Goal: Task Accomplishment & Management: Complete application form

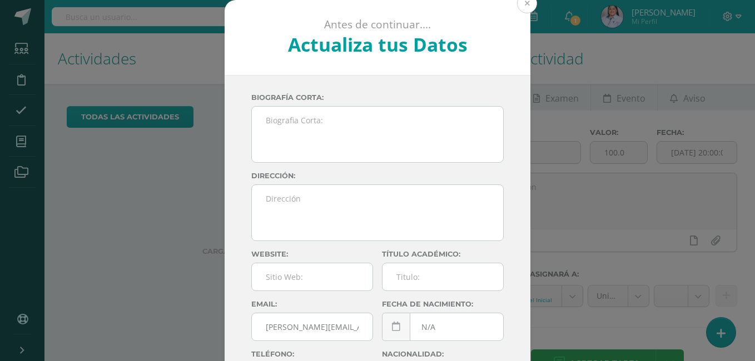
click at [523, 6] on button at bounding box center [527, 3] width 20 height 20
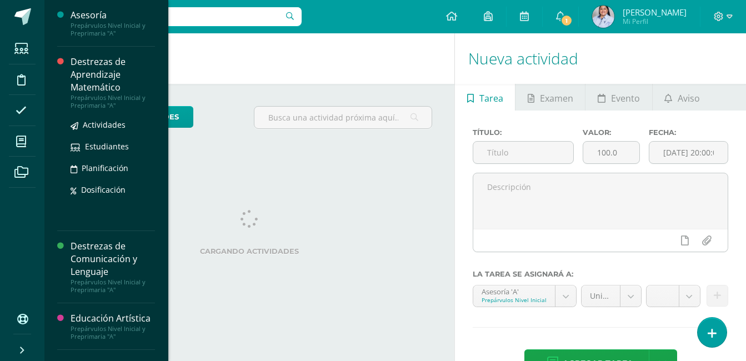
click at [98, 66] on div "Destrezas de Aprendizaje Matemático" at bounding box center [113, 75] width 84 height 38
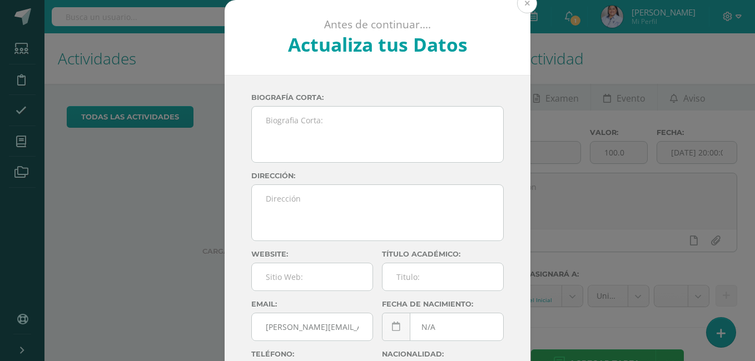
click at [528, 3] on button at bounding box center [527, 3] width 20 height 20
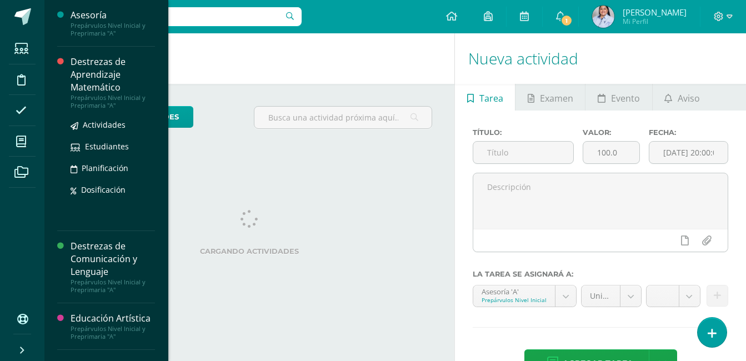
click at [87, 71] on div "Destrezas de Aprendizaje Matemático" at bounding box center [113, 75] width 84 height 38
click at [106, 125] on span "Actividades" at bounding box center [104, 125] width 43 height 11
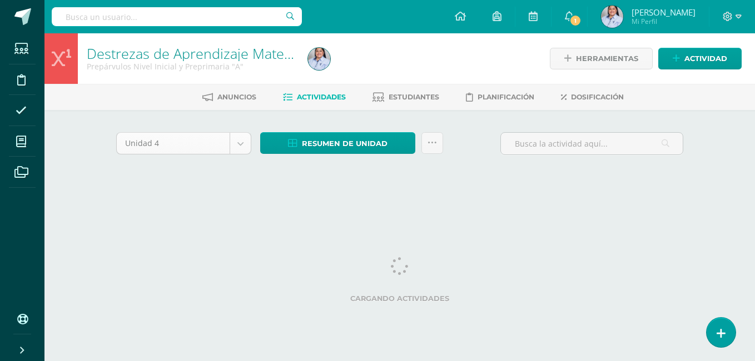
click at [238, 148] on body "Estudiantes Disciplina Asistencia Mis cursos Archivos Soporte Ayuda Reportar un…" at bounding box center [377, 103] width 755 height 207
click at [669, 207] on html "Estudiantes Disciplina Asistencia Mis cursos Archivos Soporte Ayuda Reportar un…" at bounding box center [377, 103] width 755 height 207
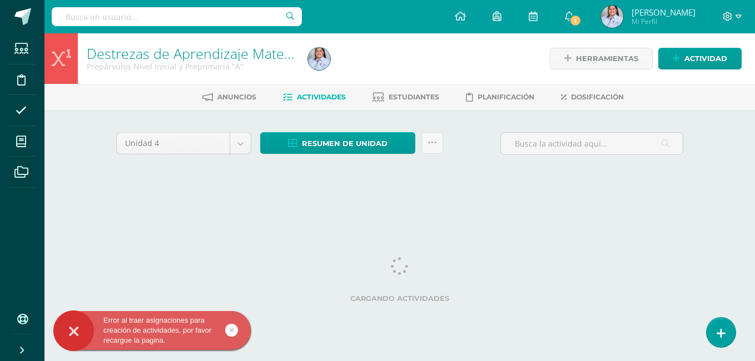
click at [76, 207] on html "Error al traer asignaciones para creación de actividades, por favor recargue la…" at bounding box center [377, 103] width 755 height 207
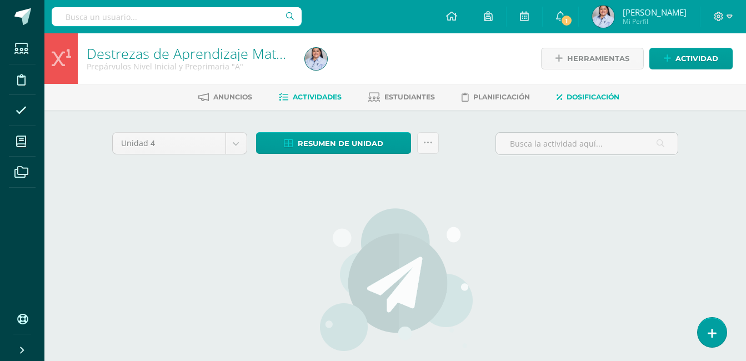
click at [590, 96] on span "Dosificación" at bounding box center [593, 97] width 53 height 8
click at [563, 94] on icon at bounding box center [560, 97] width 6 height 9
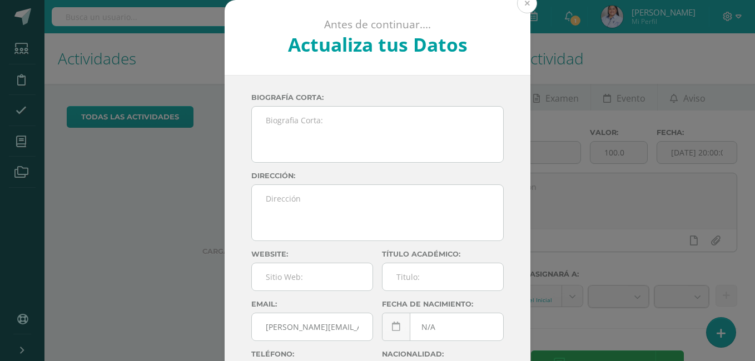
click at [524, 3] on button at bounding box center [527, 3] width 20 height 20
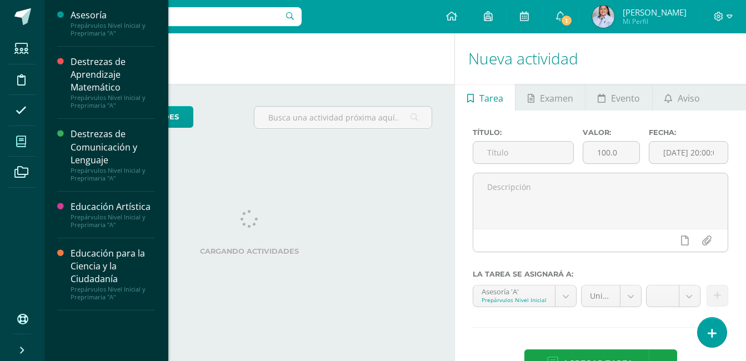
click at [19, 141] on icon at bounding box center [21, 141] width 10 height 11
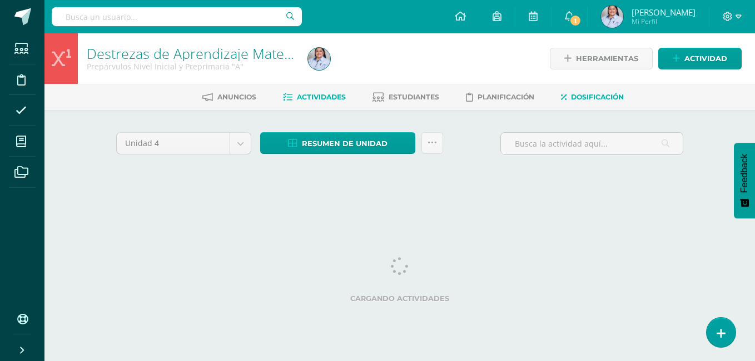
click at [586, 97] on span "Dosificación" at bounding box center [597, 97] width 53 height 8
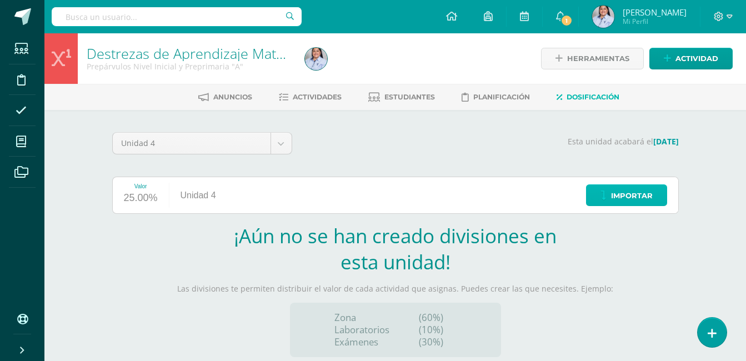
click at [637, 195] on span "Importar" at bounding box center [632, 196] width 42 height 21
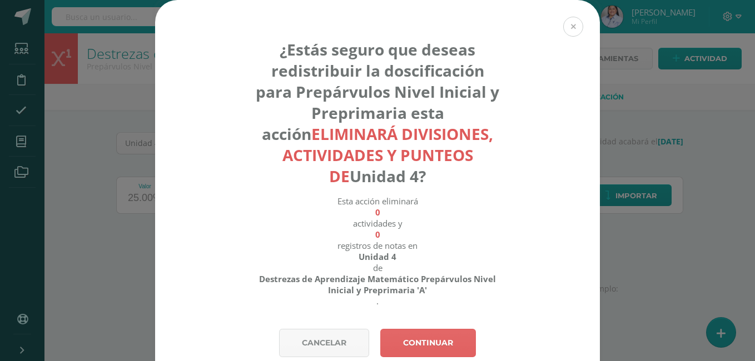
click at [569, 31] on button at bounding box center [573, 27] width 20 height 20
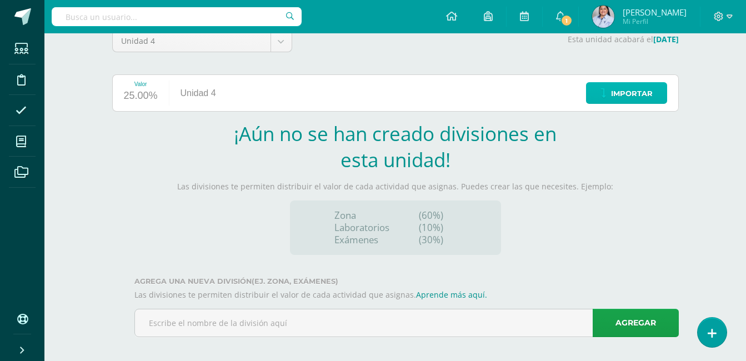
scroll to position [106, 0]
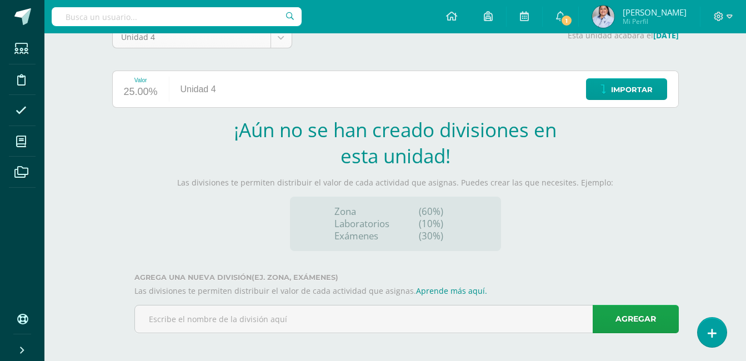
click at [281, 38] on body "Estudiantes Disciplina Asistencia Mis cursos Archivos Soporte Ayuda Reportar un…" at bounding box center [373, 129] width 746 height 471
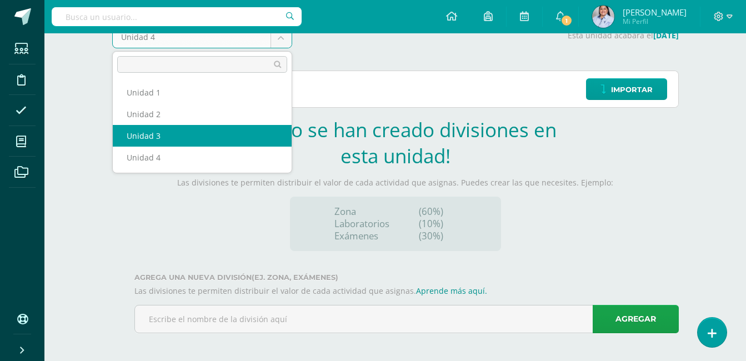
select select "Unidad 3"
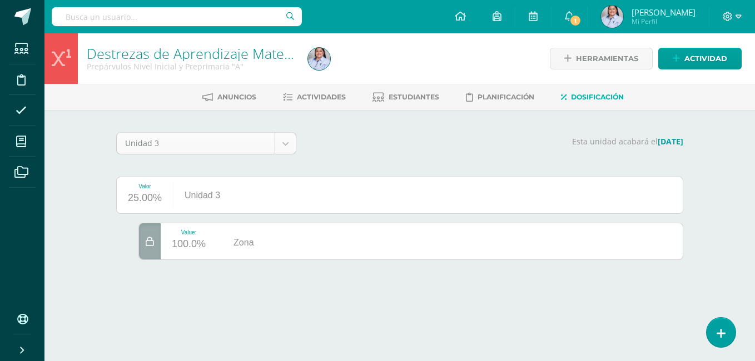
click at [289, 139] on body "Estudiantes Disciplina Asistencia Mis cursos Archivos Soporte Ayuda Reportar un…" at bounding box center [377, 145] width 755 height 291
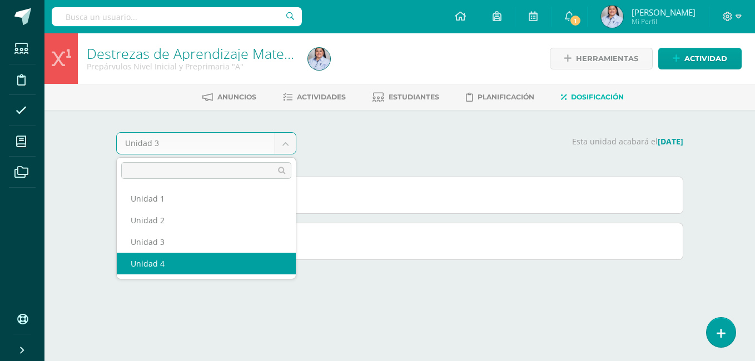
select select "Unidad 4"
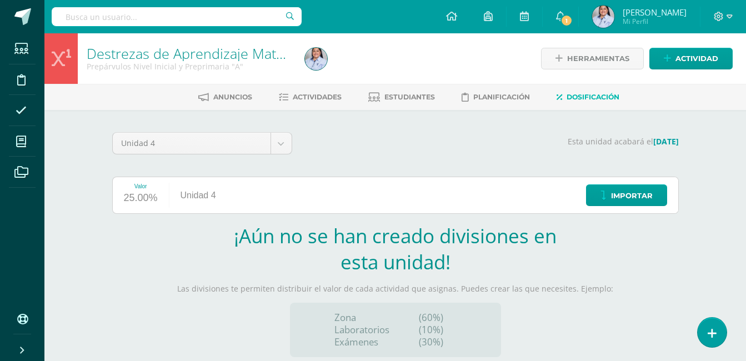
scroll to position [109, 0]
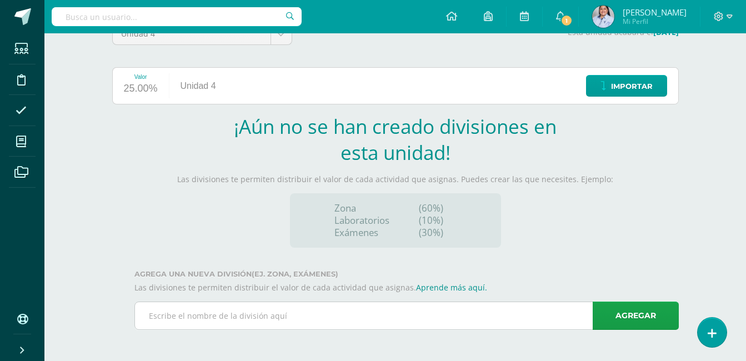
click at [267, 312] on input "text" at bounding box center [407, 315] width 544 height 27
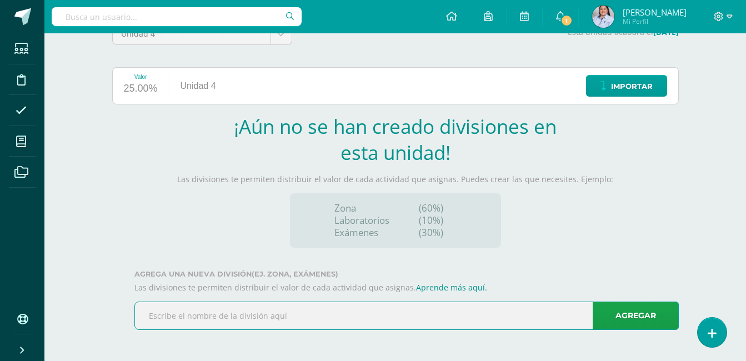
scroll to position [0, 0]
type input "z"
type input "Zona"
click at [643, 318] on link "Agregar" at bounding box center [636, 316] width 86 height 28
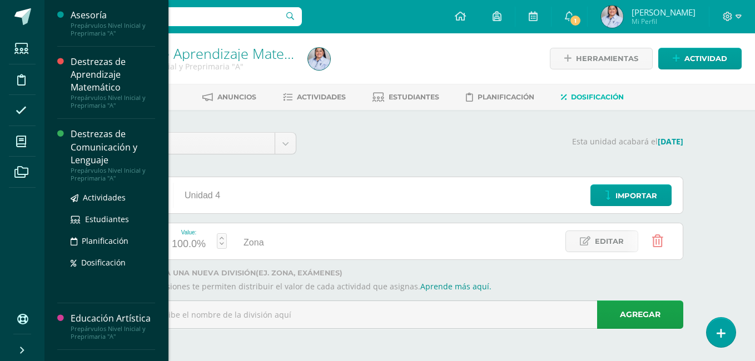
click at [88, 151] on div "Destrezas de Comunicación y Lenguaje" at bounding box center [113, 147] width 84 height 38
click at [112, 263] on span "Dosificación" at bounding box center [103, 262] width 44 height 11
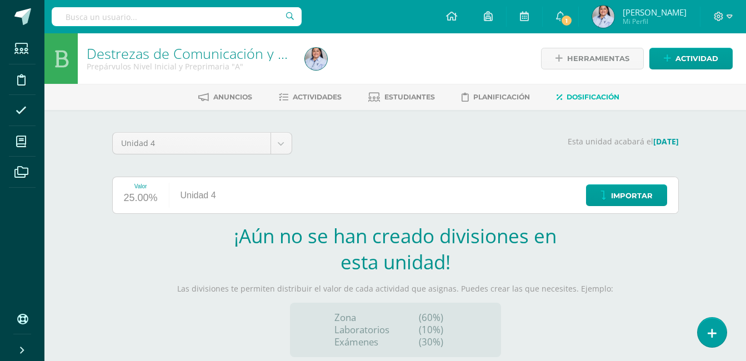
scroll to position [109, 0]
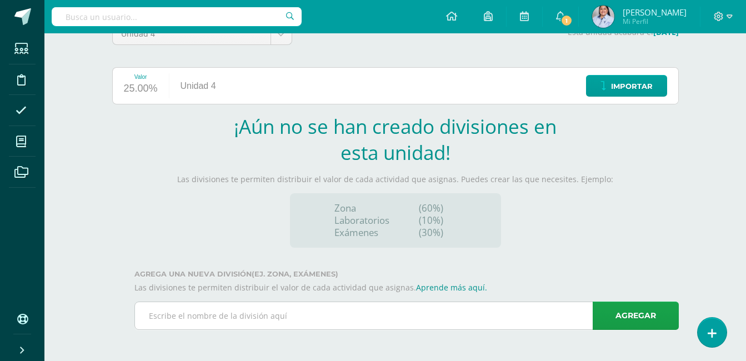
click at [326, 316] on input "text" at bounding box center [407, 315] width 544 height 27
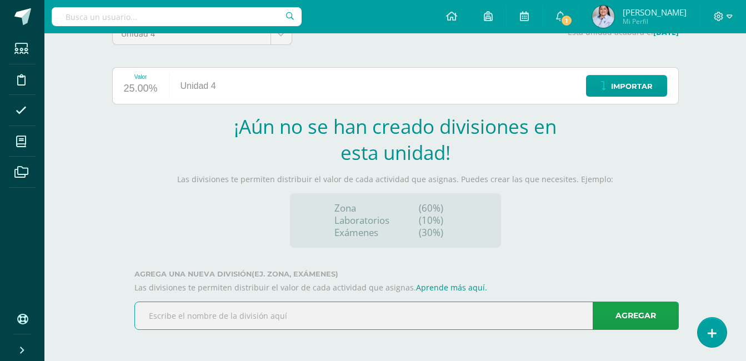
scroll to position [0, 0]
type input "Zona"
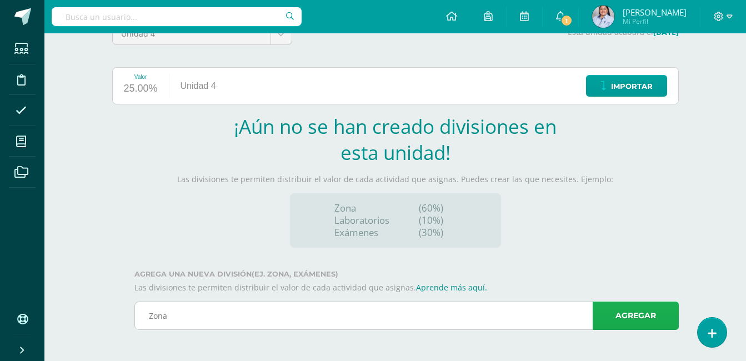
click at [648, 315] on link "Agregar" at bounding box center [636, 316] width 86 height 28
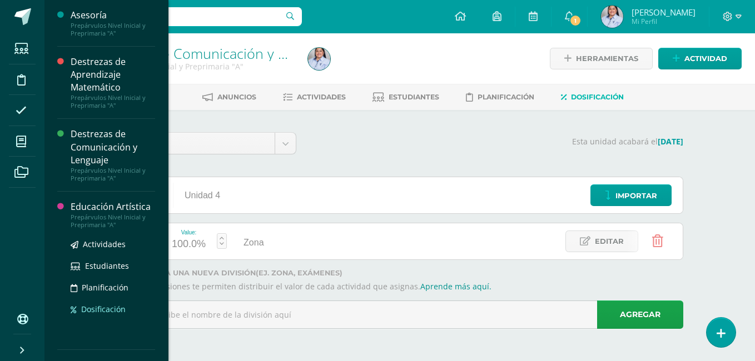
click at [117, 309] on span "Dosificación" at bounding box center [103, 309] width 44 height 11
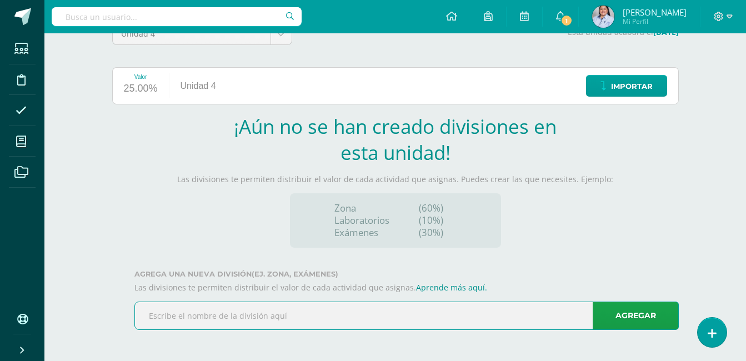
click at [382, 318] on input "text" at bounding box center [407, 315] width 544 height 27
type input "Zona"
click at [646, 315] on link "Agregar" at bounding box center [636, 316] width 86 height 28
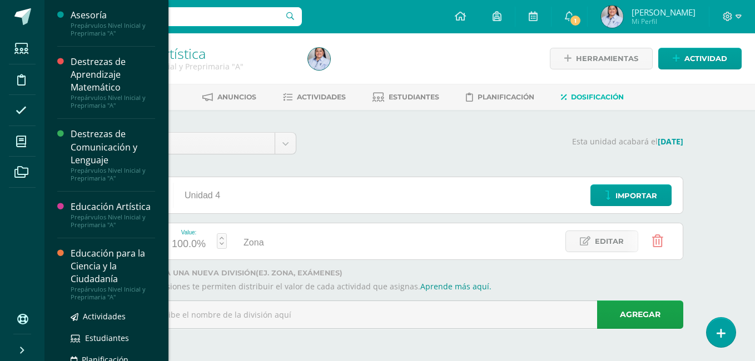
click at [102, 270] on div "Educación para la Ciencia y la Ciudadanía" at bounding box center [113, 266] width 84 height 38
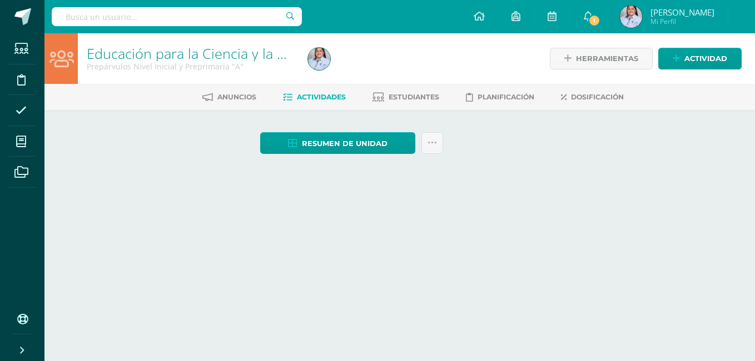
click at [170, 191] on html "Estudiantes Disciplina Asistencia Mis cursos Archivos Soporte Ayuda Reportar un…" at bounding box center [377, 95] width 755 height 191
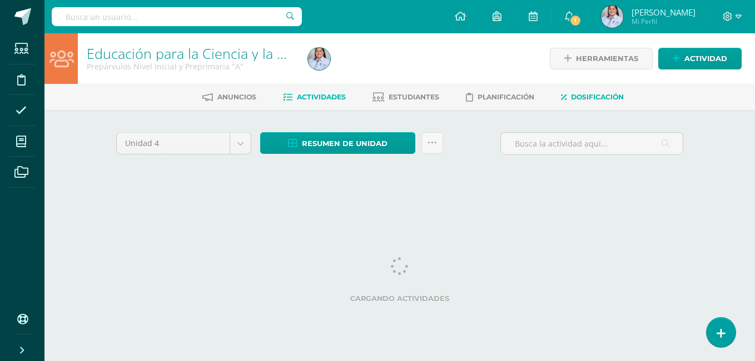
click at [591, 95] on span "Dosificación" at bounding box center [597, 97] width 53 height 8
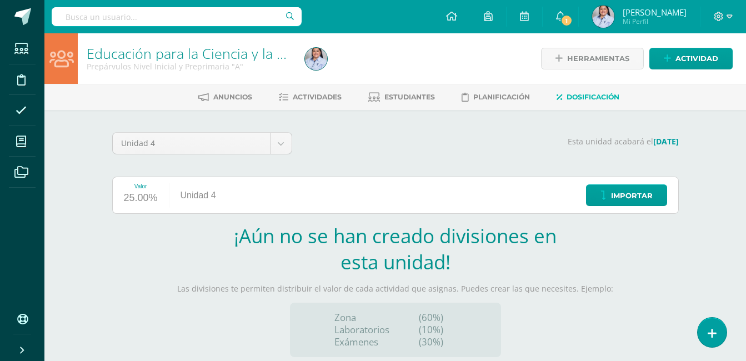
scroll to position [109, 0]
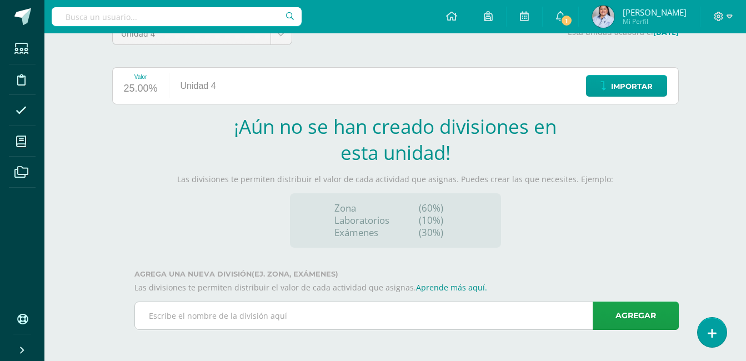
click at [275, 318] on input "text" at bounding box center [407, 315] width 544 height 27
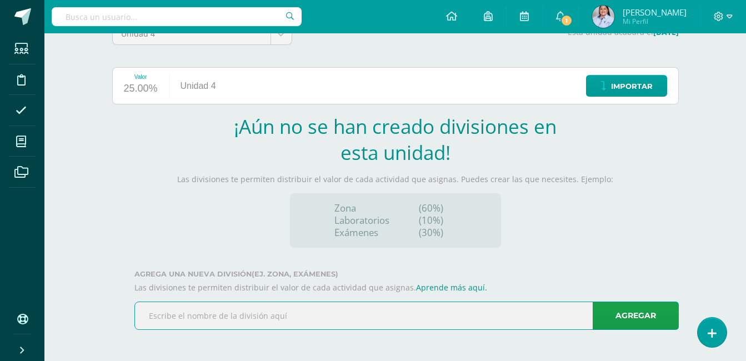
scroll to position [0, 0]
type input "Zona"
click at [651, 312] on link "Agregar" at bounding box center [636, 316] width 86 height 28
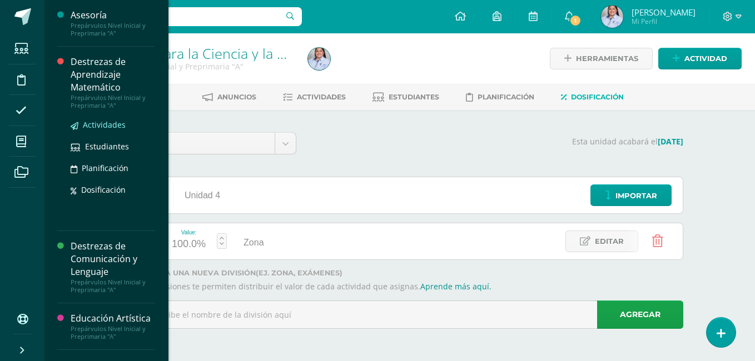
click at [108, 121] on span "Actividades" at bounding box center [104, 125] width 43 height 11
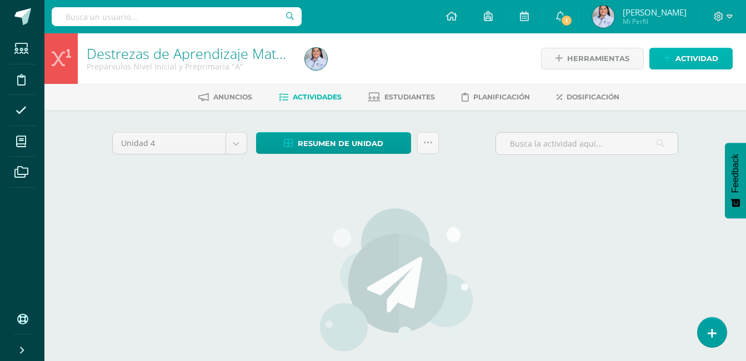
click at [675, 64] on link "Actividad" at bounding box center [691, 59] width 83 height 22
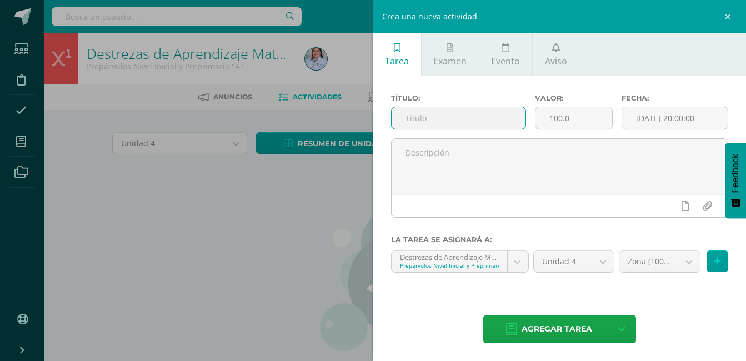
click at [445, 119] on input "text" at bounding box center [459, 118] width 135 height 22
paste input "Reconoce el numeral 4 y 5 con su trazo."
type input "Reconoce el numeral 4 y 5 con su trazo."
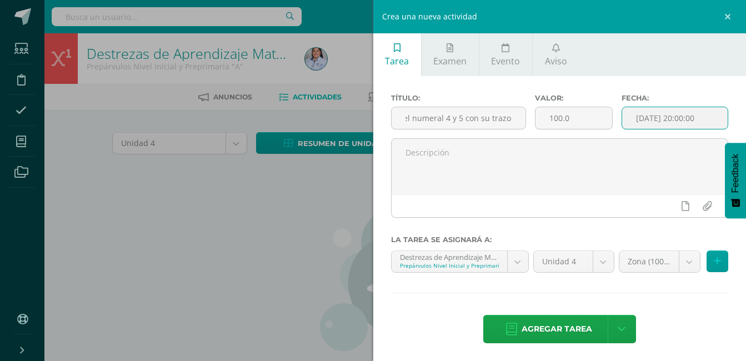
click at [650, 113] on input "[DATE] 20:00:00" at bounding box center [676, 118] width 106 height 22
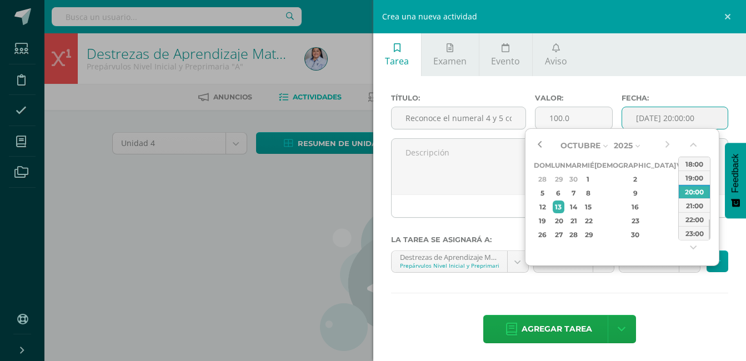
click at [541, 145] on button "button" at bounding box center [539, 145] width 11 height 17
click at [678, 222] on div "22" at bounding box center [683, 221] width 10 height 13
type input "2025-08-22 20:00"
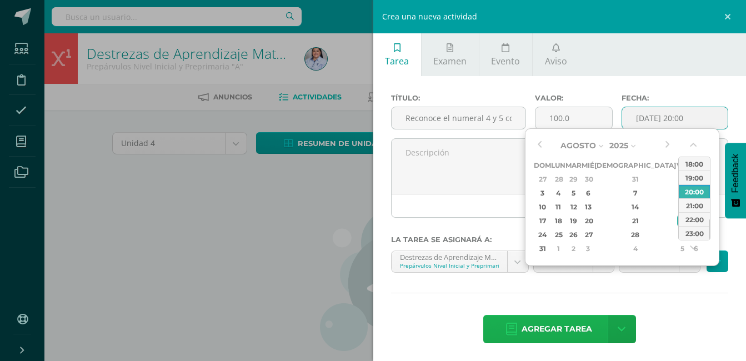
click at [561, 328] on span "Agregar tarea" at bounding box center [557, 329] width 71 height 27
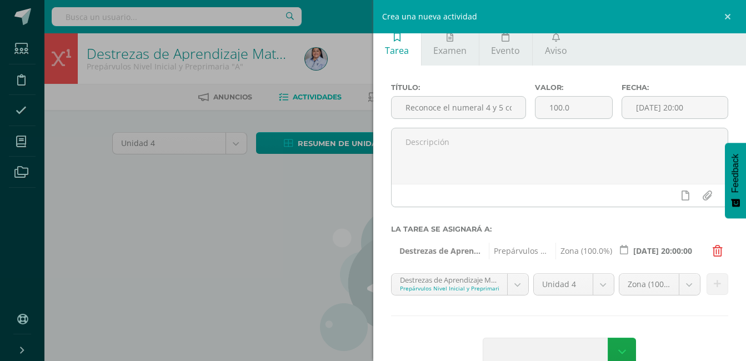
scroll to position [21, 0]
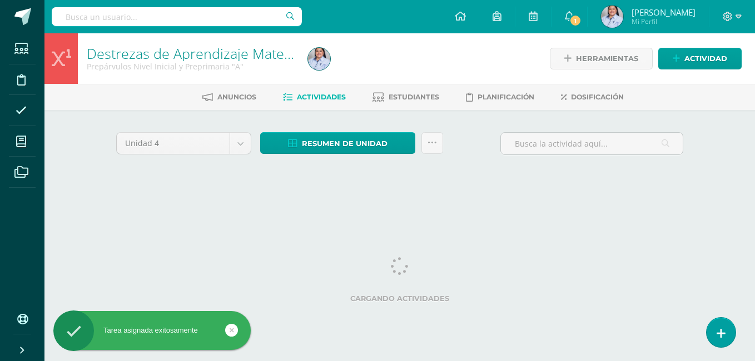
click at [741, 207] on html "Tarea asignada exitosamente Estudiantes Disciplina Asistencia Mis cursos Archiv…" at bounding box center [377, 103] width 755 height 207
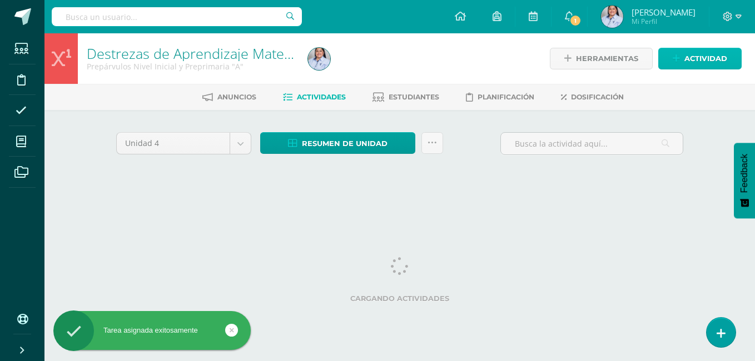
click at [679, 61] on icon at bounding box center [676, 58] width 7 height 9
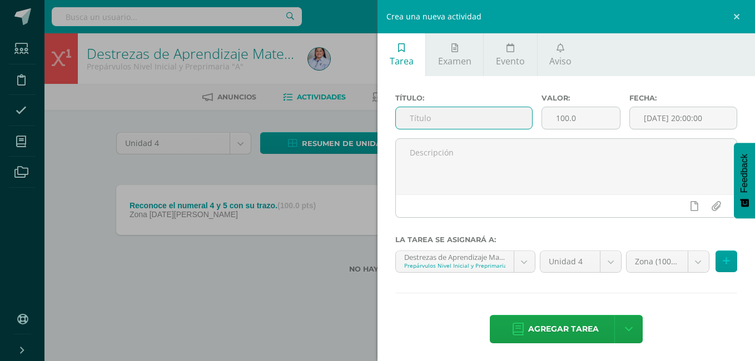
click at [447, 113] on input "text" at bounding box center [464, 118] width 136 height 22
paste input "Reconoce el numeral 6 y 7 con su trazo."
type input "Reconoce el numeral 6 y 7 con su trazo."
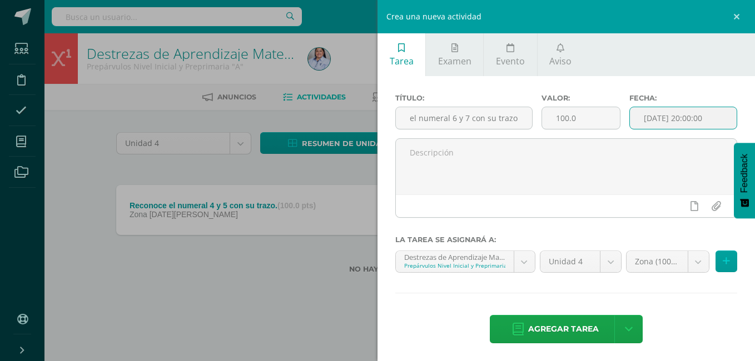
click at [646, 117] on input "[DATE] 20:00:00" at bounding box center [683, 118] width 107 height 22
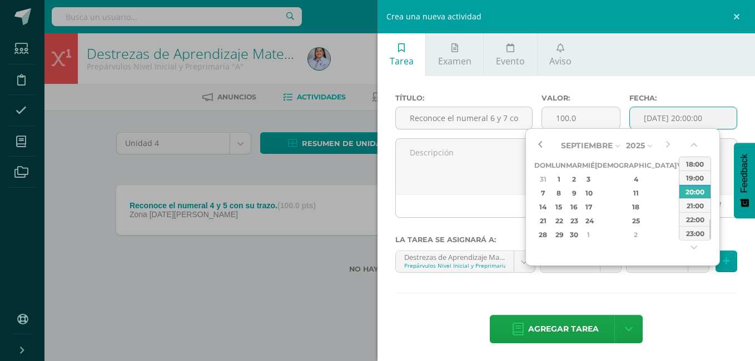
click at [541, 146] on button "button" at bounding box center [539, 145] width 11 height 17
click at [678, 233] on div "29" at bounding box center [683, 234] width 10 height 13
type input "2025-08-29 20:00"
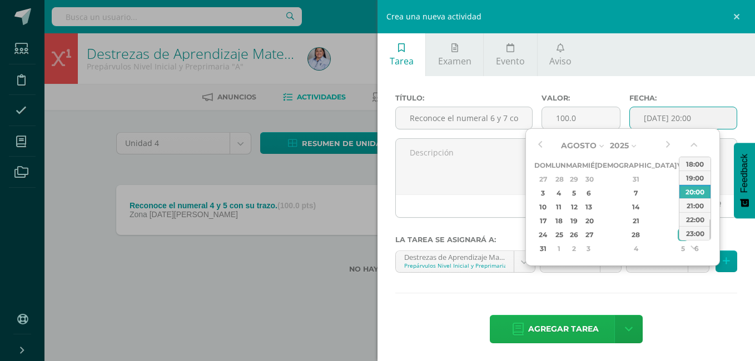
click at [588, 329] on span "Agregar tarea" at bounding box center [563, 329] width 71 height 27
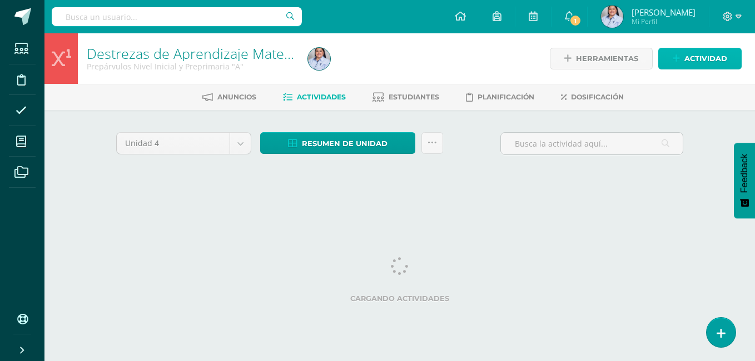
click at [675, 60] on icon at bounding box center [676, 58] width 7 height 9
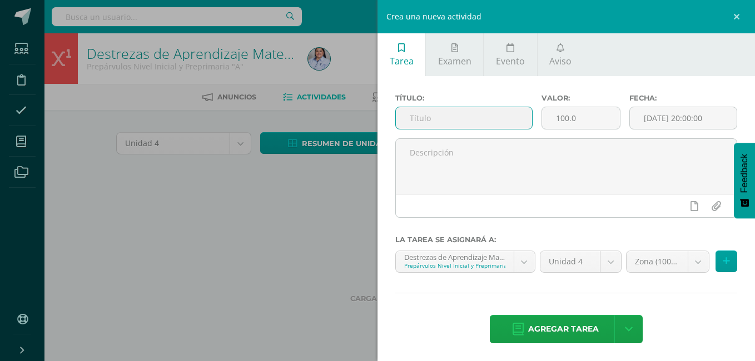
click at [449, 118] on input "text" at bounding box center [464, 118] width 136 height 22
paste input "Reconoce el numeral 8 y 9 con su trazo."
type input "Reconoce el numeral 8 y 9 con su trazo."
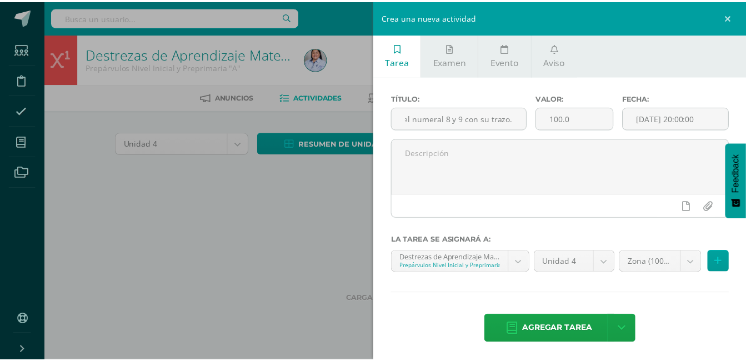
scroll to position [0, 0]
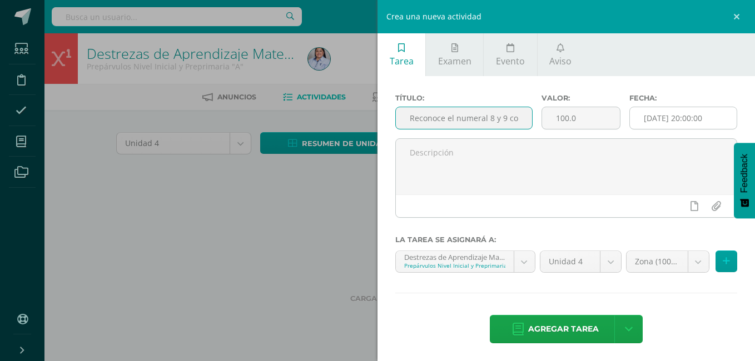
click at [654, 118] on input "[DATE] 20:00:00" at bounding box center [683, 118] width 107 height 22
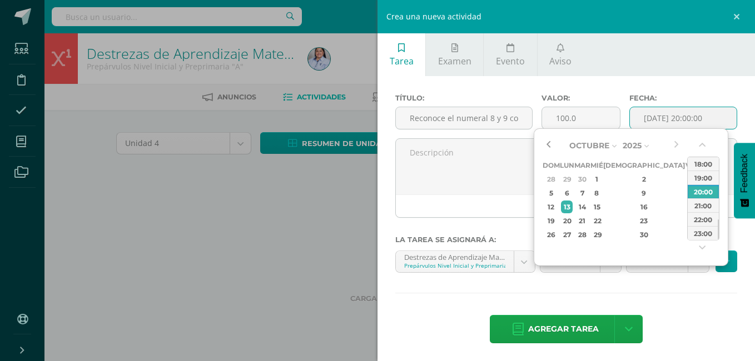
click at [548, 146] on button "button" at bounding box center [547, 145] width 11 height 17
click at [686, 176] on div "5" at bounding box center [691, 179] width 10 height 13
type input "2025-09-05 20:00"
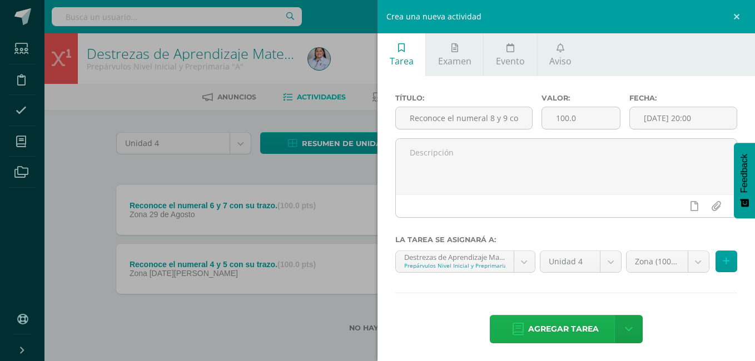
click at [586, 326] on span "Agregar tarea" at bounding box center [563, 329] width 71 height 27
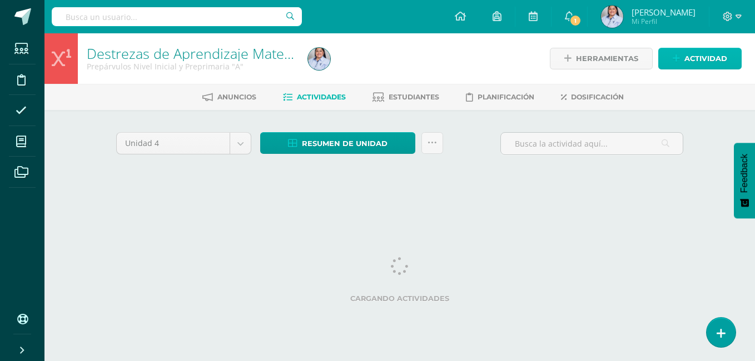
click at [676, 59] on icon at bounding box center [676, 58] width 7 height 9
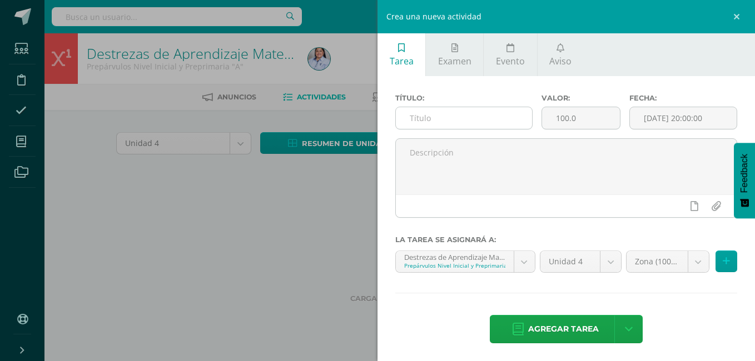
click at [462, 123] on input "text" at bounding box center [464, 118] width 136 height 22
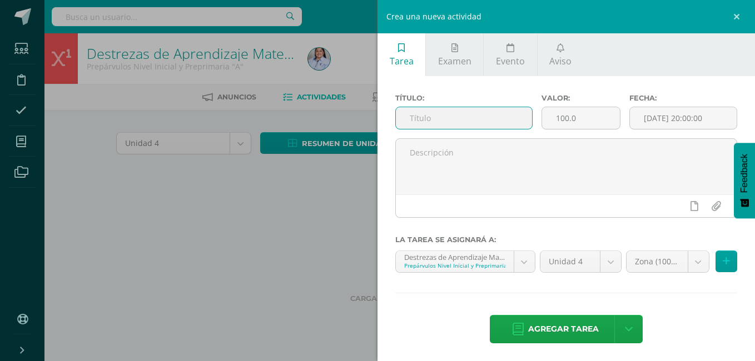
paste input "Reconoce el numeral 10 con su trazo."
type input "Reconoce el numeral 10 con su trazo."
click at [641, 120] on input "[DATE] 20:00:00" at bounding box center [683, 118] width 107 height 22
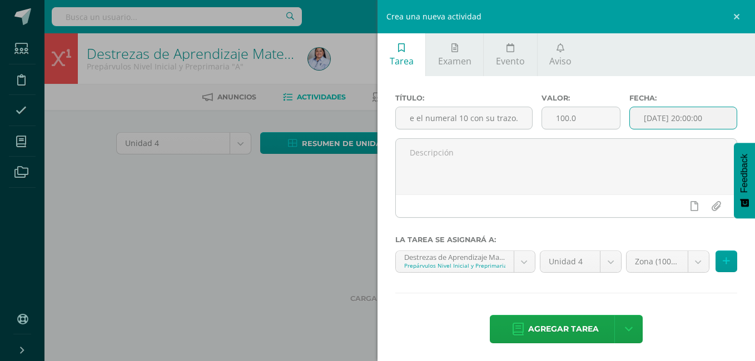
scroll to position [0, 0]
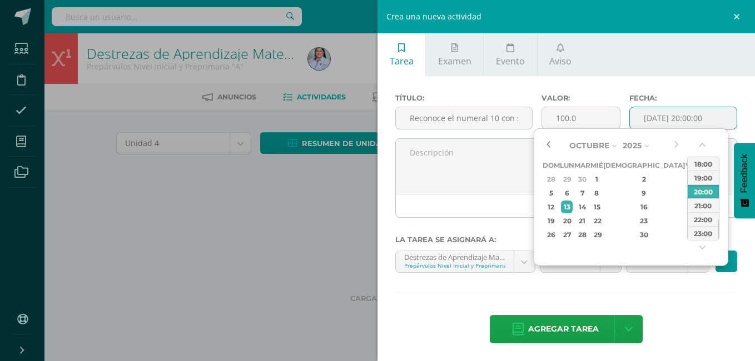
click at [547, 145] on button "button" at bounding box center [547, 145] width 11 height 17
click at [686, 192] on div "12" at bounding box center [691, 193] width 10 height 13
type input "2025-09-12 20:00"
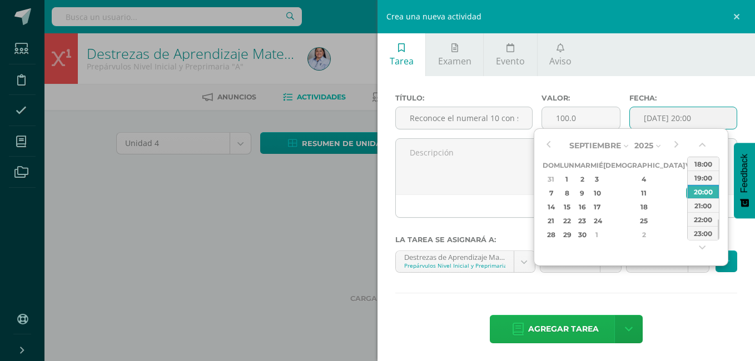
click at [564, 333] on span "Agregar tarea" at bounding box center [563, 329] width 71 height 27
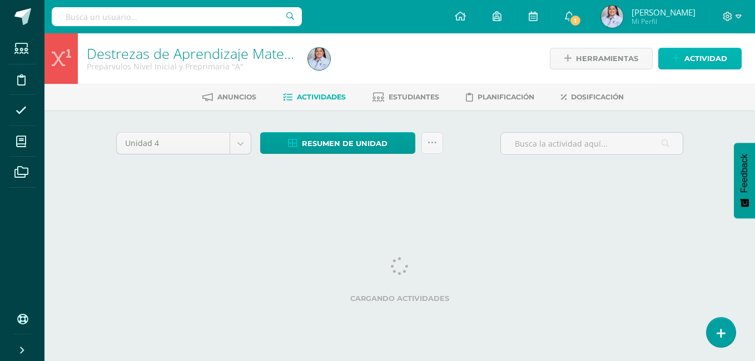
click at [674, 62] on icon at bounding box center [676, 58] width 7 height 9
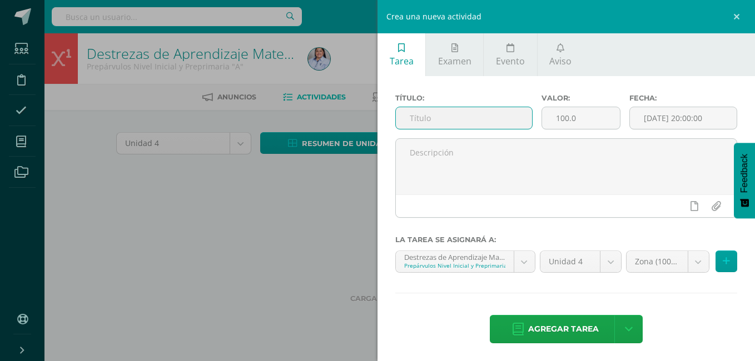
click at [486, 117] on input "text" at bounding box center [464, 118] width 136 height 22
paste input "Practica conteo del 1 al 10"
type input "Practica conteo del 1 al 10"
click at [648, 116] on input "[DATE] 20:00:00" at bounding box center [683, 118] width 107 height 22
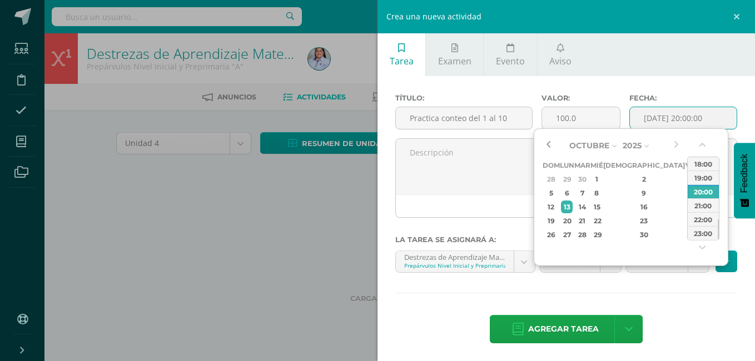
click at [546, 143] on button "button" at bounding box center [547, 145] width 11 height 17
click at [686, 206] on div "19" at bounding box center [691, 207] width 10 height 13
type input "2025-09-19 20:00"
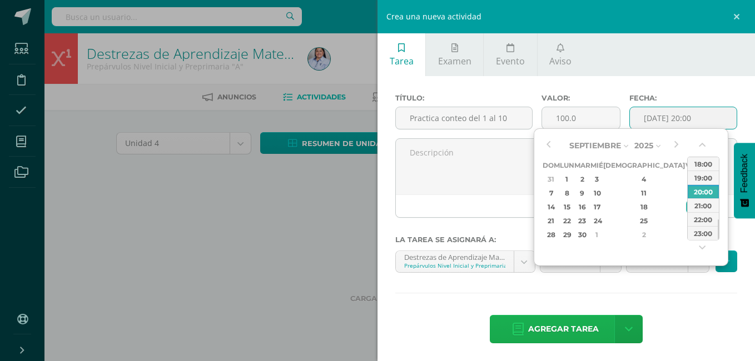
click at [582, 323] on span "Agregar tarea" at bounding box center [563, 329] width 71 height 27
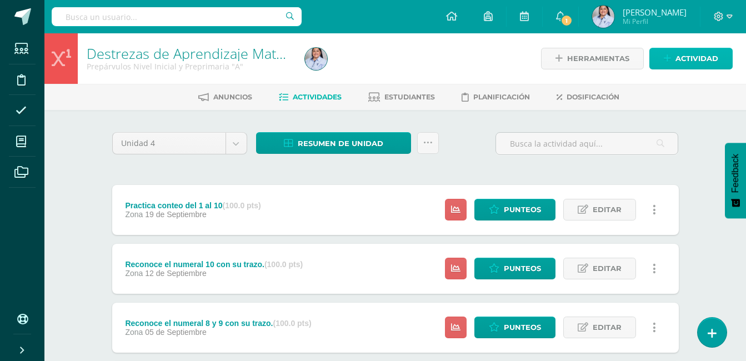
click at [671, 57] on icon at bounding box center [667, 58] width 7 height 9
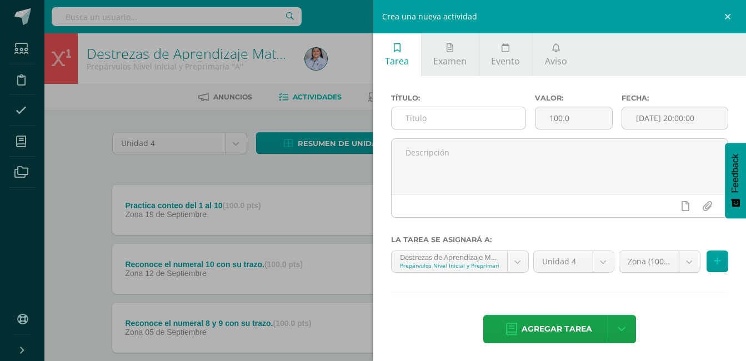
click at [494, 117] on input "text" at bounding box center [459, 118] width 135 height 22
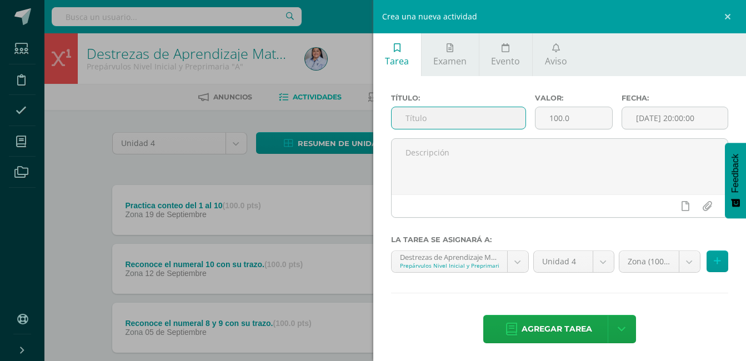
paste input "Identifica concepto Decena."
type input "Identifica concepto Decena."
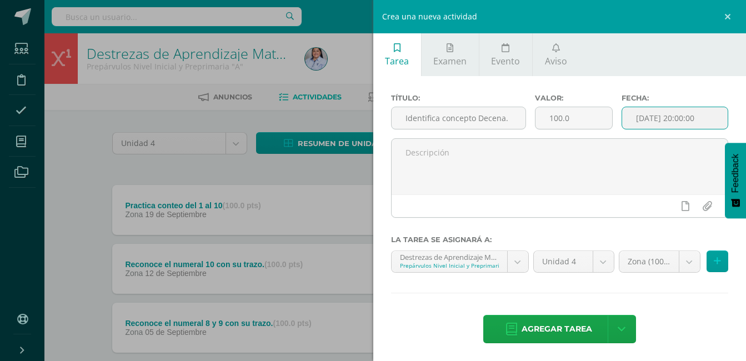
click at [640, 120] on input "[DATE] 20:00:00" at bounding box center [676, 118] width 106 height 22
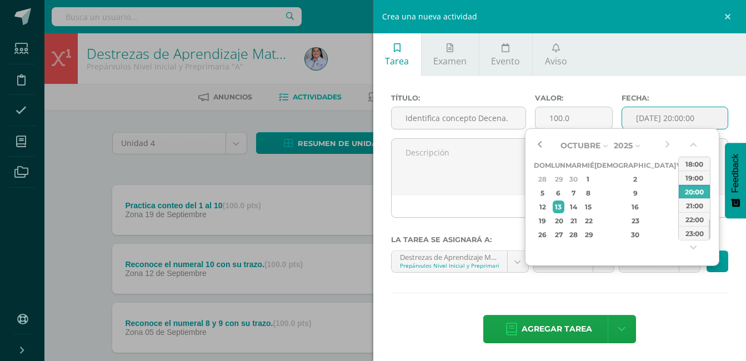
click at [541, 147] on button "button" at bounding box center [539, 145] width 11 height 17
click at [678, 208] on div "19" at bounding box center [683, 207] width 10 height 13
type input "2025-09-19 20:00"
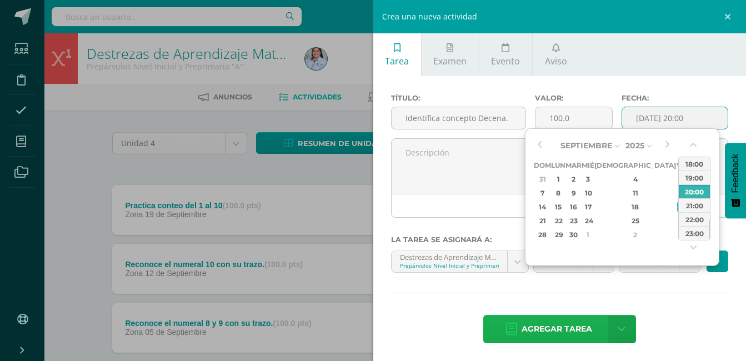
click at [577, 331] on span "Agregar tarea" at bounding box center [557, 329] width 71 height 27
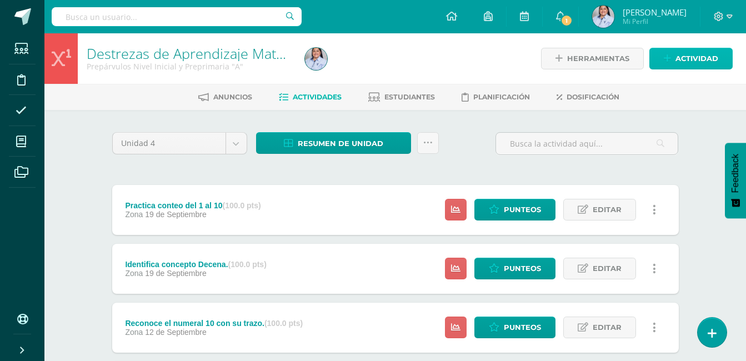
click at [671, 57] on icon at bounding box center [667, 58] width 7 height 9
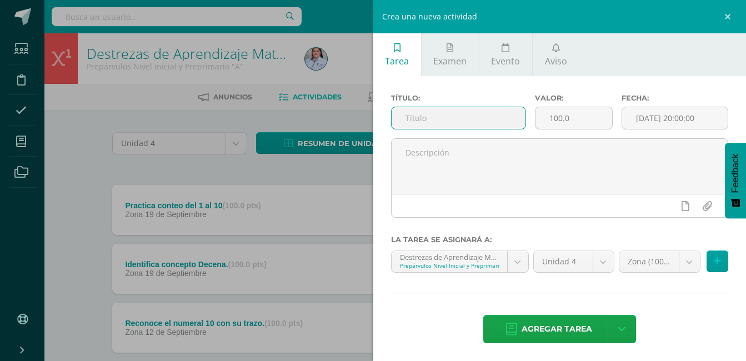
click at [455, 120] on input "text" at bounding box center [459, 118] width 135 height 22
paste input "Agrupa 10 elementos y practica conteo del 1 al 10."
type input "Agrupa 10 elementos y practica conteo del 1 al 10."
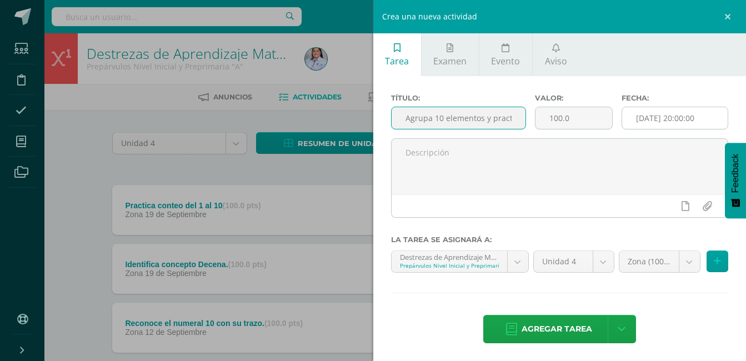
click at [672, 117] on input "[DATE] 20:00:00" at bounding box center [676, 118] width 106 height 22
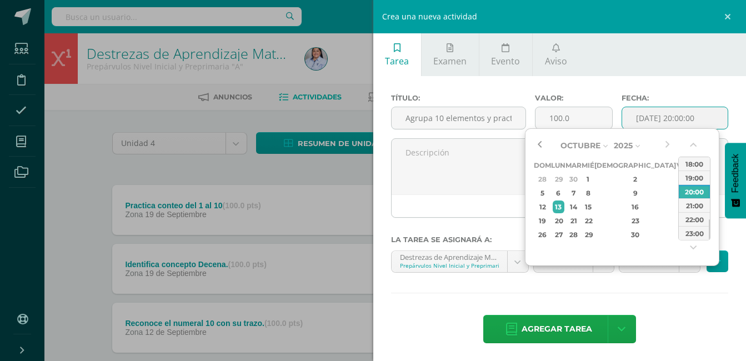
click at [539, 144] on button "button" at bounding box center [539, 145] width 11 height 17
click at [678, 217] on div "26" at bounding box center [683, 221] width 10 height 13
type input "2025-09-26 20:00"
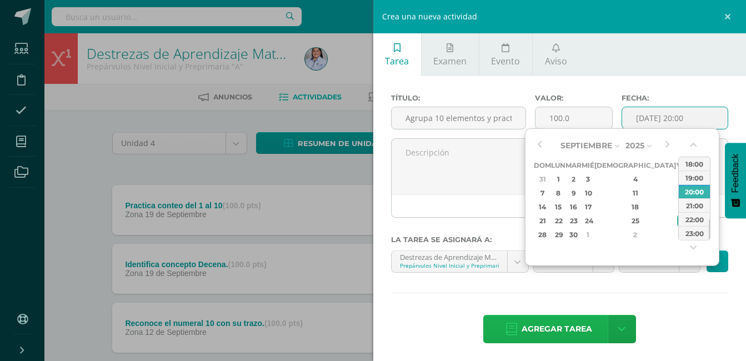
click at [584, 329] on span "Agregar tarea" at bounding box center [557, 329] width 71 height 27
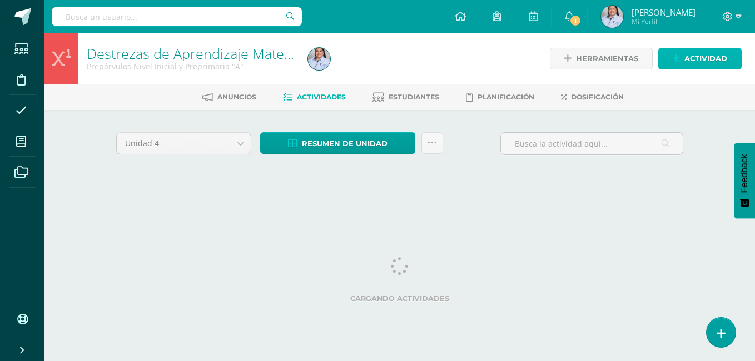
click at [679, 54] on icon at bounding box center [676, 58] width 7 height 9
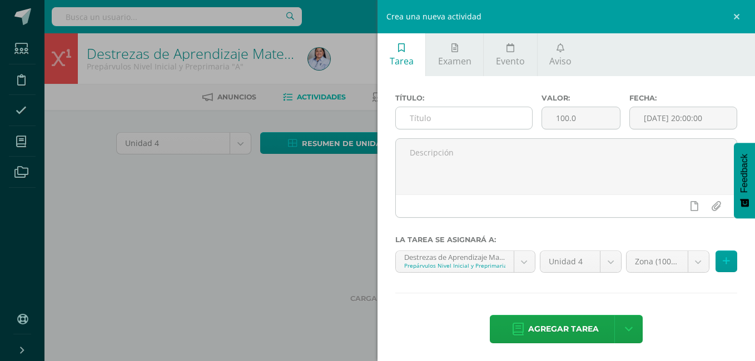
click at [489, 113] on input "text" at bounding box center [464, 118] width 136 height 22
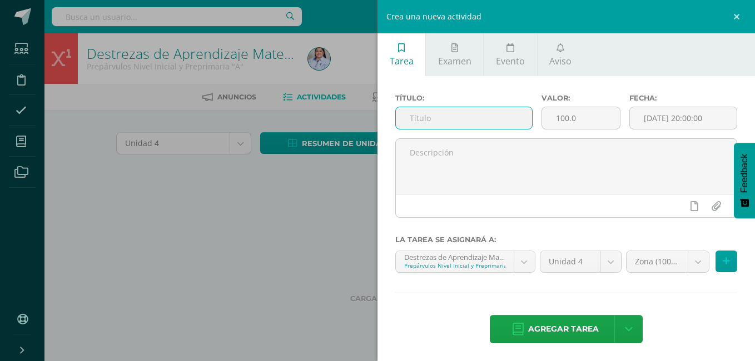
paste input "Reconoce numerales y su trazo del 11 al 15."
type input "Reconoce numerales y su trazo del 11 al 15."
click at [641, 119] on input "[DATE] 20:00:00" at bounding box center [683, 118] width 107 height 22
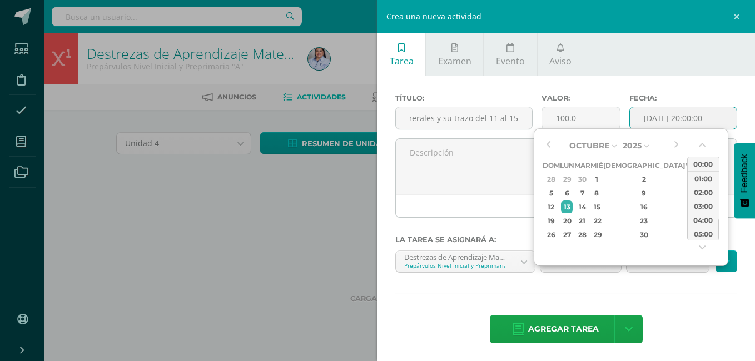
scroll to position [0, 0]
click at [686, 179] on div "3" at bounding box center [691, 179] width 10 height 13
type input "2025-10-03 20:00"
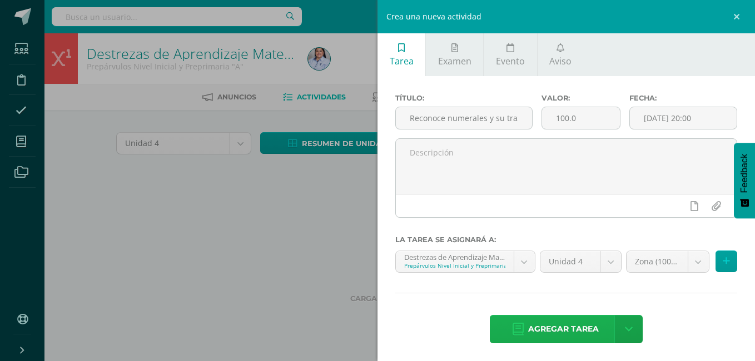
click at [547, 327] on span "Agregar tarea" at bounding box center [563, 329] width 71 height 27
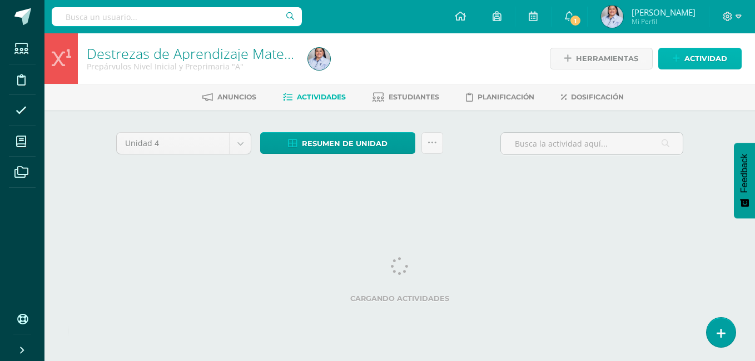
click at [678, 62] on icon at bounding box center [676, 58] width 7 height 9
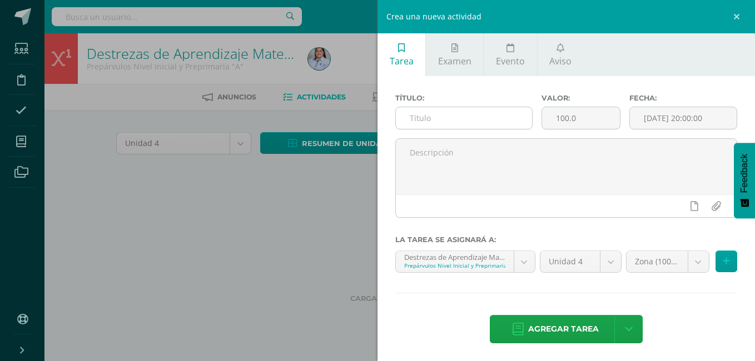
click at [467, 118] on input "text" at bounding box center [464, 118] width 136 height 22
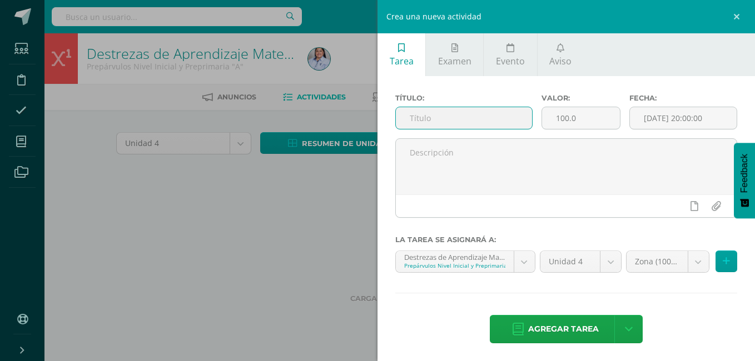
paste input "Practica sumar y restar con material concreto."
type input "Practica sumar y restar con material concreto."
click at [653, 116] on input "[DATE] 20:00:00" at bounding box center [683, 118] width 107 height 22
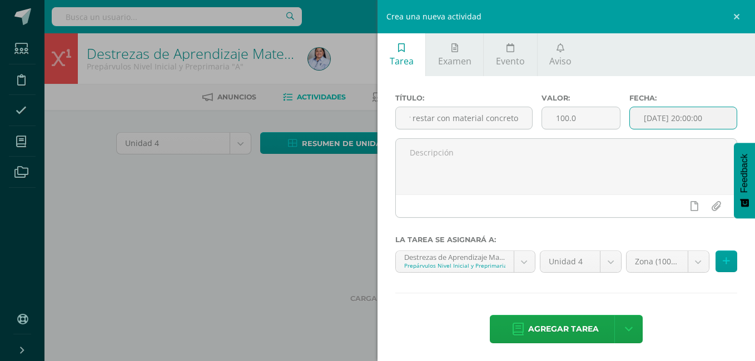
scroll to position [0, 0]
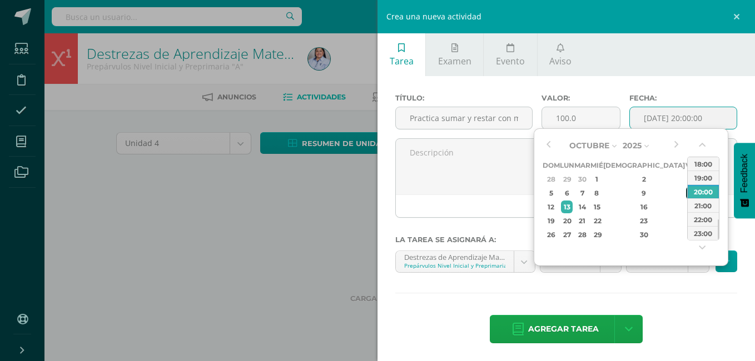
click at [686, 190] on div "10" at bounding box center [691, 193] width 10 height 13
type input "2025-10-10 20:00"
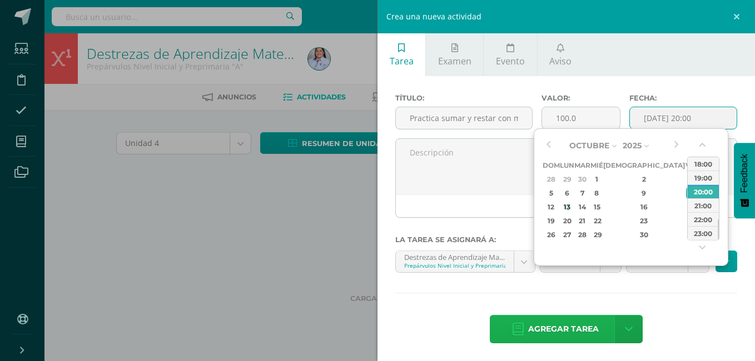
click at [579, 330] on span "Agregar tarea" at bounding box center [563, 329] width 71 height 27
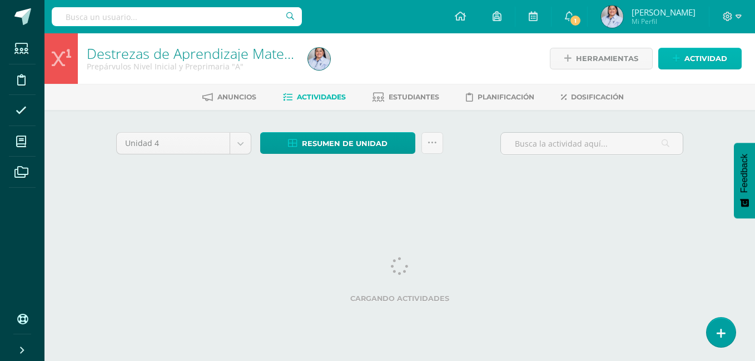
click at [690, 61] on span "Actividad" at bounding box center [705, 58] width 43 height 21
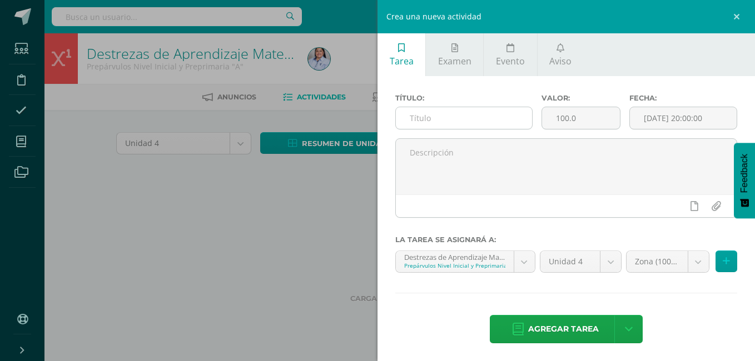
click at [486, 117] on input "text" at bounding box center [464, 118] width 136 height 22
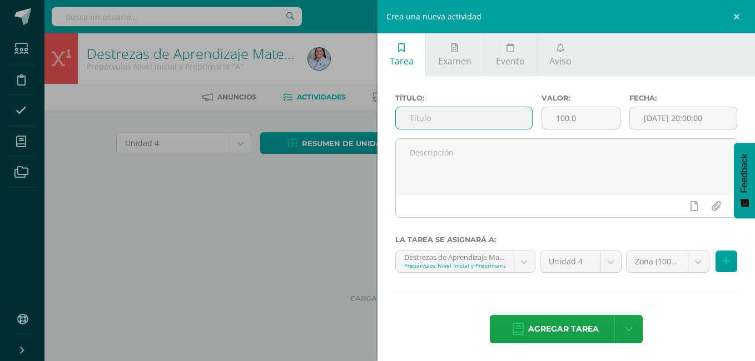
paste input "Identifica la escritura de numerales del 1 al 10."
type input "Identifica la escritura de numerales del 1 al 10."
click at [653, 115] on input "[DATE] 20:00:00" at bounding box center [683, 118] width 107 height 22
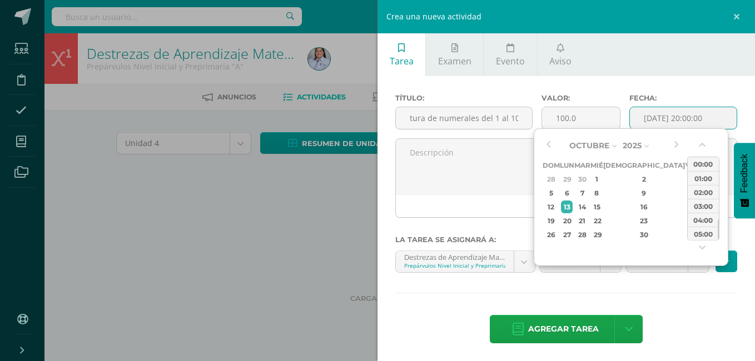
scroll to position [0, 0]
click at [686, 193] on div "10" at bounding box center [691, 193] width 10 height 13
type input "2025-10-10 20:00"
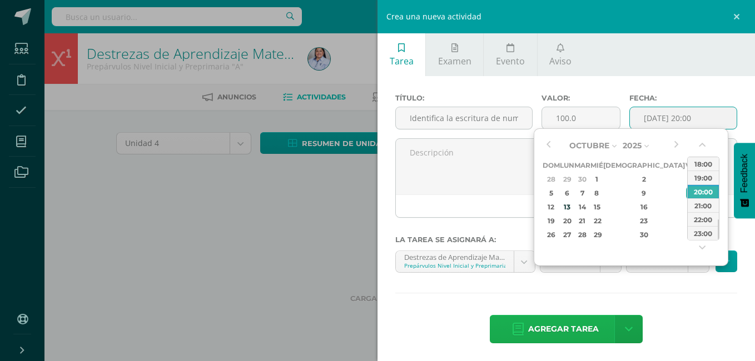
click at [559, 327] on span "Agregar tarea" at bounding box center [563, 329] width 71 height 27
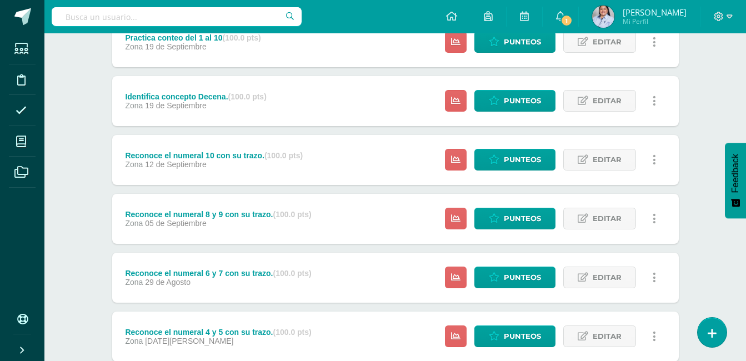
scroll to position [478, 0]
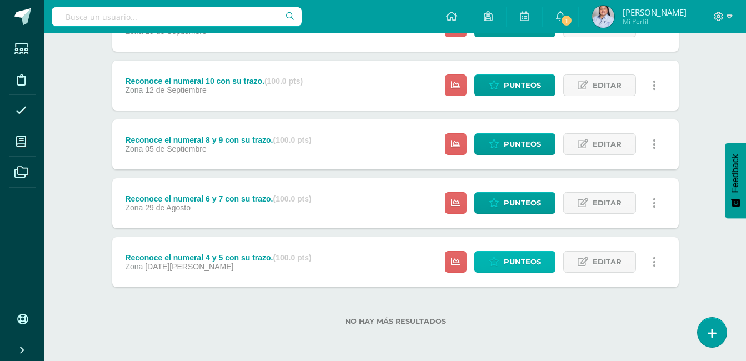
click at [526, 261] on span "Punteos" at bounding box center [522, 262] width 37 height 21
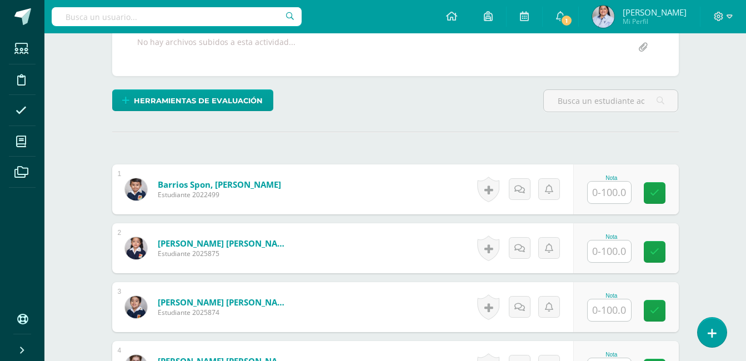
scroll to position [292, 0]
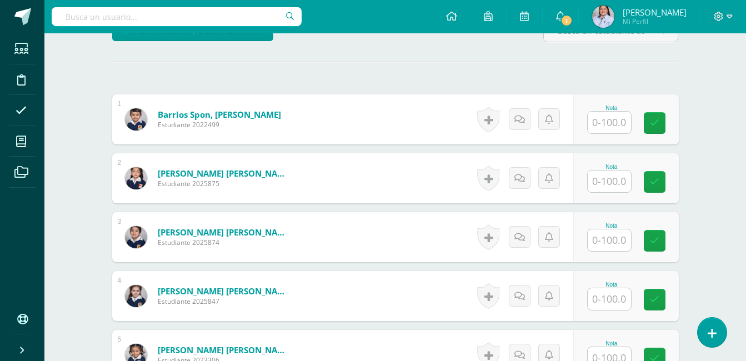
click at [616, 125] on input "text" at bounding box center [609, 123] width 43 height 22
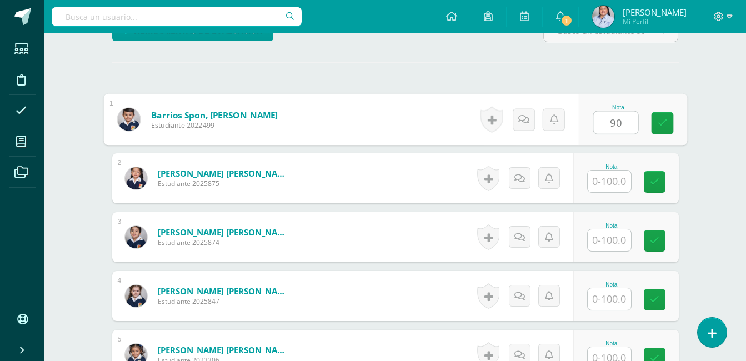
scroll to position [292, 0]
type input "90"
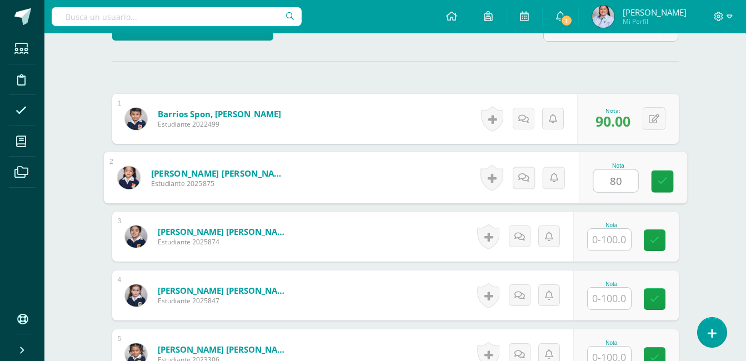
type input "80"
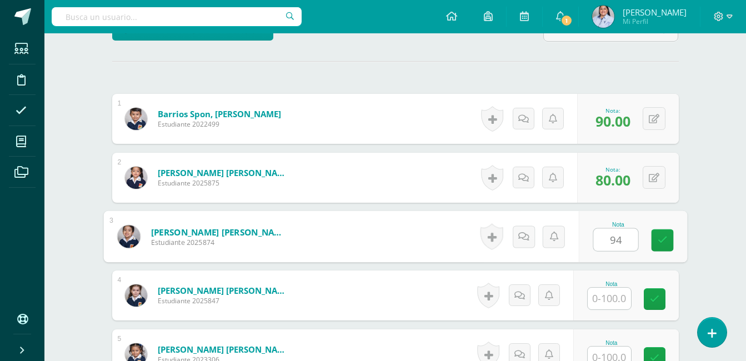
type input "94"
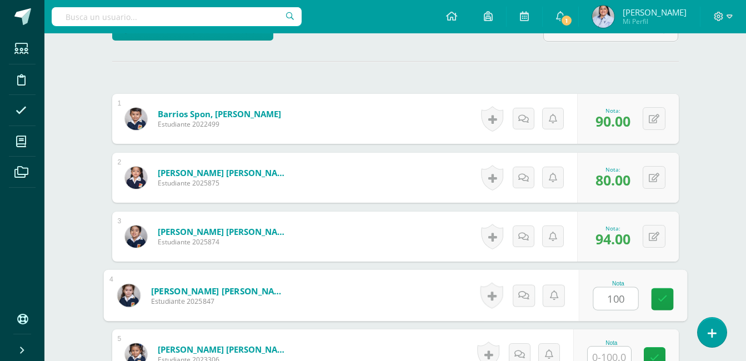
type input "100"
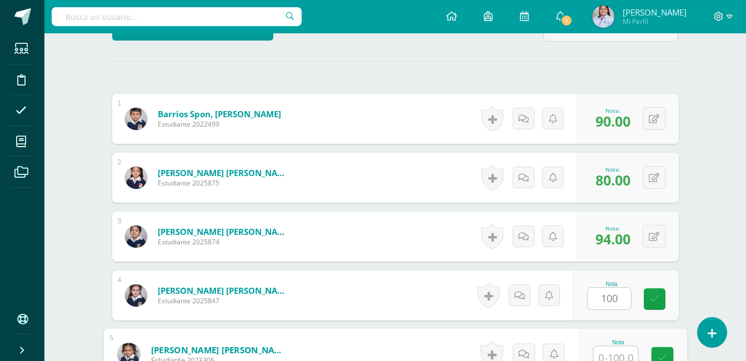
scroll to position [300, 0]
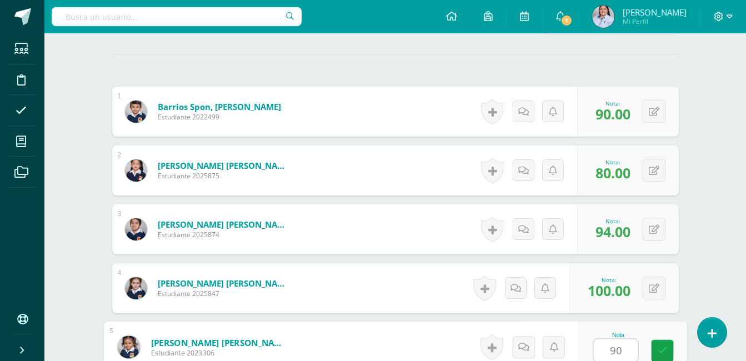
type input "90"
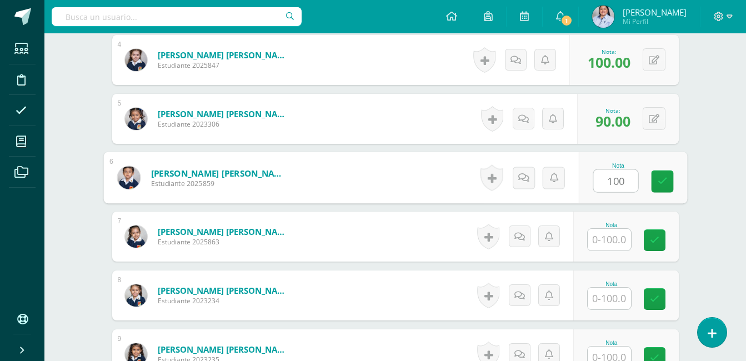
type input "100"
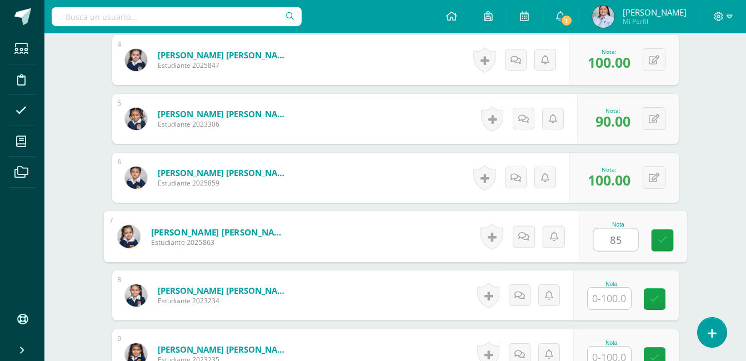
type input "85"
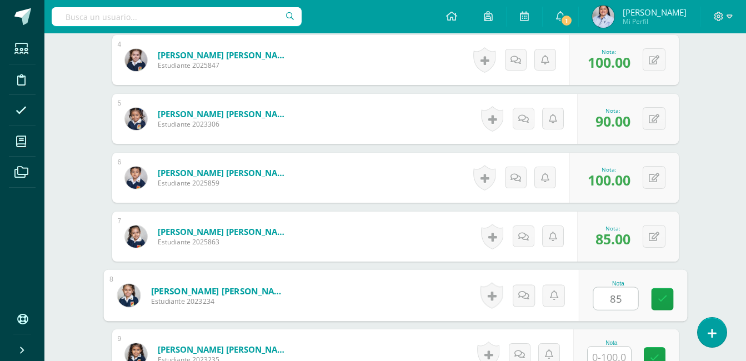
type input "85"
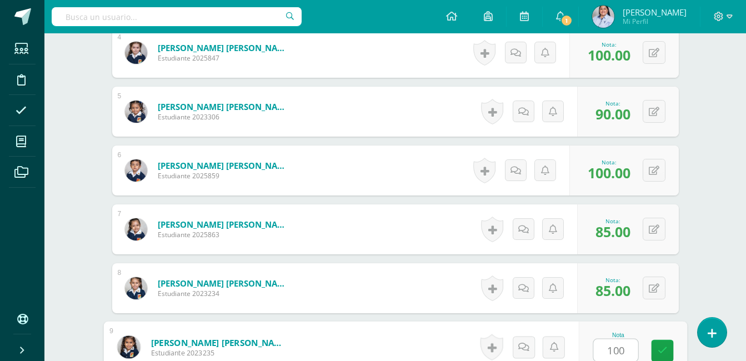
type input "100"
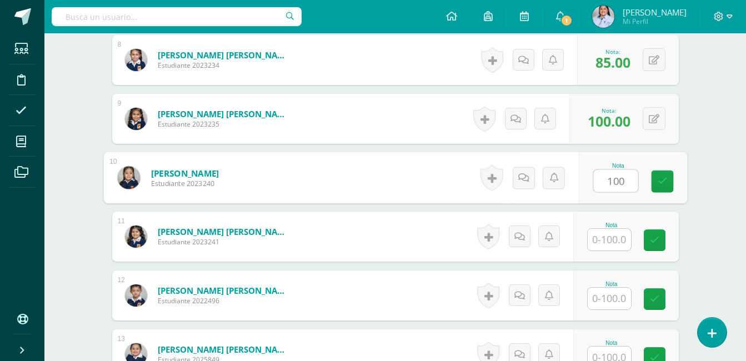
type input "100"
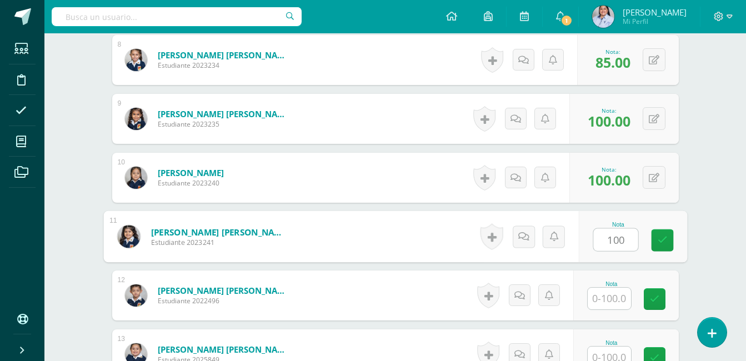
type input "100"
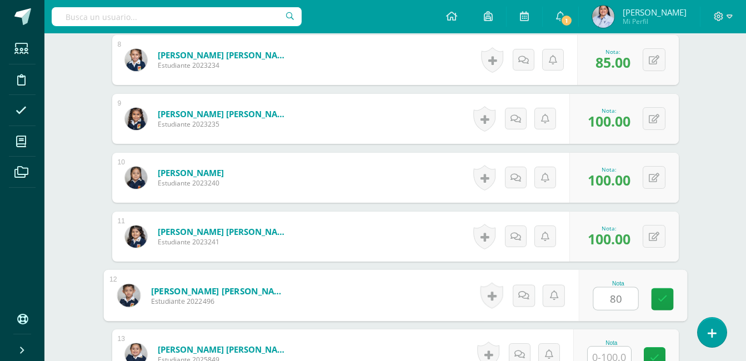
type input "80"
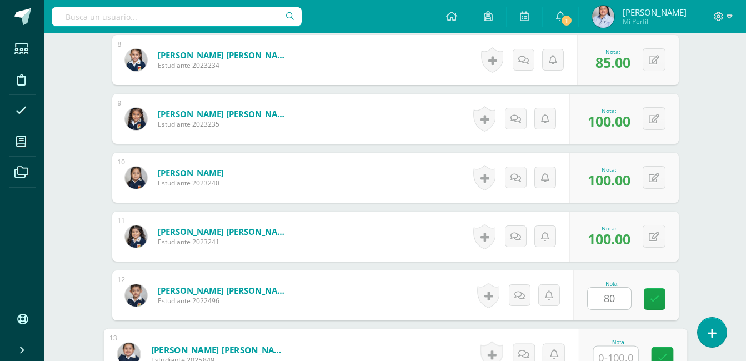
scroll to position [771, 0]
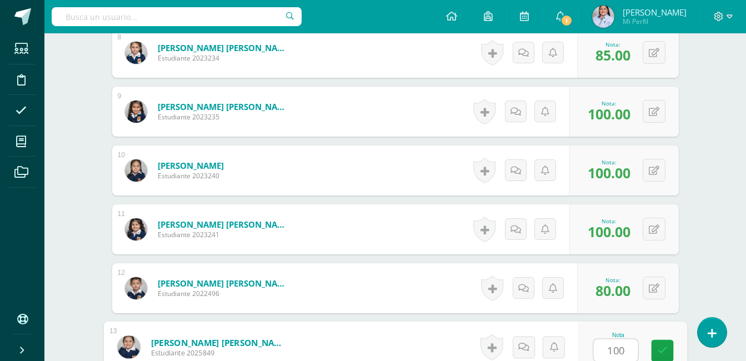
type input "100"
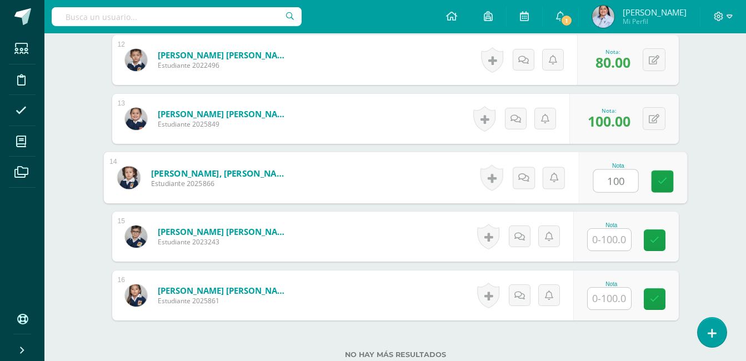
type input "100"
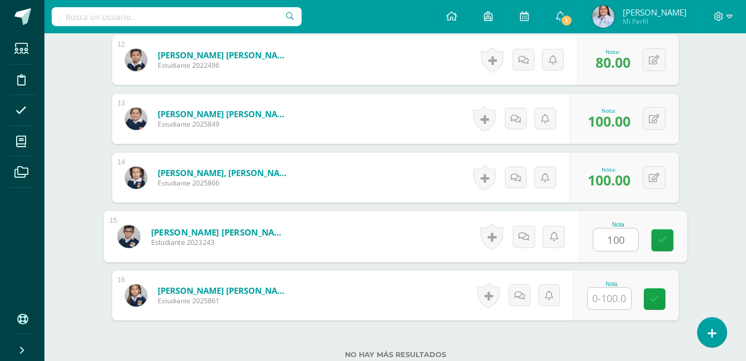
type input "100"
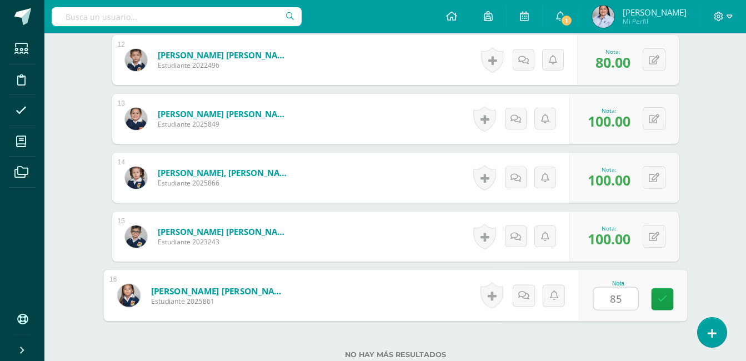
type input "85"
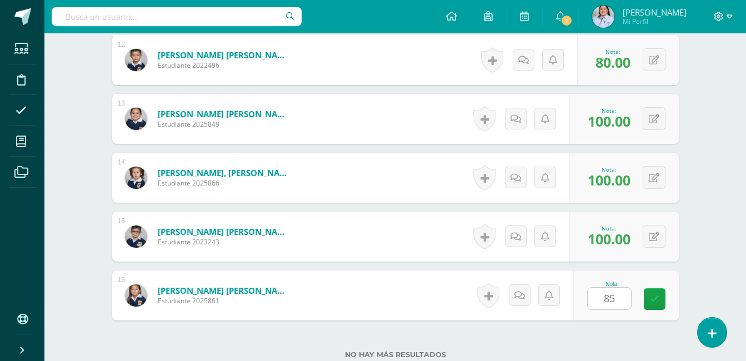
scroll to position [1086, 0]
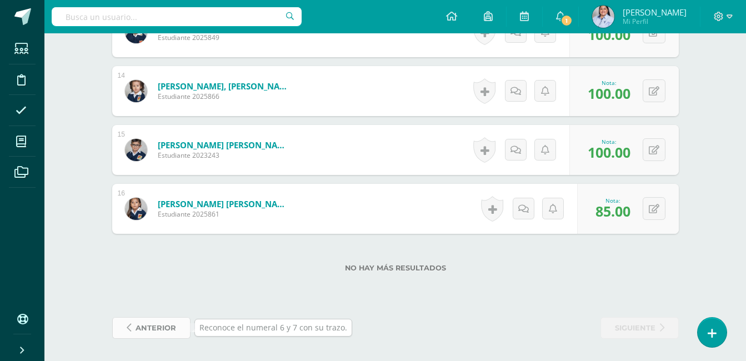
click at [139, 330] on span "anterior" at bounding box center [156, 328] width 41 height 21
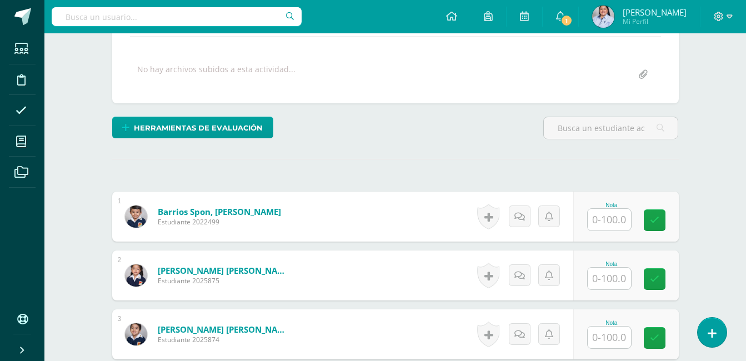
scroll to position [345, 0]
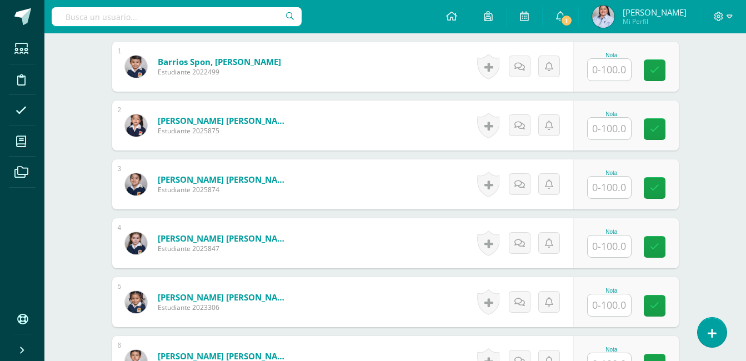
click at [611, 69] on input "text" at bounding box center [609, 70] width 43 height 22
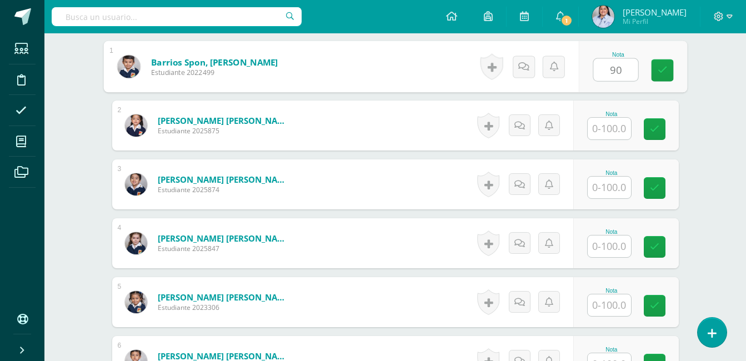
scroll to position [345, 0]
type input "90"
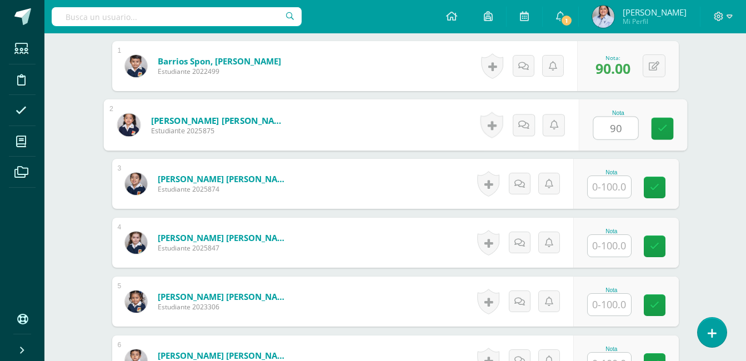
type input "90"
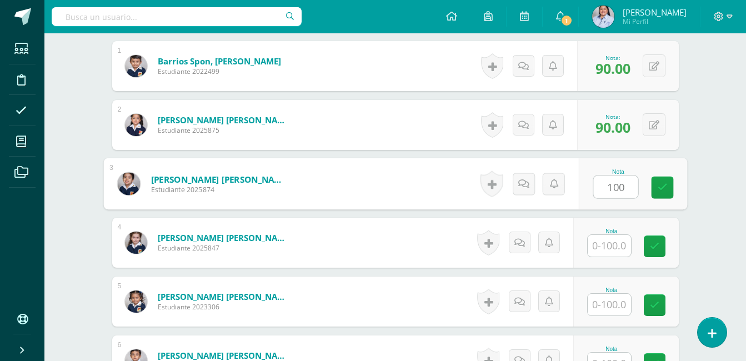
type input "100"
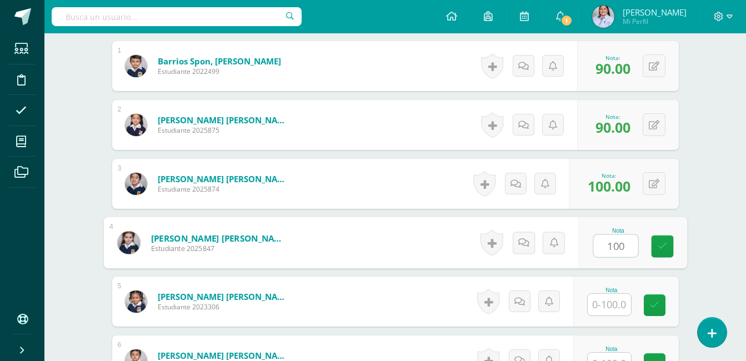
type input "100"
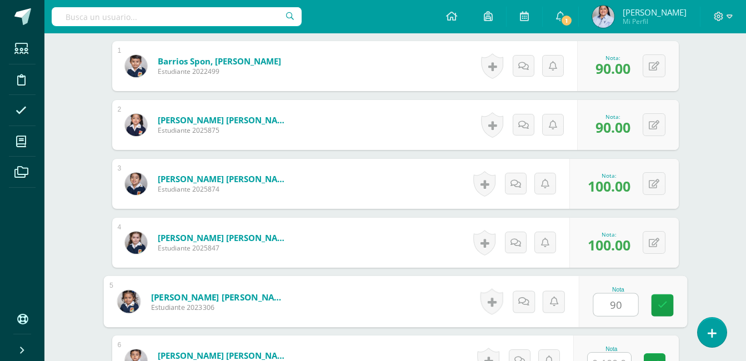
type input "90"
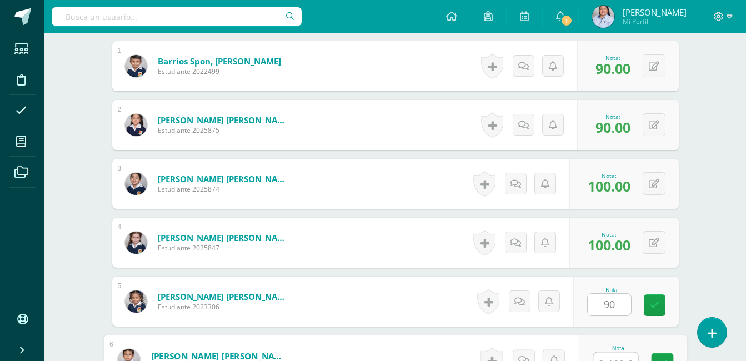
scroll to position [359, 0]
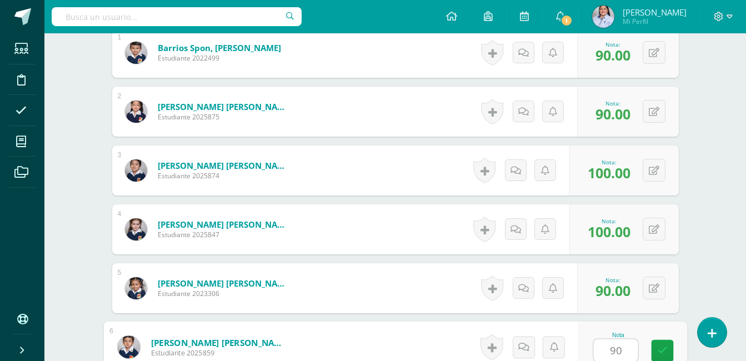
type input "90"
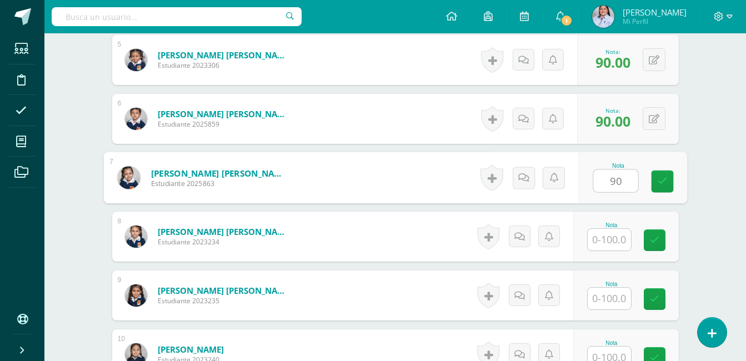
type input "90"
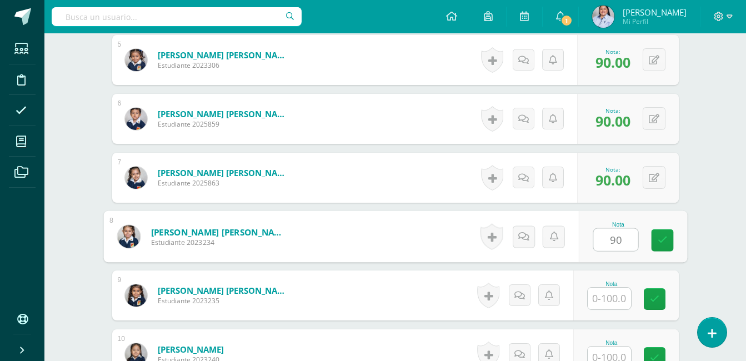
type input "90"
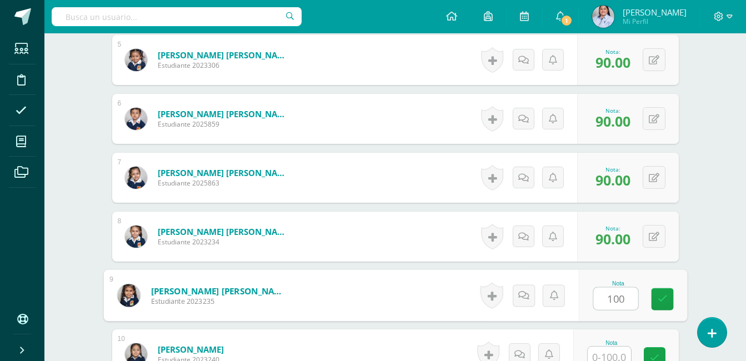
type input "100"
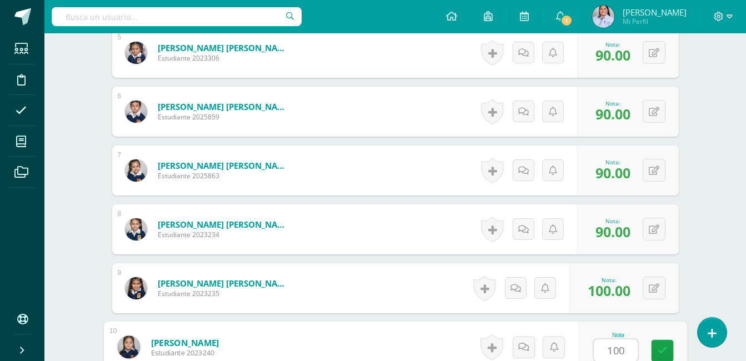
type input "100"
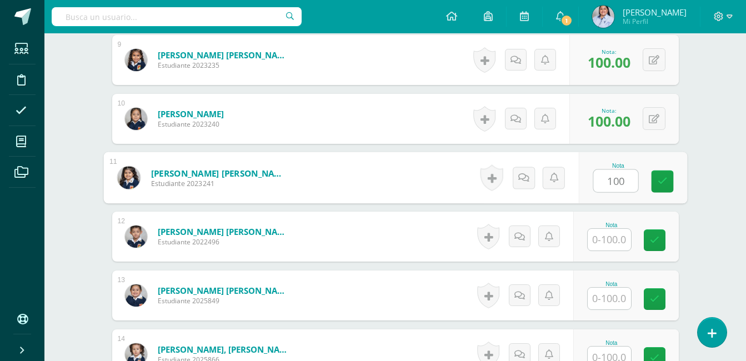
type input "100"
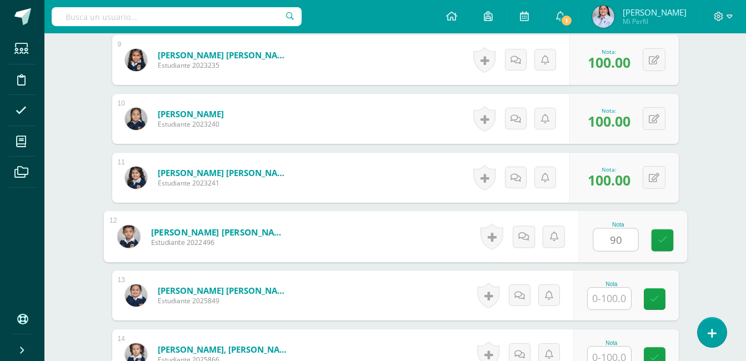
type input "9"
type input "80"
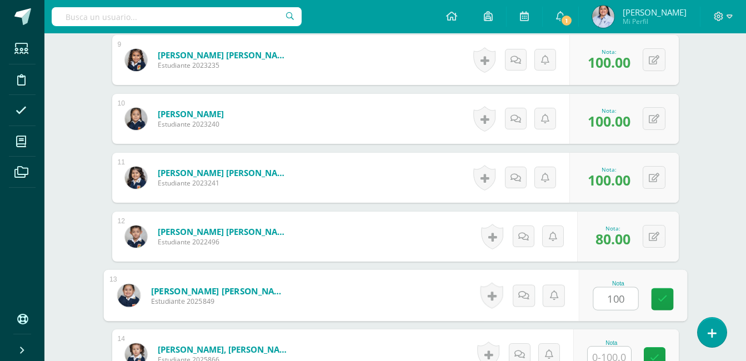
type input "100"
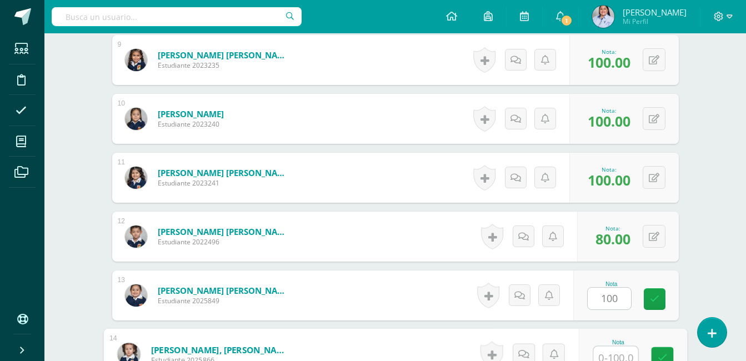
scroll to position [830, 0]
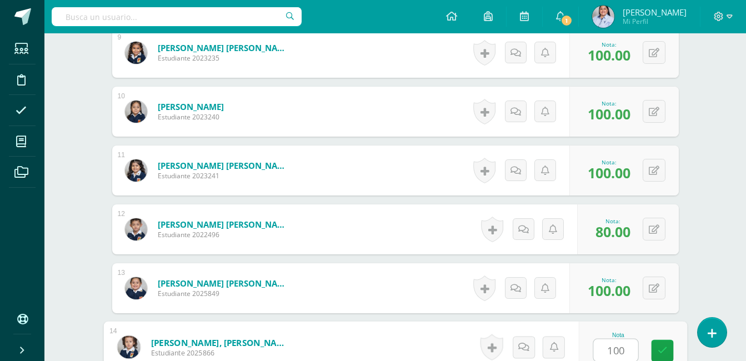
type input "100"
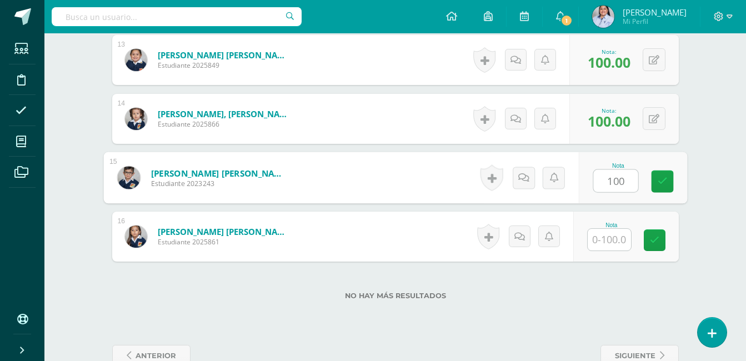
type input "100"
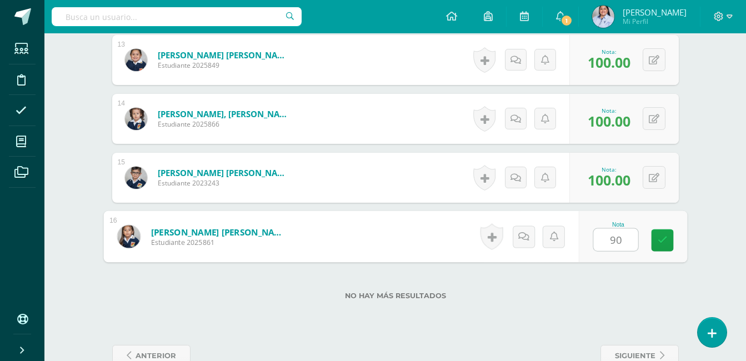
type input "90"
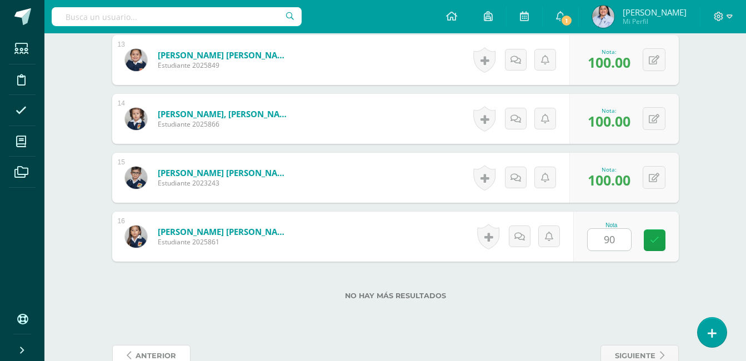
scroll to position [1064, 0]
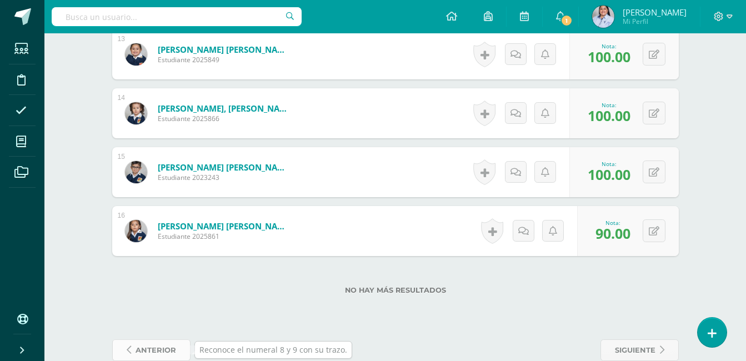
click at [130, 349] on icon at bounding box center [129, 350] width 4 height 9
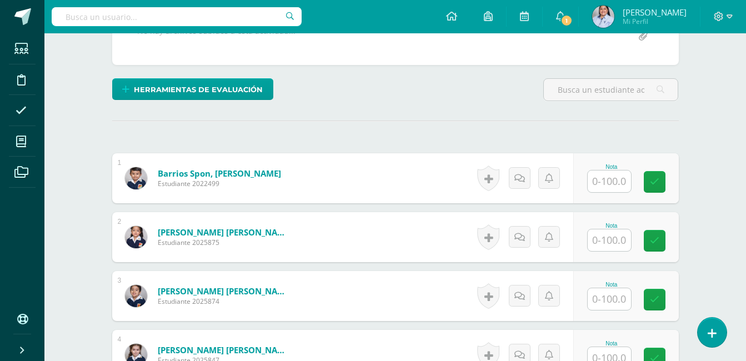
scroll to position [266, 0]
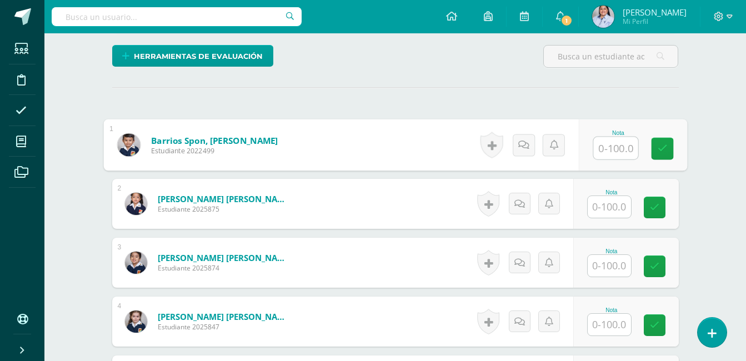
click at [614, 151] on input "text" at bounding box center [616, 148] width 44 height 22
type input "90"
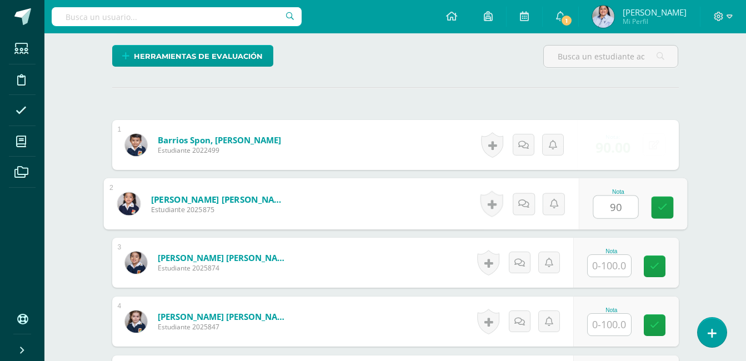
type input "90"
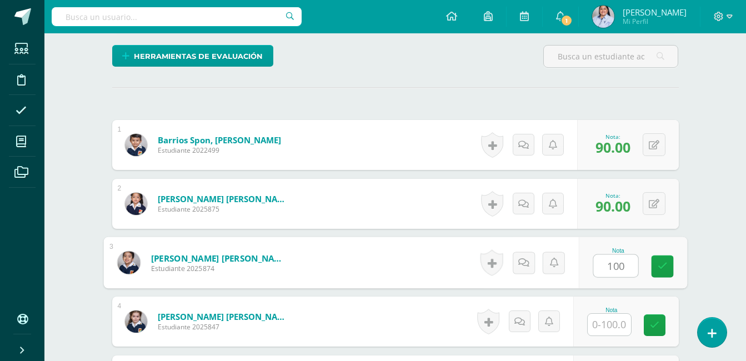
type input "100"
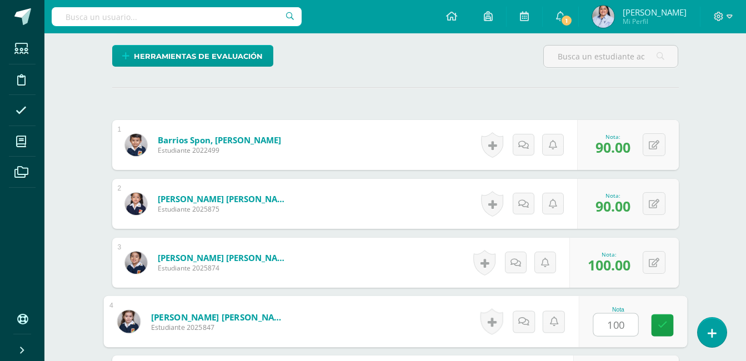
type input "100"
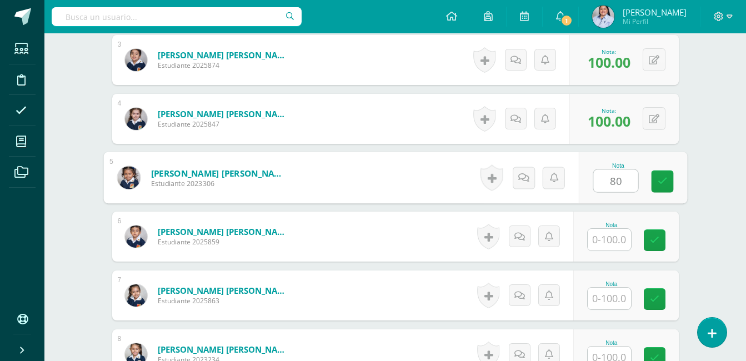
type input "80"
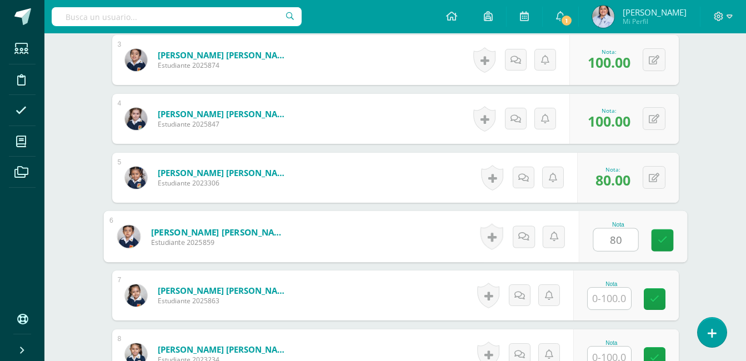
type input "80"
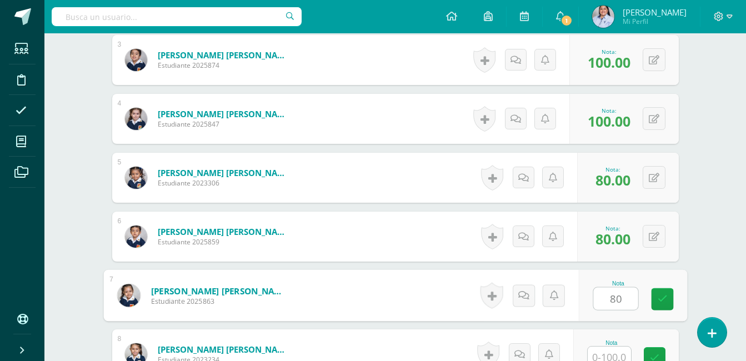
type input "80"
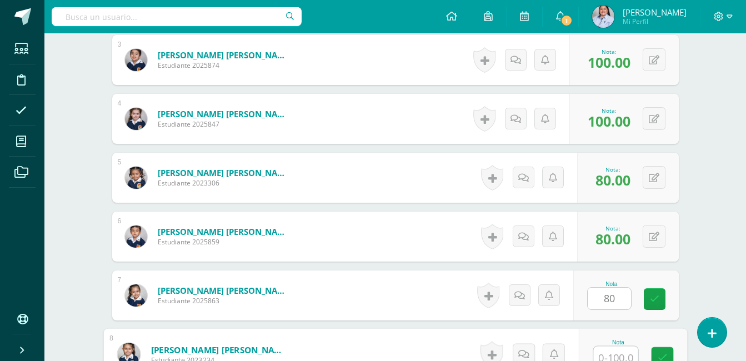
scroll to position [476, 0]
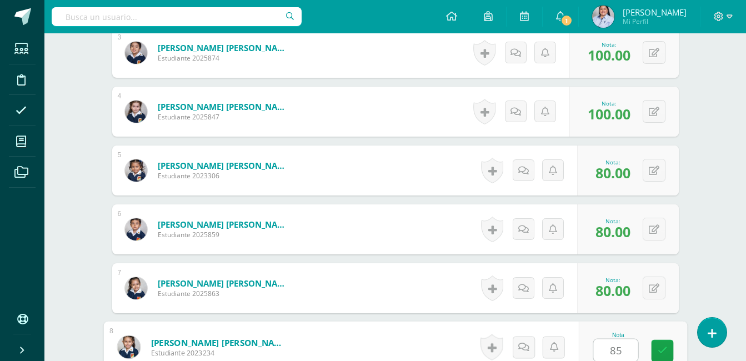
type input "85"
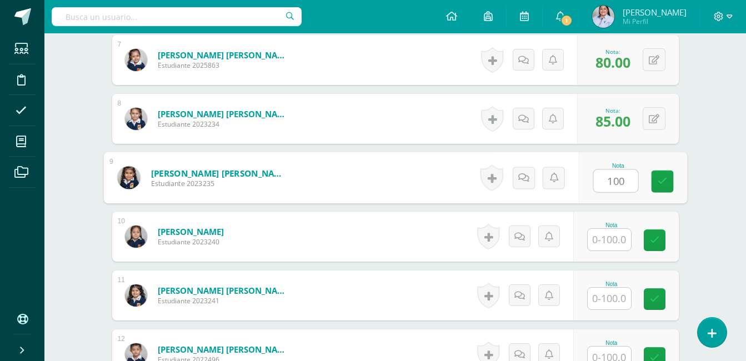
type input "100"
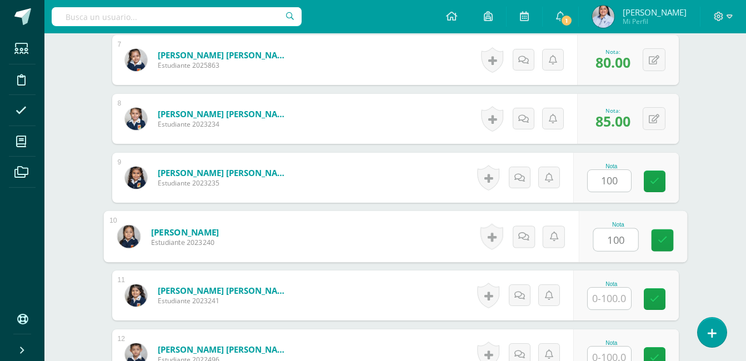
type input "100"
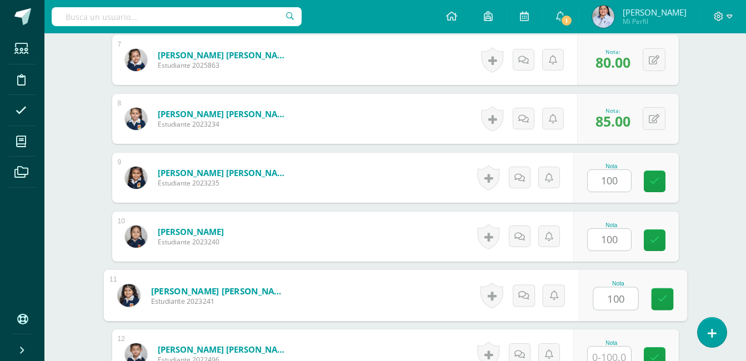
type input "100"
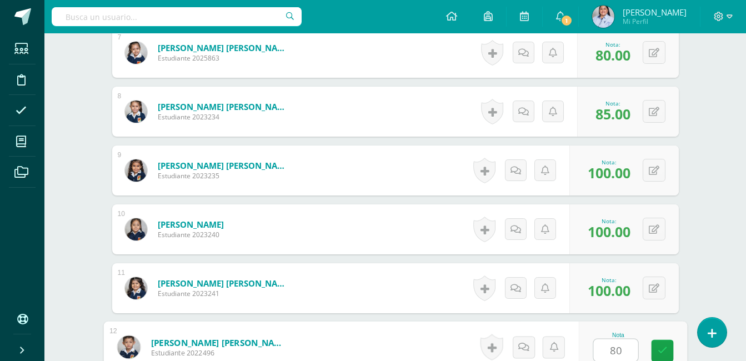
type input "80"
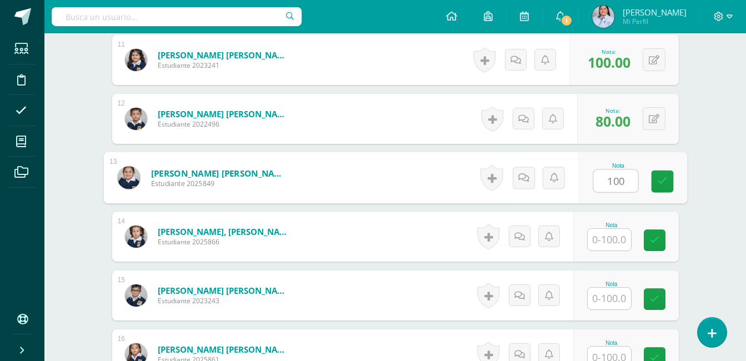
type input "100"
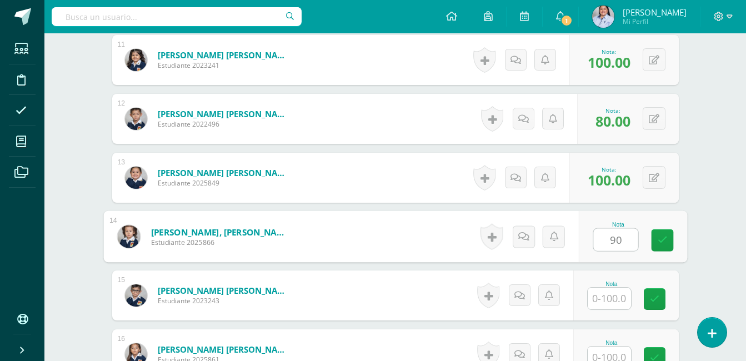
type input "90"
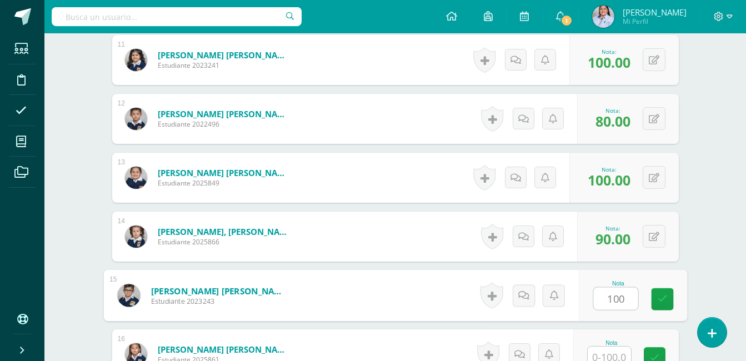
type input "100"
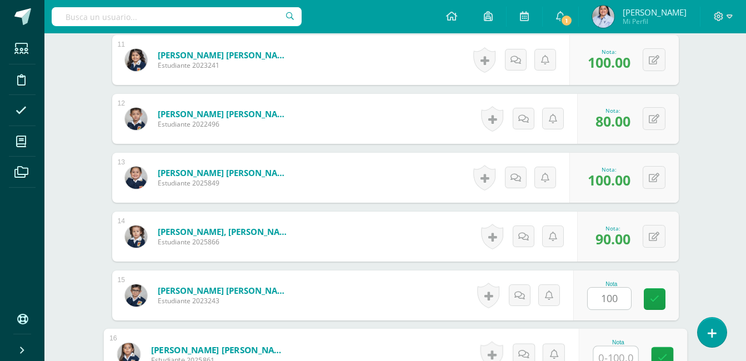
scroll to position [948, 0]
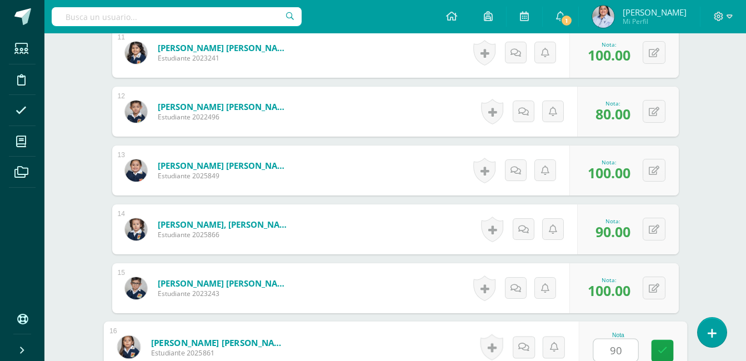
type input "90"
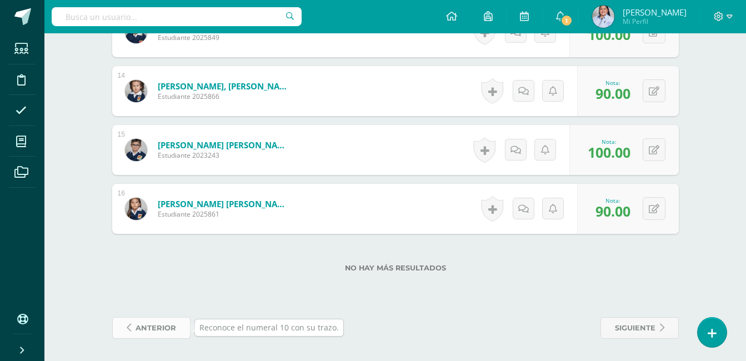
click at [155, 326] on span "anterior" at bounding box center [156, 328] width 41 height 21
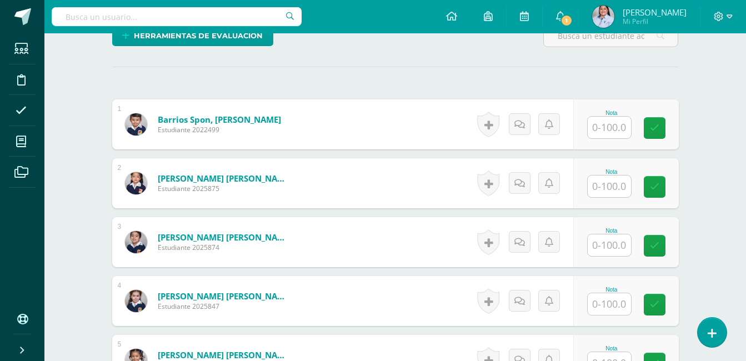
scroll to position [287, 0]
click at [618, 125] on input "text" at bounding box center [609, 127] width 43 height 22
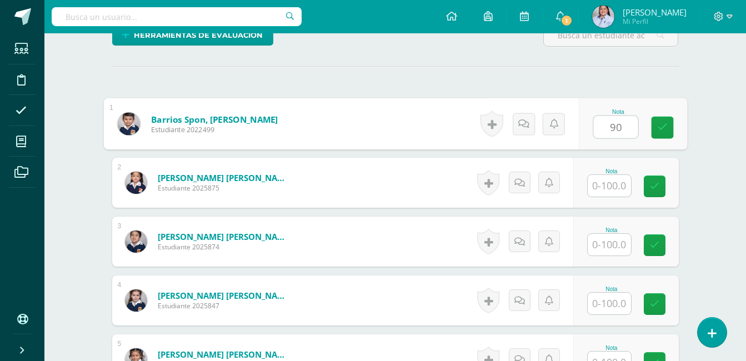
type input "90"
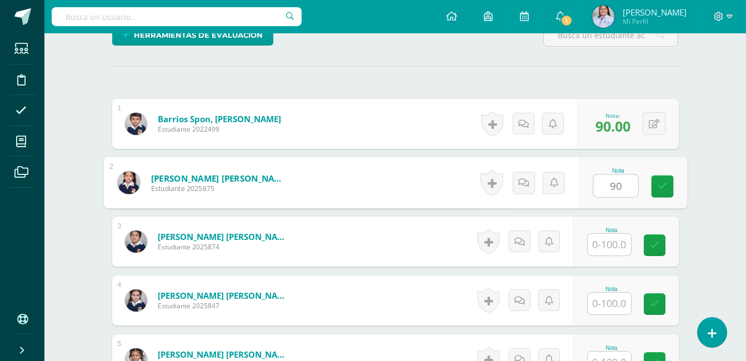
type input "90"
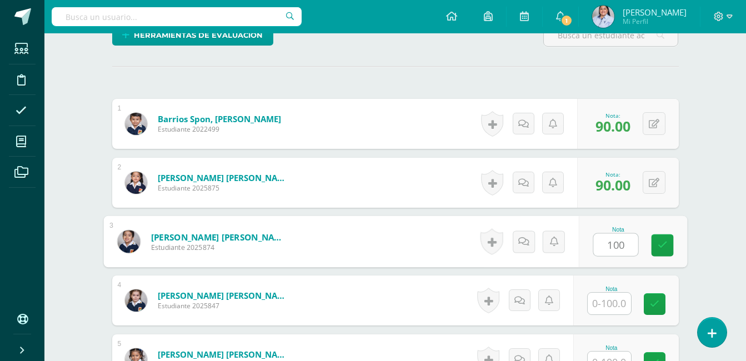
type input "100"
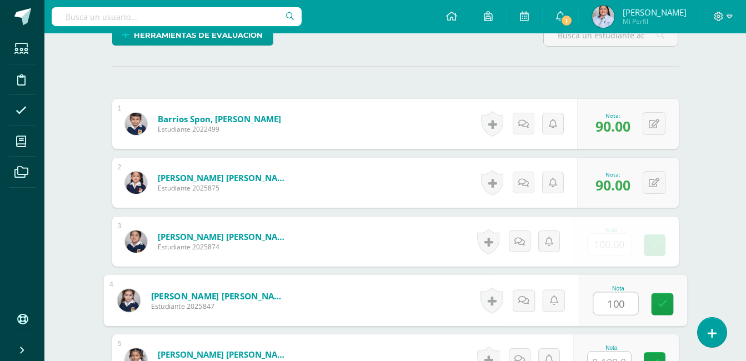
type input "100"
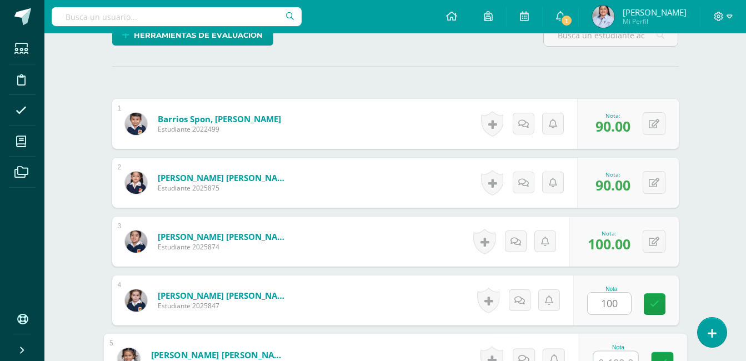
scroll to position [300, 0]
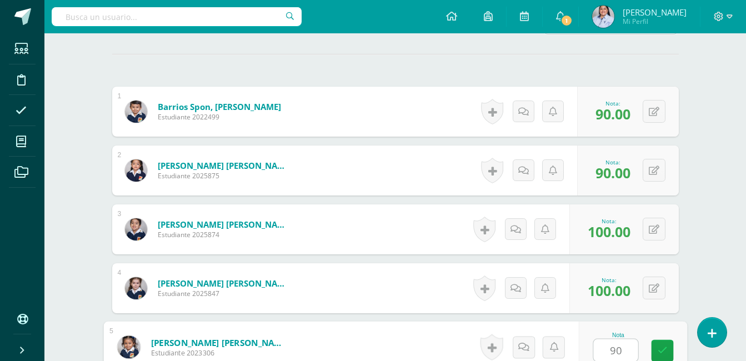
type input "90"
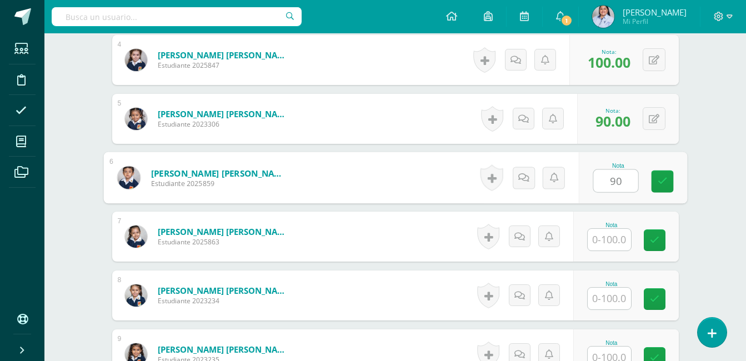
type input "90"
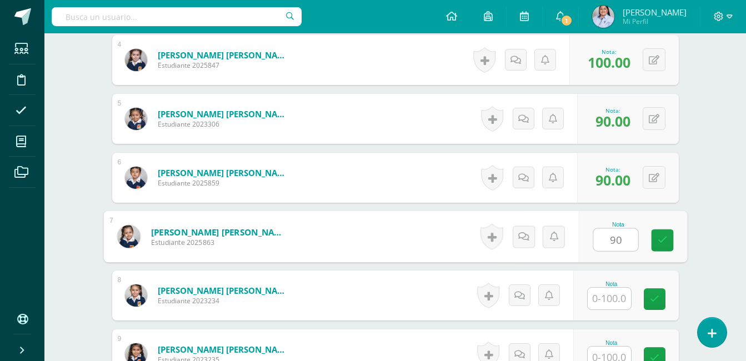
type input "90"
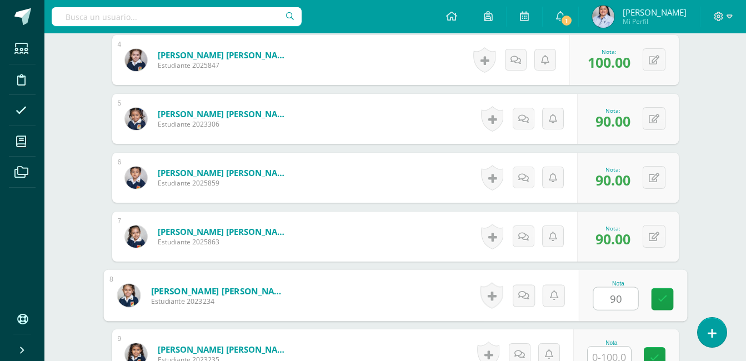
type input "90"
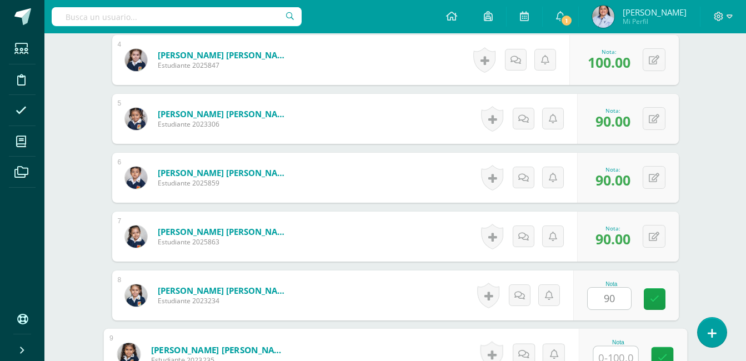
scroll to position [535, 0]
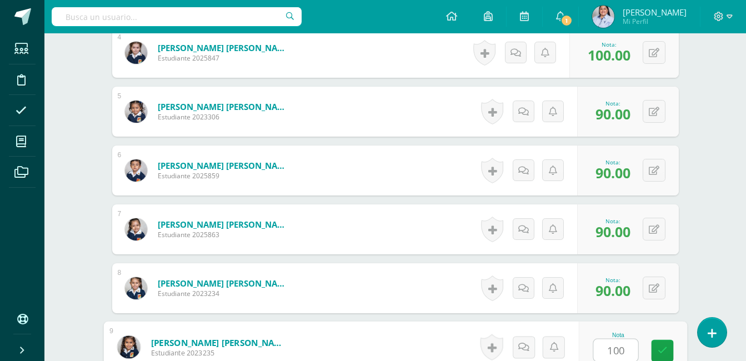
type input "100"
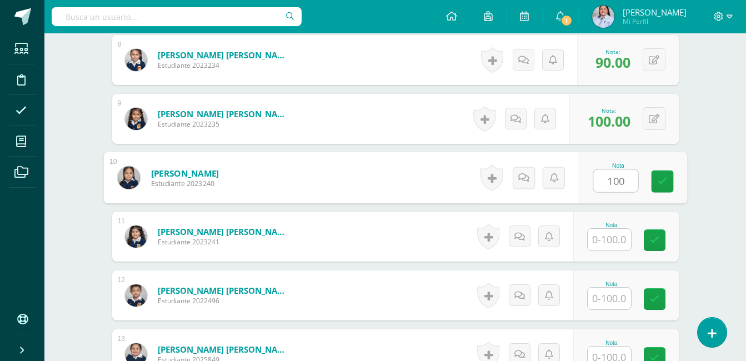
type input "100"
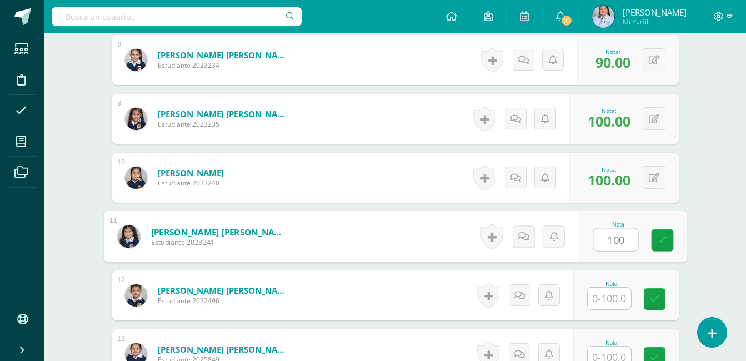
type input "100"
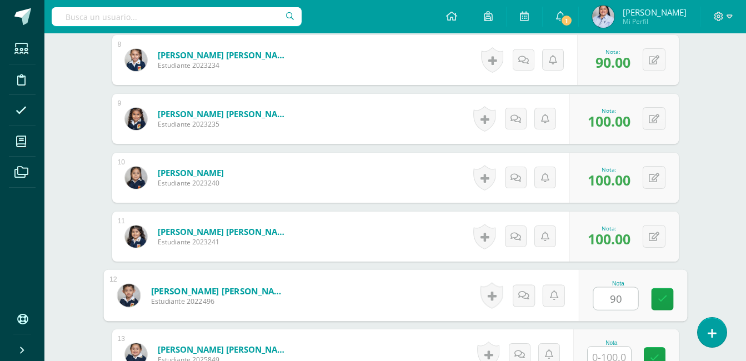
type input "90"
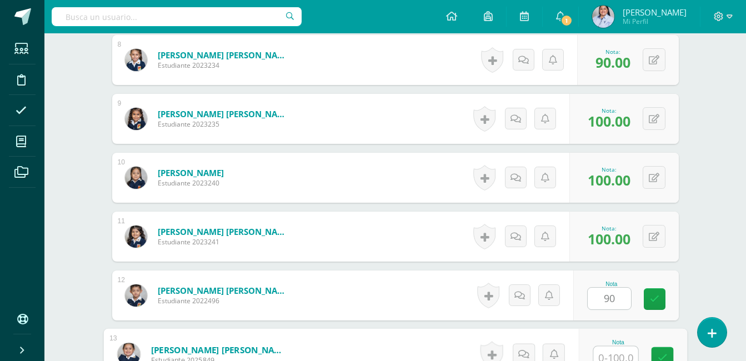
scroll to position [771, 0]
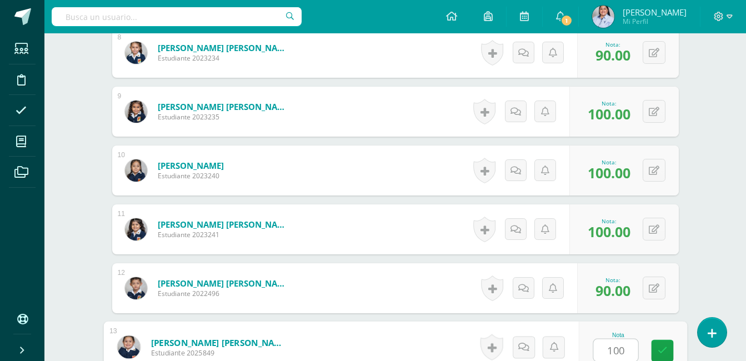
type input "100"
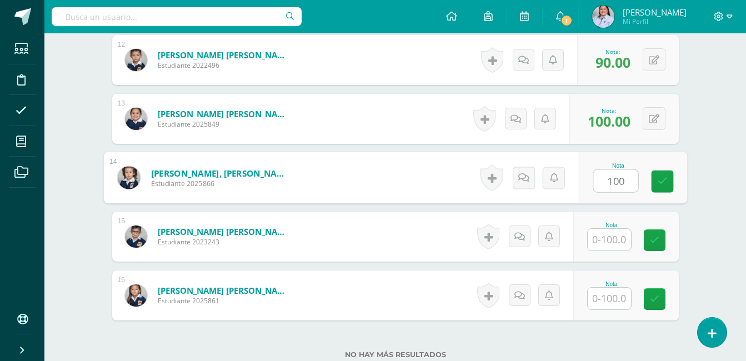
type input "100"
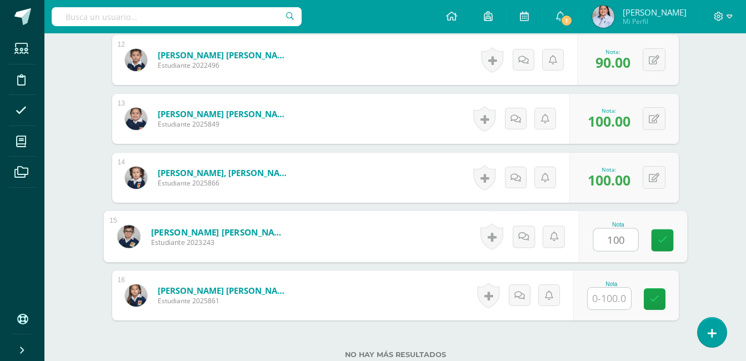
type input "100"
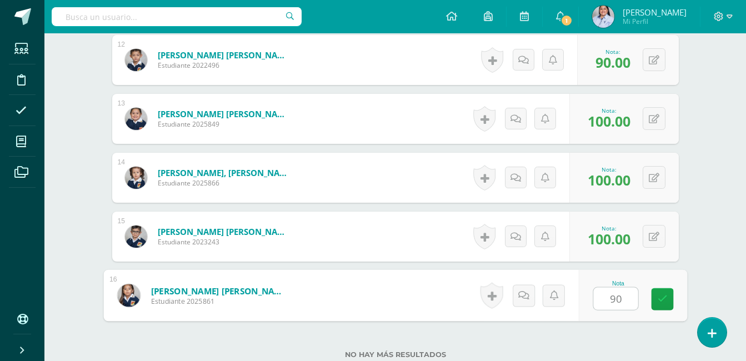
type input "90"
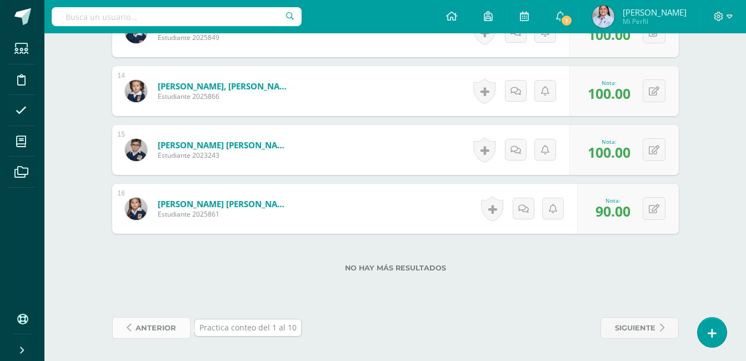
click at [143, 333] on span "anterior" at bounding box center [156, 328] width 41 height 21
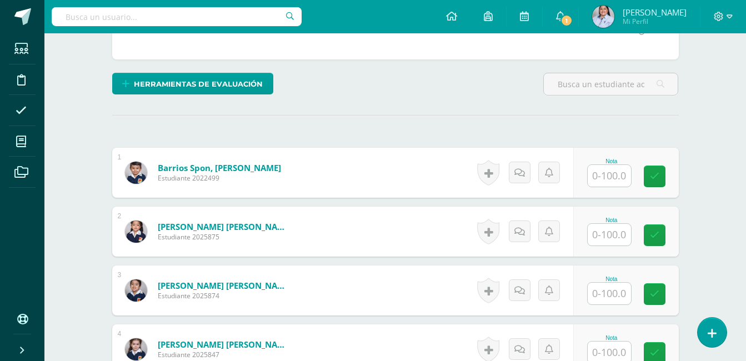
scroll to position [270, 0]
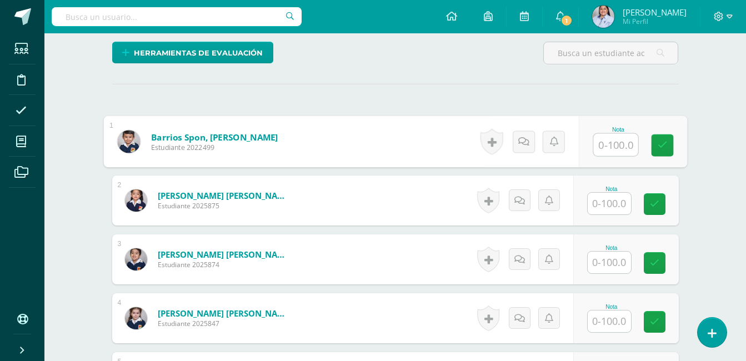
click at [609, 142] on input "text" at bounding box center [616, 145] width 44 height 22
type input "90"
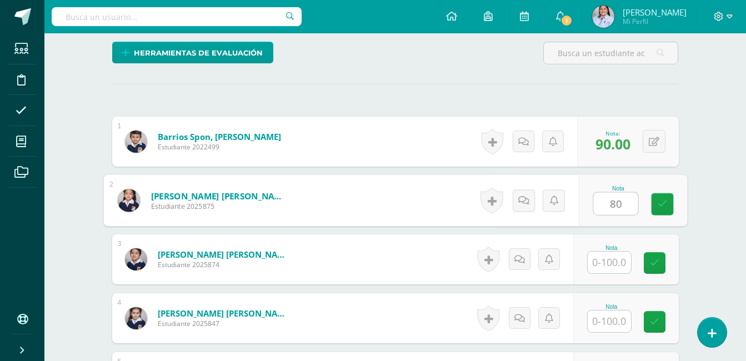
type input "80"
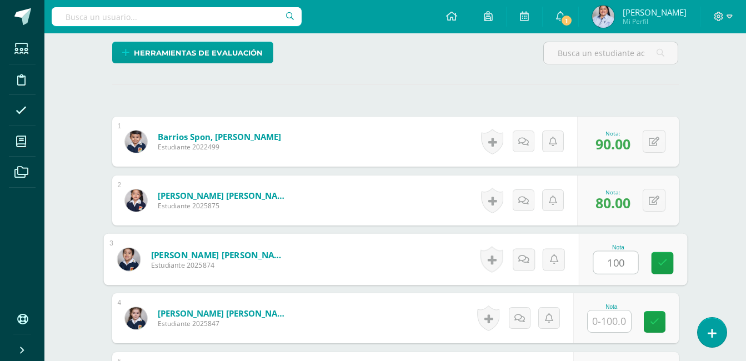
type input "100"
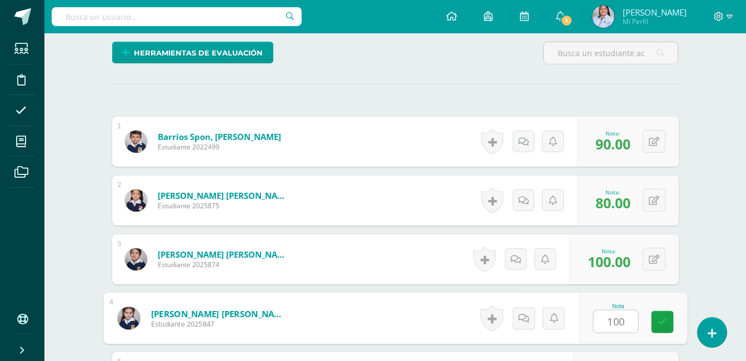
type input "100"
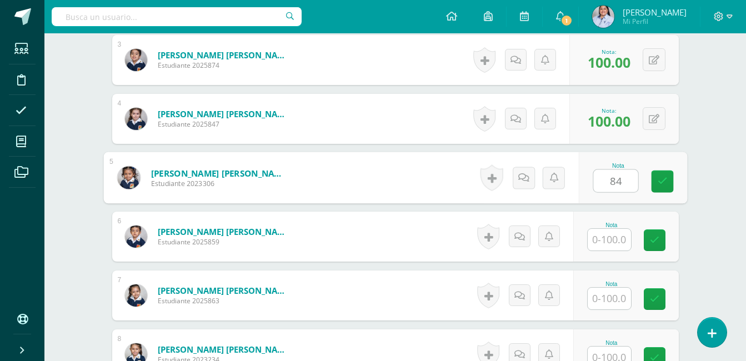
type input "84"
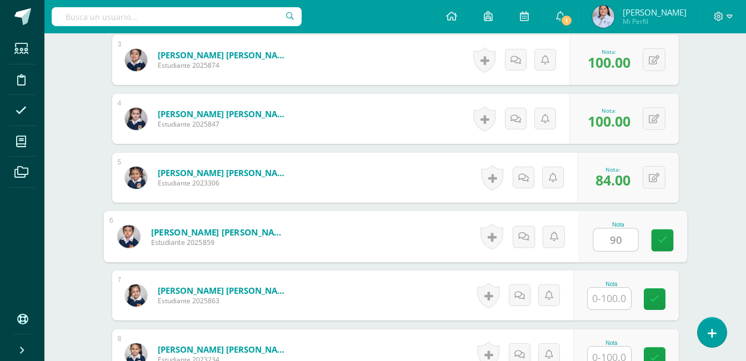
type input "90"
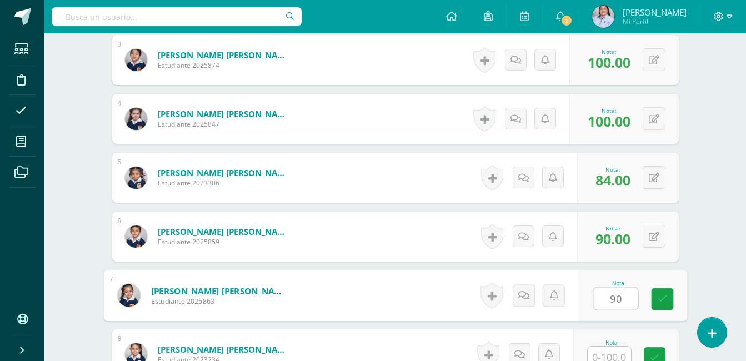
scroll to position [476, 0]
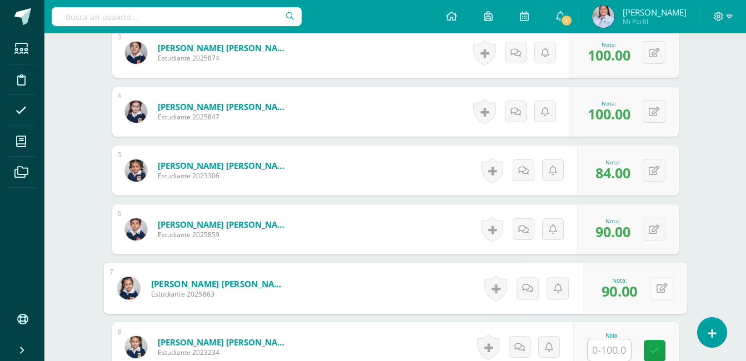
click at [655, 287] on button at bounding box center [661, 288] width 23 height 23
type input "85"
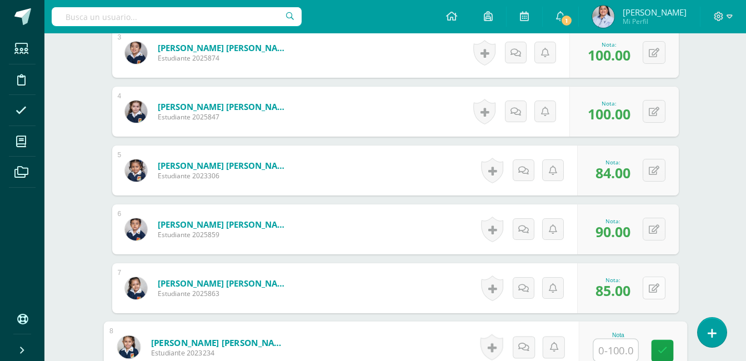
type input "9"
type input "85"
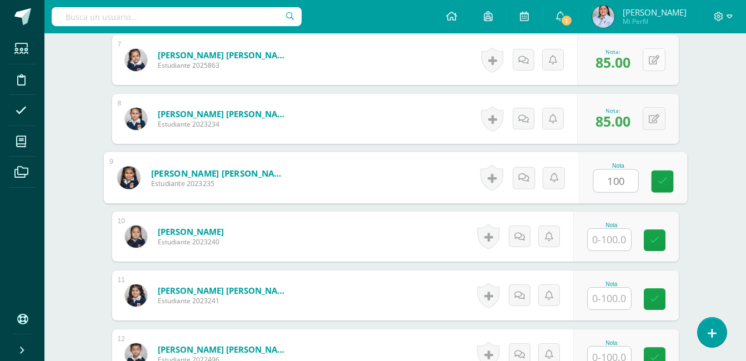
type input "100"
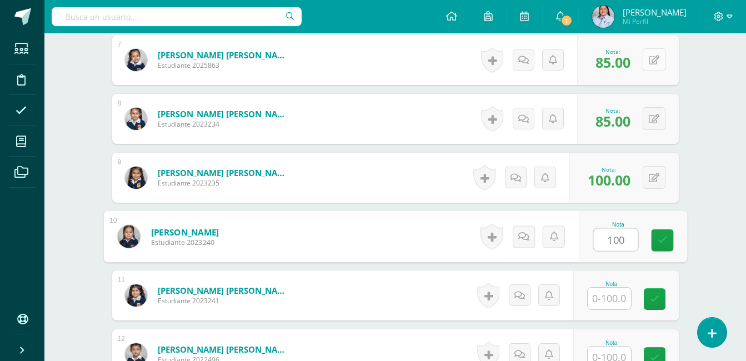
type input "100"
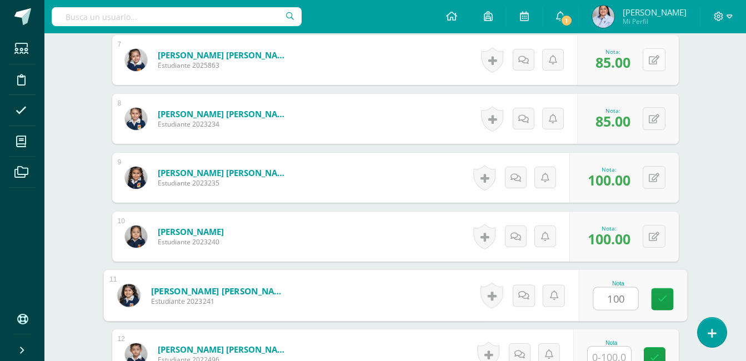
type input "100"
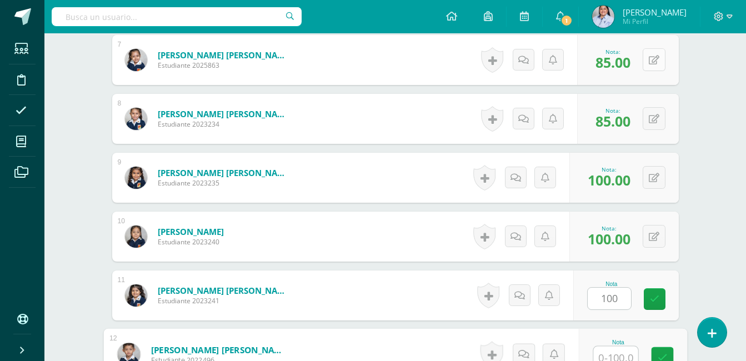
scroll to position [712, 0]
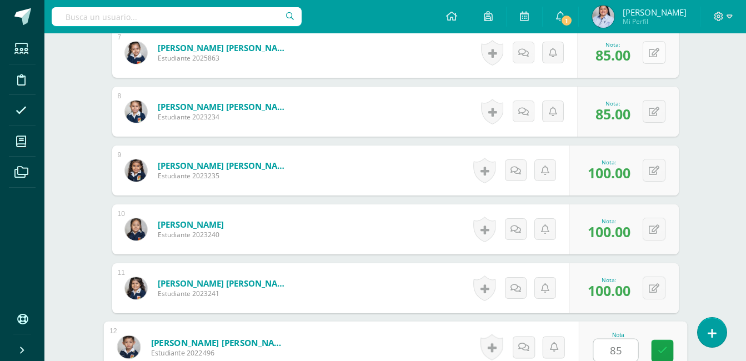
type input "85"
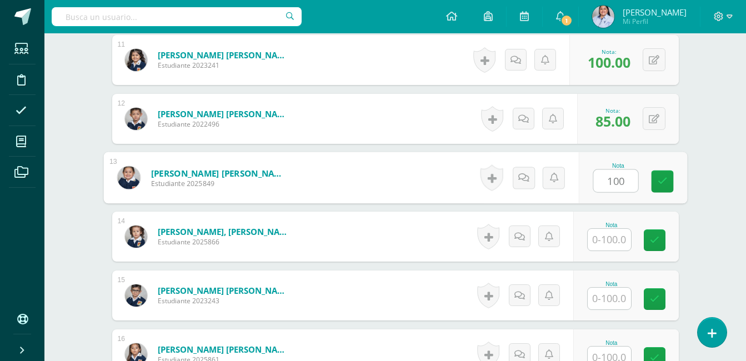
type input "100"
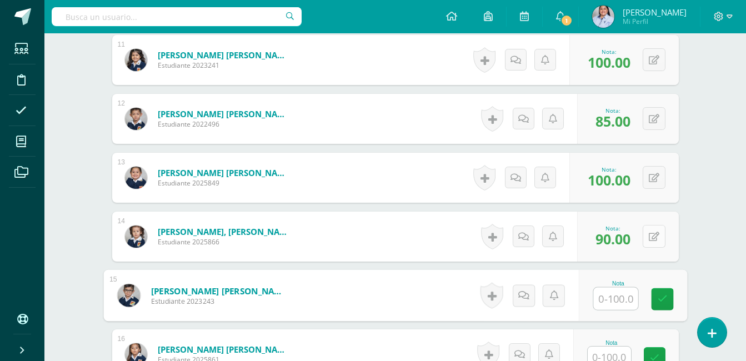
click at [655, 236] on icon at bounding box center [654, 236] width 11 height 9
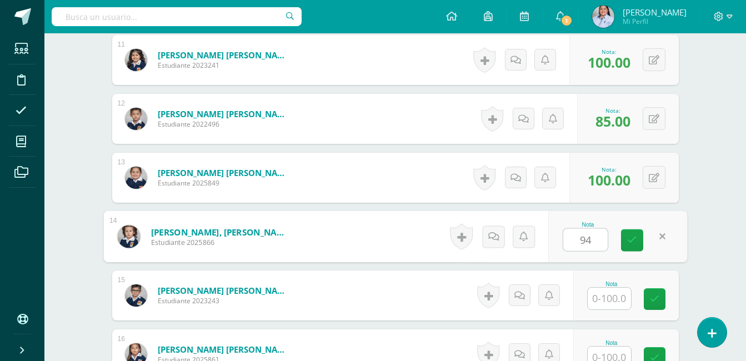
type input "94"
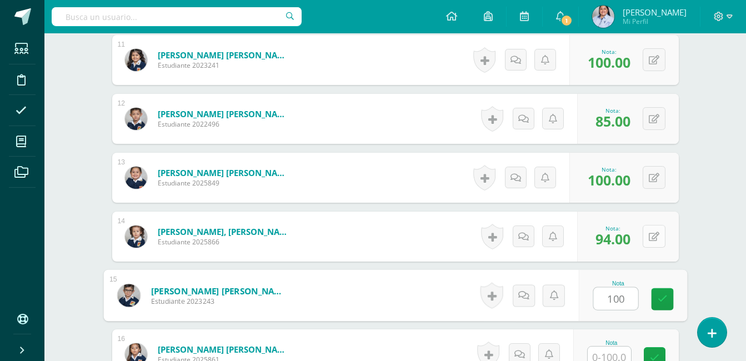
type input "100"
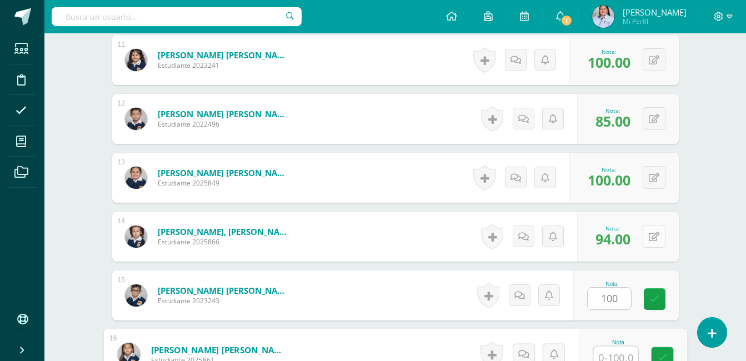
scroll to position [948, 0]
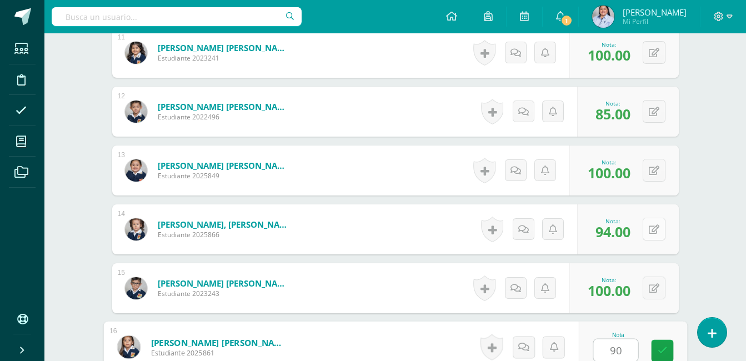
type input "90"
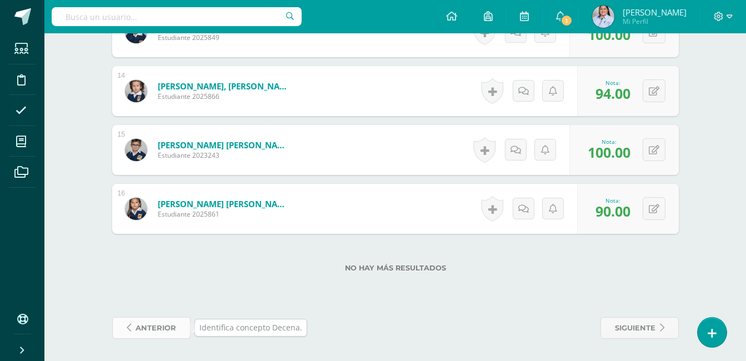
click at [156, 330] on span "anterior" at bounding box center [156, 328] width 41 height 21
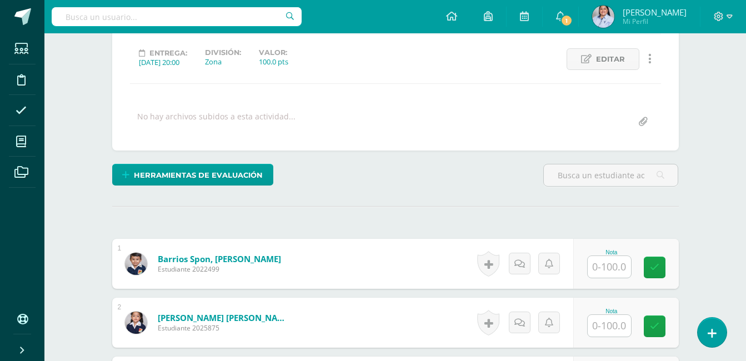
scroll to position [148, 0]
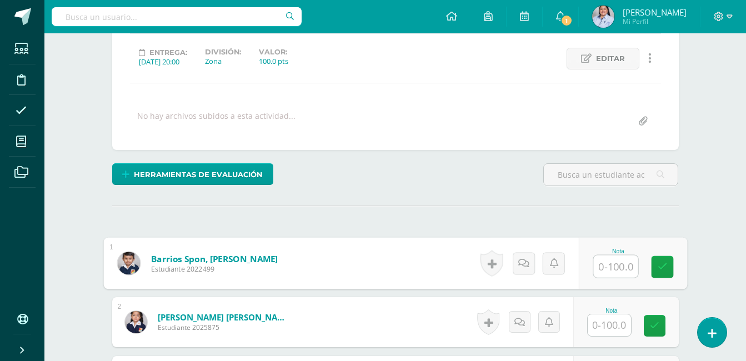
click at [613, 267] on input "text" at bounding box center [616, 267] width 44 height 22
type input "100"
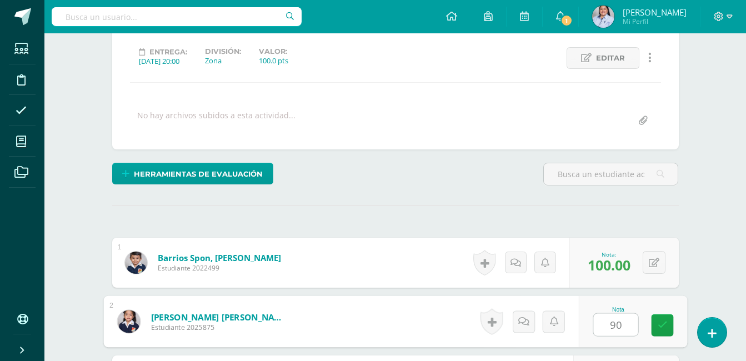
type input "90"
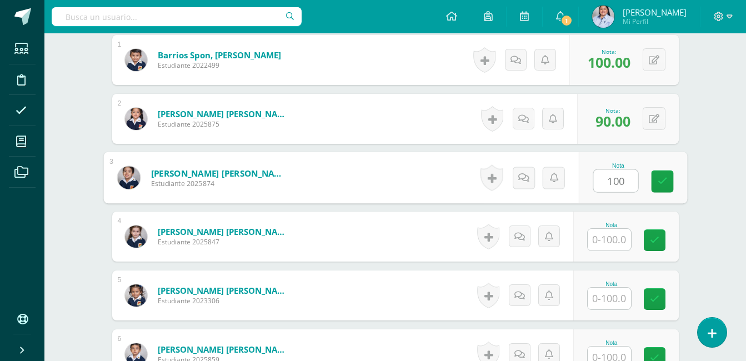
type input "100"
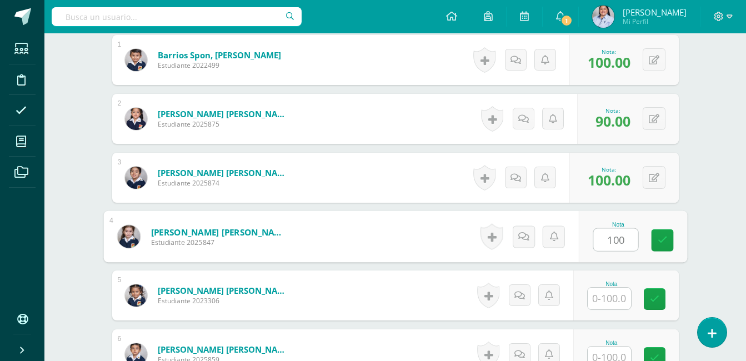
type input "100"
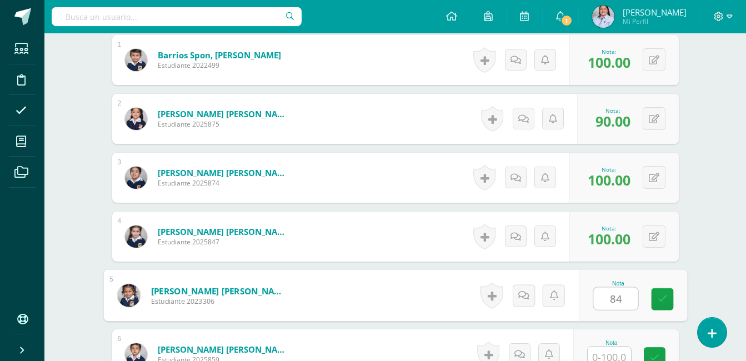
type input "84"
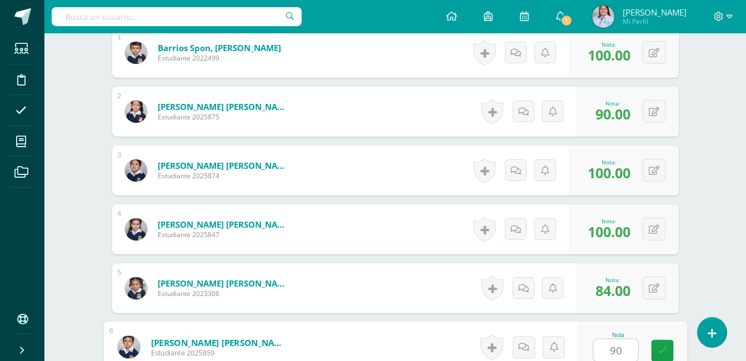
type input "90"
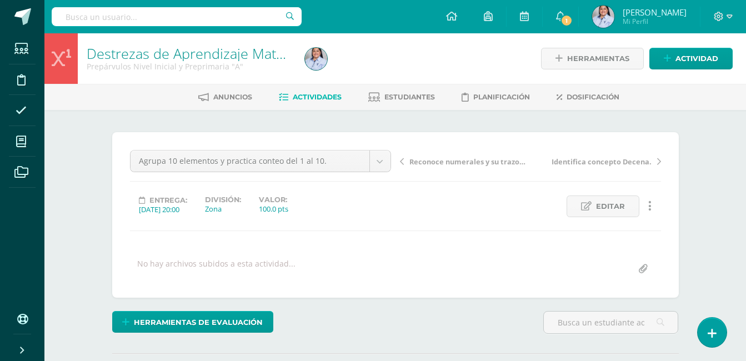
click at [155, 350] on div "¿Estás seguro que quieres eliminar esta actividad? Esto borrará la actividad y …" at bounding box center [396, 275] width 576 height 286
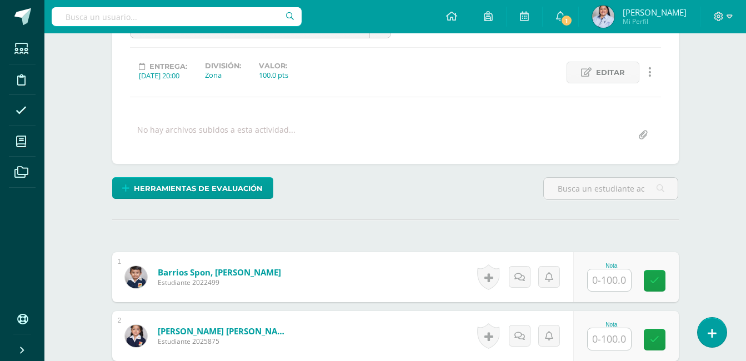
scroll to position [146, 0]
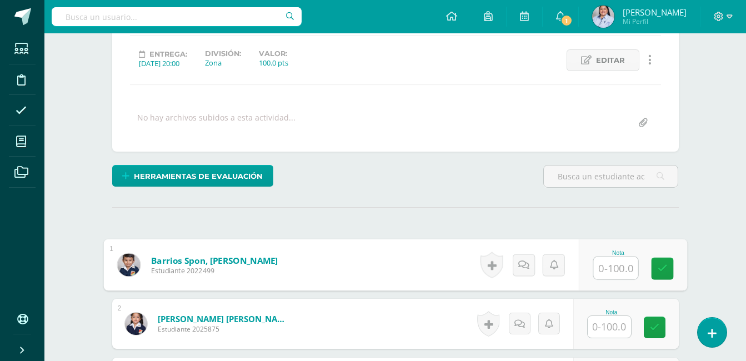
click at [614, 266] on input "text" at bounding box center [616, 268] width 44 height 22
type input "100"
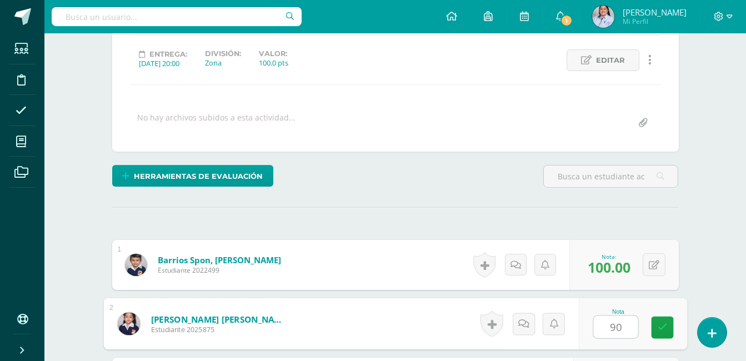
type input "90"
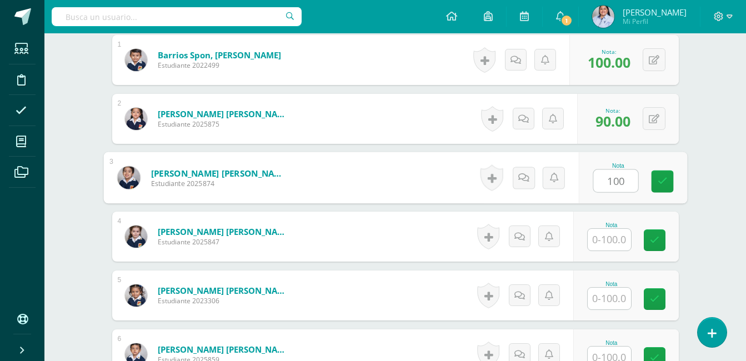
type input "100"
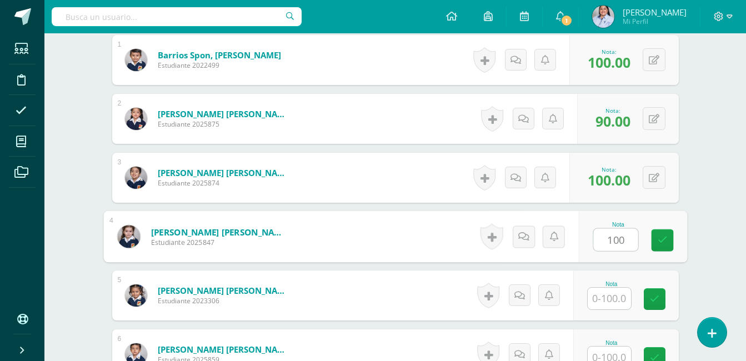
type input "100"
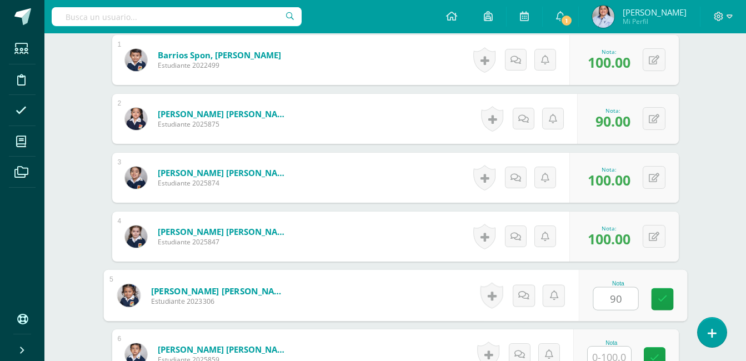
type input "90"
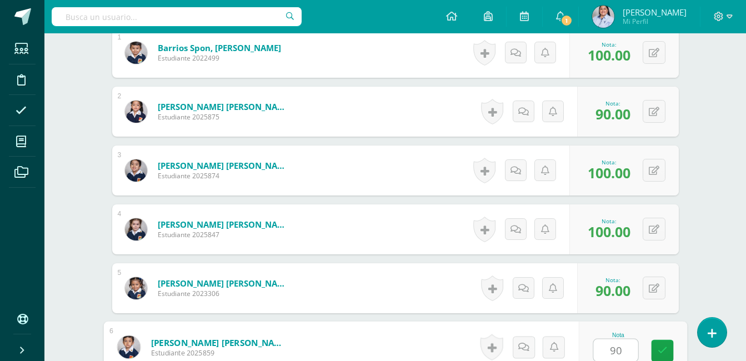
type input "90"
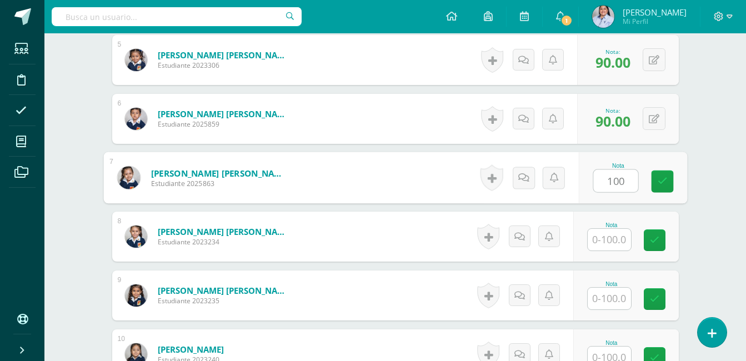
type input "100"
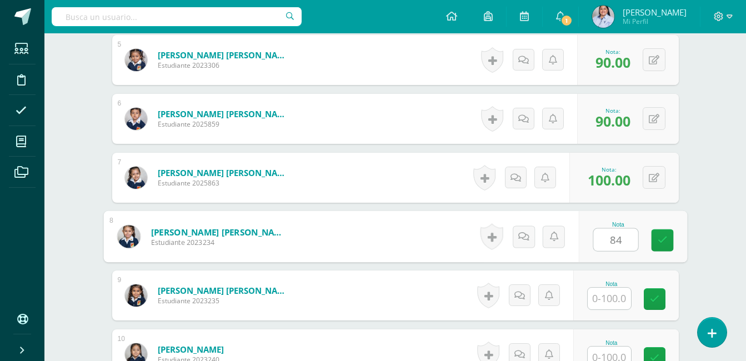
type input "84"
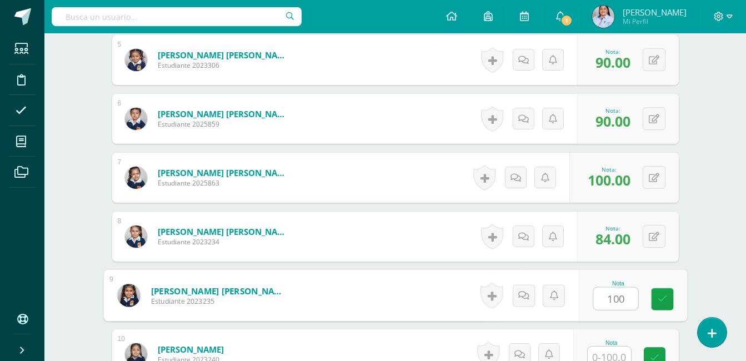
type input "100"
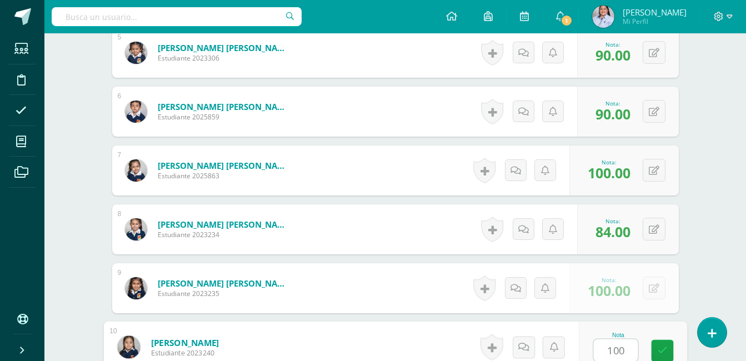
type input "100"
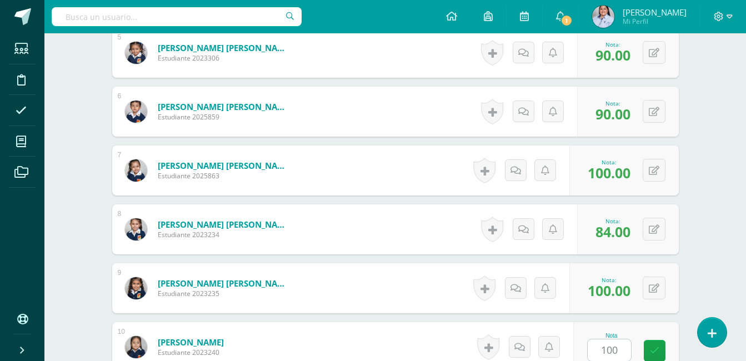
scroll to position [823, 0]
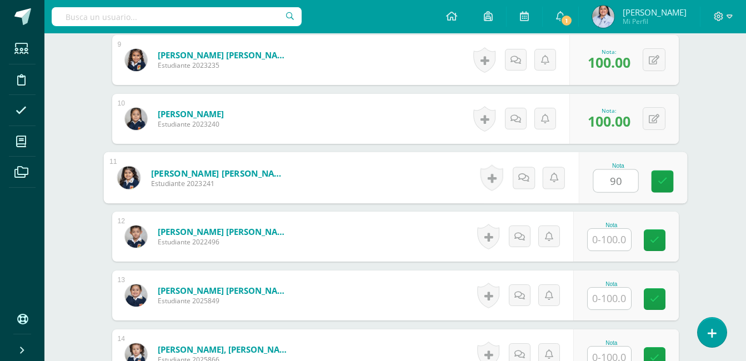
type input "90"
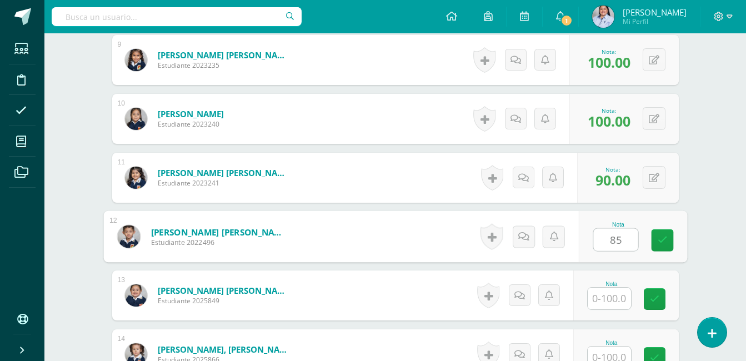
type input "85"
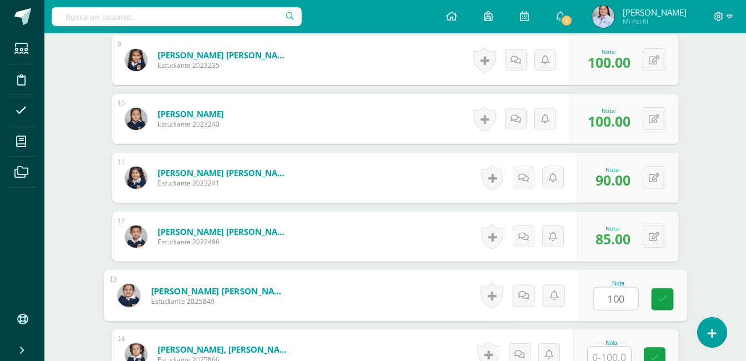
type input "100"
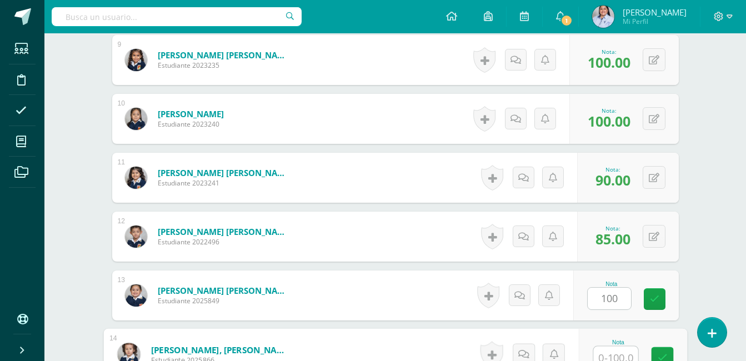
scroll to position [830, 0]
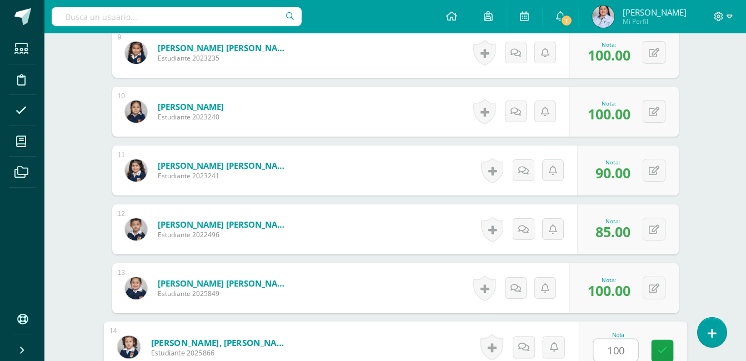
type input "100"
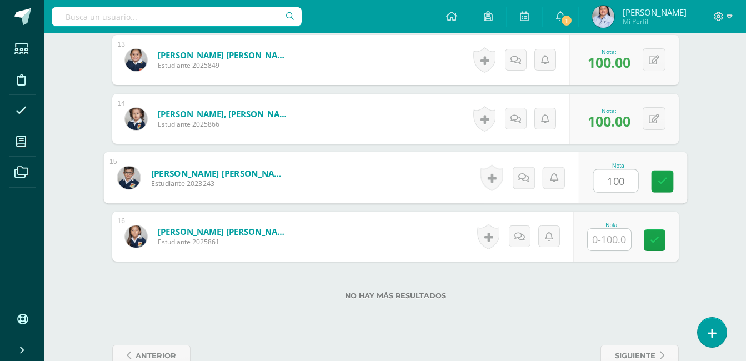
type input "100"
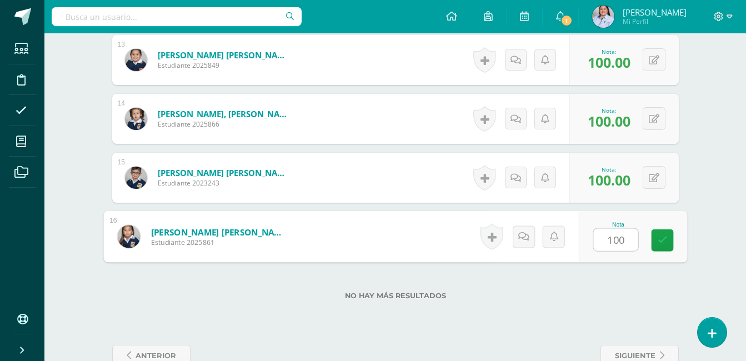
type input "100"
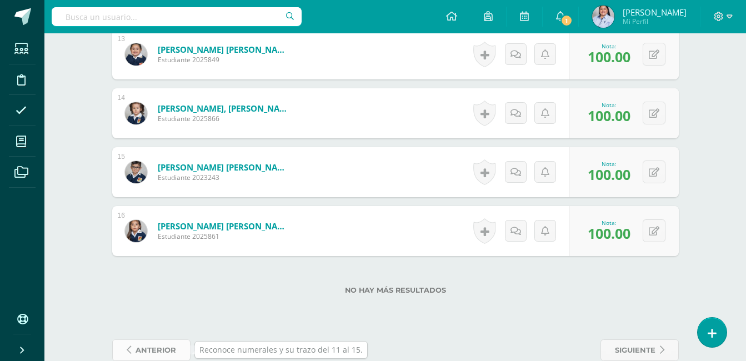
click at [163, 346] on span "anterior" at bounding box center [156, 350] width 41 height 21
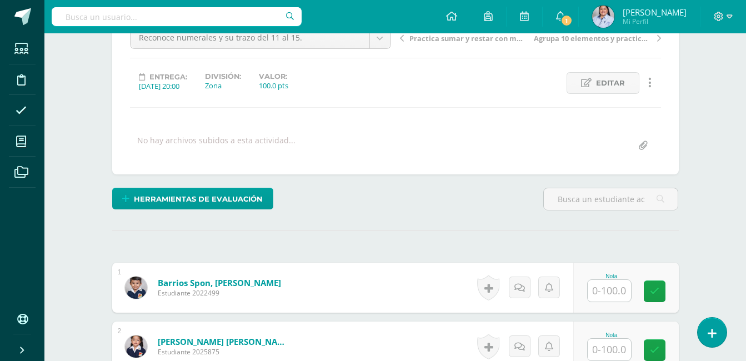
scroll to position [253, 0]
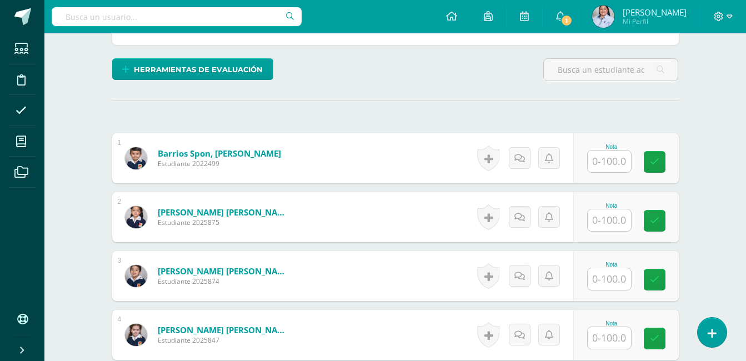
click at [606, 163] on input "text" at bounding box center [609, 162] width 43 height 22
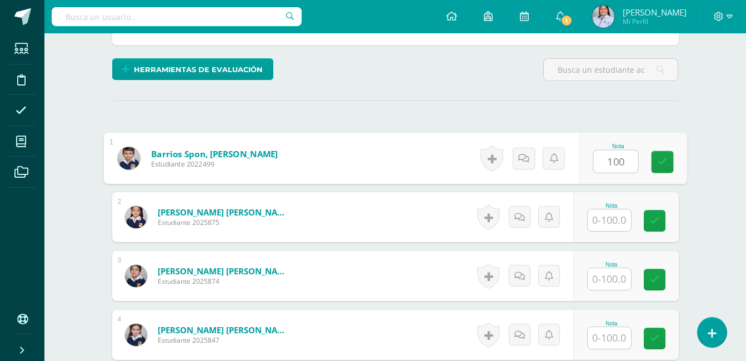
type input "100"
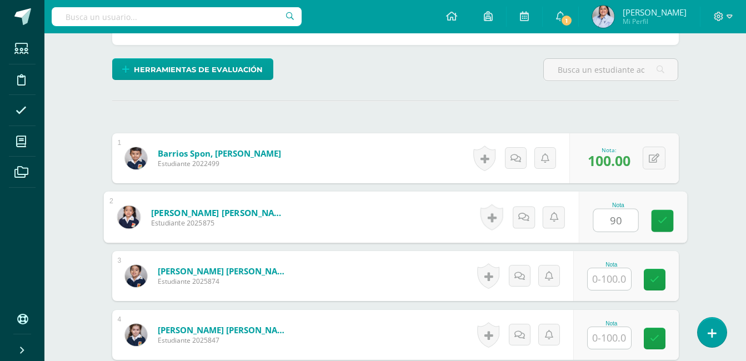
type input "90"
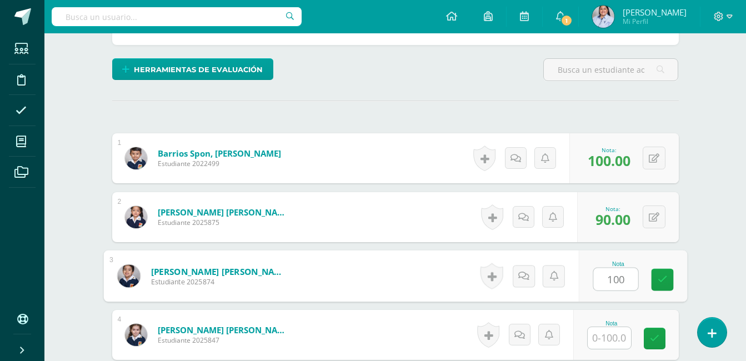
type input "100"
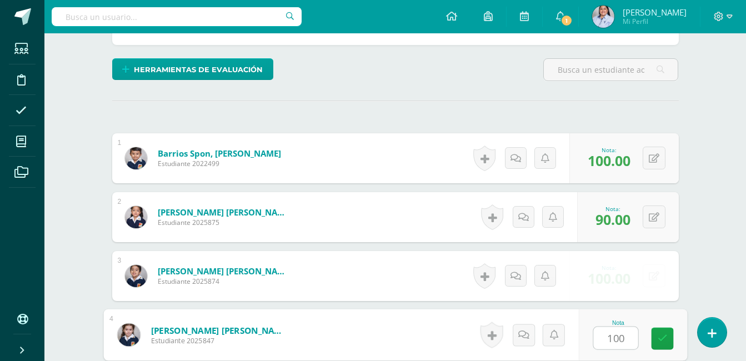
type input "100"
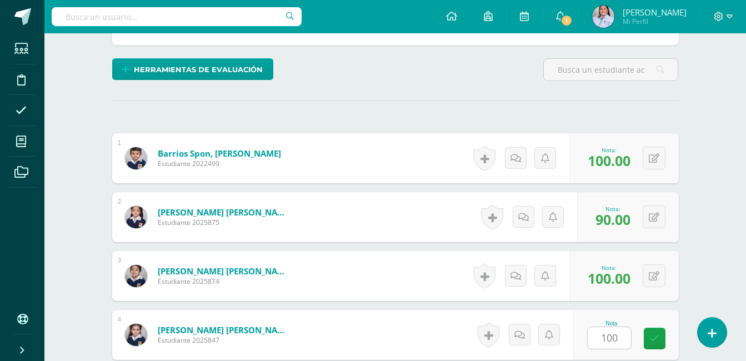
scroll to position [469, 0]
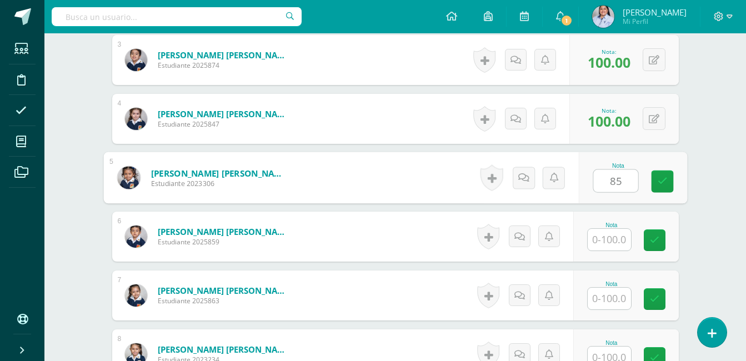
type input "85"
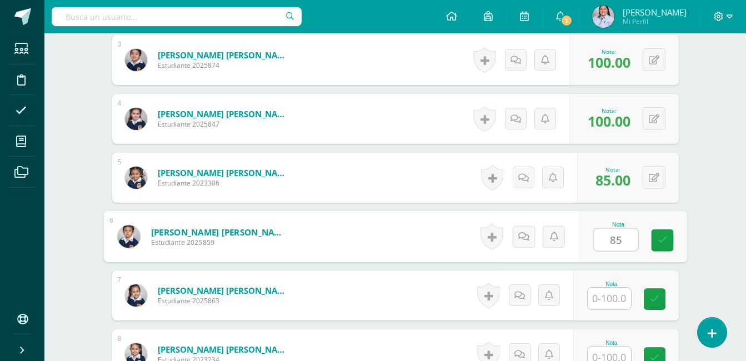
type input "85"
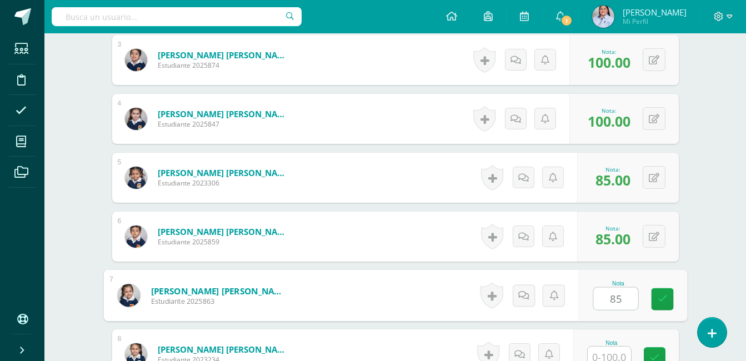
type input "85"
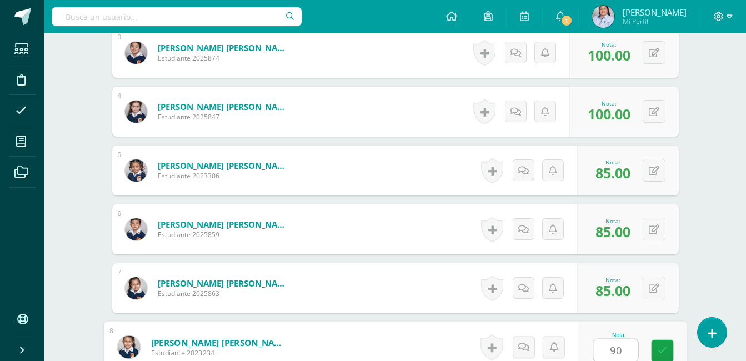
type input "90"
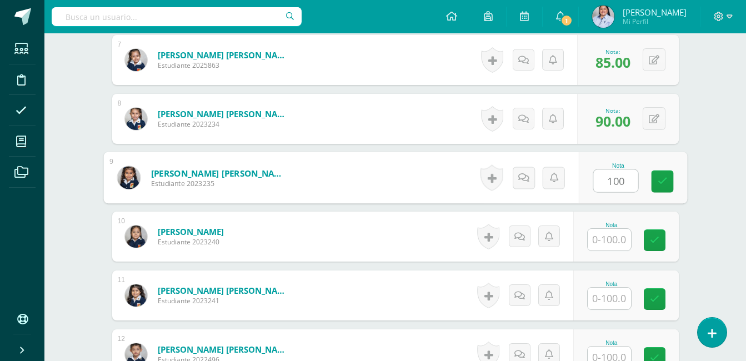
type input "100"
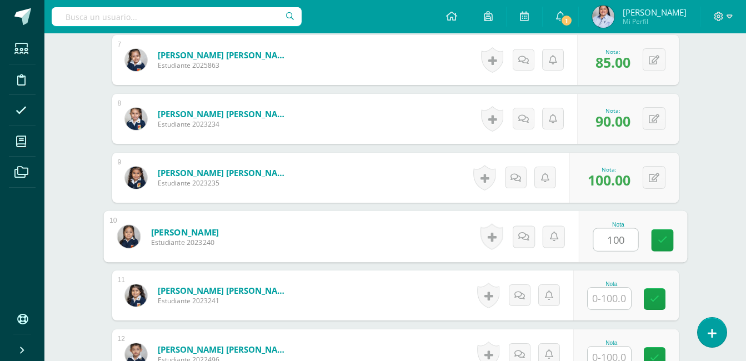
type input "100"
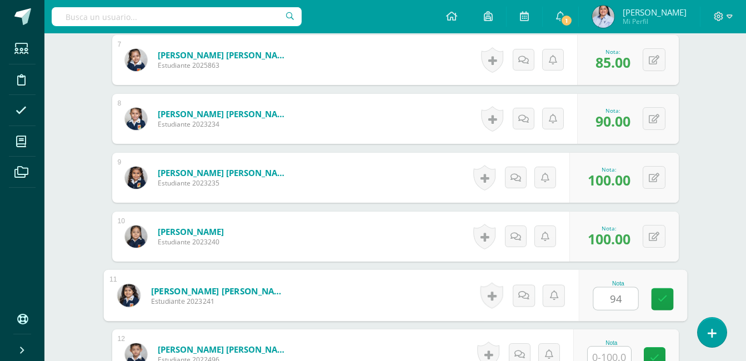
type input "94"
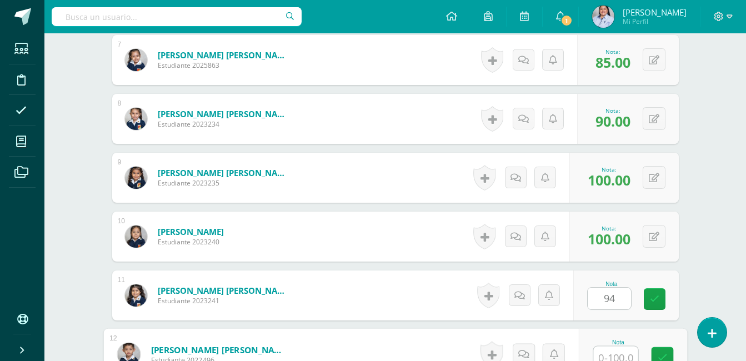
scroll to position [712, 0]
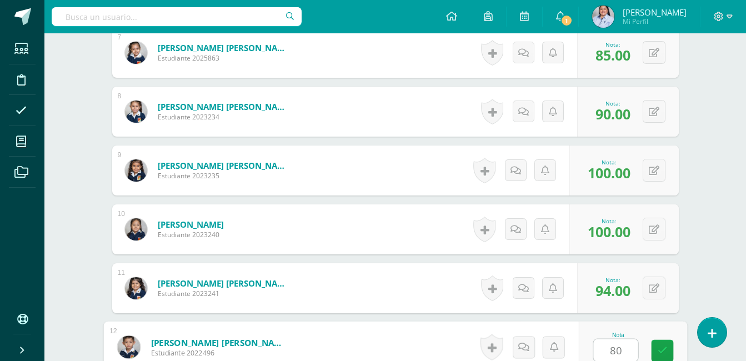
type input "80"
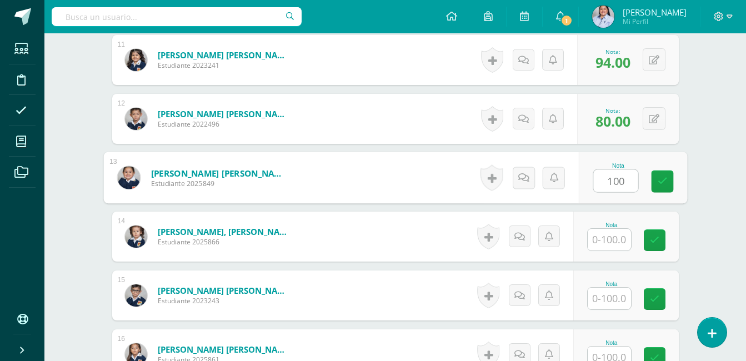
type input "100"
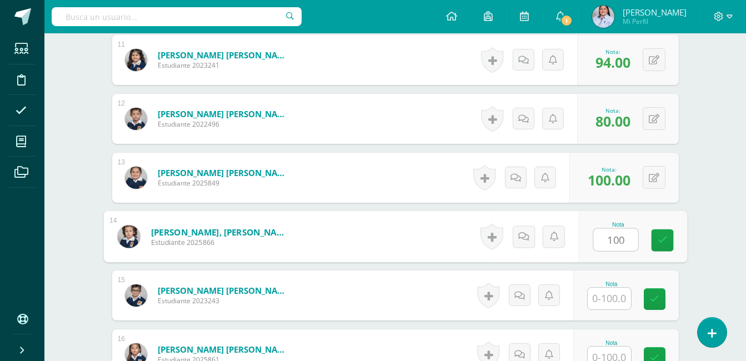
type input "100"
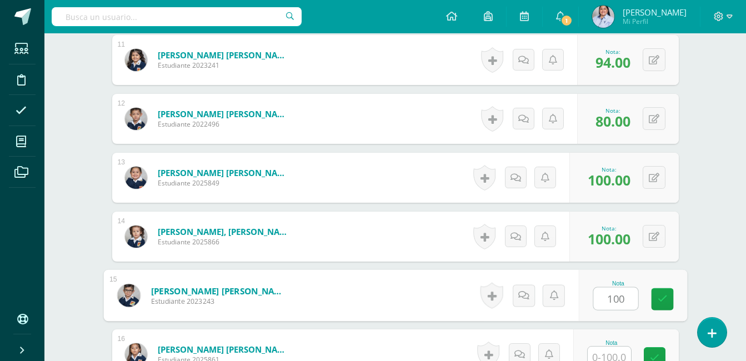
type input "100"
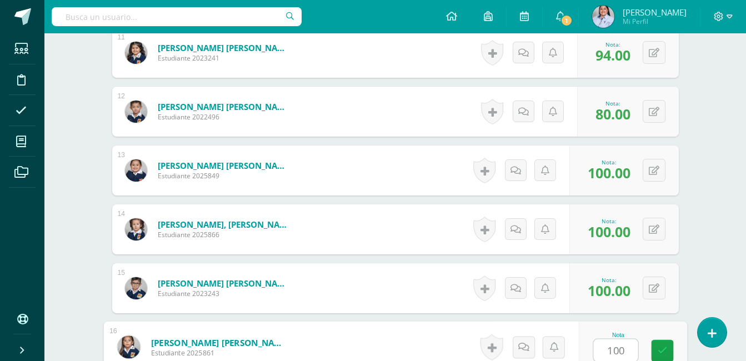
type input "100"
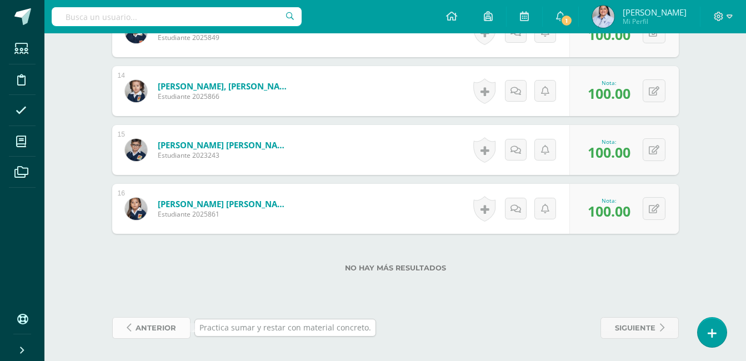
click at [141, 331] on span "anterior" at bounding box center [156, 328] width 41 height 21
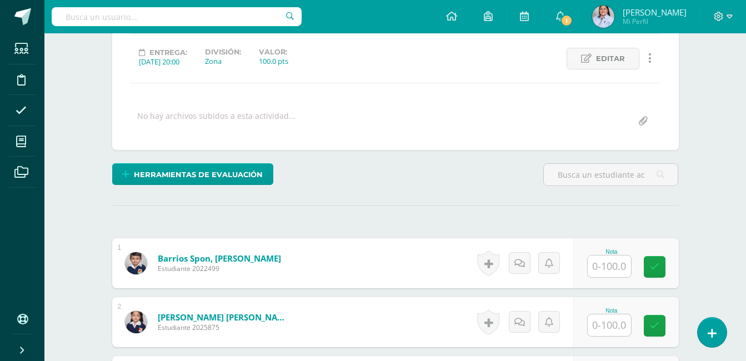
scroll to position [148, 0]
click at [612, 273] on input "text" at bounding box center [609, 266] width 43 height 22
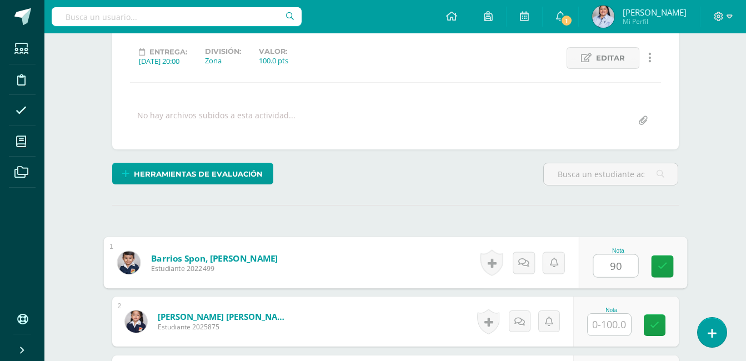
type input "90"
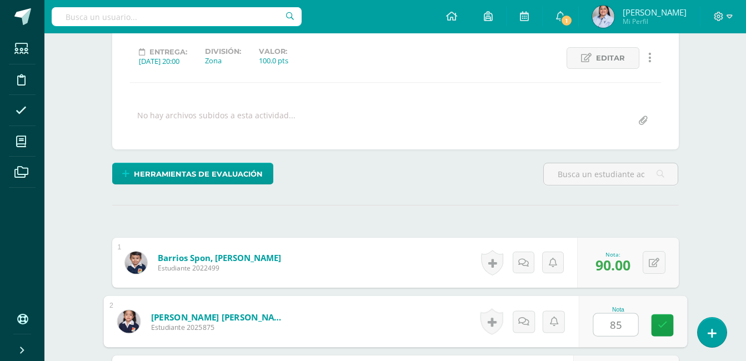
type input "85"
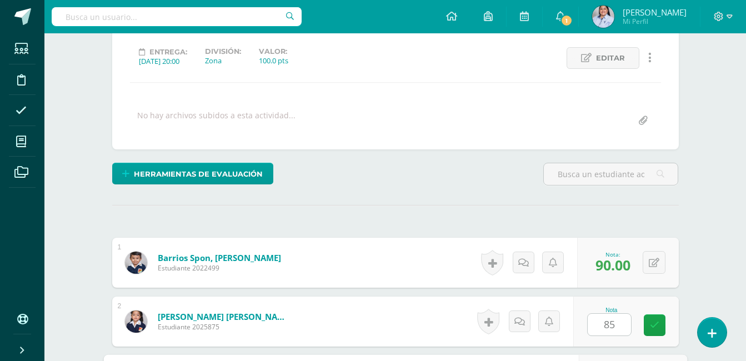
scroll to position [351, 0]
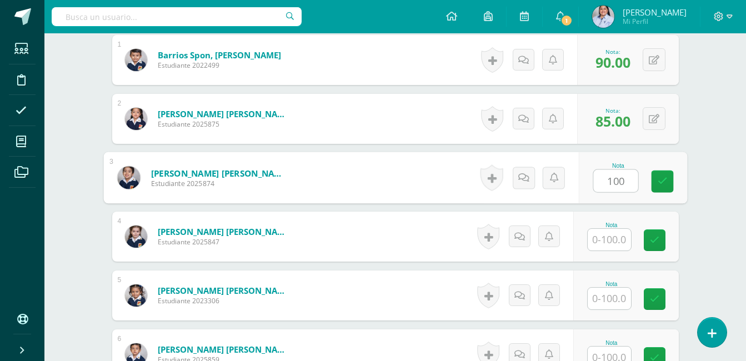
type input "100"
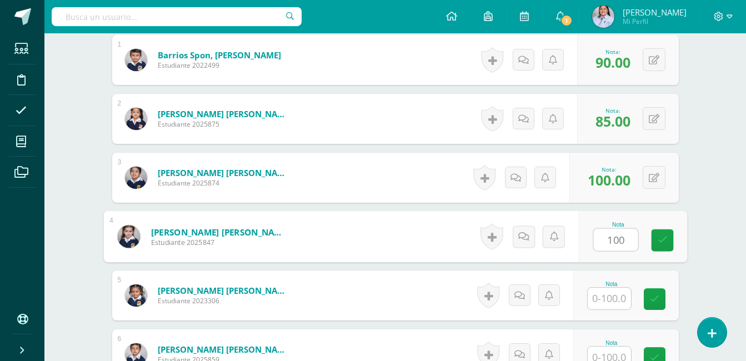
type input "100"
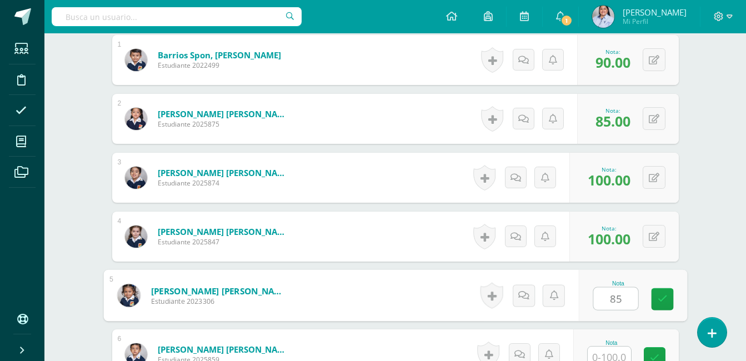
type input "85"
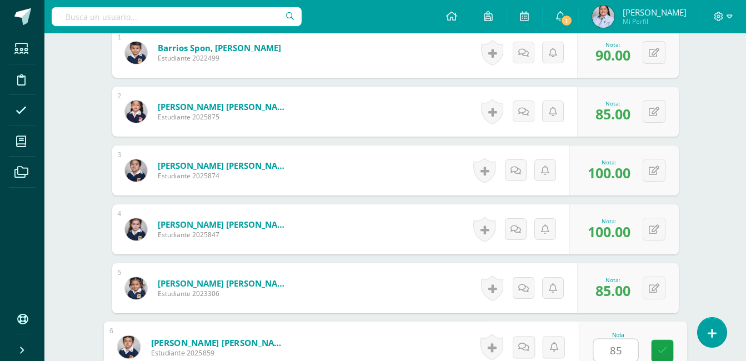
type input "85"
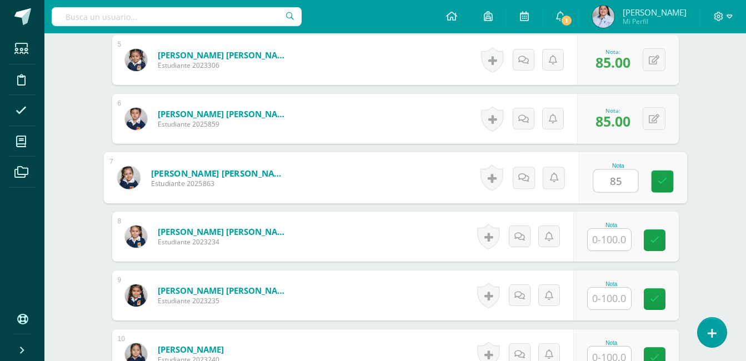
type input "85"
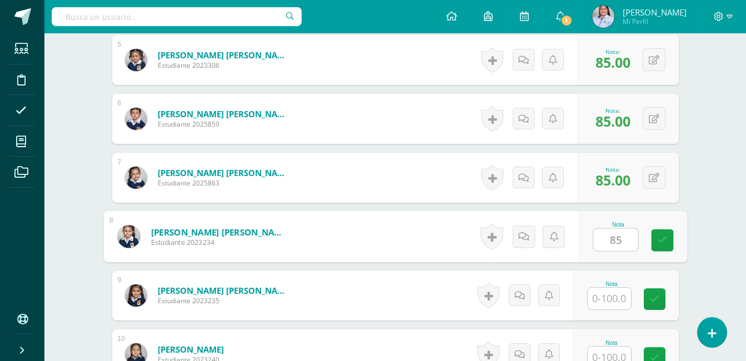
type input "85"
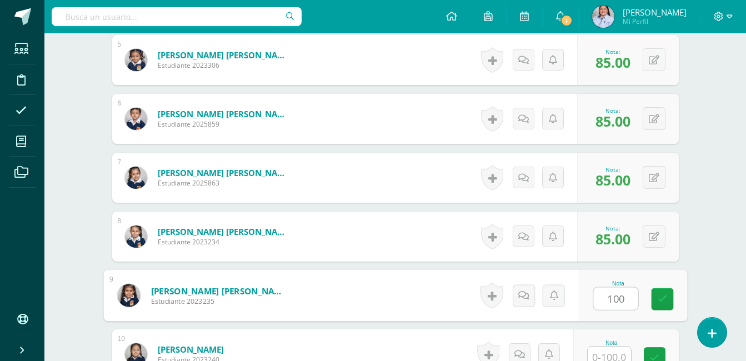
type input "100"
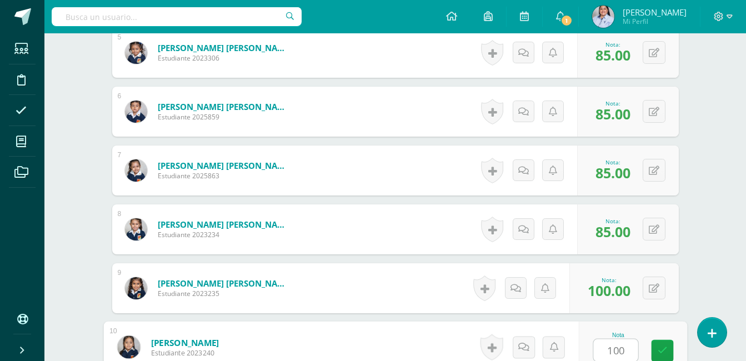
type input "100"
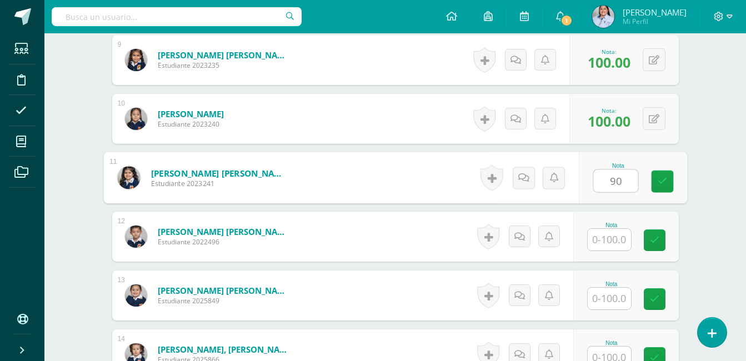
type input "90"
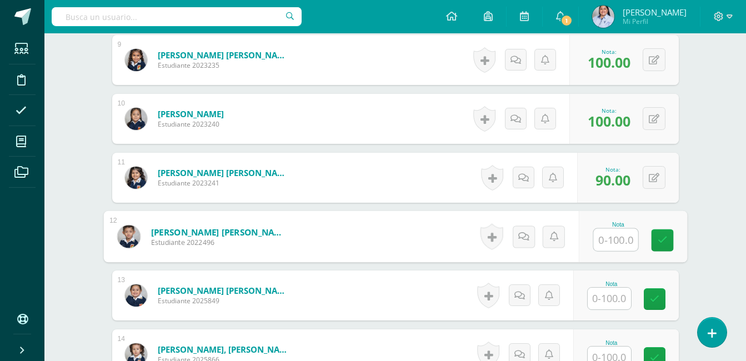
type input "8"
type input "75"
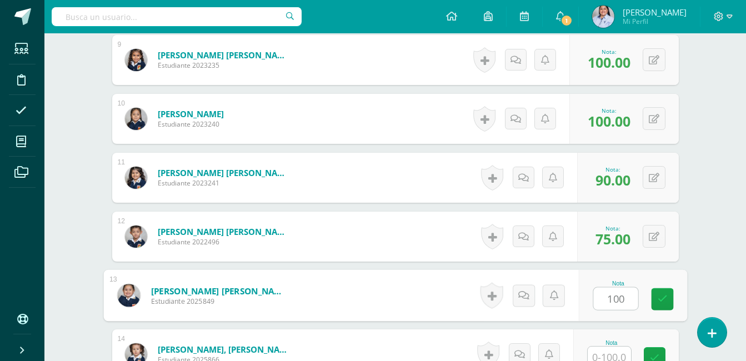
type input "100"
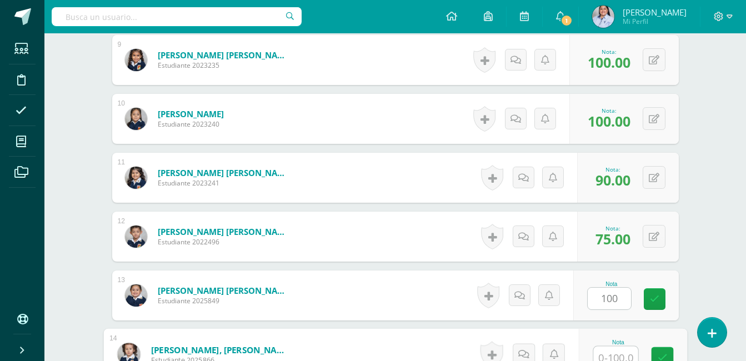
scroll to position [830, 0]
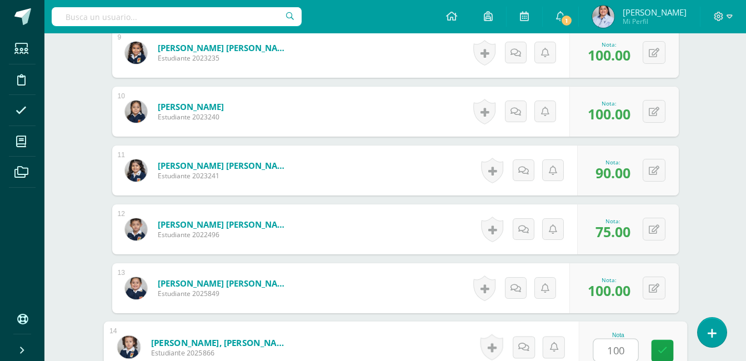
type input "100"
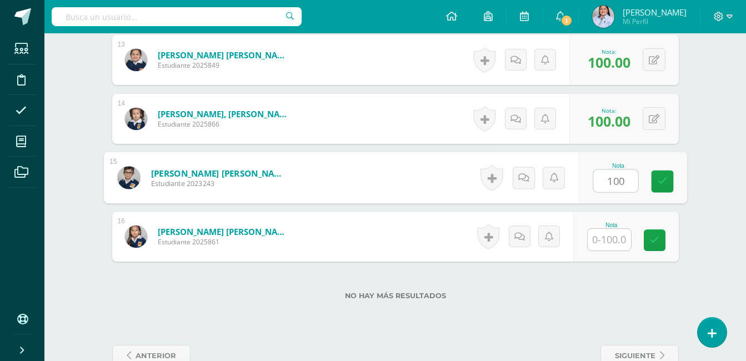
type input "100"
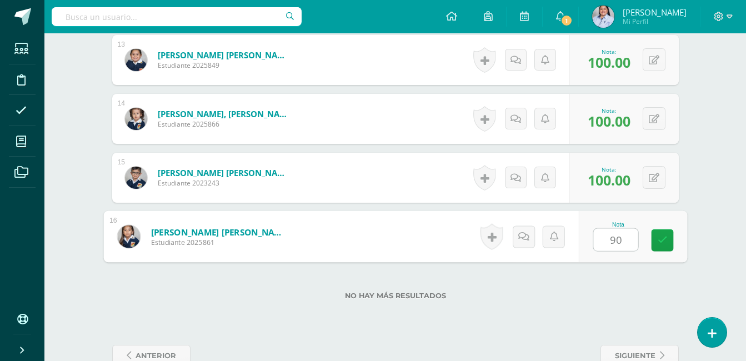
type input "9"
type input "85"
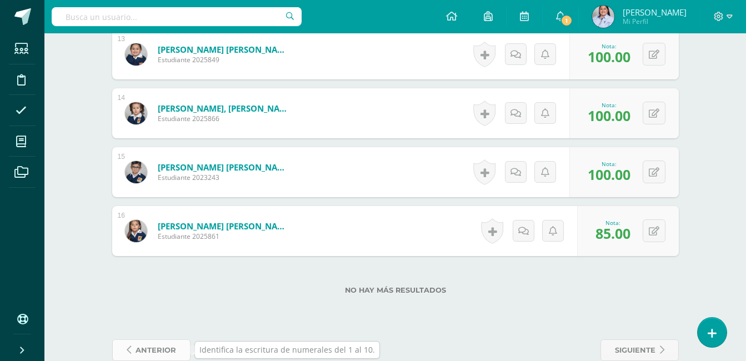
click at [162, 351] on span "anterior" at bounding box center [156, 350] width 41 height 21
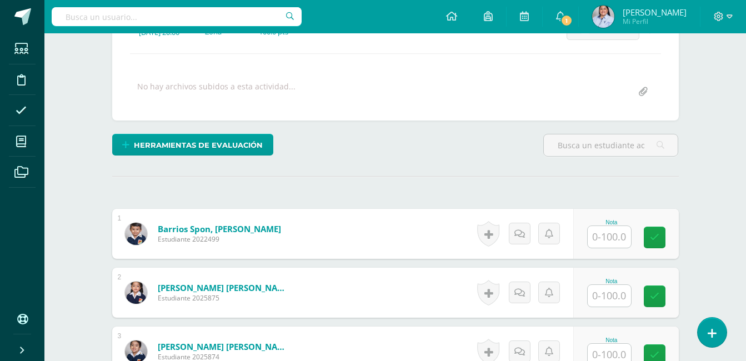
scroll to position [192, 0]
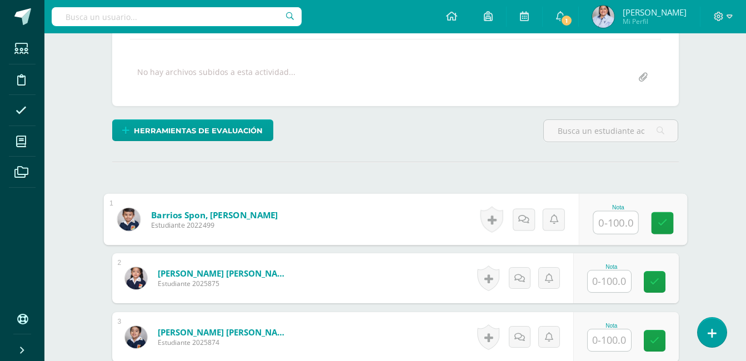
click at [616, 224] on input "text" at bounding box center [616, 223] width 44 height 22
type input "90"
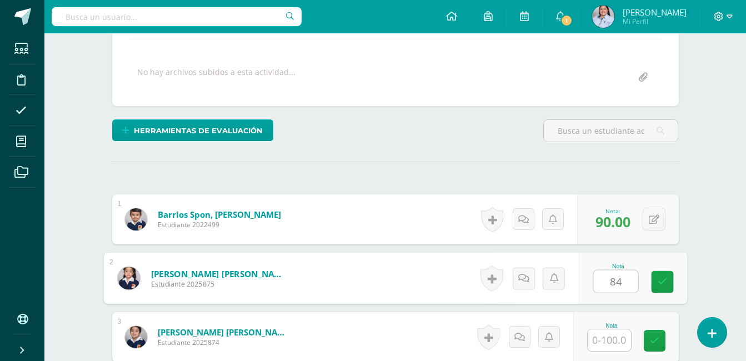
type input "84"
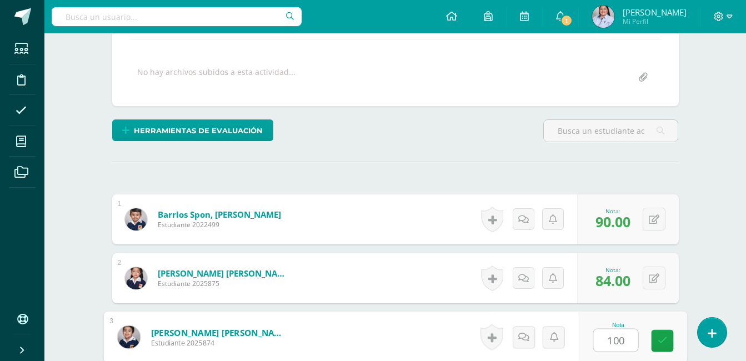
type input "100"
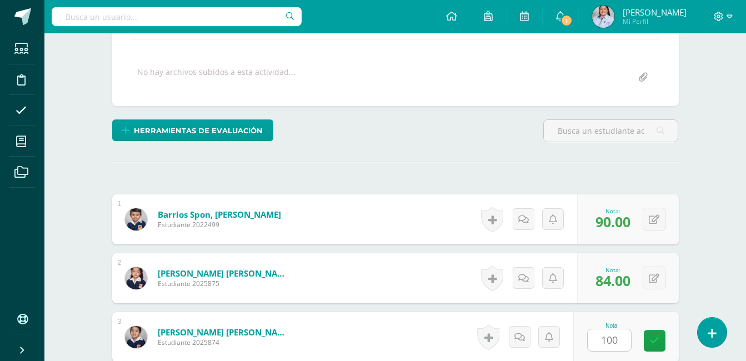
scroll to position [410, 0]
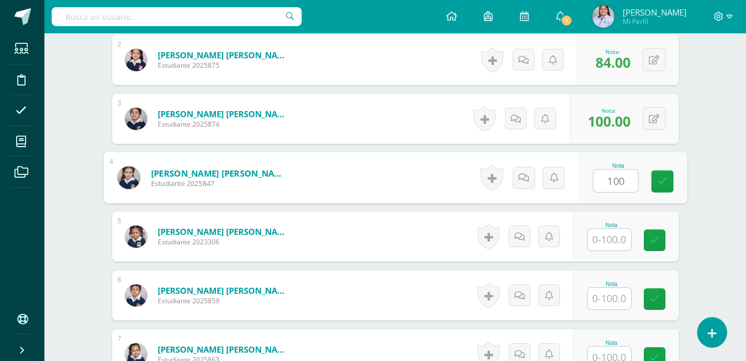
type input "100"
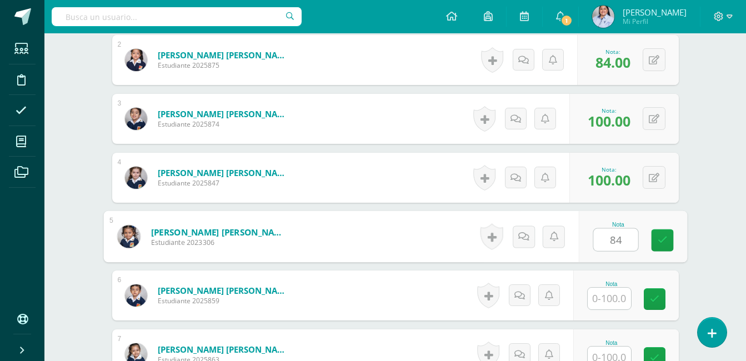
type input "84"
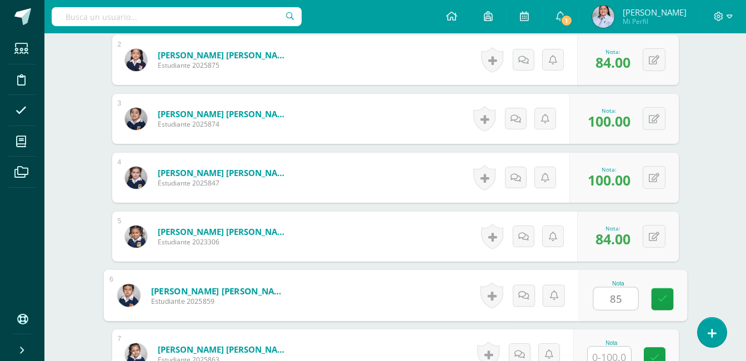
type input "85"
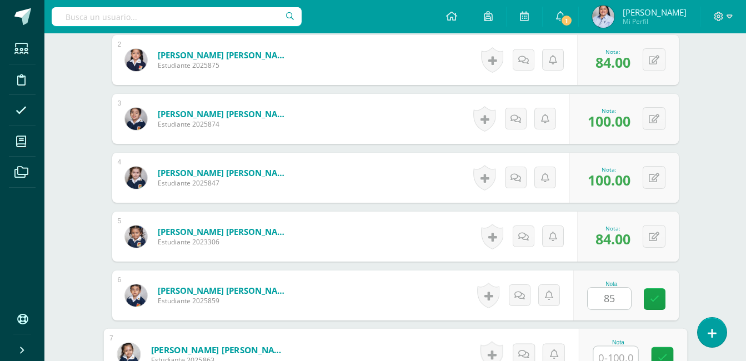
scroll to position [417, 0]
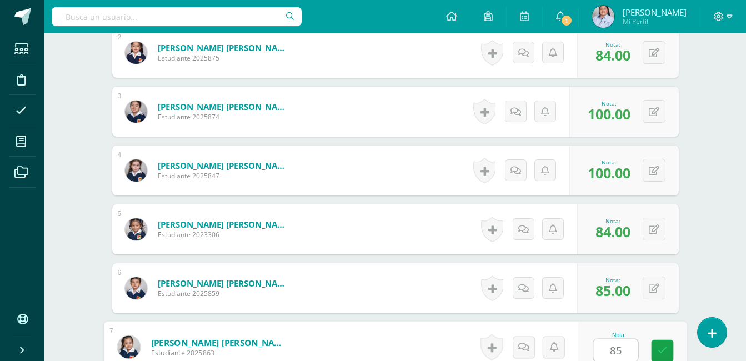
type input "85"
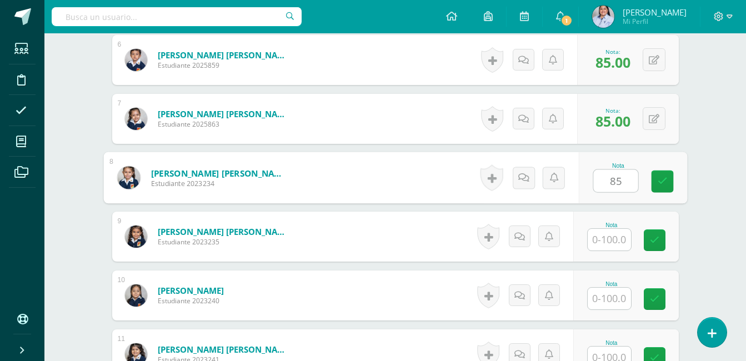
type input "85"
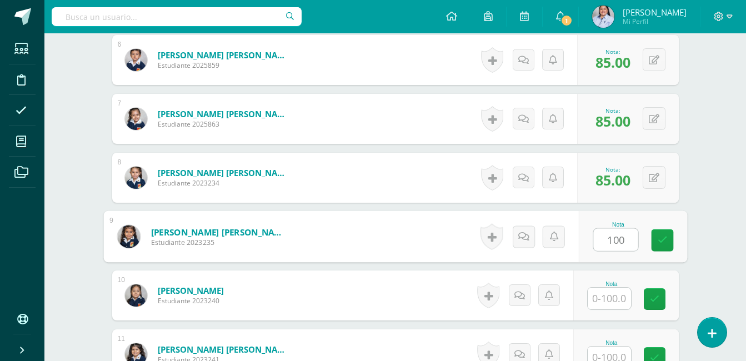
type input "100"
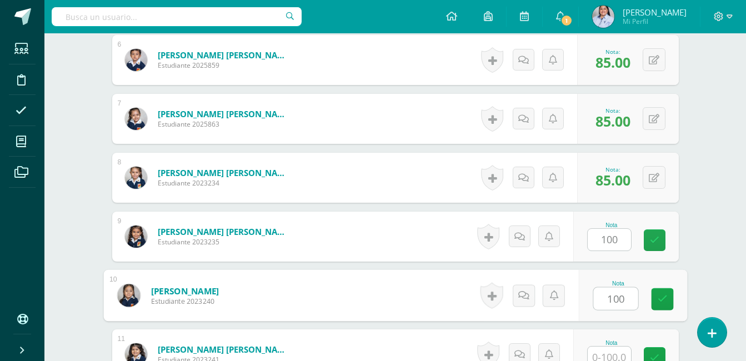
type input "100"
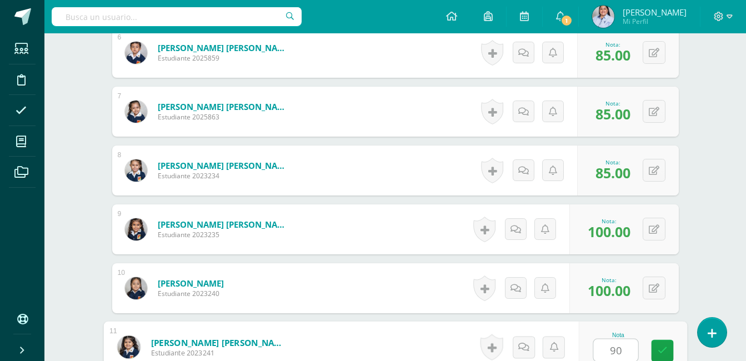
type input "90"
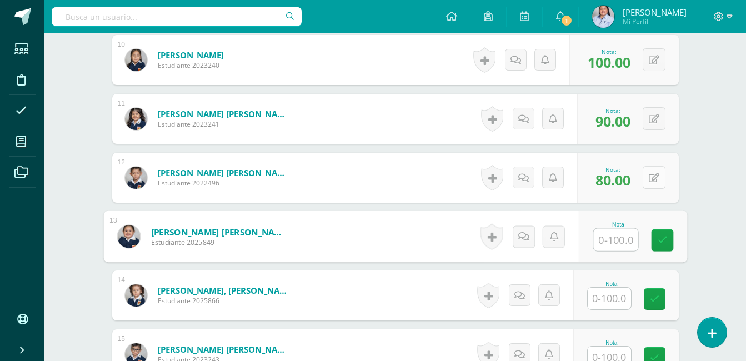
click at [656, 177] on icon at bounding box center [654, 177] width 11 height 9
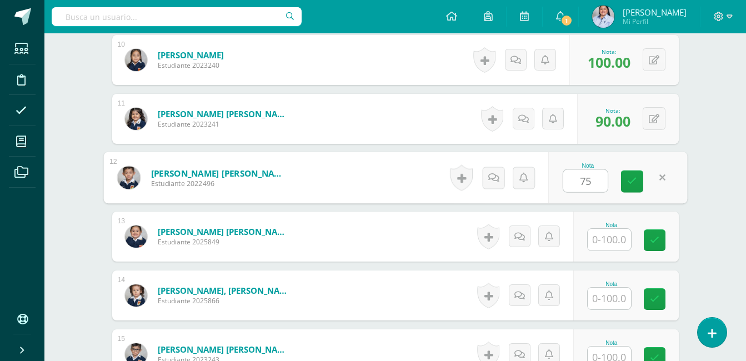
type input "75"
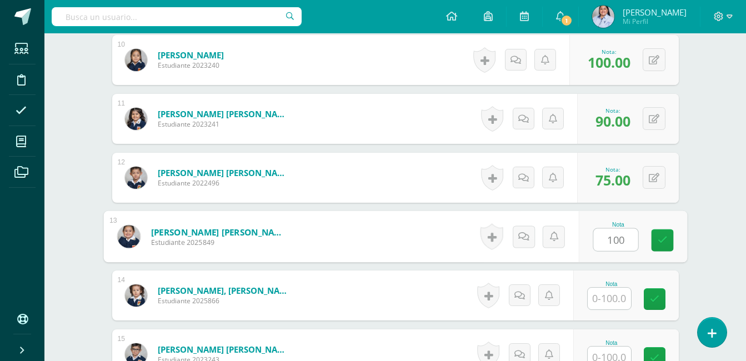
type input "100"
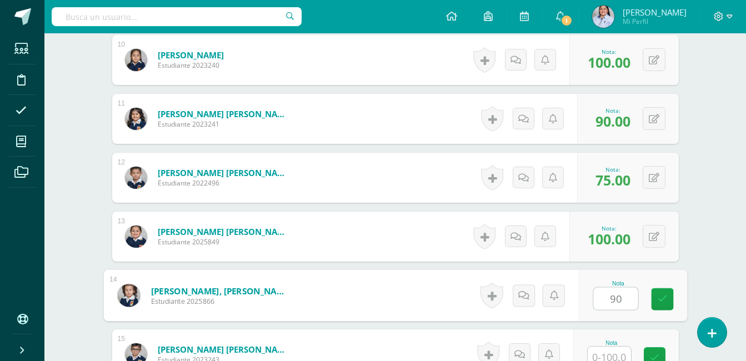
type input "90"
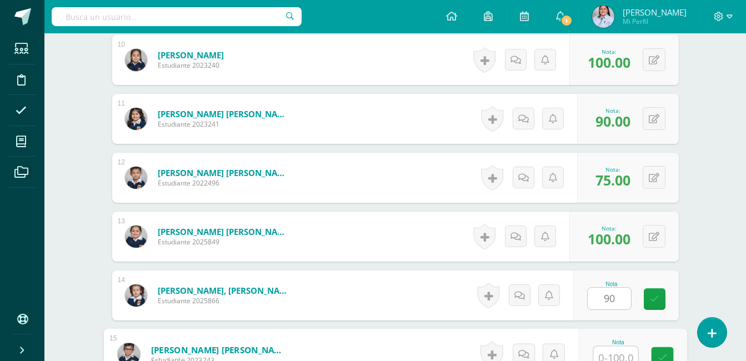
scroll to position [889, 0]
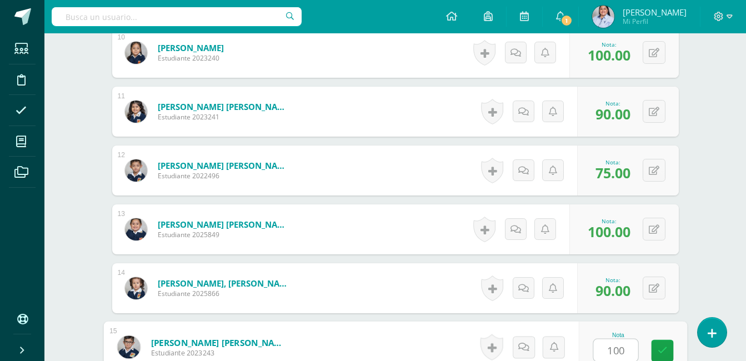
type input "100"
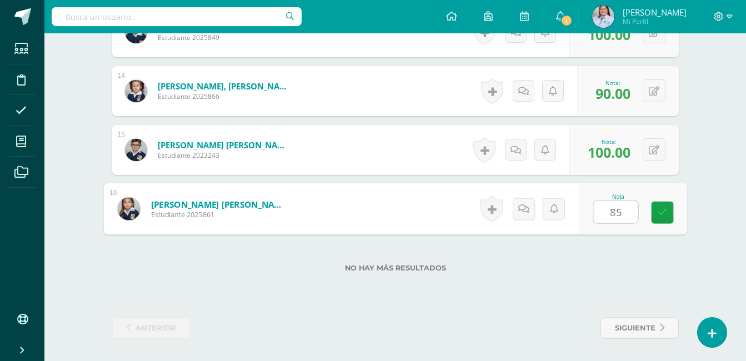
type input "85"
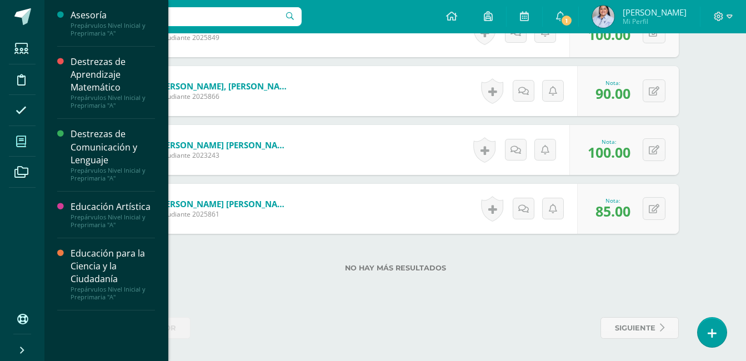
click at [22, 141] on icon at bounding box center [21, 141] width 10 height 11
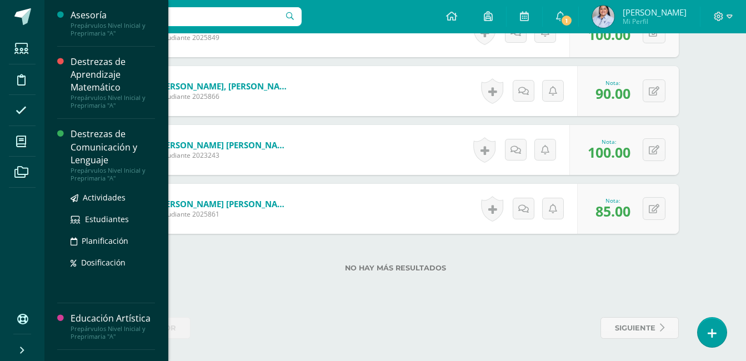
click at [111, 141] on div "Destrezas de Comunicación y Lenguaje" at bounding box center [113, 147] width 84 height 38
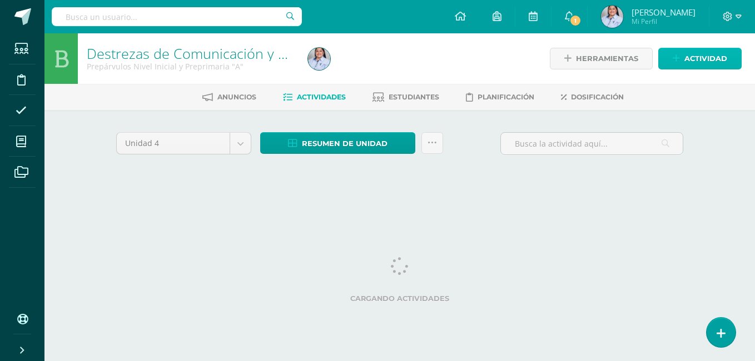
click at [686, 58] on span "Actividad" at bounding box center [705, 58] width 43 height 21
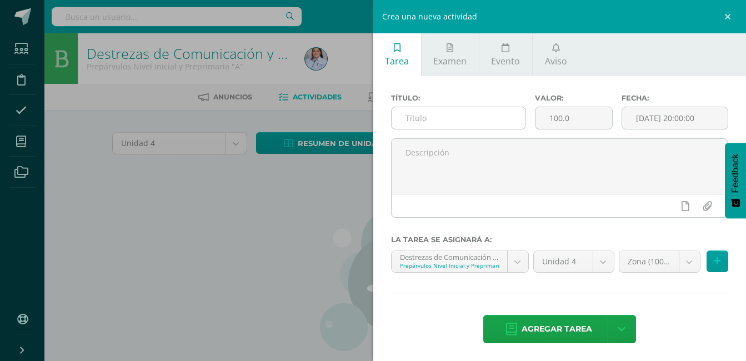
click at [427, 116] on input "text" at bounding box center [459, 118] width 135 height 22
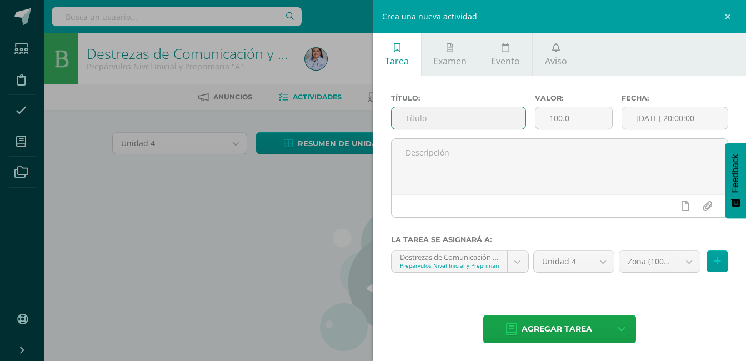
paste input "Reconoce el sonido y trazo de las vocales a, e, i, o, u."
type input "Reconoce el sonido y trazo de las vocales a, e, i, o, u."
click at [663, 118] on input "[DATE] 20:00:00" at bounding box center [676, 118] width 106 height 22
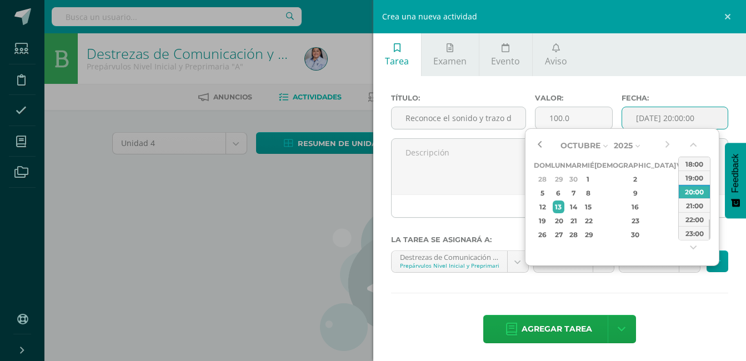
click at [539, 143] on button "button" at bounding box center [539, 145] width 11 height 17
click at [678, 221] on div "22" at bounding box center [683, 221] width 10 height 13
type input "2025-08-22 20:00"
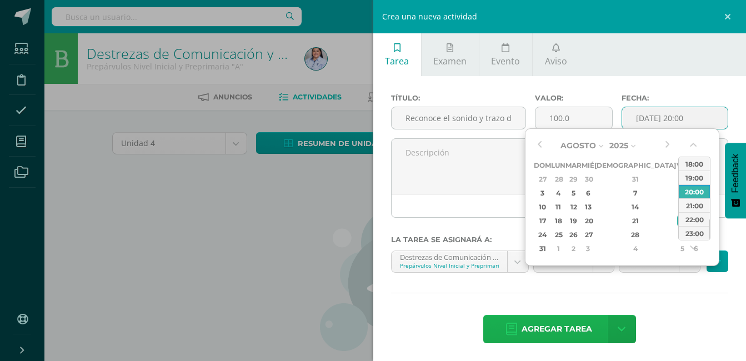
click at [587, 325] on span "Agregar tarea" at bounding box center [557, 329] width 71 height 27
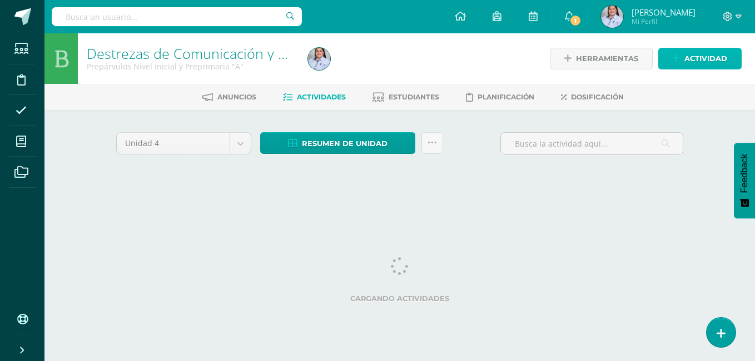
click at [677, 60] on icon at bounding box center [676, 58] width 7 height 9
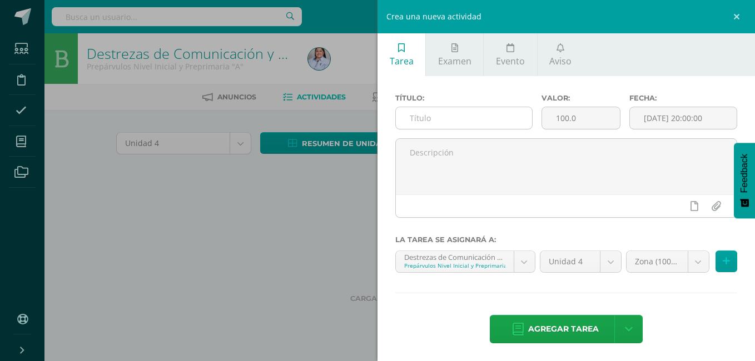
click at [495, 115] on input "text" at bounding box center [464, 118] width 136 height 22
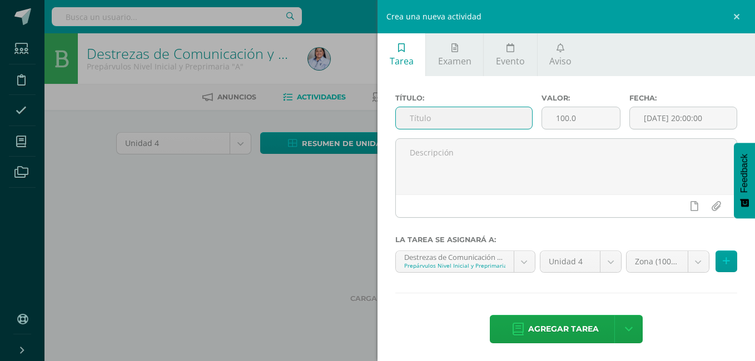
paste input "Identifica la consonante M-m con su sonido."
type input "Identifica la consonante M-m con su sonido."
click at [661, 116] on input "[DATE] 20:00:00" at bounding box center [683, 118] width 107 height 22
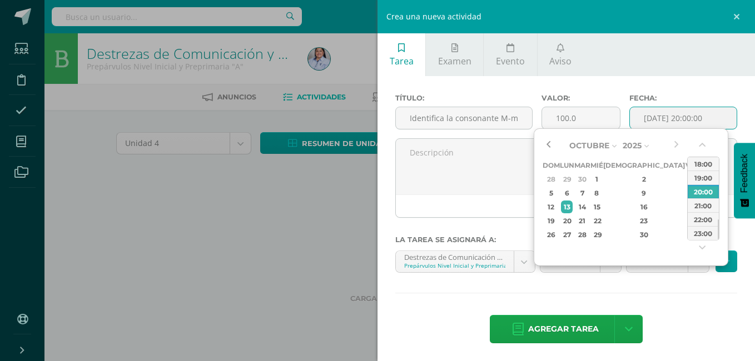
click at [547, 144] on button "button" at bounding box center [547, 145] width 11 height 17
click at [686, 233] on div "29" at bounding box center [691, 234] width 10 height 13
type input "2025-08-29 20:00"
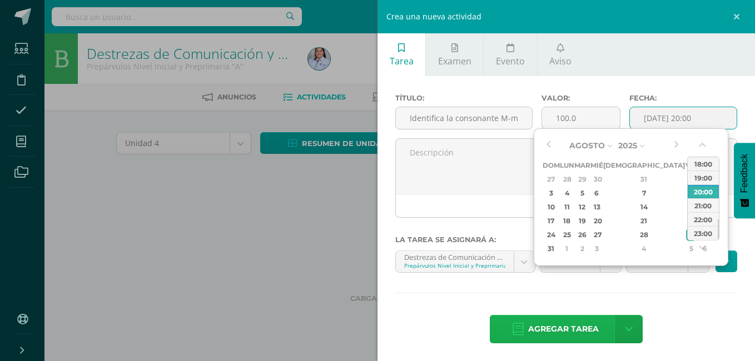
click at [585, 326] on span "Agregar tarea" at bounding box center [563, 329] width 71 height 27
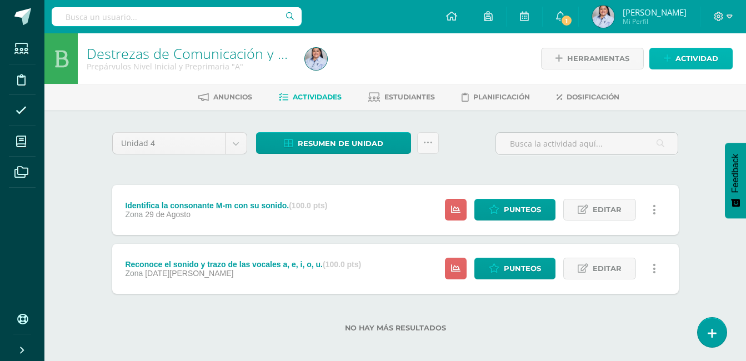
click at [676, 58] on span "Actividad" at bounding box center [697, 58] width 43 height 21
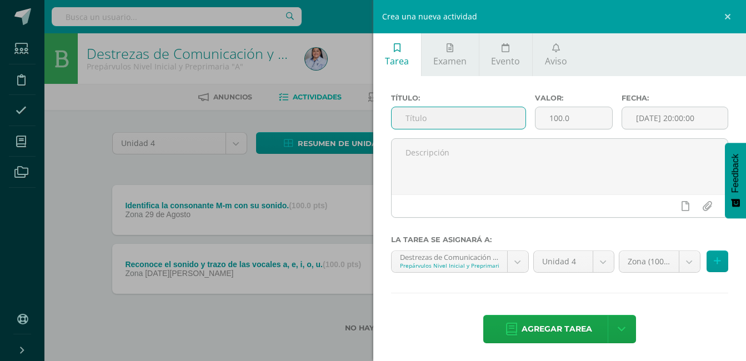
click at [462, 113] on input "text" at bounding box center [459, 118] width 135 height 22
paste input "Reconoce y nombra las sílabas ma, me, mi, mo, mu."
type input "Reconoce y nombra las sílabas ma, me, mi, mo, mu."
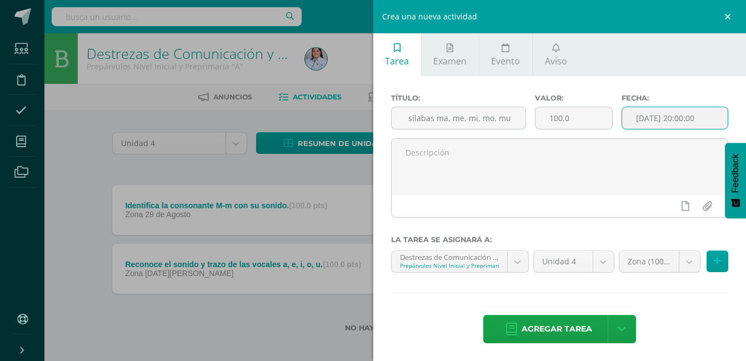
click at [653, 120] on input "[DATE] 20:00:00" at bounding box center [676, 118] width 106 height 22
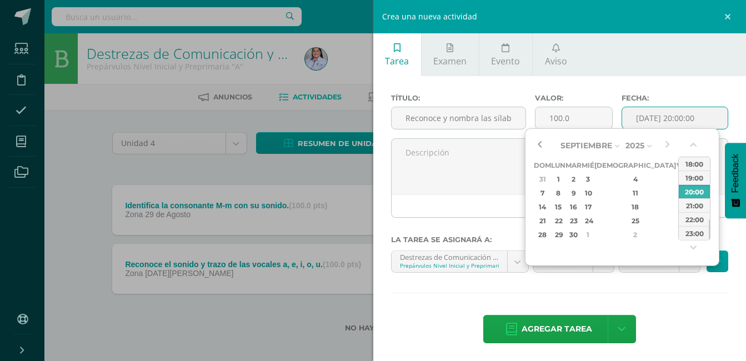
click at [541, 145] on button "button" at bounding box center [539, 145] width 11 height 17
click at [678, 180] on div "5" at bounding box center [683, 179] width 10 height 13
type input "2025-09-05 20:00"
click at [569, 328] on span "Agregar tarea" at bounding box center [557, 329] width 71 height 27
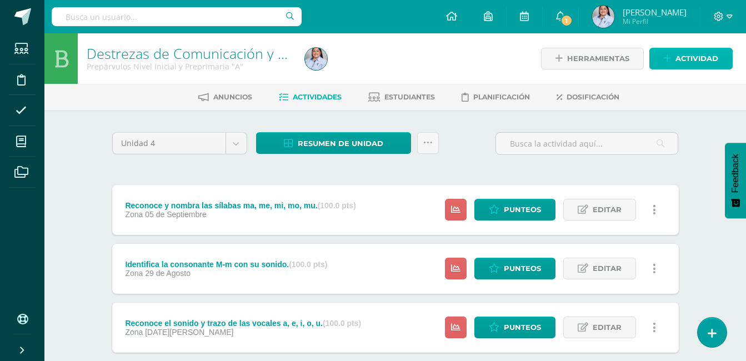
click at [668, 56] on icon at bounding box center [667, 58] width 7 height 9
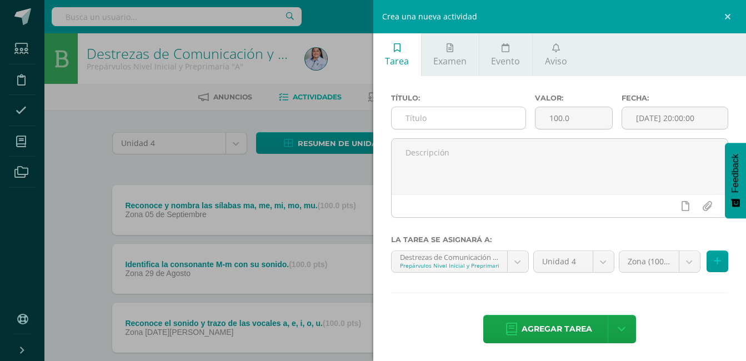
click at [485, 115] on input "text" at bounding box center [459, 118] width 135 height 22
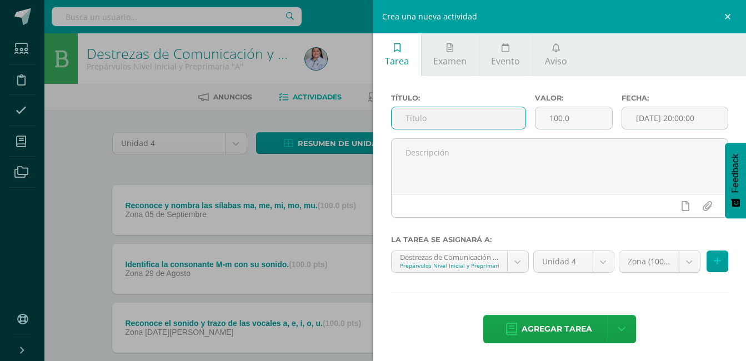
paste input "Identifica la consonante P-p con su sonido."
type input "Identifica la consonante P-p con su sonido."
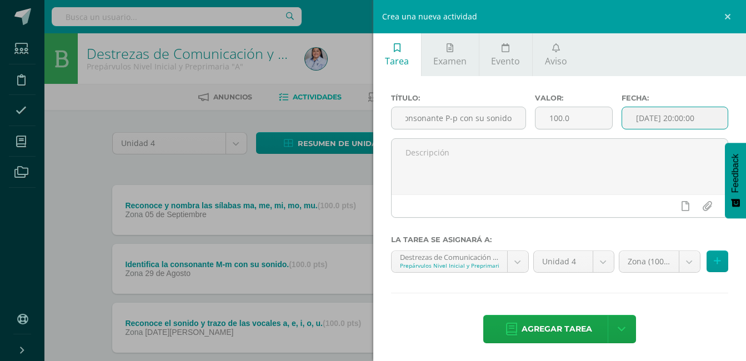
click at [652, 119] on input "[DATE] 20:00:00" at bounding box center [676, 118] width 106 height 22
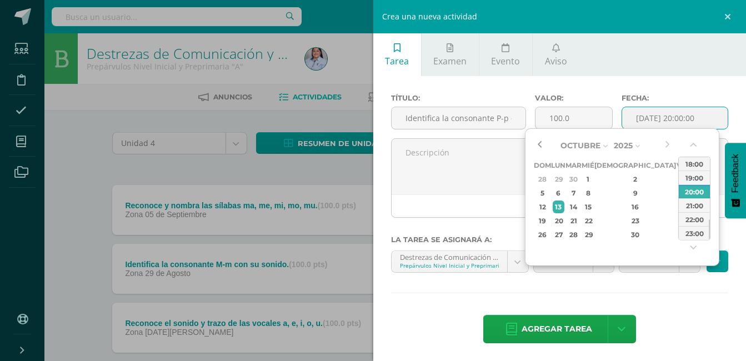
click at [541, 144] on button "button" at bounding box center [539, 145] width 11 height 17
click at [678, 192] on div "12" at bounding box center [683, 193] width 10 height 13
type input "2025-09-12 20:00"
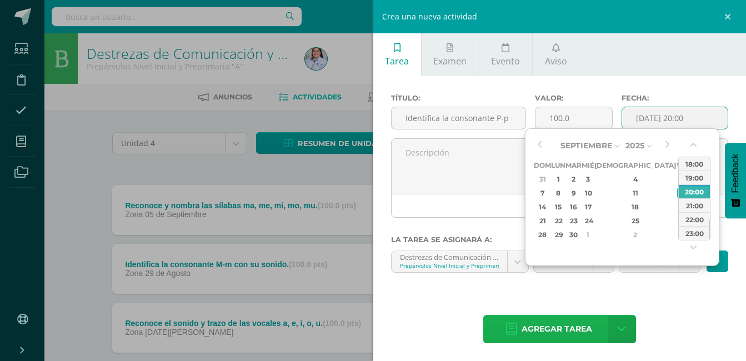
click at [573, 331] on span "Agregar tarea" at bounding box center [557, 329] width 71 height 27
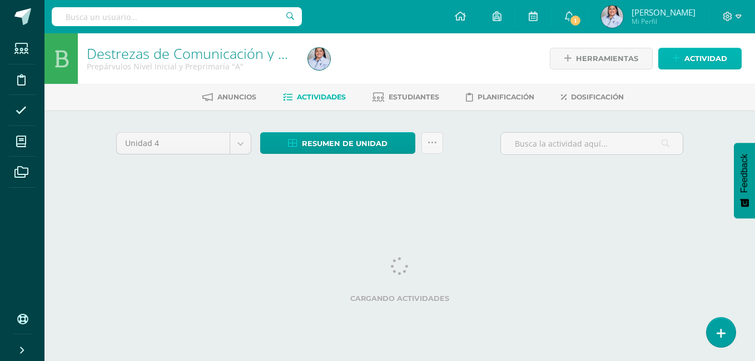
click at [676, 57] on icon at bounding box center [676, 58] width 7 height 9
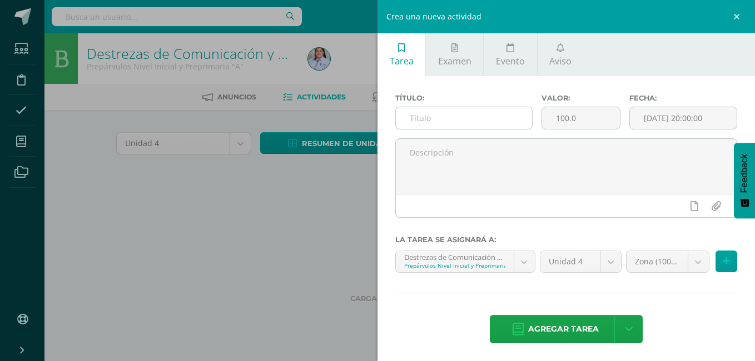
click at [490, 115] on input "text" at bounding box center [464, 118] width 136 height 22
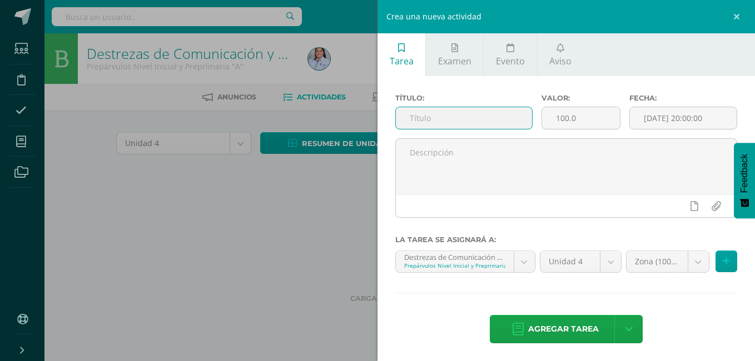
paste input "Reconoce y nombra las sílabas pa, pe, pi, po, pu."
type input "Reconoce y nombra las sílabas pa, pe, pi, po, pu."
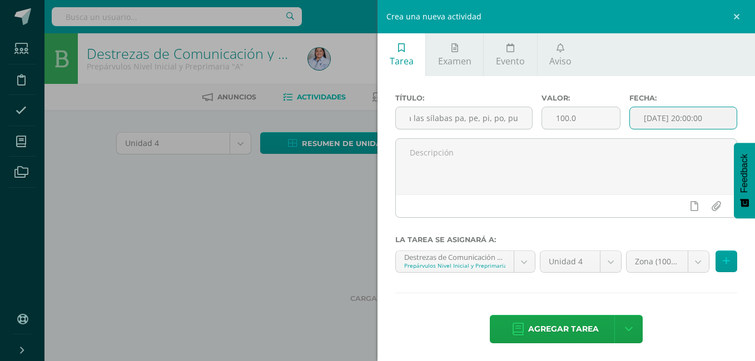
click at [659, 118] on input "[DATE] 20:00:00" at bounding box center [683, 118] width 107 height 22
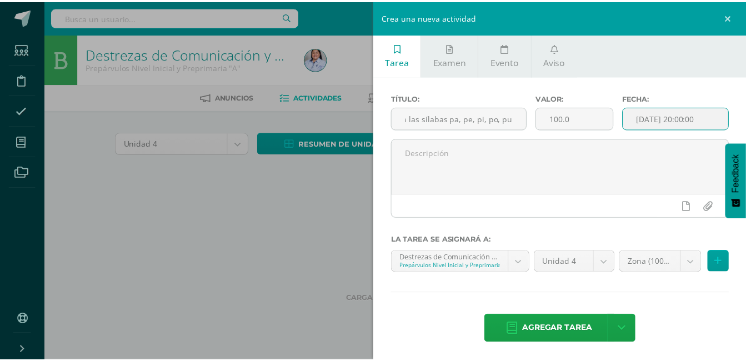
scroll to position [0, 0]
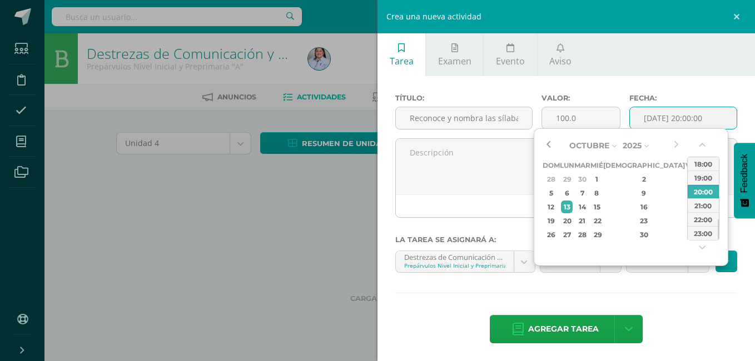
click at [550, 142] on button "button" at bounding box center [547, 145] width 11 height 17
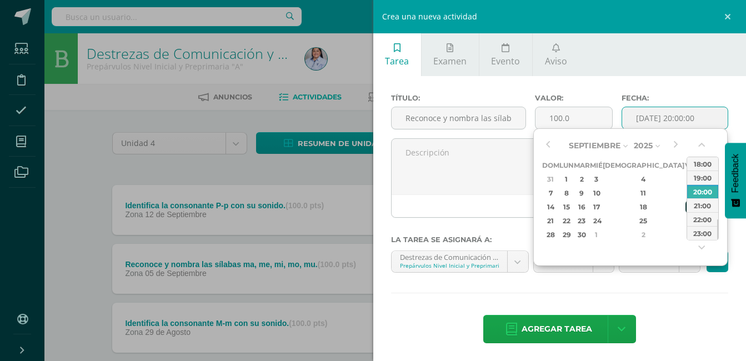
click at [686, 204] on div "19" at bounding box center [691, 207] width 10 height 13
type input "2025-09-19 20:00"
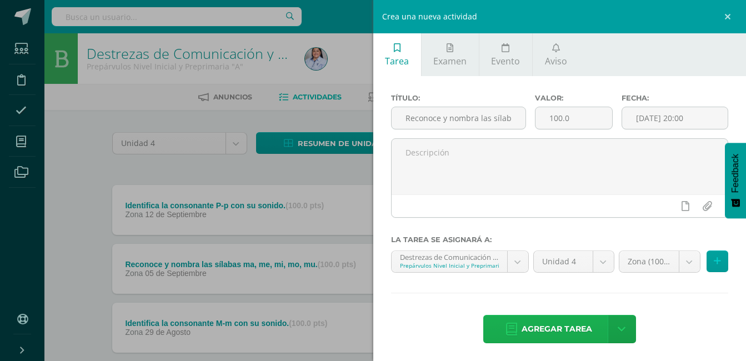
click at [556, 321] on span "Agregar tarea" at bounding box center [557, 329] width 71 height 27
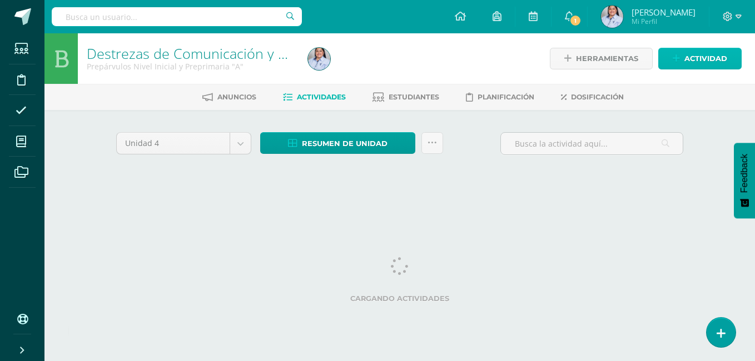
click at [678, 59] on icon at bounding box center [676, 58] width 7 height 9
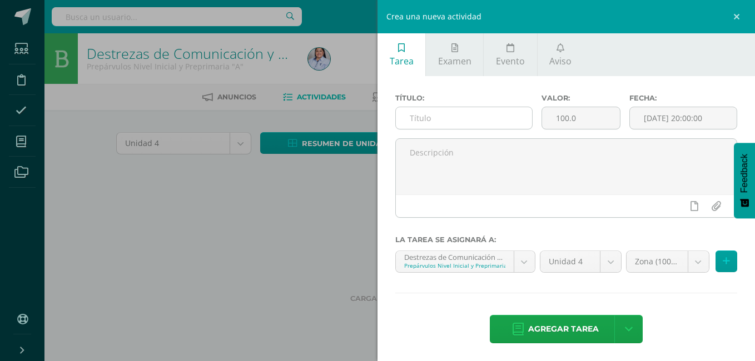
click at [420, 122] on input "text" at bounding box center [464, 118] width 136 height 22
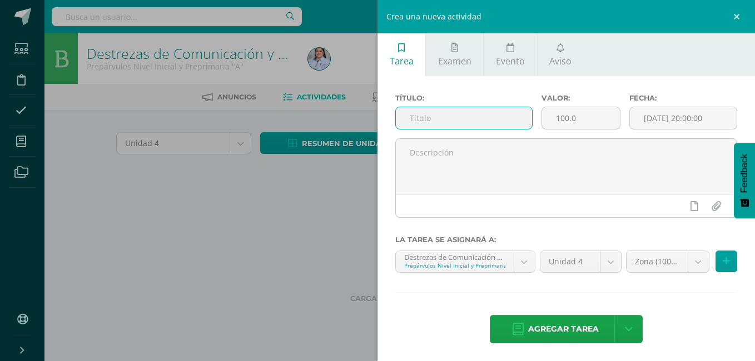
paste input "Identifica la consonante S-s con su sonido."
type input "Identifica la consonante S-s con su sonido."
click at [661, 118] on input "[DATE] 20:00:00" at bounding box center [683, 118] width 107 height 22
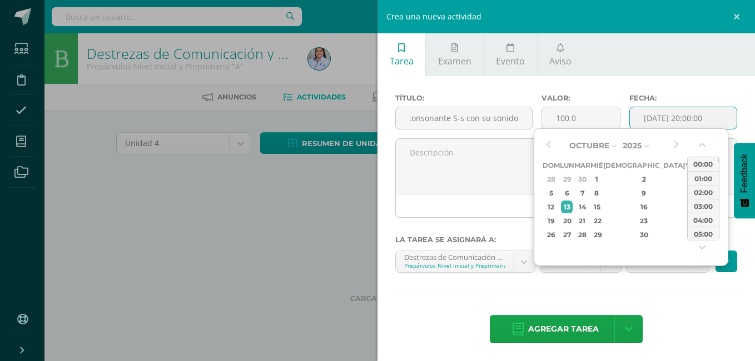
scroll to position [0, 0]
click at [551, 143] on button "button" at bounding box center [547, 145] width 11 height 17
click at [686, 220] on div "26" at bounding box center [691, 221] width 10 height 13
type input "2025-09-26 20:00"
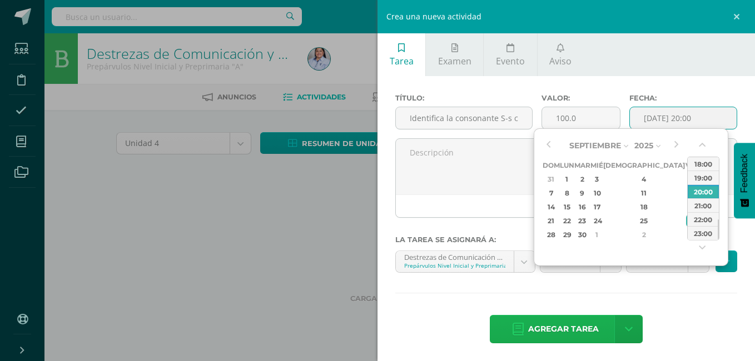
click at [586, 330] on span "Agregar tarea" at bounding box center [563, 329] width 71 height 27
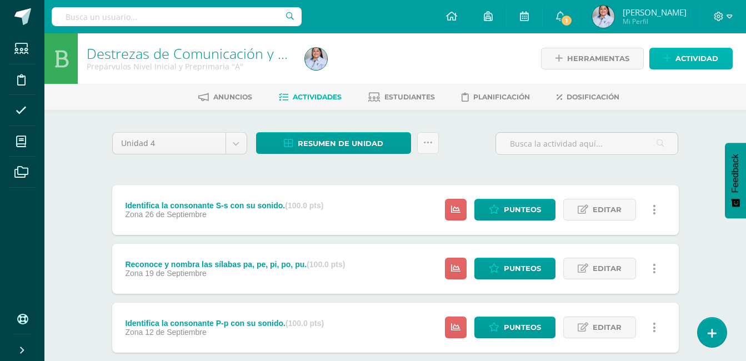
click at [664, 58] on link "Actividad" at bounding box center [691, 59] width 83 height 22
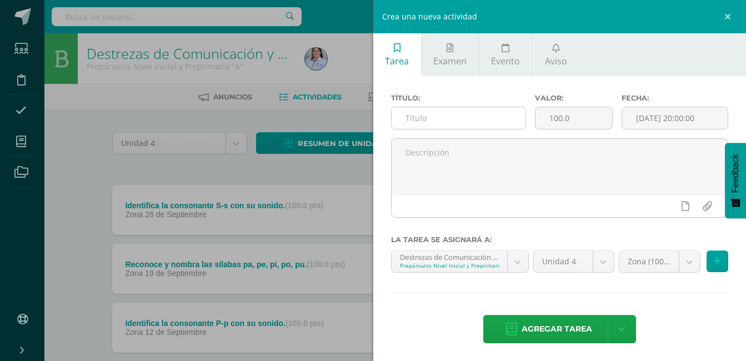
click at [419, 113] on input "text" at bounding box center [459, 118] width 135 height 22
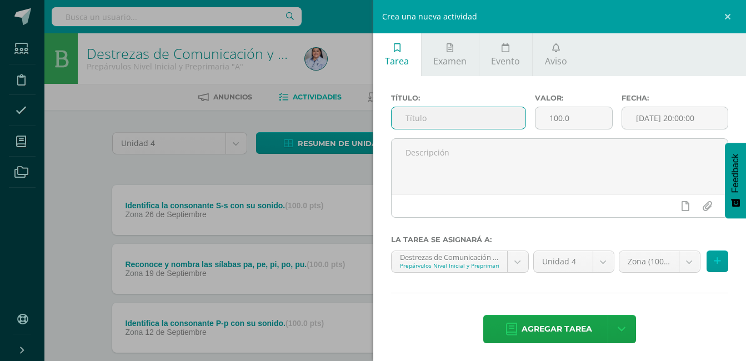
paste input "Reconoce y nombra las sílabas Sa, se, si, so, su."
type input "Reconoce y nombra las sílabas Sa, se, si, so, su."
click at [650, 117] on input "[DATE] 20:00:00" at bounding box center [676, 118] width 106 height 22
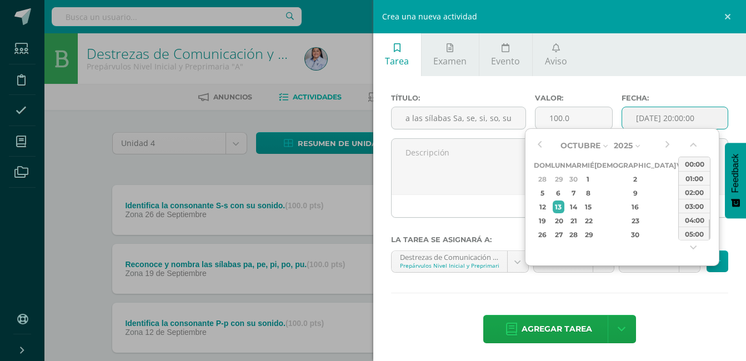
scroll to position [0, 0]
click at [678, 179] on div "3" at bounding box center [683, 179] width 10 height 13
type input "2025-10-03 20:00"
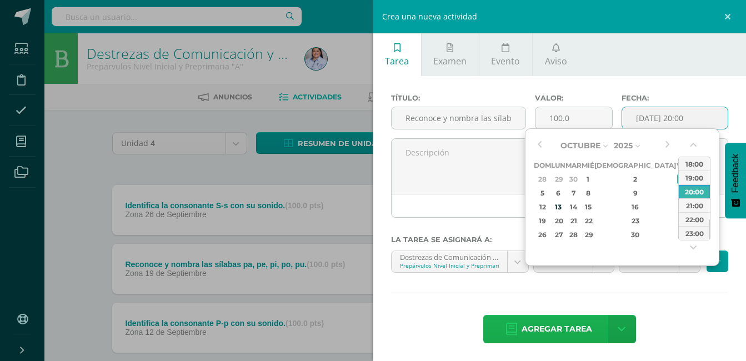
click at [565, 325] on span "Agregar tarea" at bounding box center [557, 329] width 71 height 27
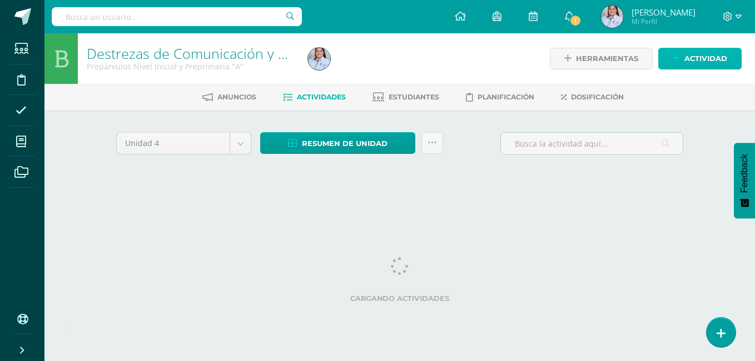
click at [692, 61] on span "Actividad" at bounding box center [705, 58] width 43 height 21
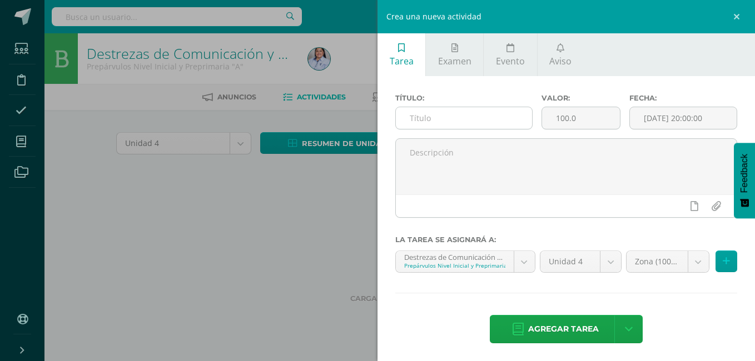
click at [434, 120] on input "text" at bounding box center [464, 118] width 136 height 22
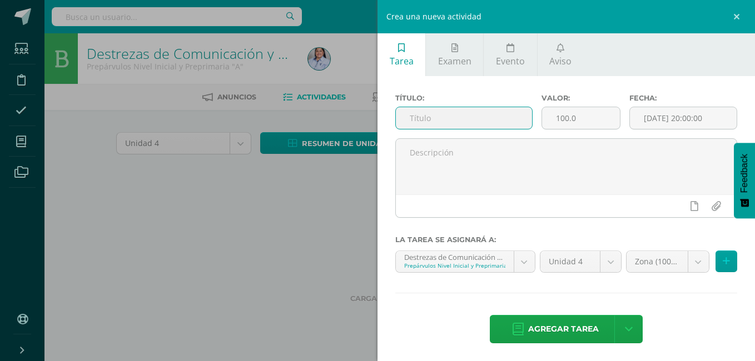
paste input "Identifica las silabas iniciales de imágenes con M, P, S en su libro."
type input "Identifica las silabas iniciales de imágenes con M, P, S en su libro."
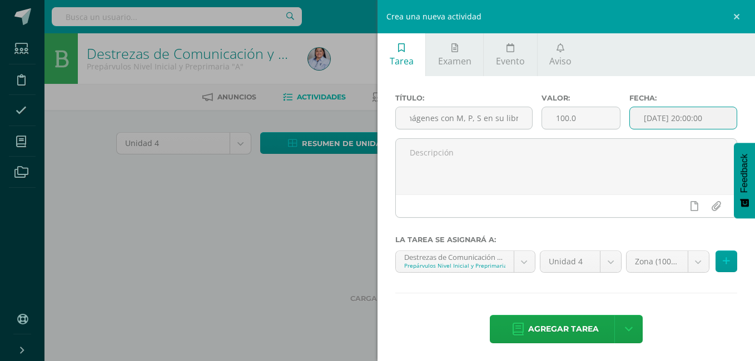
click at [645, 116] on input "[DATE] 20:00:00" at bounding box center [683, 118] width 107 height 22
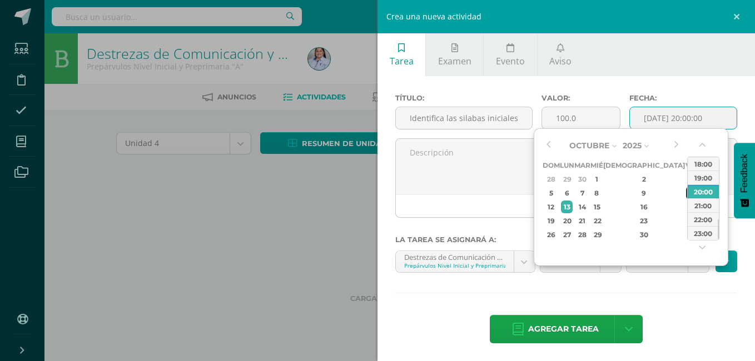
click at [686, 191] on div "10" at bounding box center [691, 193] width 10 height 13
type input "2025-10-10 20:00"
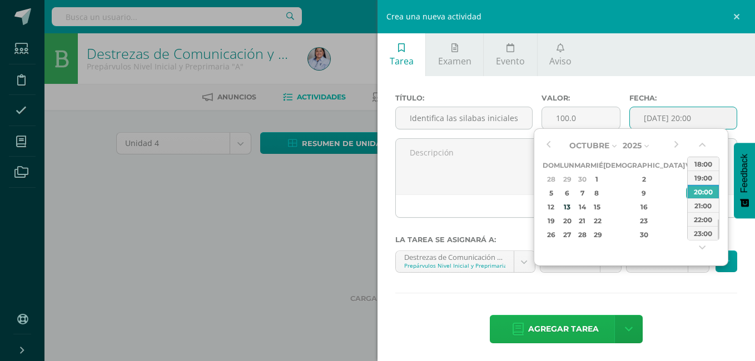
click at [599, 327] on link "Agregar tarea" at bounding box center [555, 329] width 131 height 28
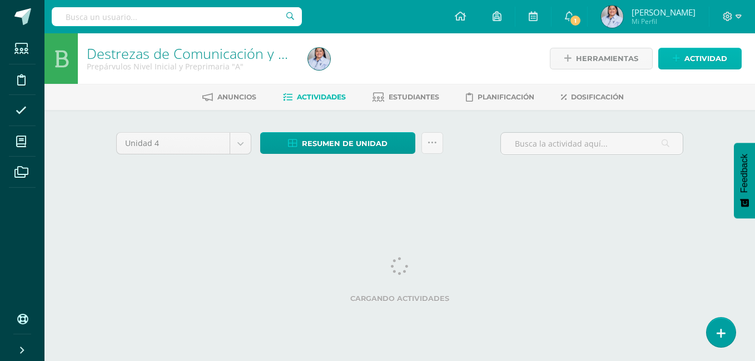
click at [675, 56] on icon at bounding box center [676, 58] width 7 height 9
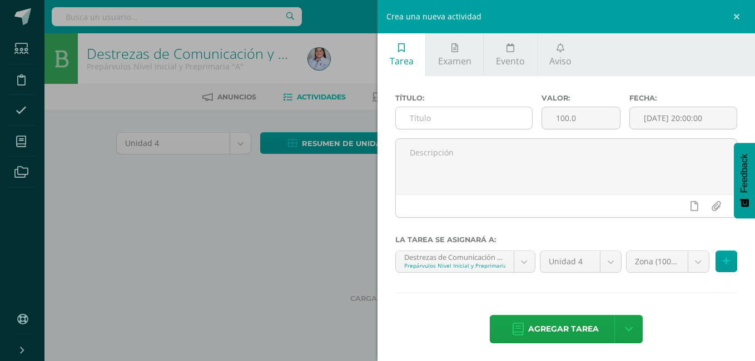
click at [435, 115] on input "text" at bounding box center [464, 118] width 136 height 22
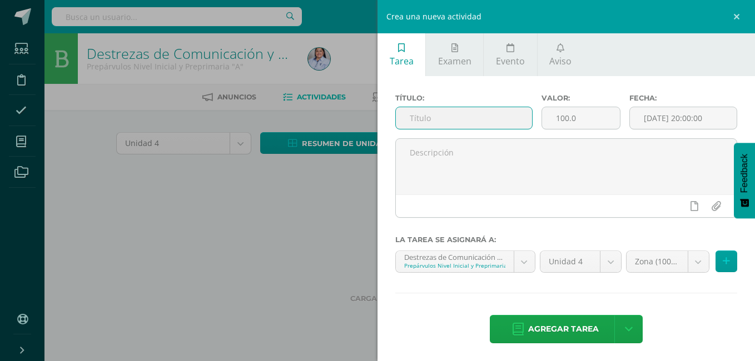
paste input "Realiza lectura sencilla de silabas con las consonantes M, P, S."
type input "Realiza lectura sencilla de silabas con las consonantes M, P, S."
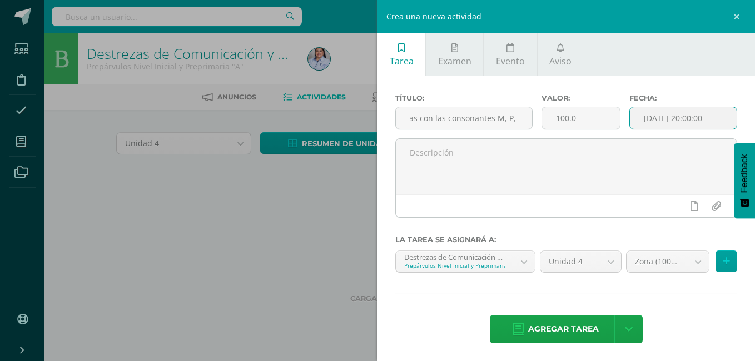
click at [668, 117] on input "[DATE] 20:00:00" at bounding box center [683, 118] width 107 height 22
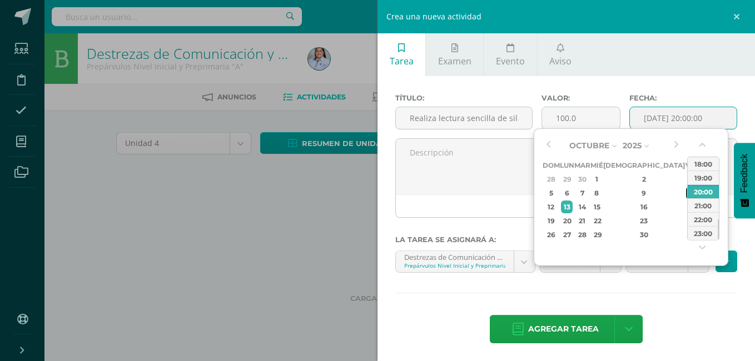
click at [686, 192] on div "10" at bounding box center [691, 193] width 10 height 13
type input "2025-10-10 20:00"
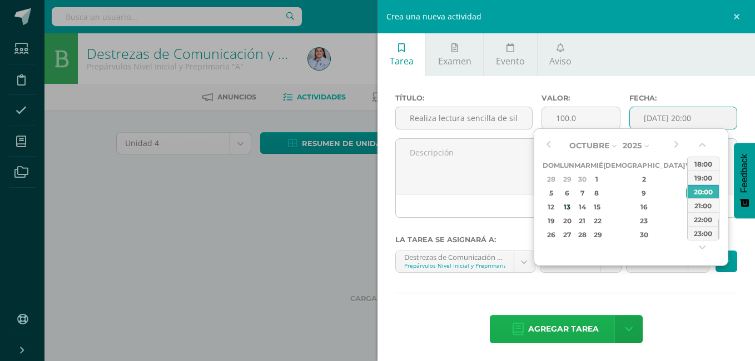
click at [554, 330] on span "Agregar tarea" at bounding box center [563, 329] width 71 height 27
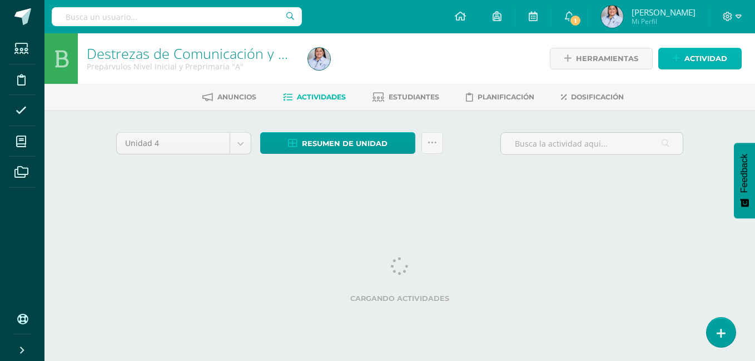
click at [675, 66] on link "Actividad" at bounding box center [699, 59] width 83 height 22
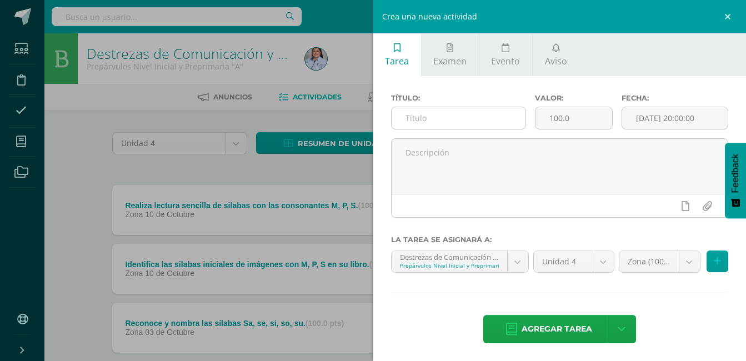
click at [485, 112] on input "text" at bounding box center [459, 118] width 135 height 22
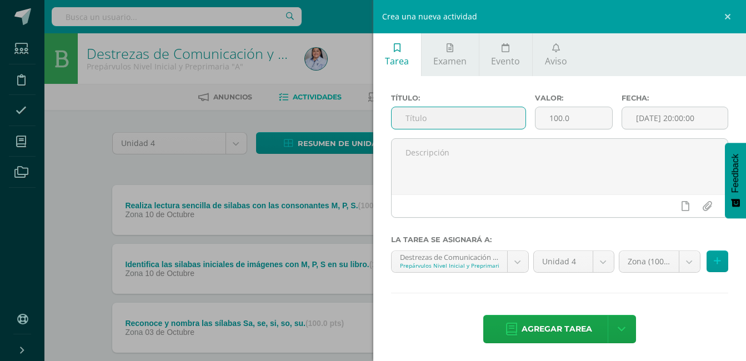
paste input "Copia silabas o palabras sencillas en su libro"
type input "Copia silabas o palabras sencillas en su libro"
click at [656, 114] on input "[DATE] 20:00:00" at bounding box center [676, 118] width 106 height 22
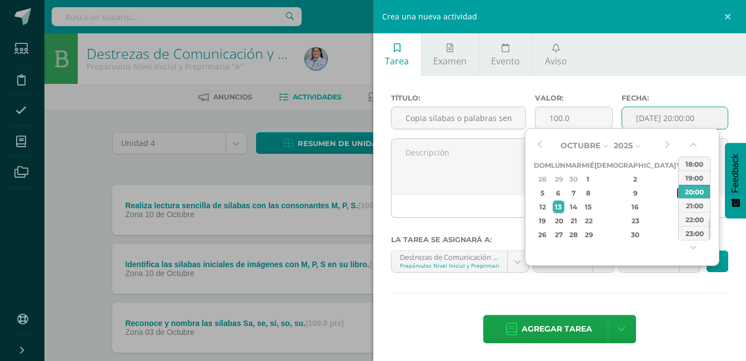
click at [678, 195] on div "10" at bounding box center [683, 193] width 10 height 13
type input "2025-10-10 20:00"
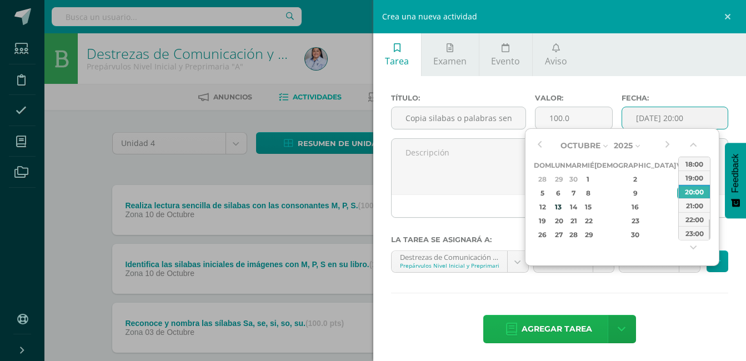
click at [556, 333] on span "Agregar tarea" at bounding box center [557, 329] width 71 height 27
click at [556, 333] on div "Título: Copia silabas o palabras sencillas en su libro Valor: 100.0 Fecha: 2025…" at bounding box center [561, 219] width 374 height 287
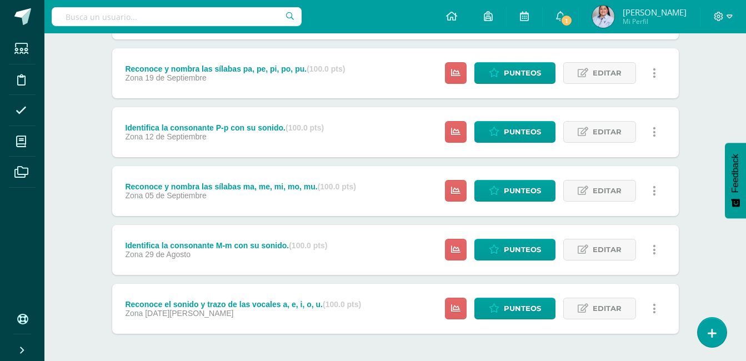
scroll to position [474, 0]
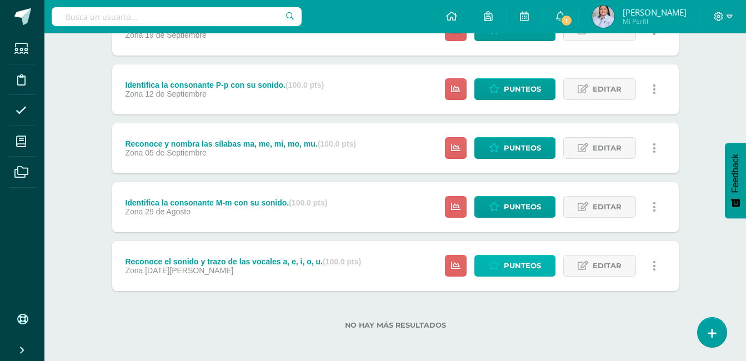
click at [530, 265] on span "Punteos" at bounding box center [522, 266] width 37 height 21
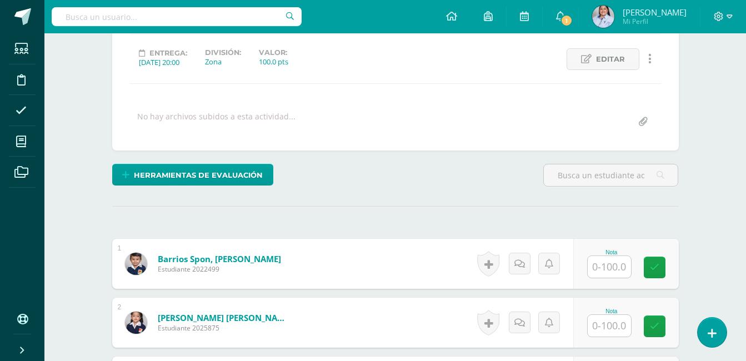
scroll to position [148, 0]
click at [609, 266] on input "text" at bounding box center [609, 267] width 43 height 22
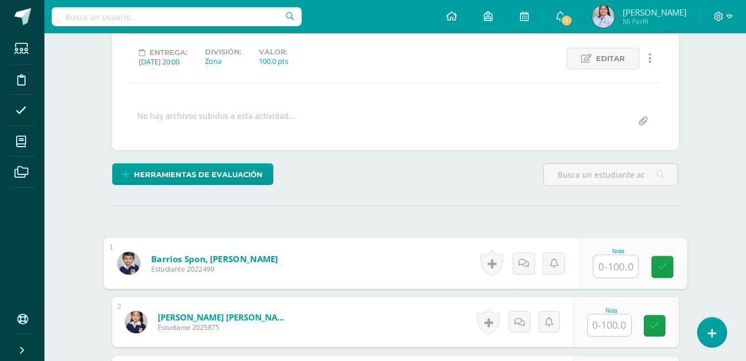
scroll to position [148, 0]
type input "90"
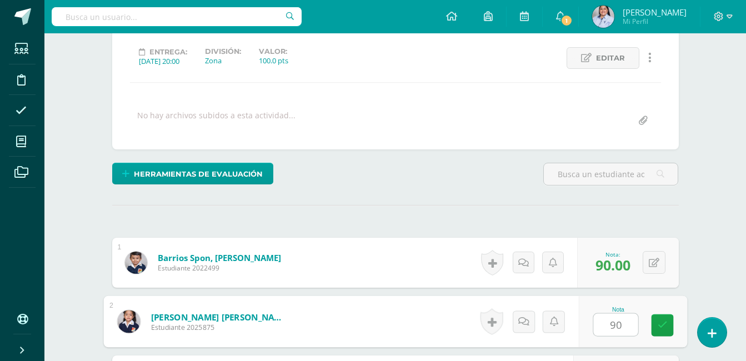
type input "90"
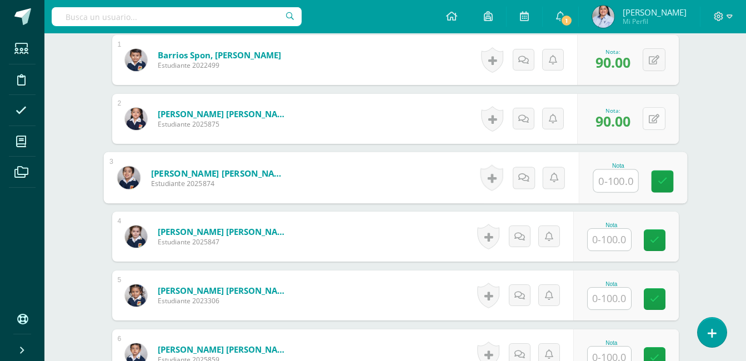
click at [652, 115] on icon at bounding box center [654, 119] width 11 height 9
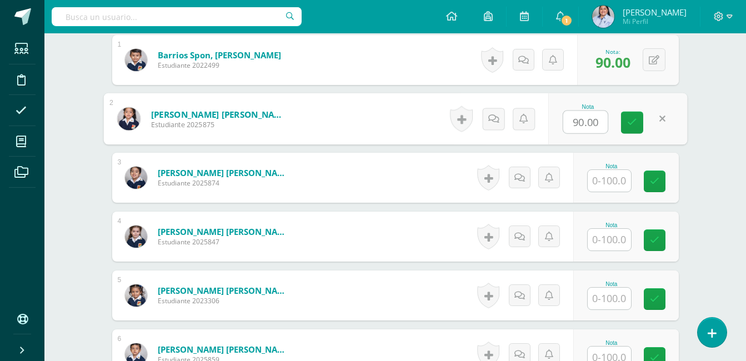
click at [613, 182] on input "text" at bounding box center [609, 181] width 43 height 22
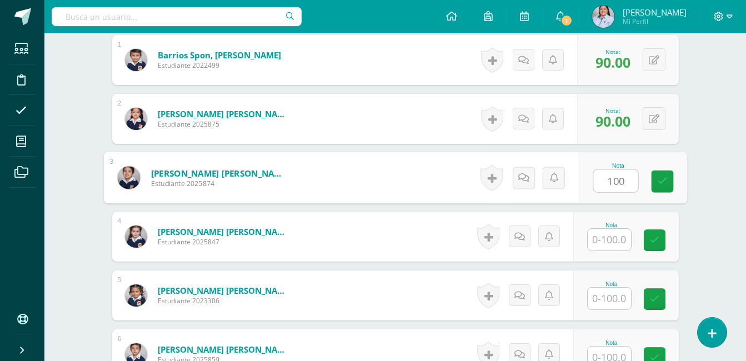
type input "100"
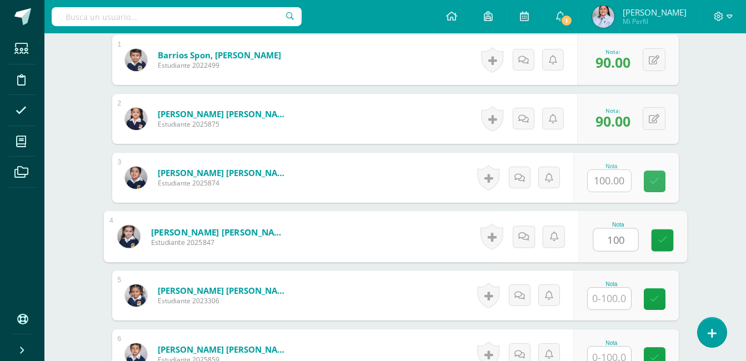
type input "100"
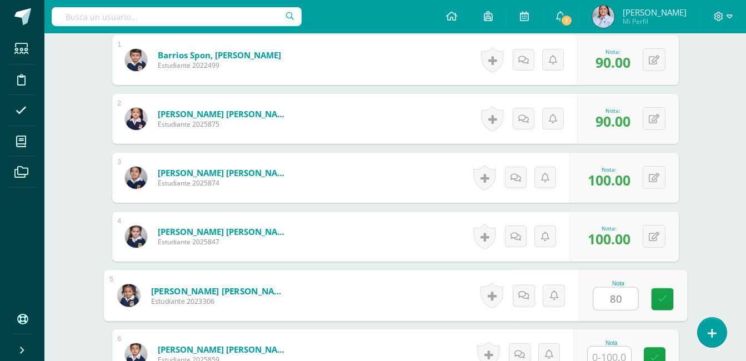
type input "80"
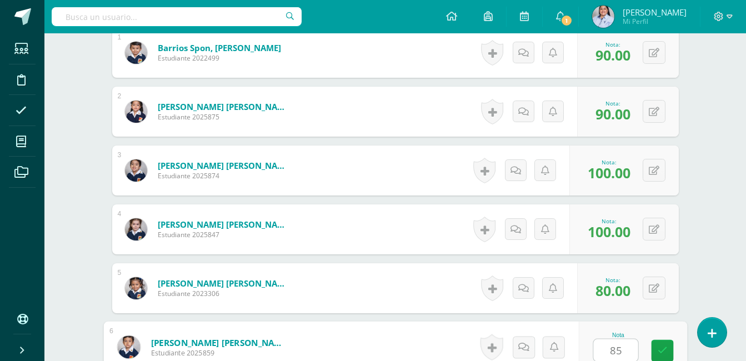
type input "8"
type input "90"
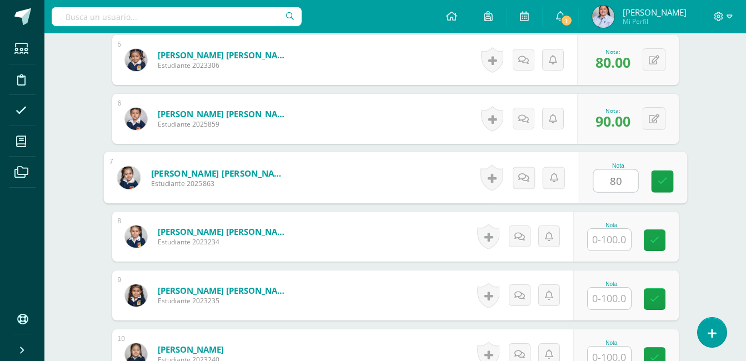
type input "80"
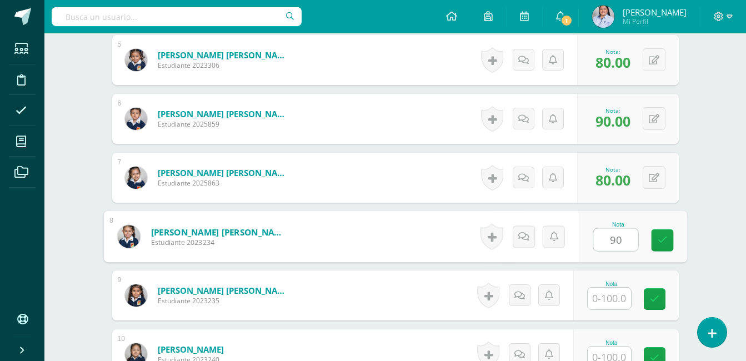
type input "90"
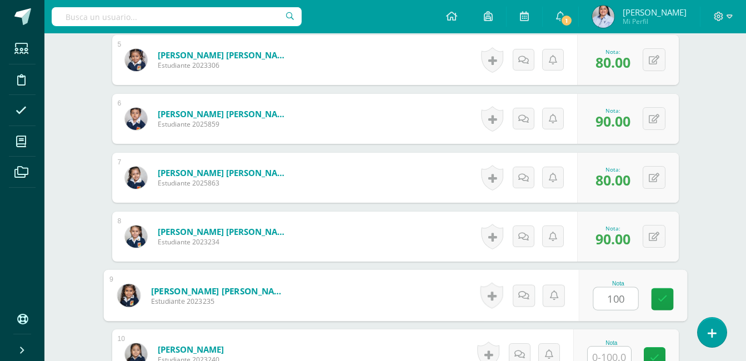
type input "100"
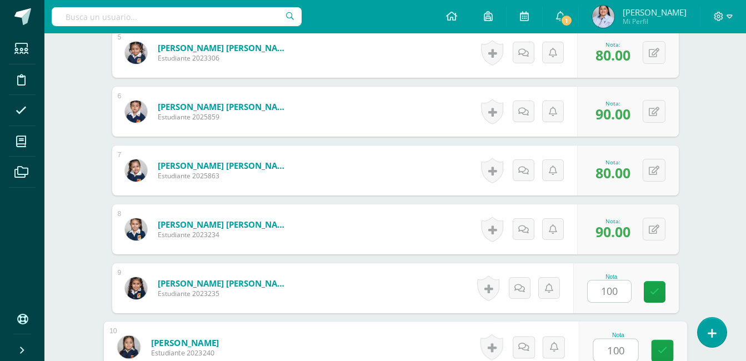
type input "100"
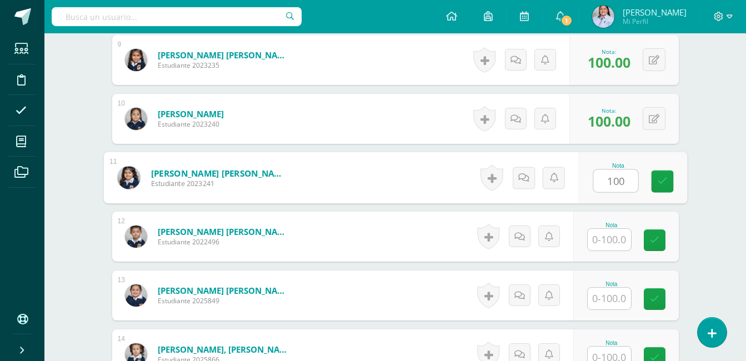
type input "100"
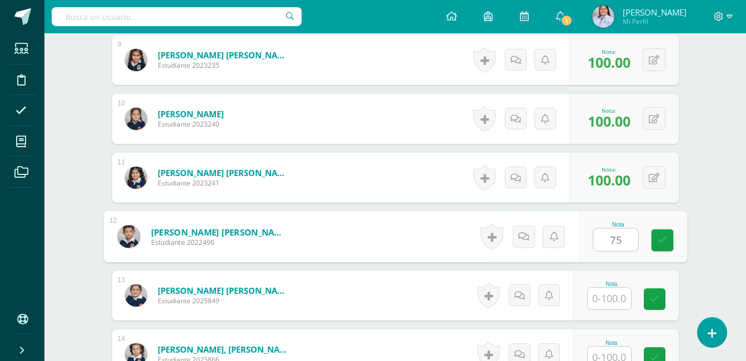
type input "75"
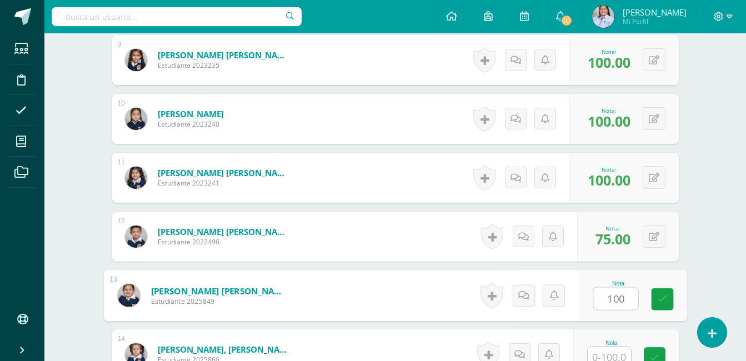
type input "100"
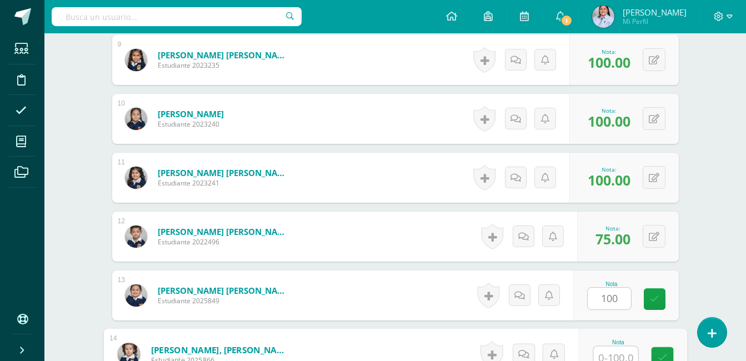
scroll to position [830, 0]
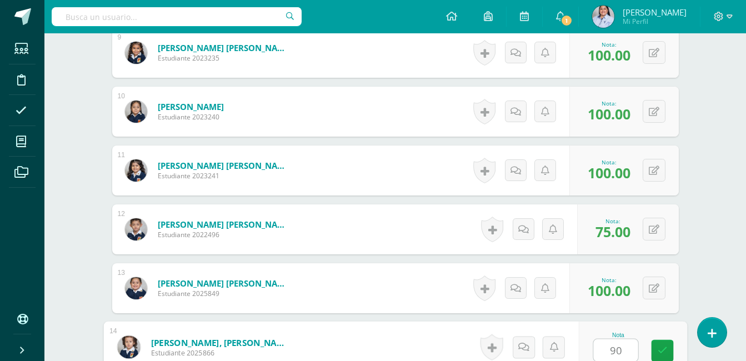
type input "90"
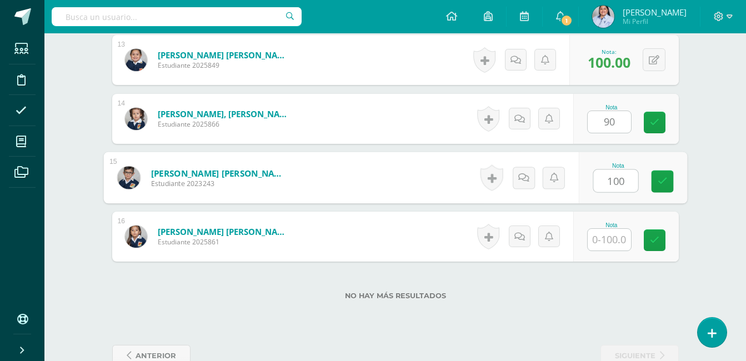
type input "100"
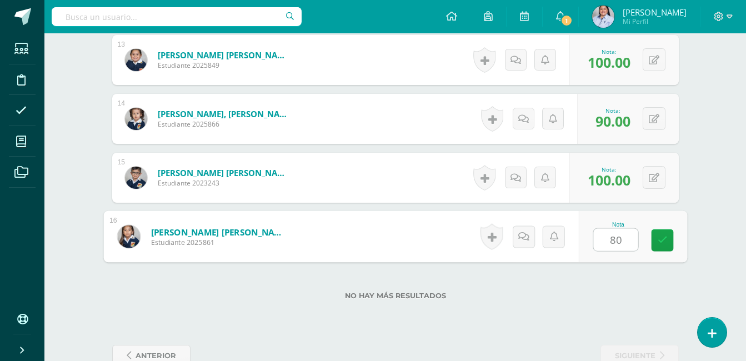
type input "80"
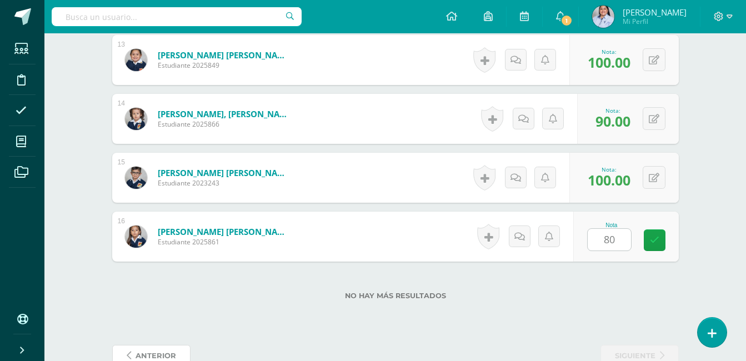
scroll to position [1064, 0]
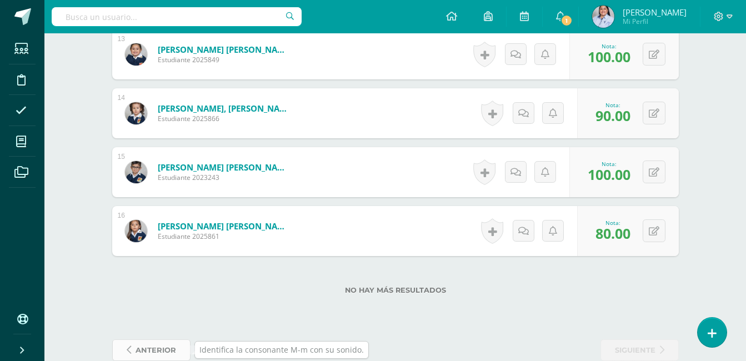
click at [156, 352] on span "anterior" at bounding box center [156, 350] width 41 height 21
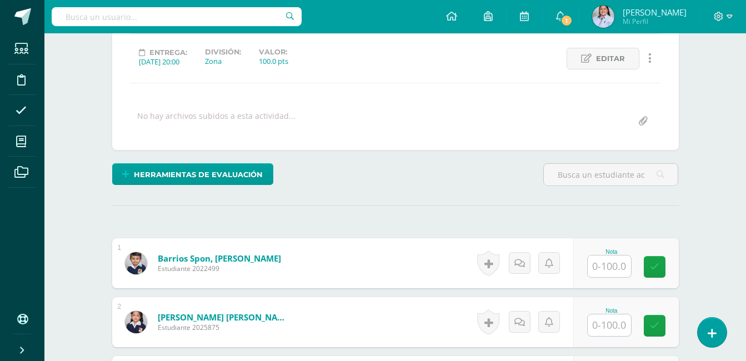
scroll to position [148, 0]
click at [613, 265] on input "text" at bounding box center [609, 266] width 43 height 22
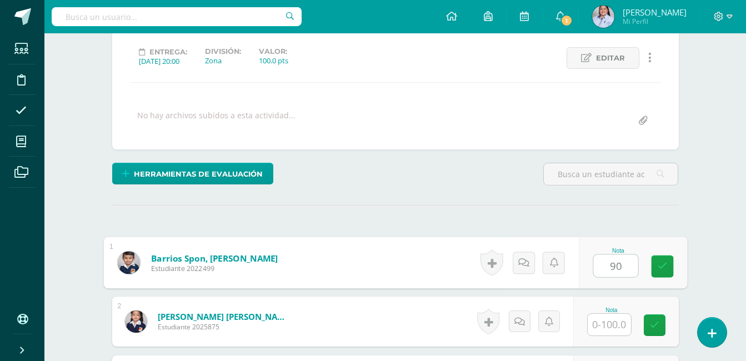
type input "90"
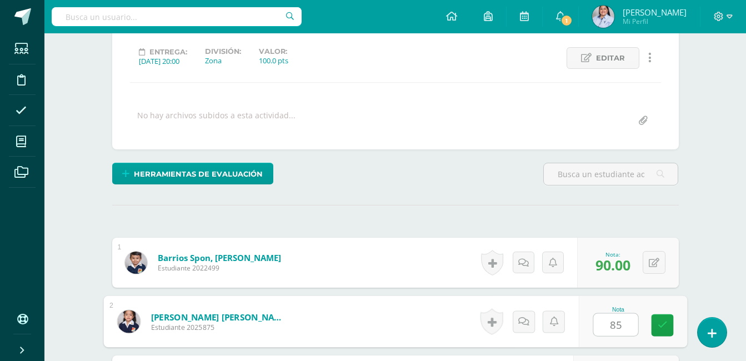
type input "85"
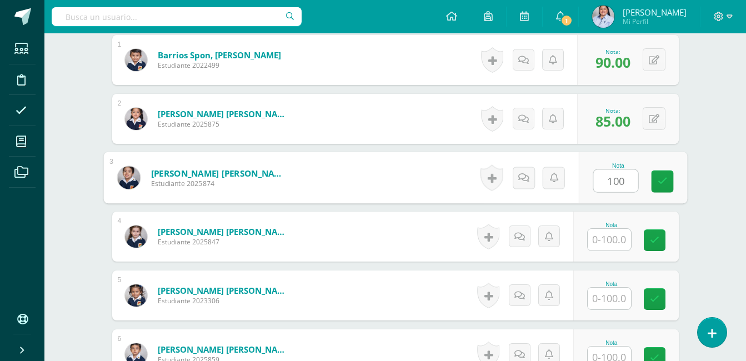
type input "100"
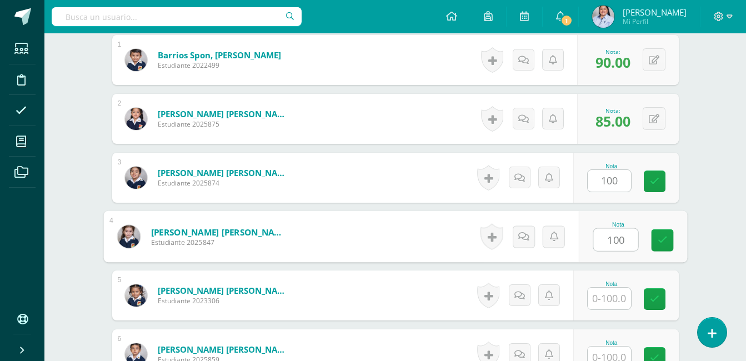
type input "100"
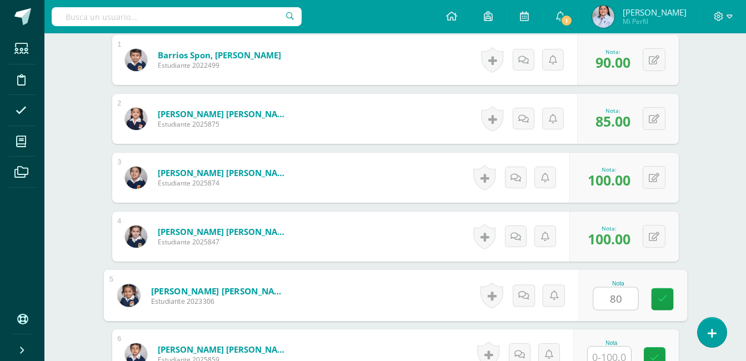
type input "80"
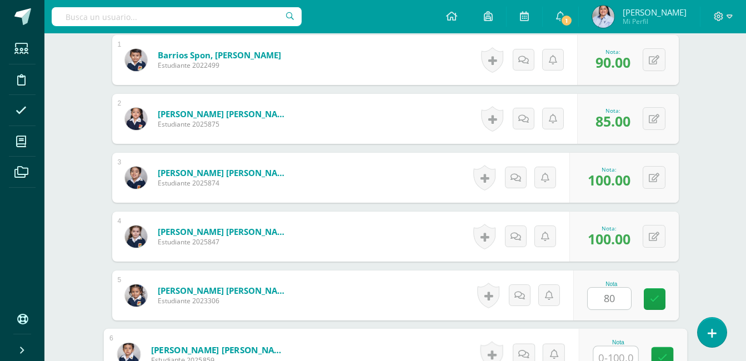
scroll to position [359, 0]
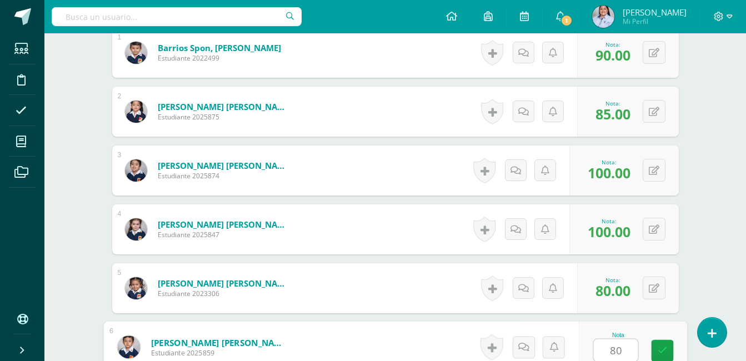
type input "80"
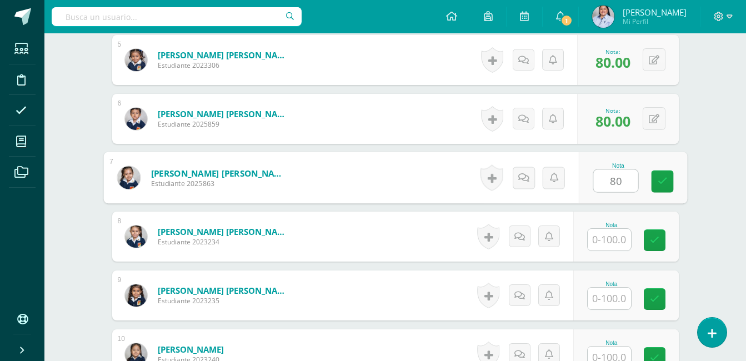
type input "80"
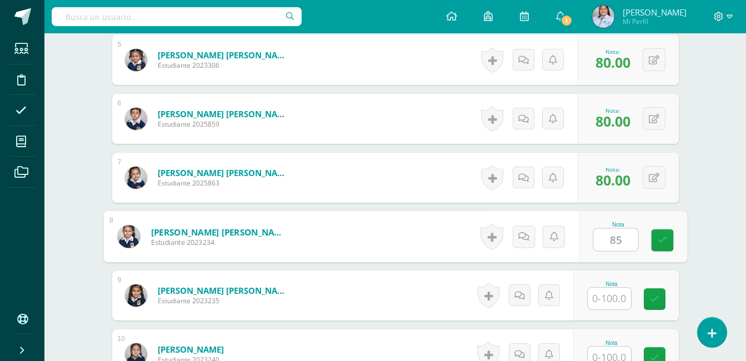
type input "85"
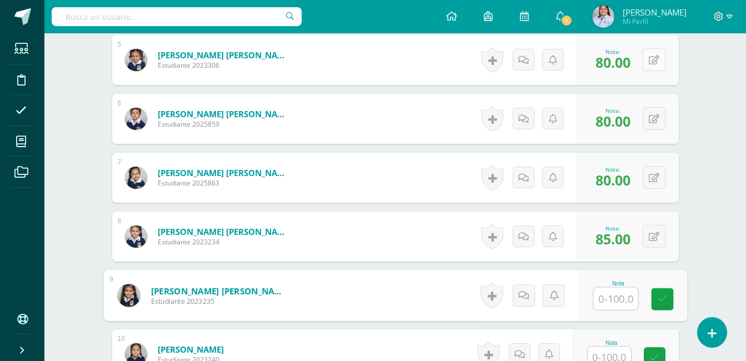
click at [654, 61] on icon at bounding box center [654, 60] width 11 height 9
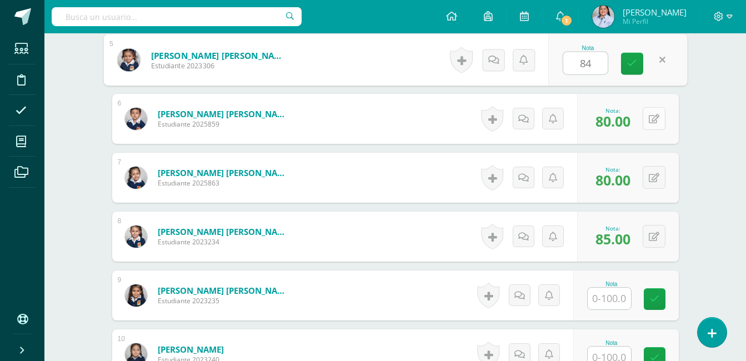
type input "84"
click at [652, 121] on icon at bounding box center [654, 119] width 11 height 9
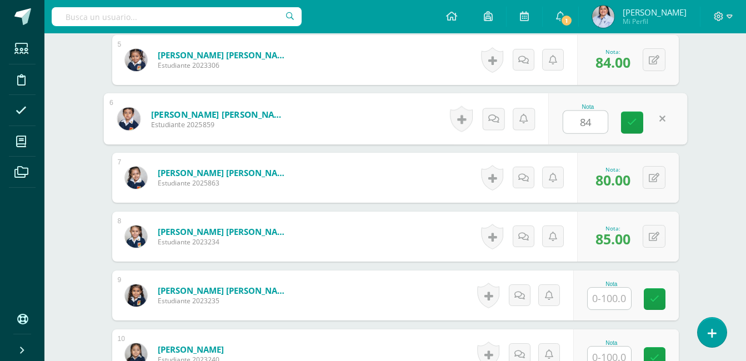
type input "84"
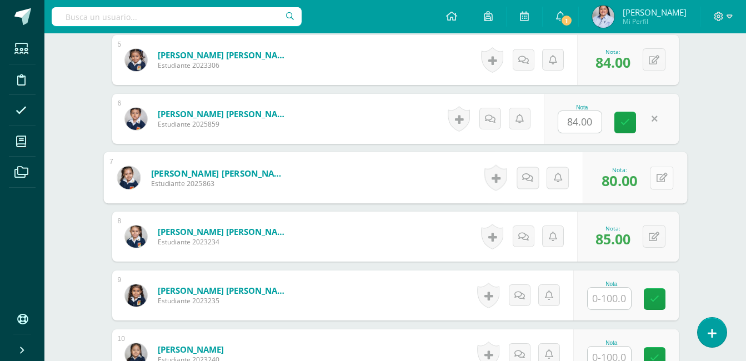
click at [659, 179] on icon at bounding box center [661, 177] width 11 height 9
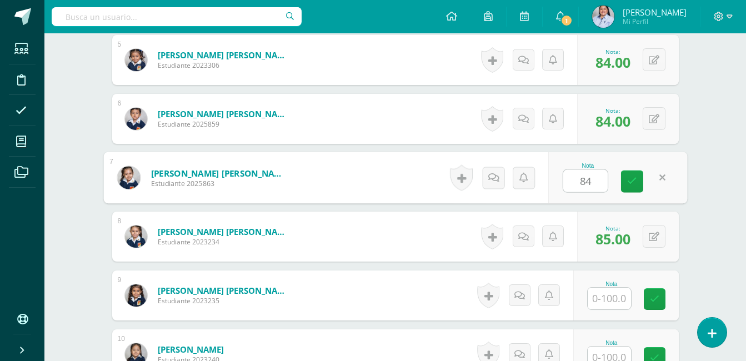
type input "84"
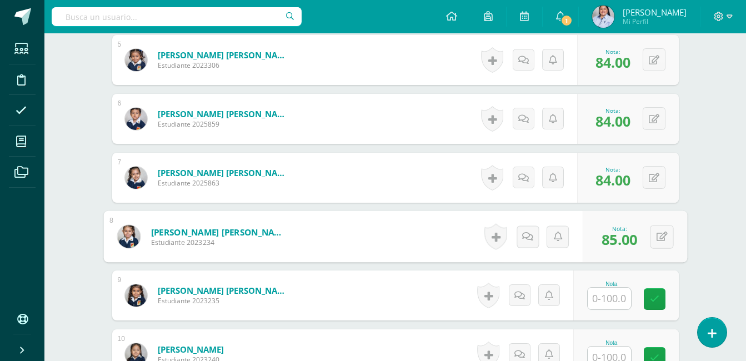
click at [609, 302] on input "text" at bounding box center [609, 299] width 43 height 22
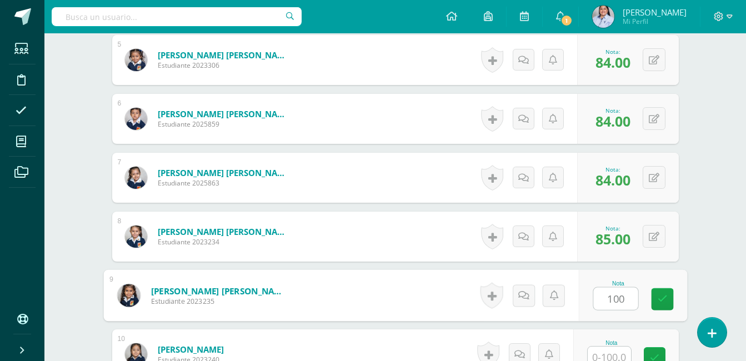
type input "100"
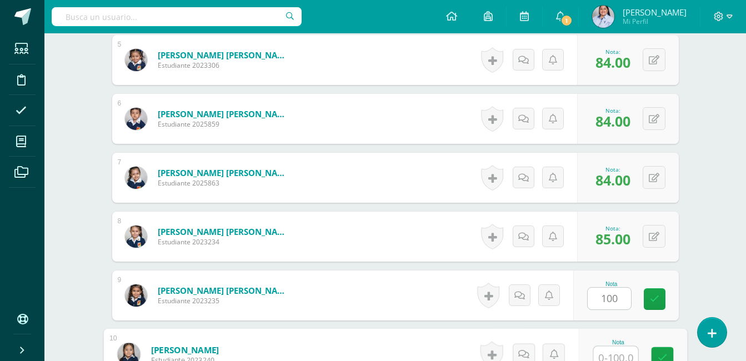
scroll to position [594, 0]
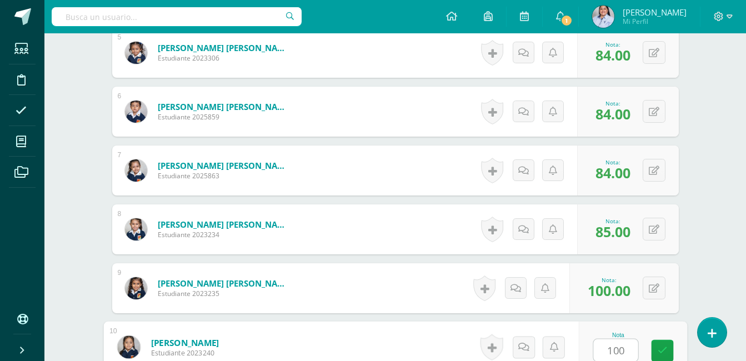
type input "100"
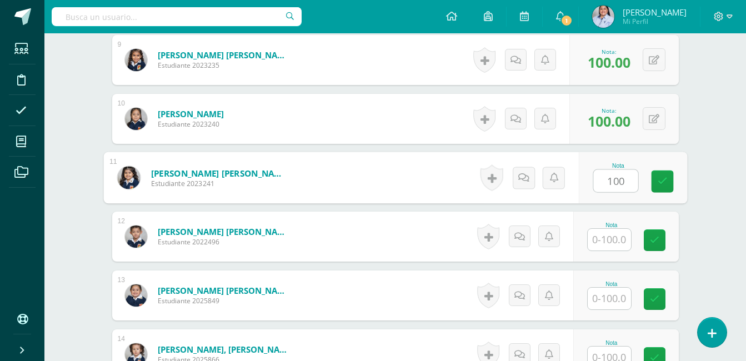
type input "100"
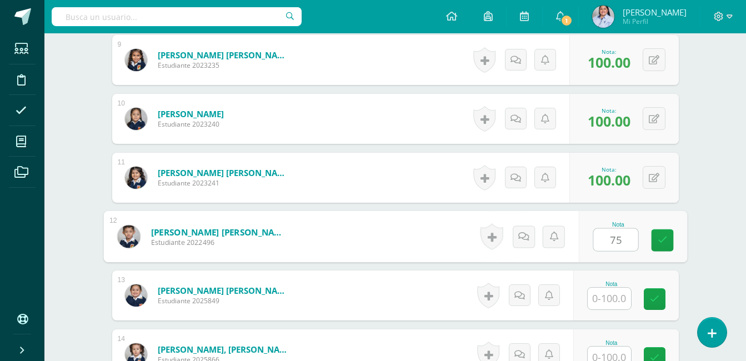
type input "75"
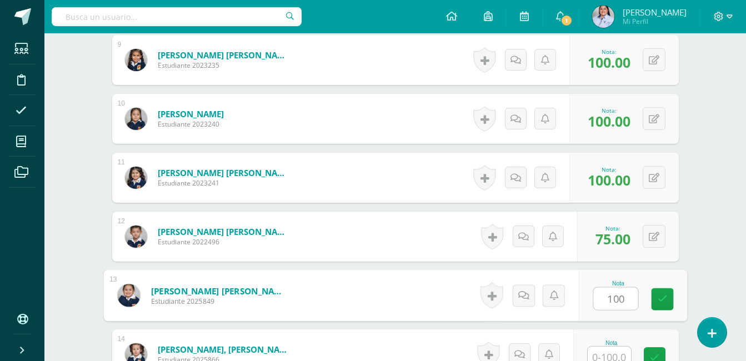
type input "100"
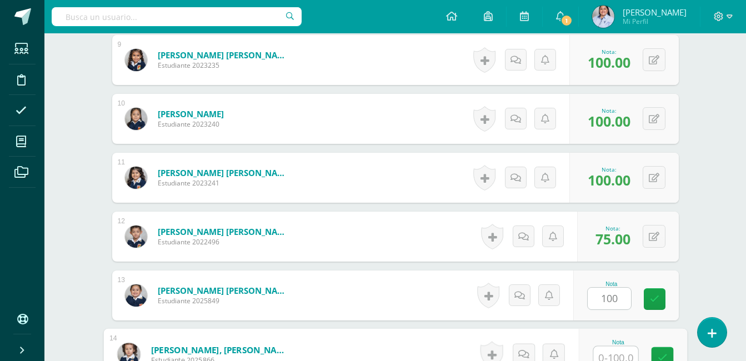
scroll to position [830, 0]
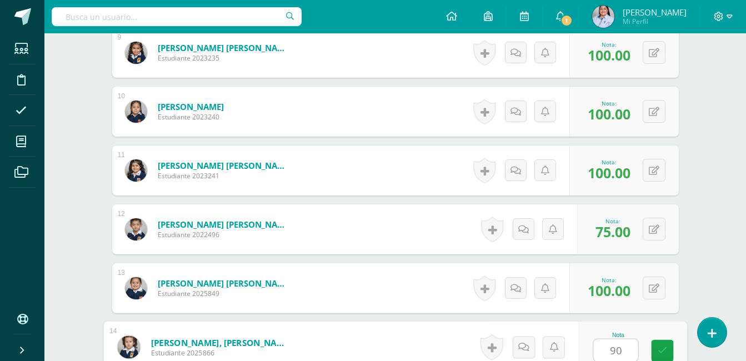
type input "90"
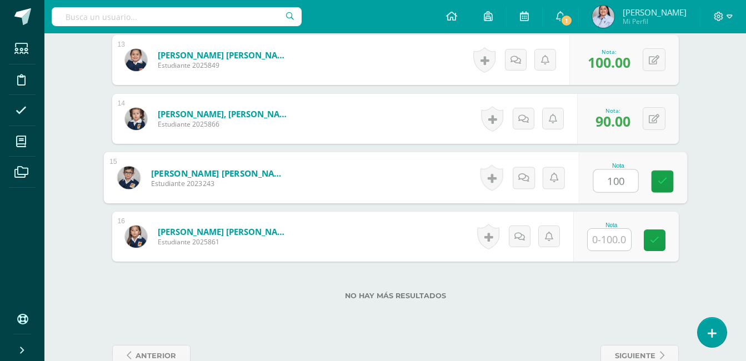
type input "100"
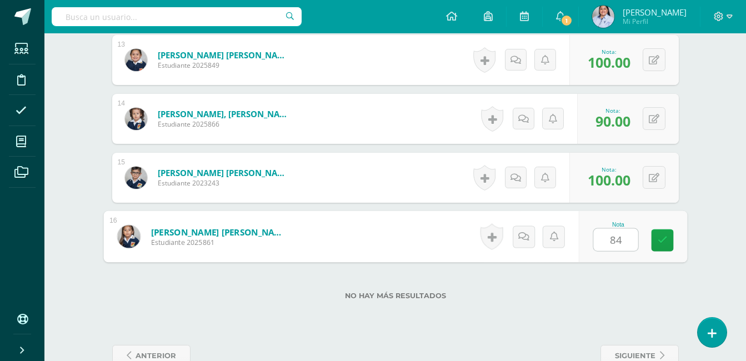
type input "84"
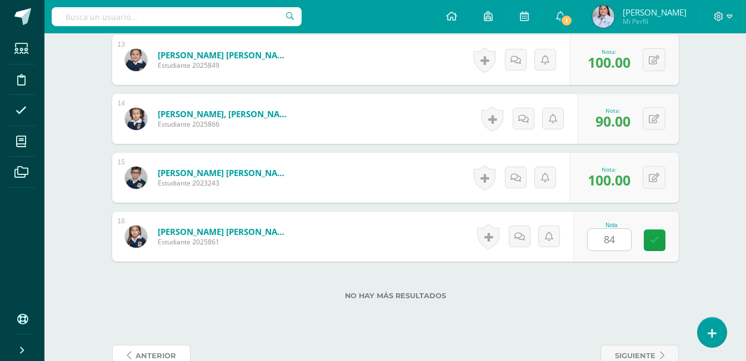
scroll to position [1064, 0]
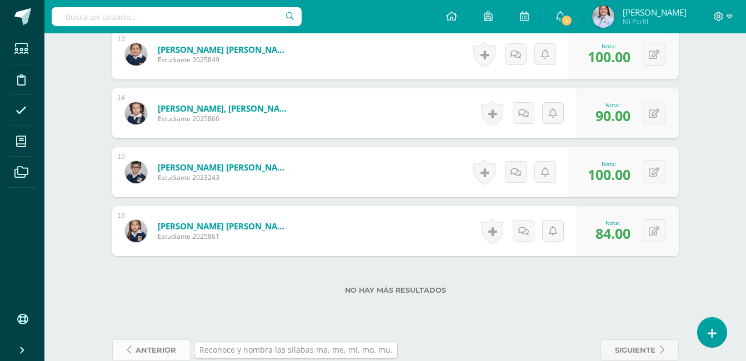
click at [162, 345] on span "anterior" at bounding box center [156, 350] width 41 height 21
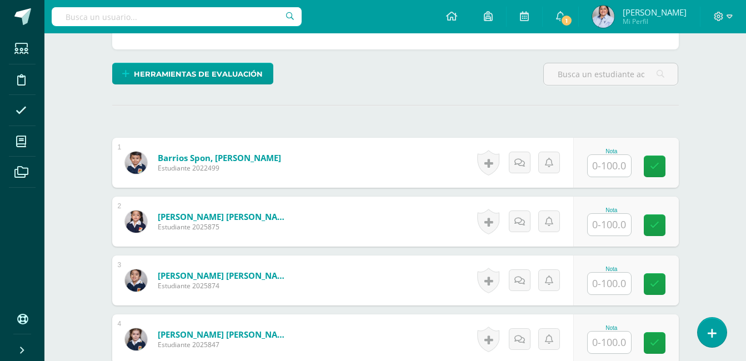
scroll to position [249, 0]
click at [620, 165] on input "text" at bounding box center [609, 166] width 43 height 22
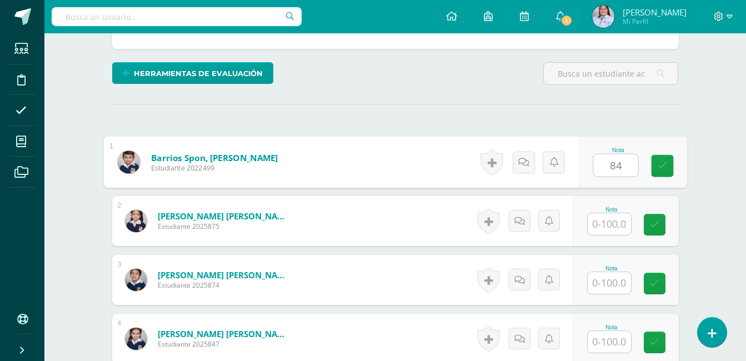
type input "84"
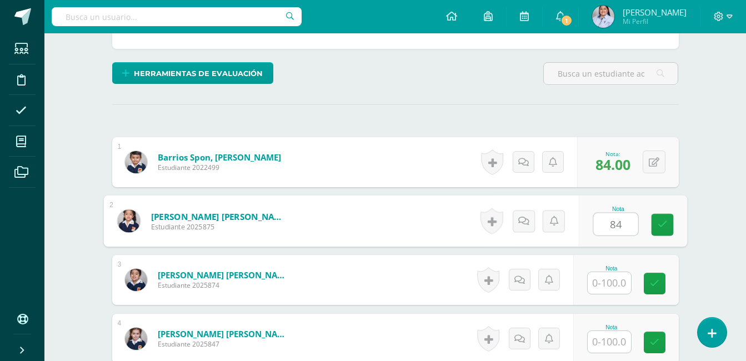
type input "84"
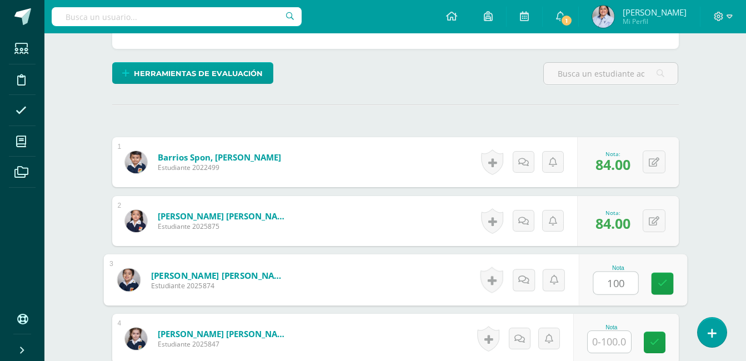
type input "100"
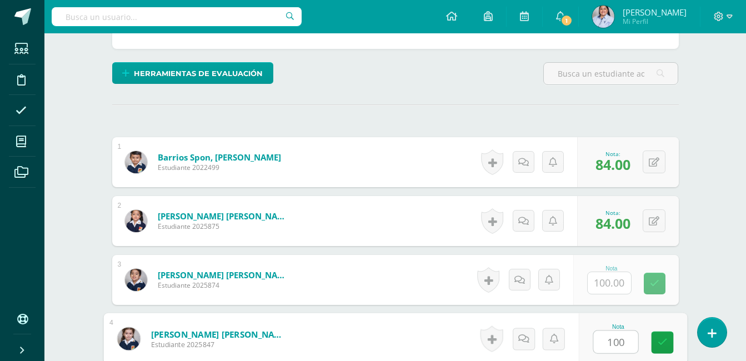
type input "100"
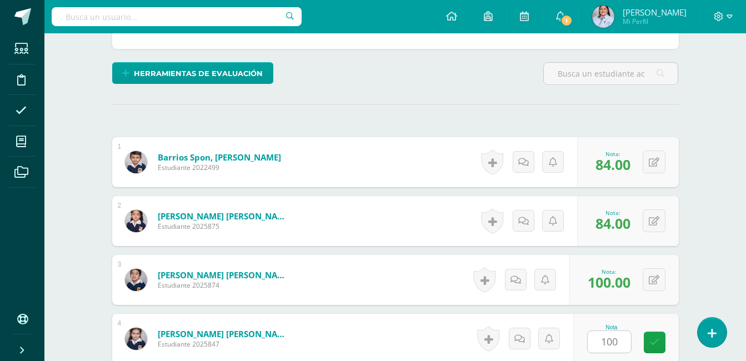
scroll to position [469, 0]
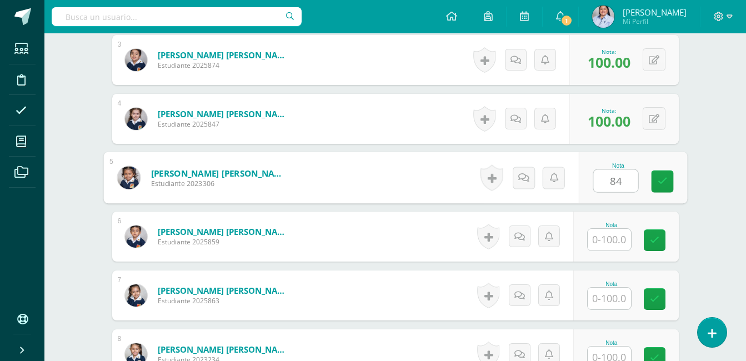
type input "84"
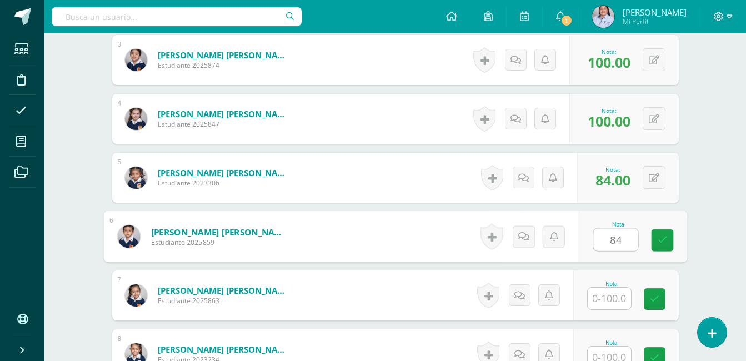
type input "84"
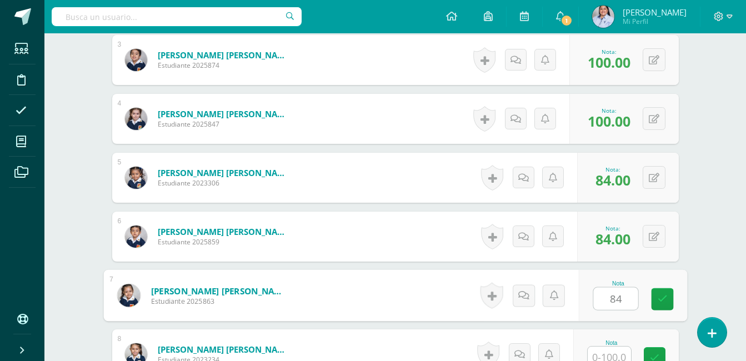
type input "84"
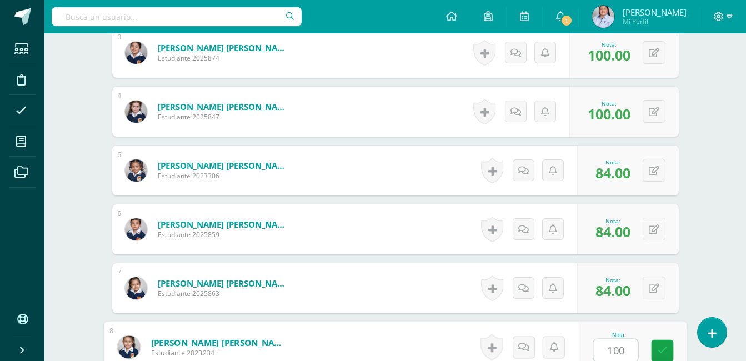
type input "100"
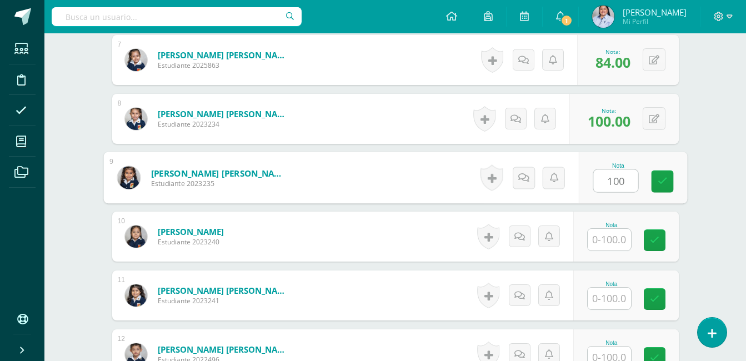
type input "100"
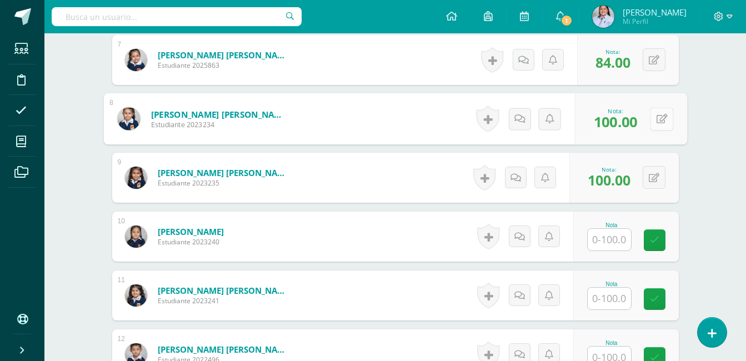
click at [656, 118] on icon at bounding box center [661, 118] width 11 height 9
type input "84"
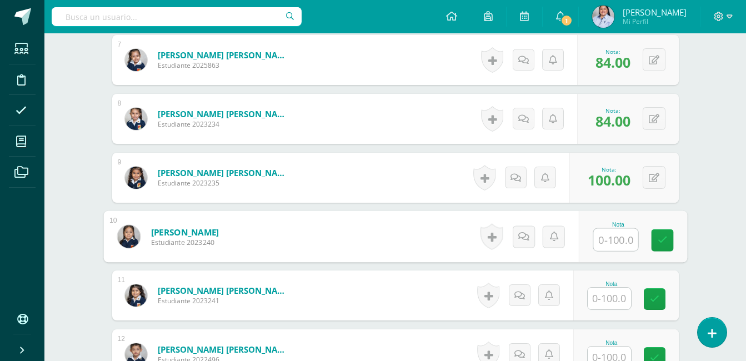
click at [614, 239] on input "text" at bounding box center [616, 240] width 44 height 22
type input "100"
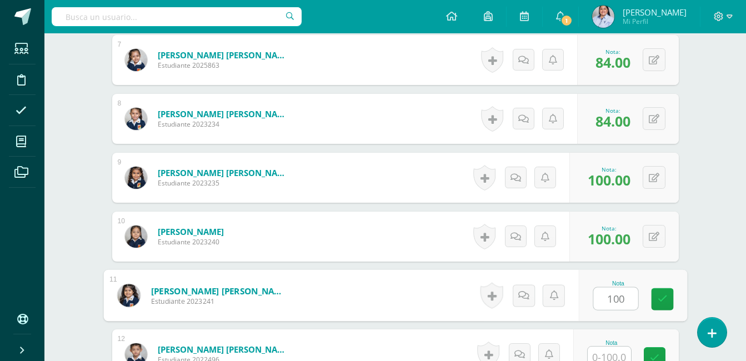
type input "100"
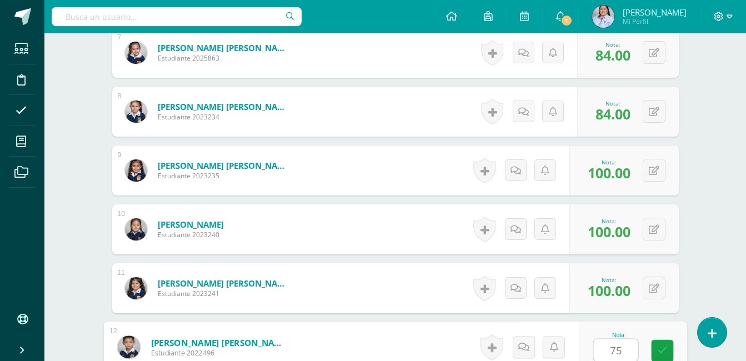
type input "75"
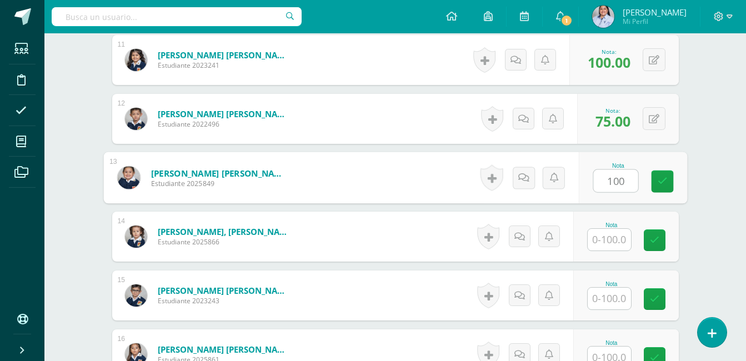
type input "100"
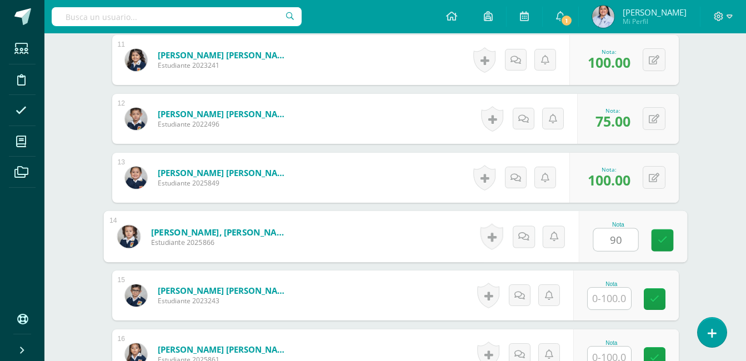
type input "90"
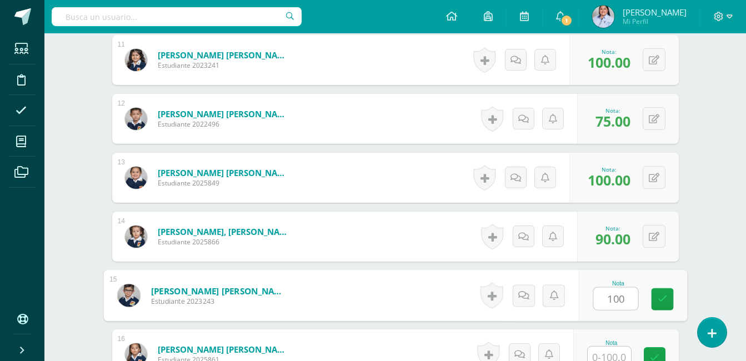
type input "100"
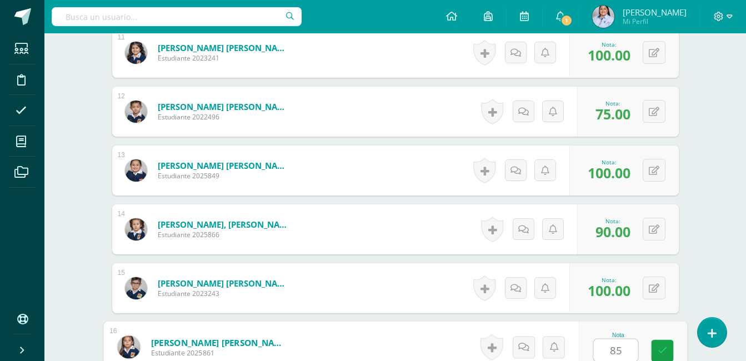
type input "85"
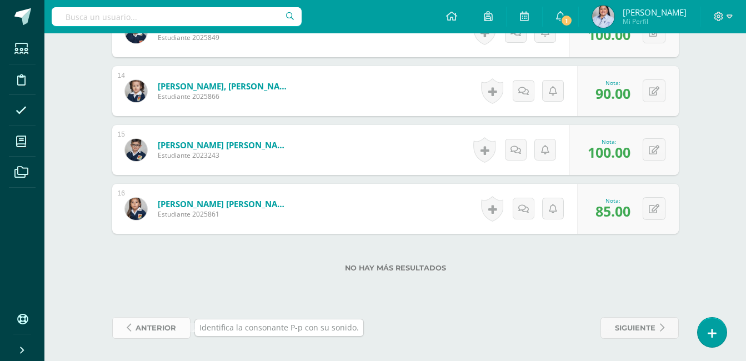
click at [147, 337] on span "anterior" at bounding box center [156, 328] width 41 height 21
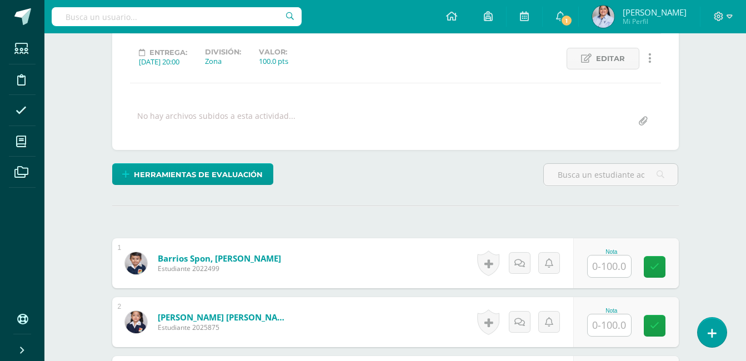
scroll to position [148, 0]
click at [620, 263] on input "text" at bounding box center [609, 266] width 43 height 22
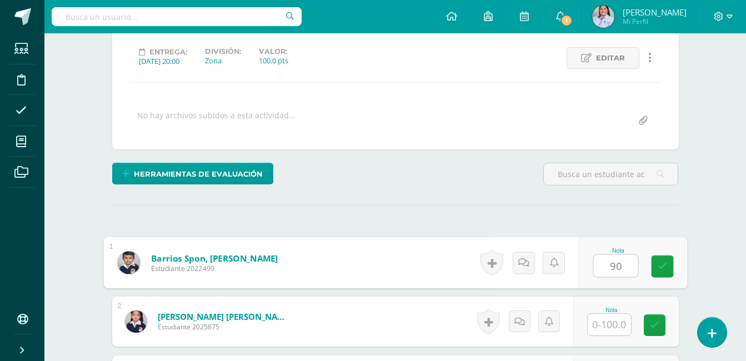
type input "90"
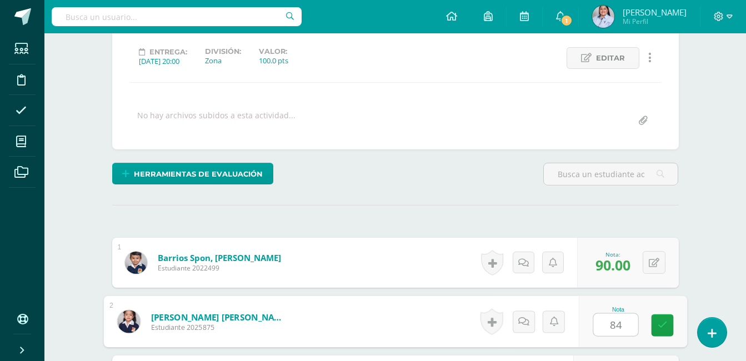
type input "84"
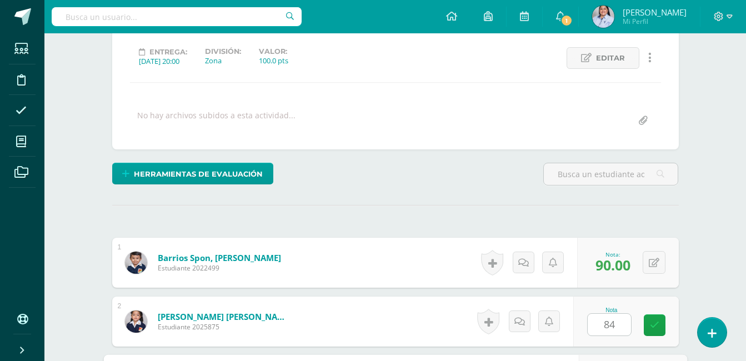
scroll to position [351, 0]
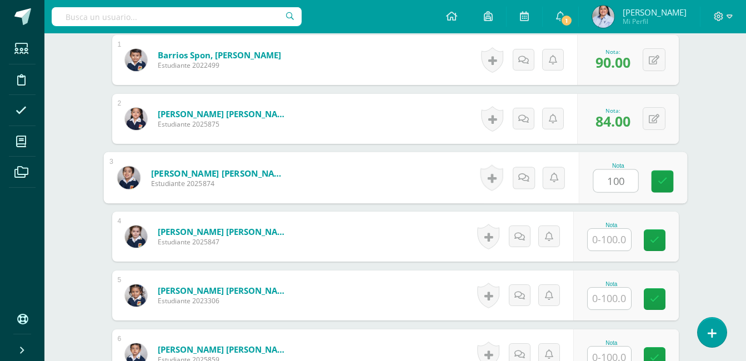
type input "100"
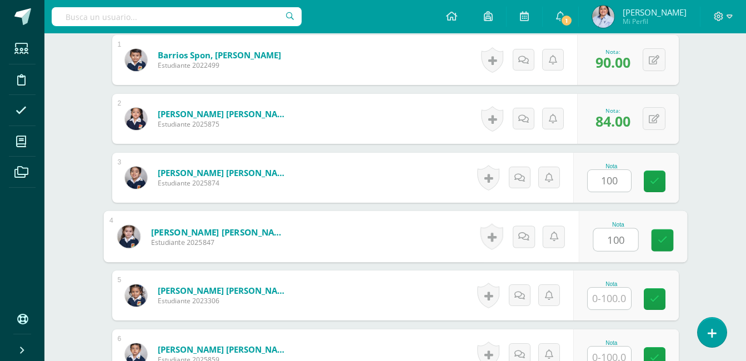
type input "100"
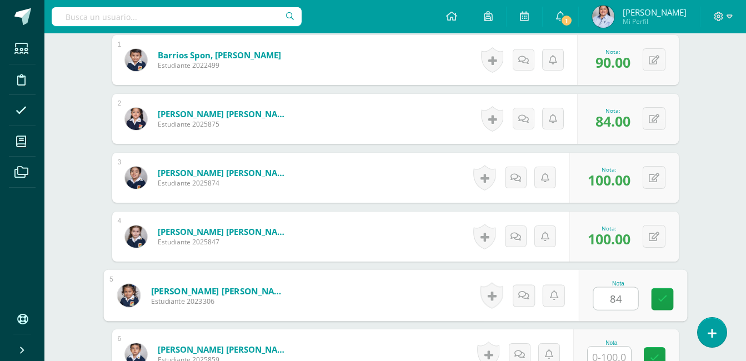
type input "84"
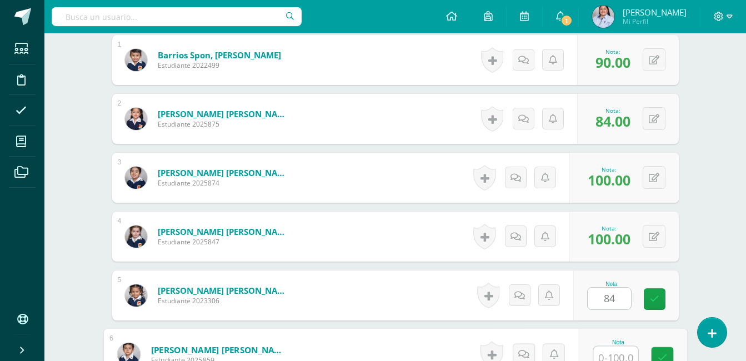
scroll to position [359, 0]
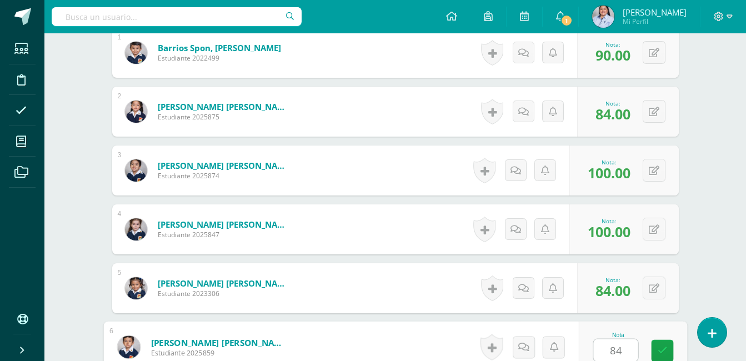
type input "84"
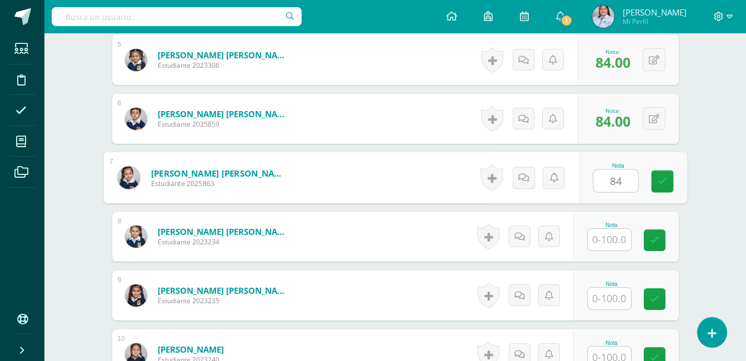
type input "84"
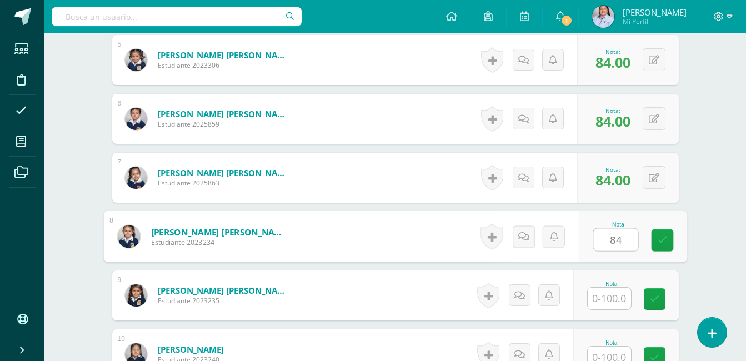
type input "84"
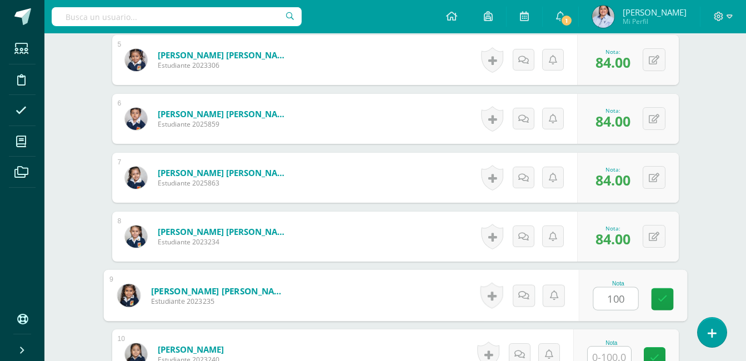
type input "100"
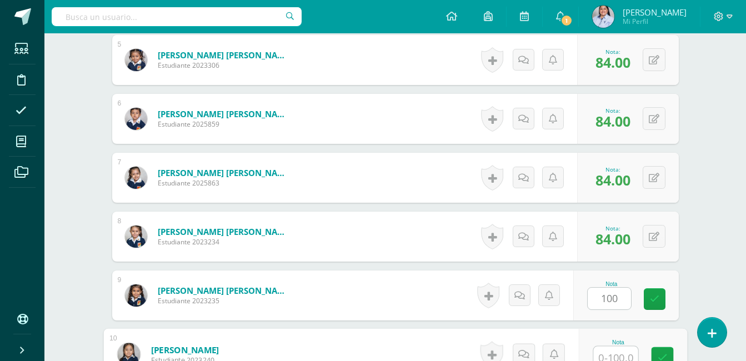
scroll to position [594, 0]
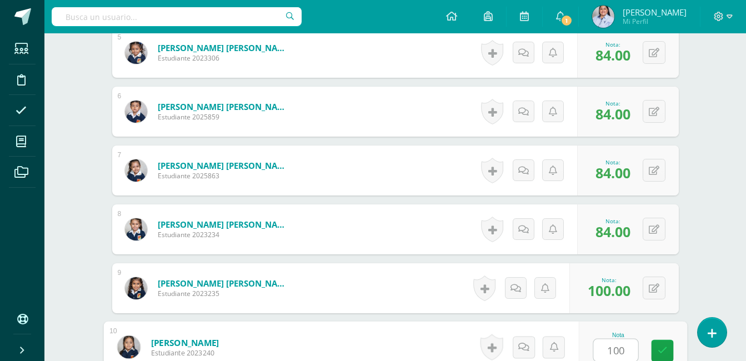
type input "100"
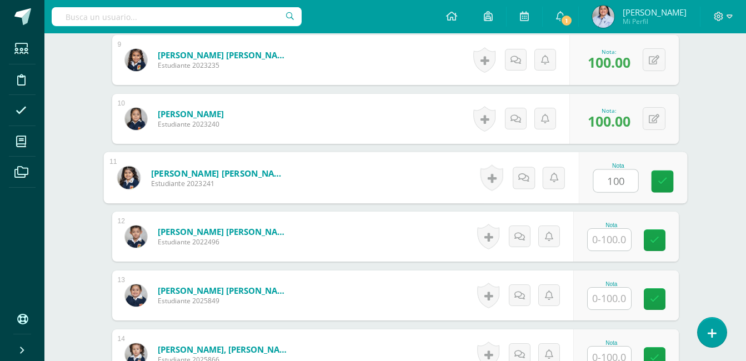
type input "100"
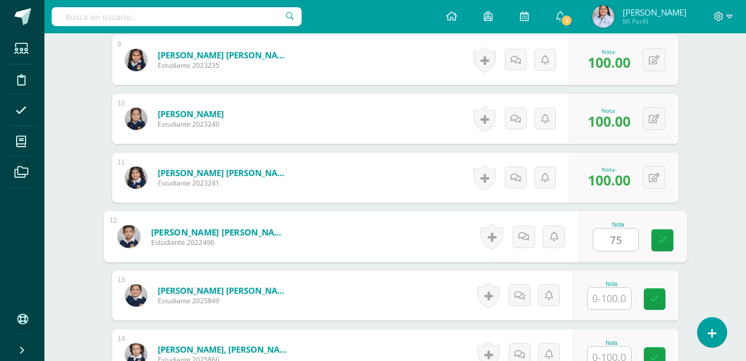
type input "75"
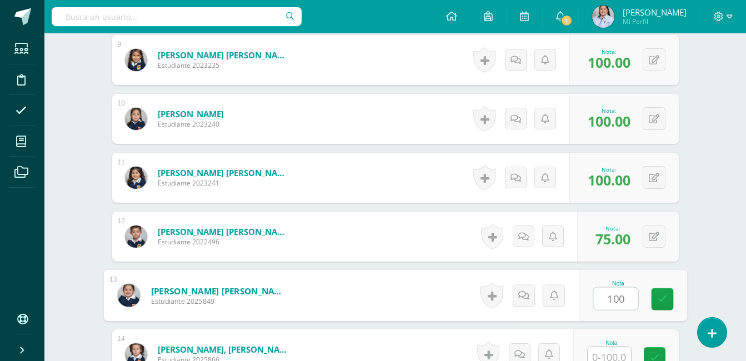
type input "100"
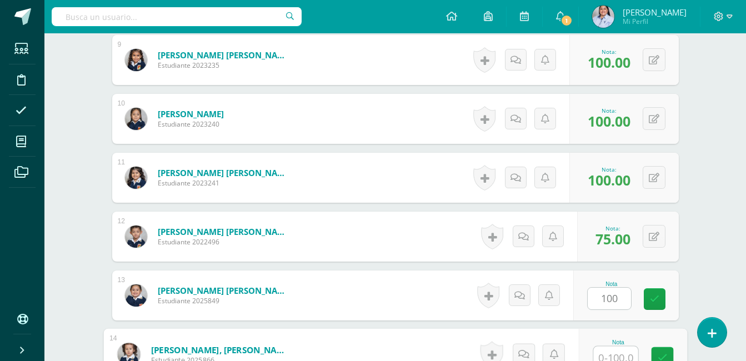
scroll to position [830, 0]
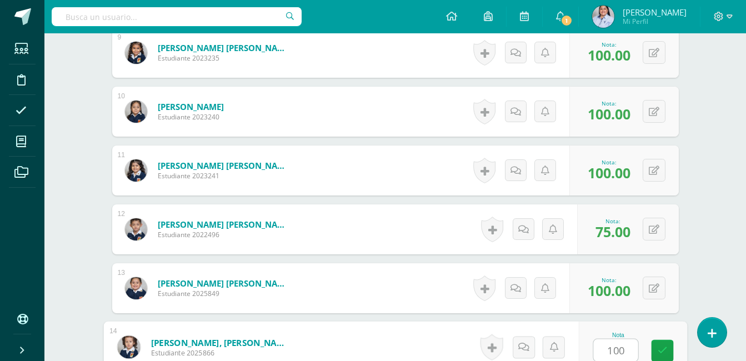
type input "100"
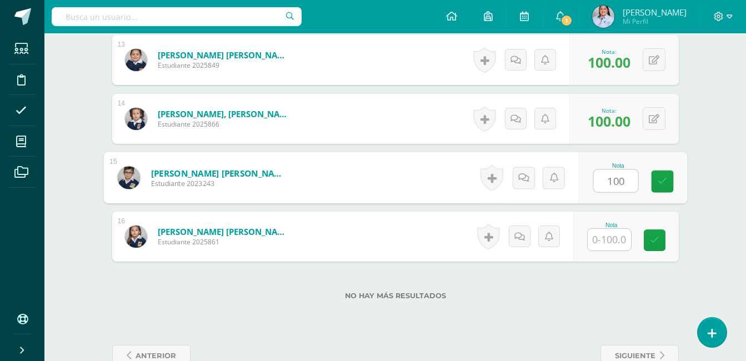
type input "100"
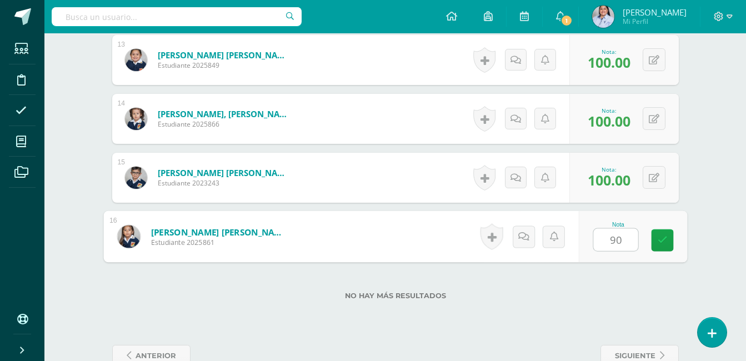
type input "90"
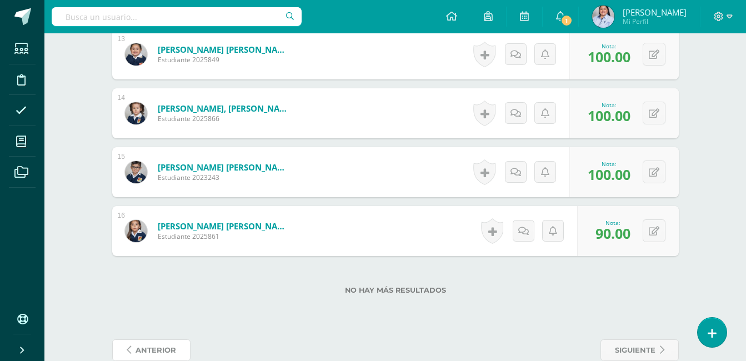
scroll to position [1086, 0]
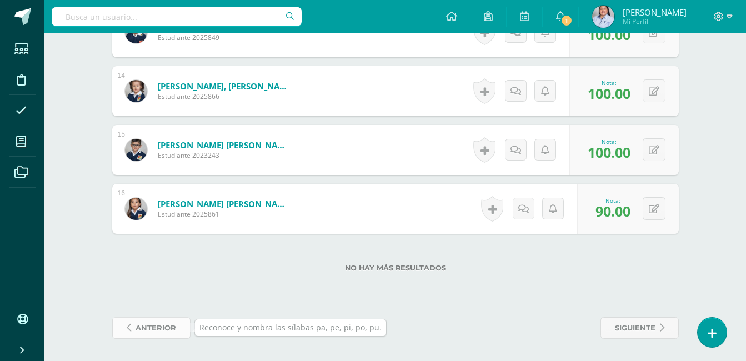
click at [167, 326] on span "anterior" at bounding box center [156, 328] width 41 height 21
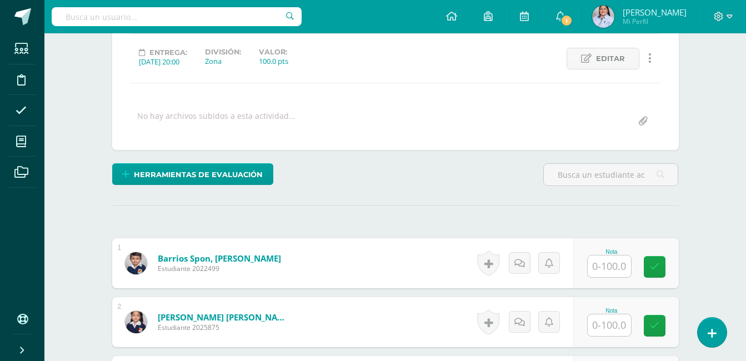
scroll to position [148, 0]
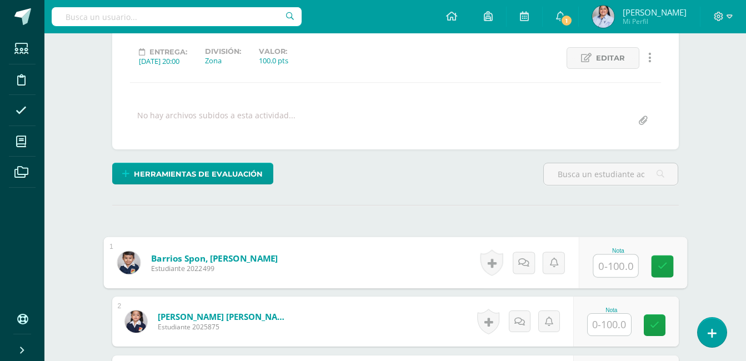
click at [628, 272] on input "text" at bounding box center [616, 266] width 44 height 22
type input "90"
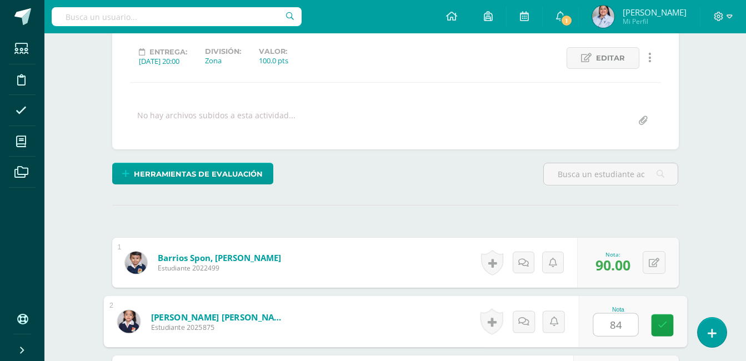
type input "84"
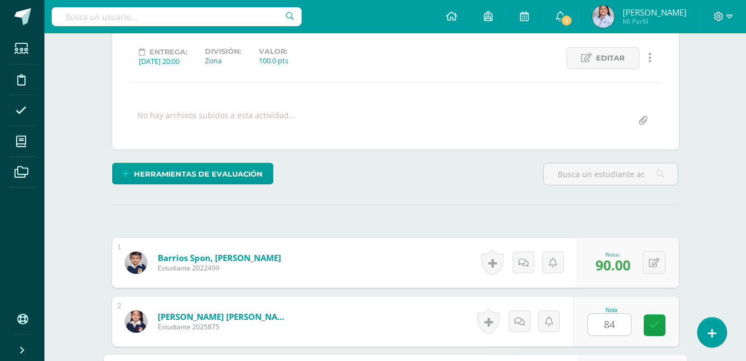
scroll to position [351, 0]
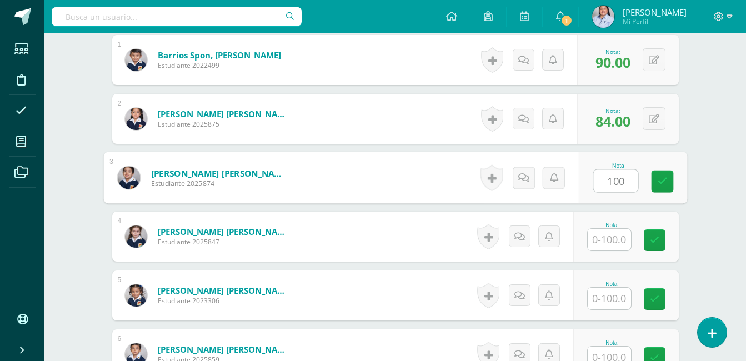
type input "100"
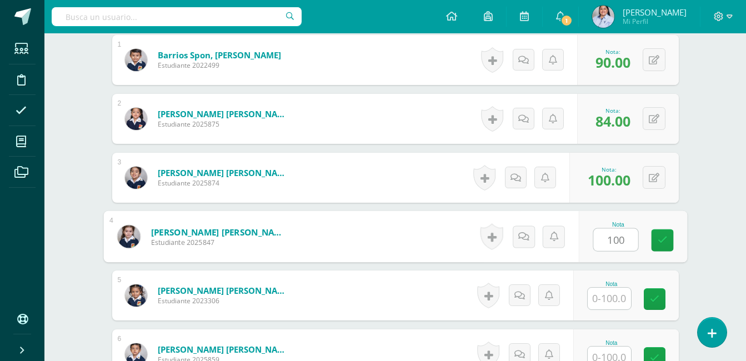
type input "100"
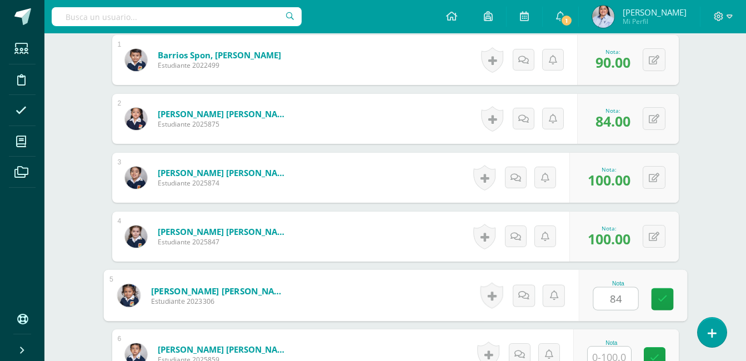
type input "84"
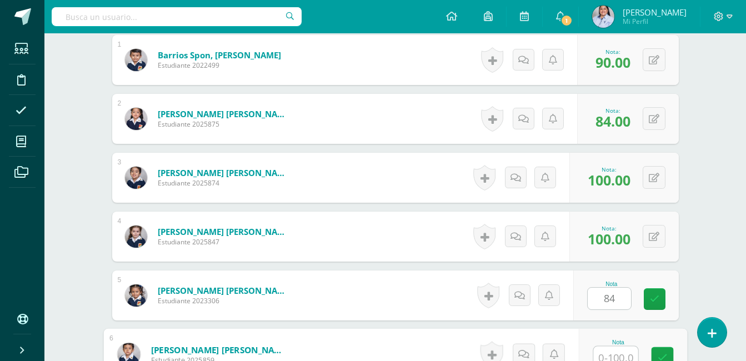
scroll to position [359, 0]
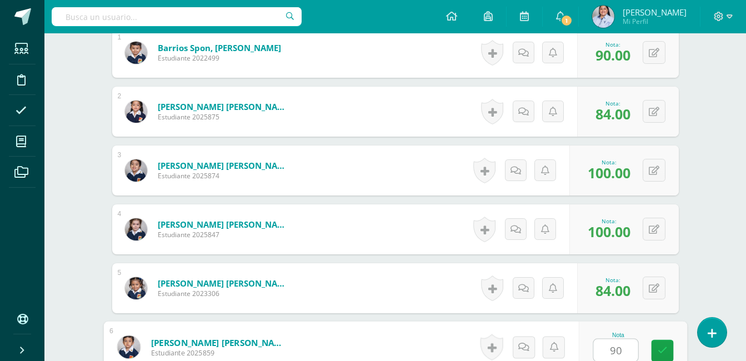
type input "90"
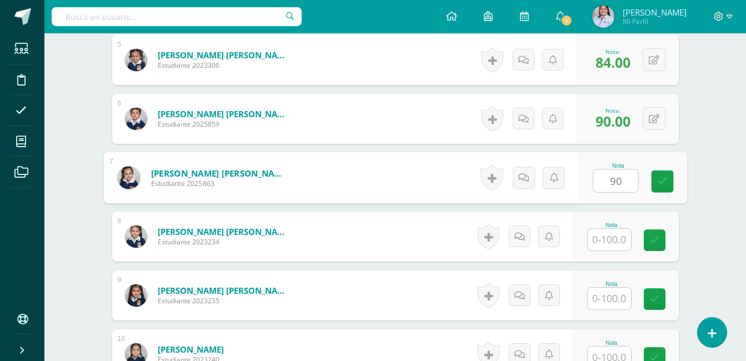
type input "90"
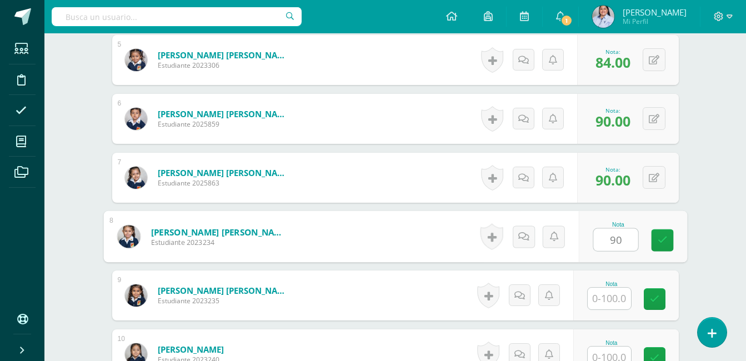
type input "90"
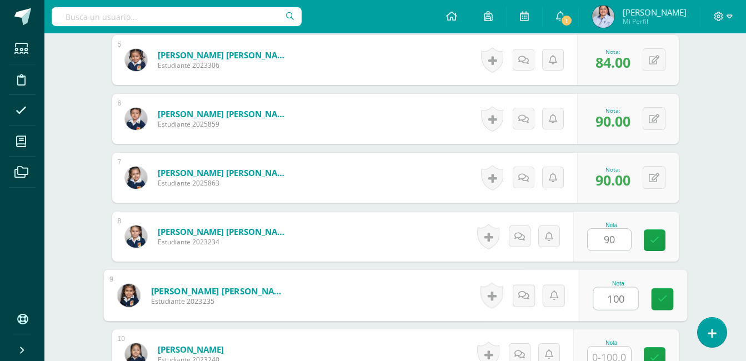
type input "100"
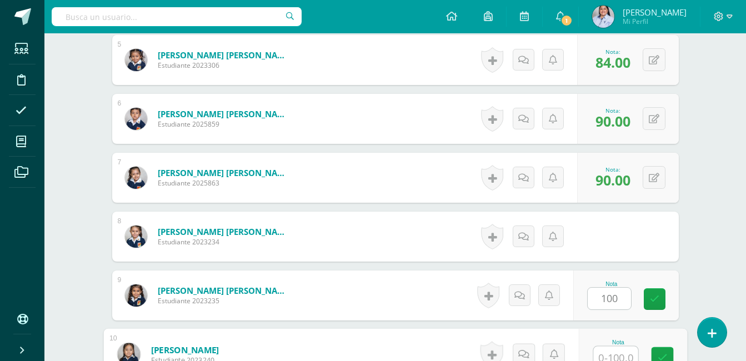
scroll to position [594, 0]
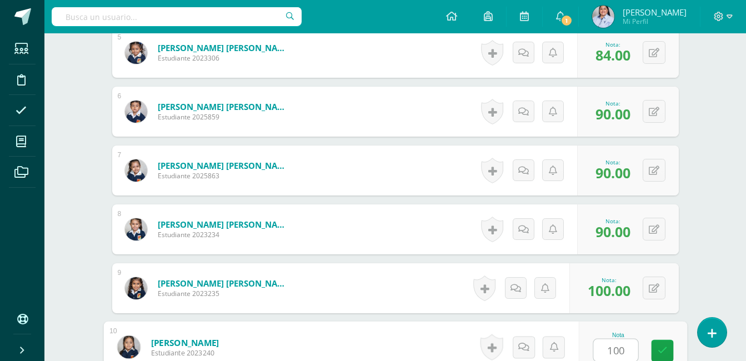
type input "100"
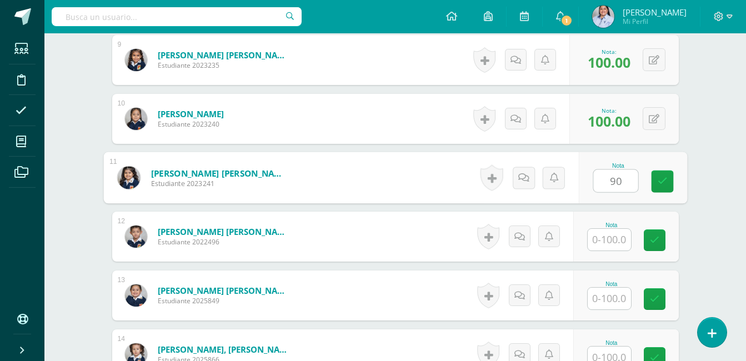
type input "90"
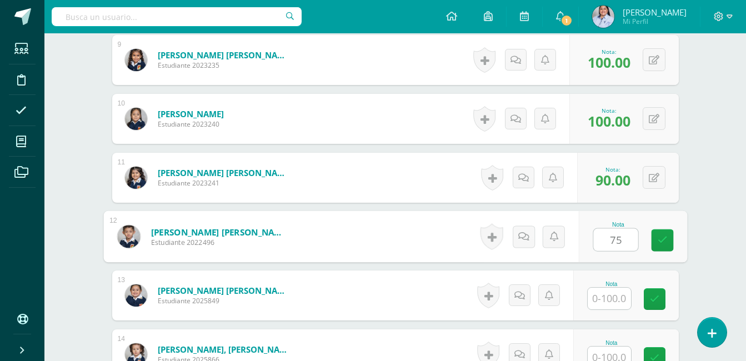
type input "75"
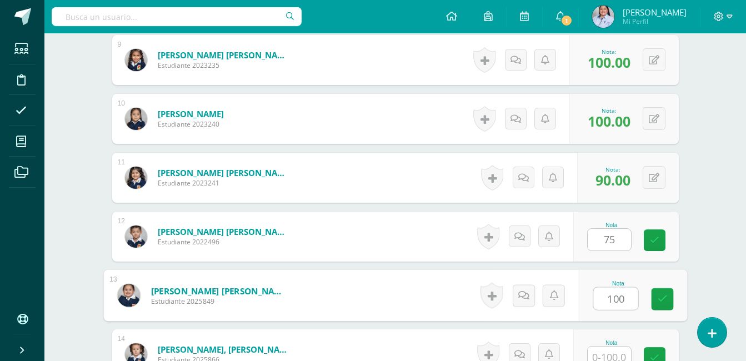
type input "100"
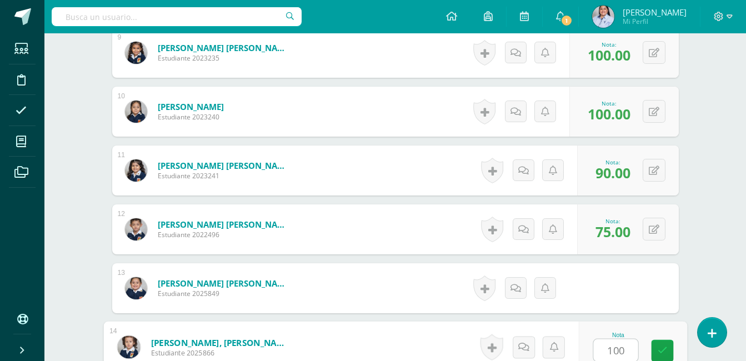
type input "100"
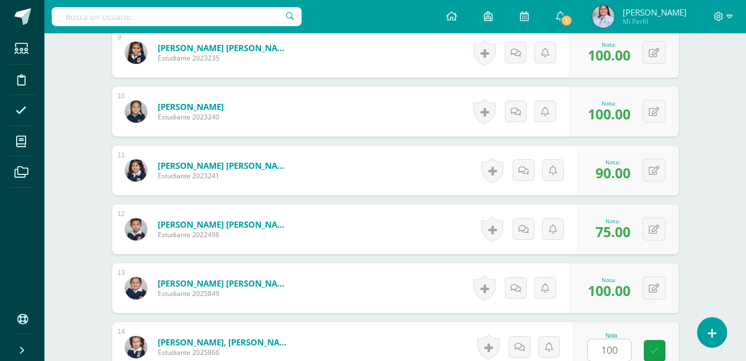
scroll to position [1058, 0]
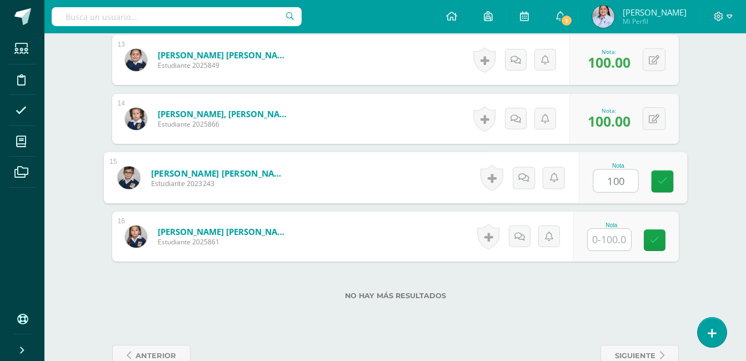
type input "100"
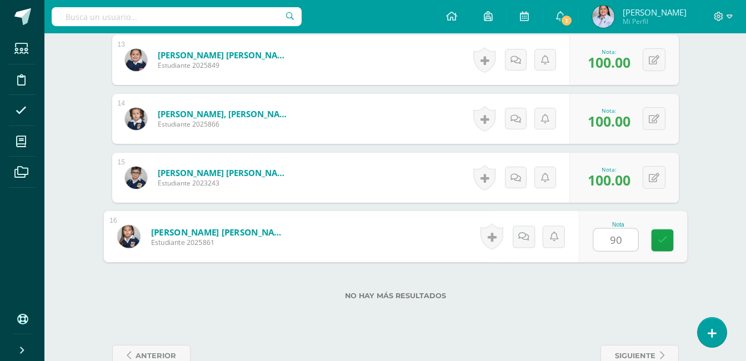
type input "90"
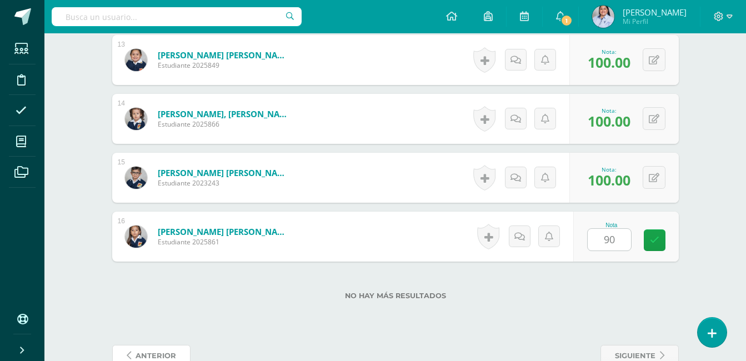
scroll to position [1064, 0]
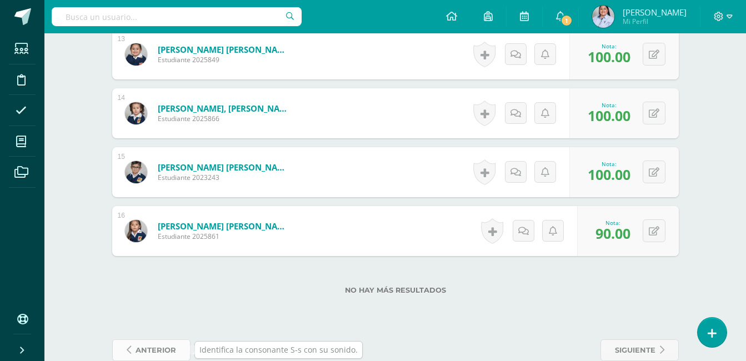
click at [147, 344] on span "anterior" at bounding box center [156, 350] width 41 height 21
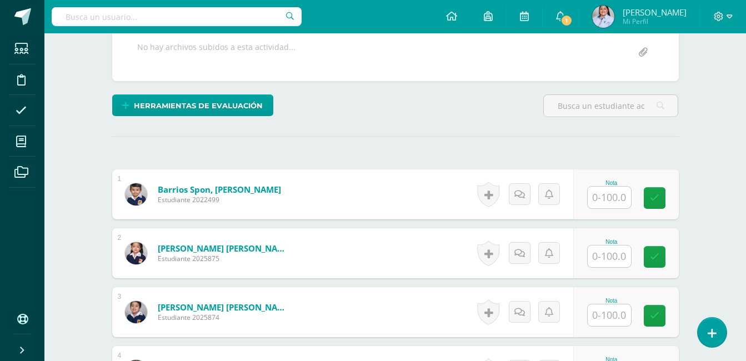
scroll to position [220, 0]
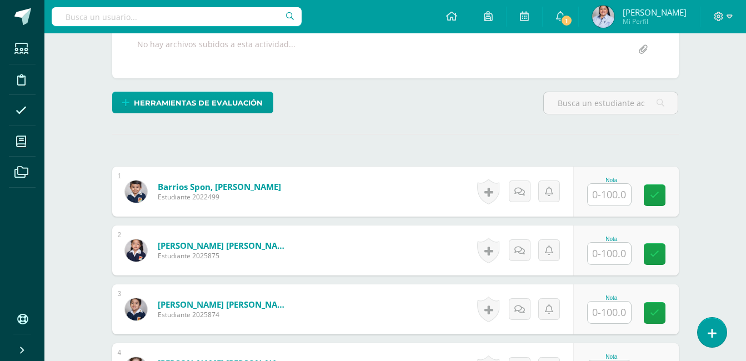
click at [601, 191] on input "text" at bounding box center [609, 195] width 43 height 22
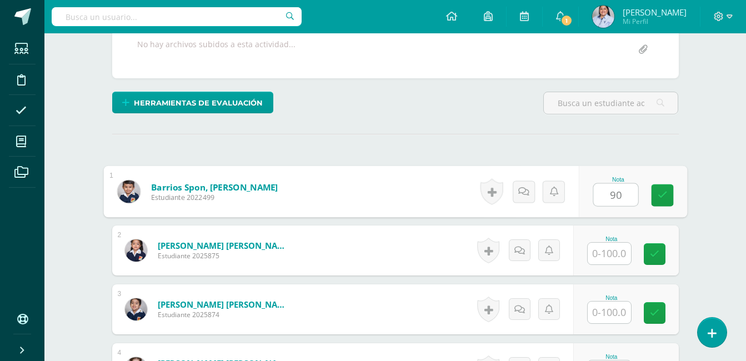
type input "90"
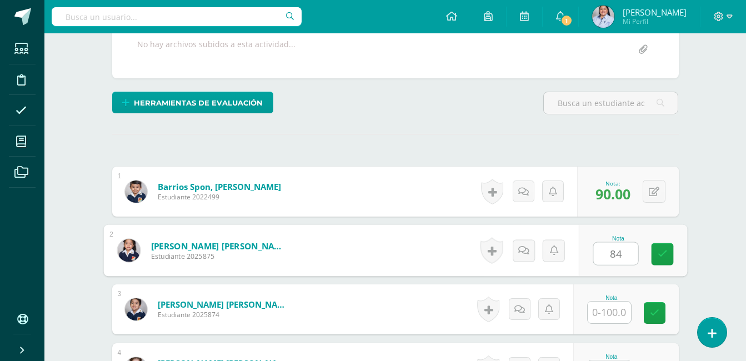
type input "84"
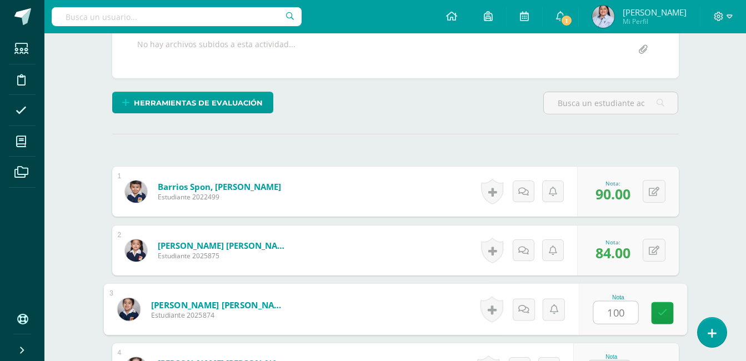
type input "100"
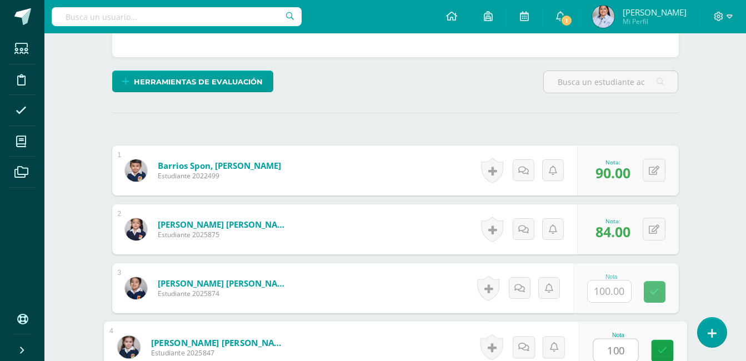
type input "100"
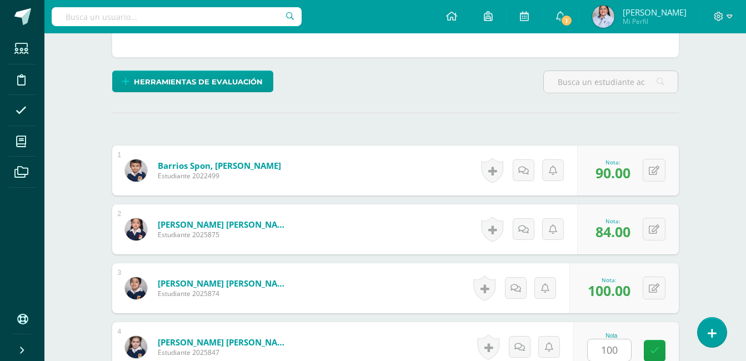
scroll to position [469, 0]
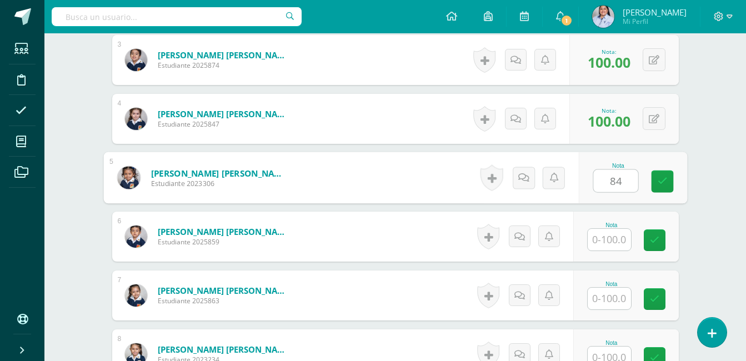
type input "84"
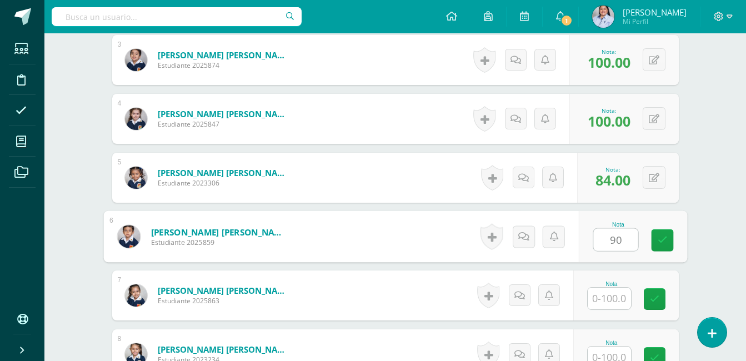
type input "90"
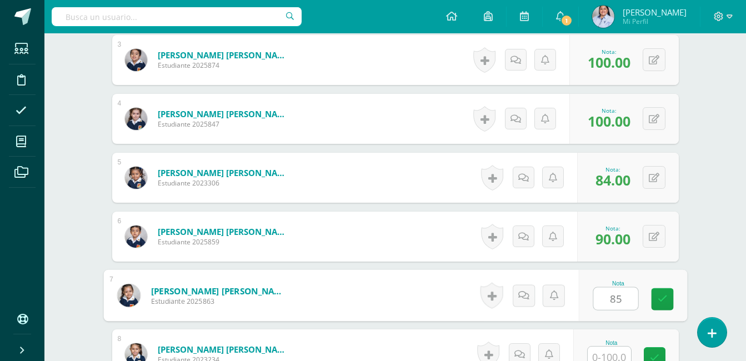
type input "85"
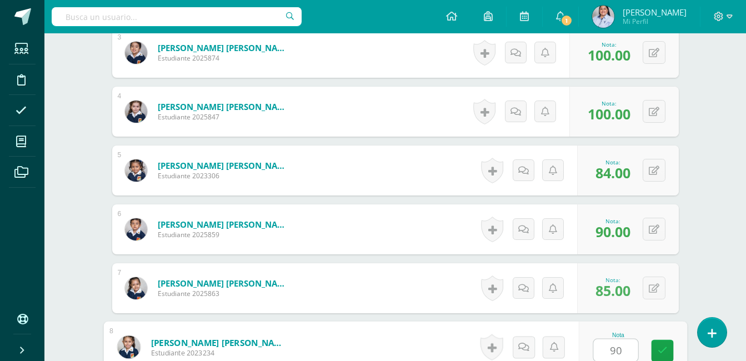
type input "90"
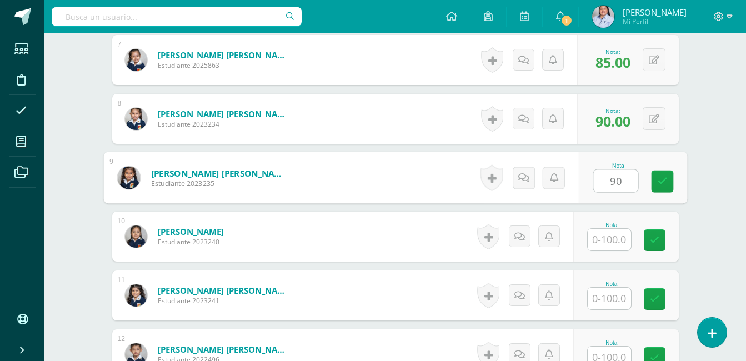
type input "9"
type input "100"
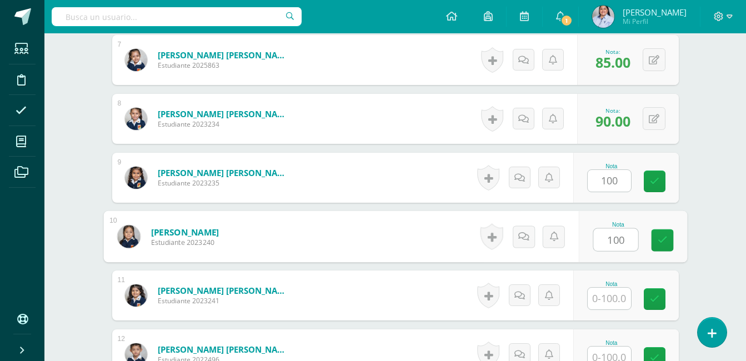
type input "100"
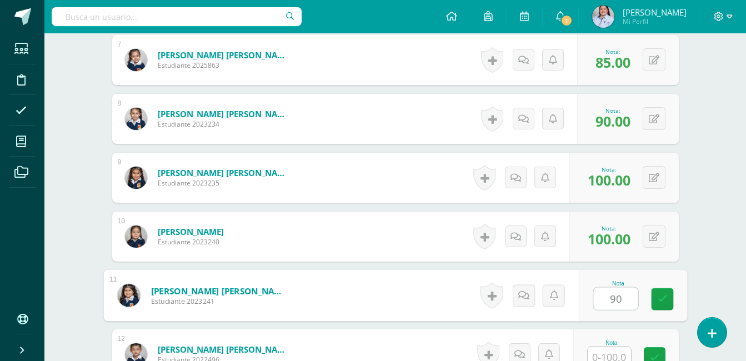
type input "90"
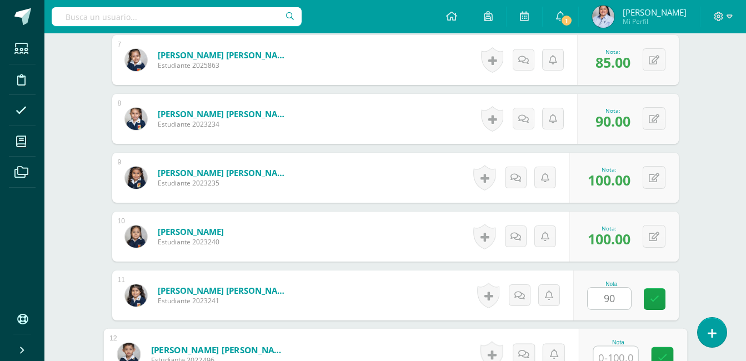
scroll to position [712, 0]
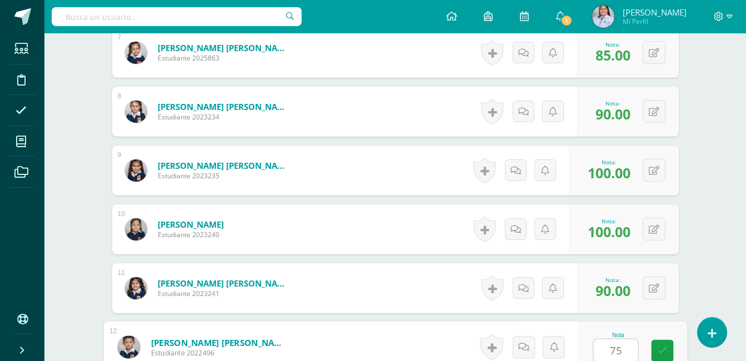
type input "75"
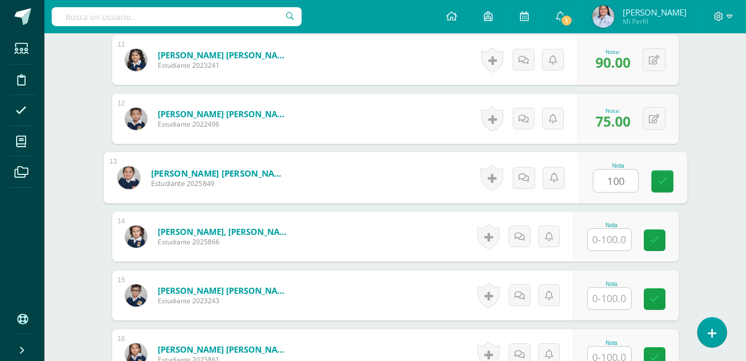
type input "100"
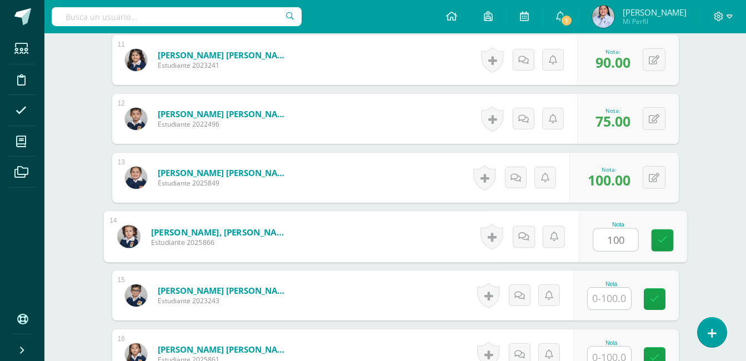
type input "100"
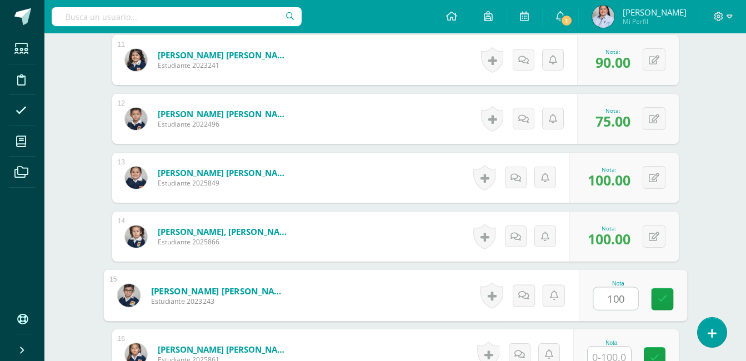
type input "100"
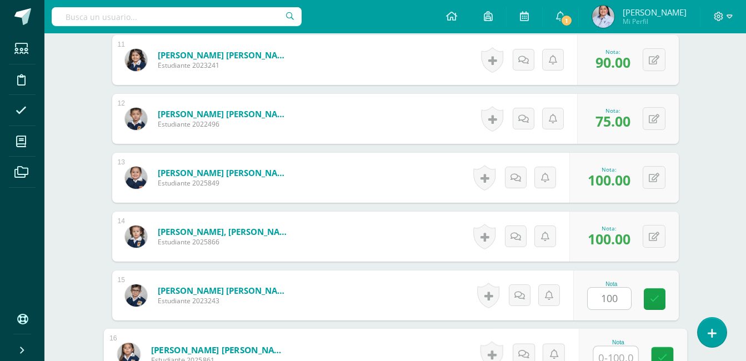
scroll to position [948, 0]
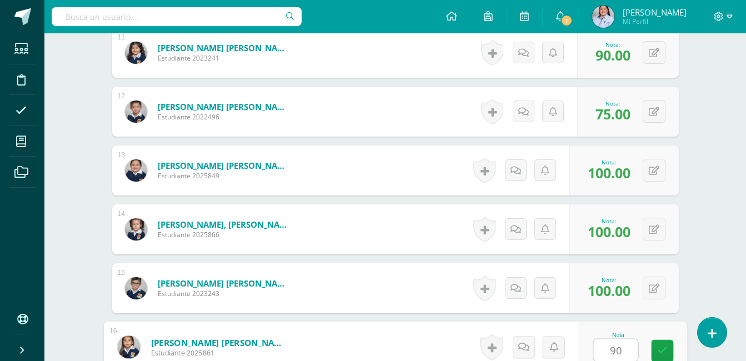
type input "90"
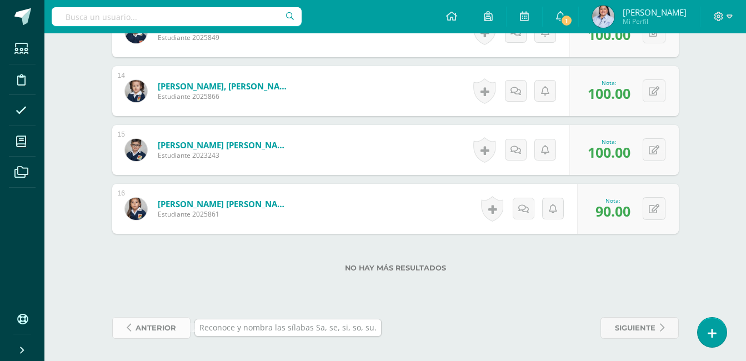
click at [158, 329] on span "anterior" at bounding box center [156, 328] width 41 height 21
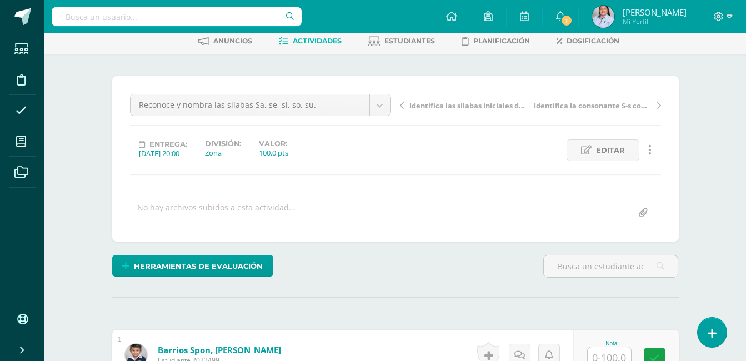
scroll to position [325, 0]
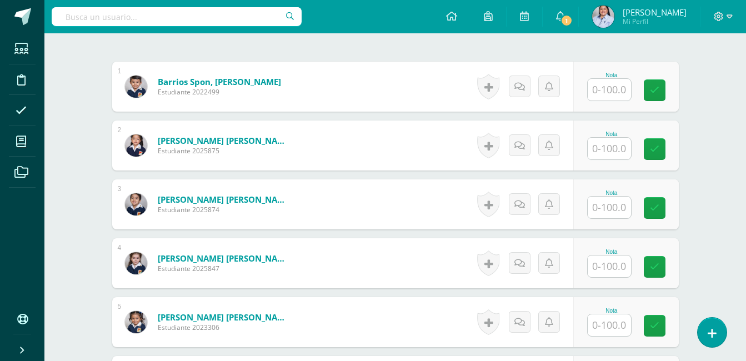
click at [618, 89] on input "text" at bounding box center [609, 90] width 43 height 22
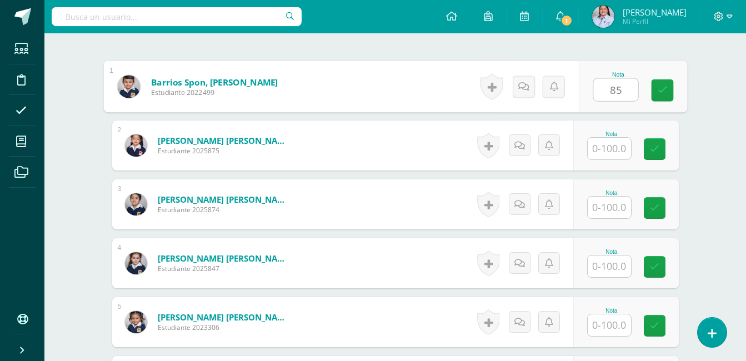
type input "85"
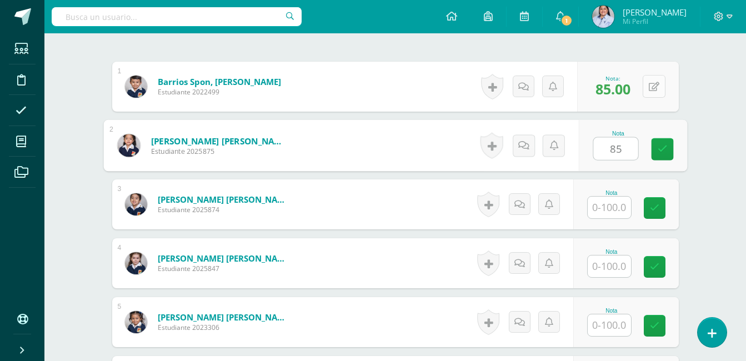
type input "85"
click at [656, 88] on icon at bounding box center [654, 86] width 11 height 9
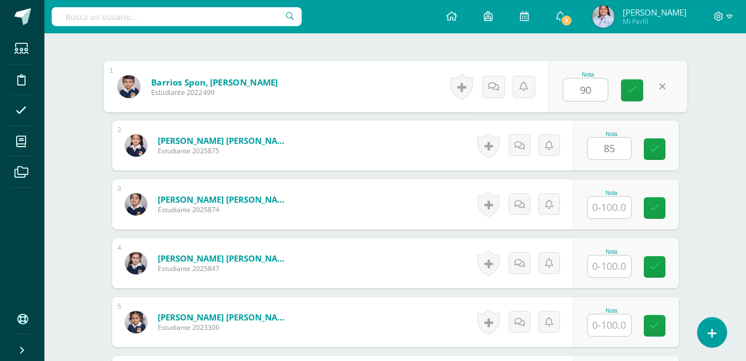
type input "90"
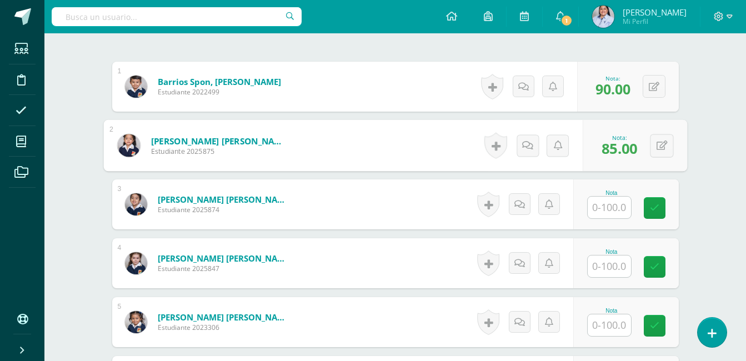
click at [611, 210] on input "text" at bounding box center [609, 208] width 43 height 22
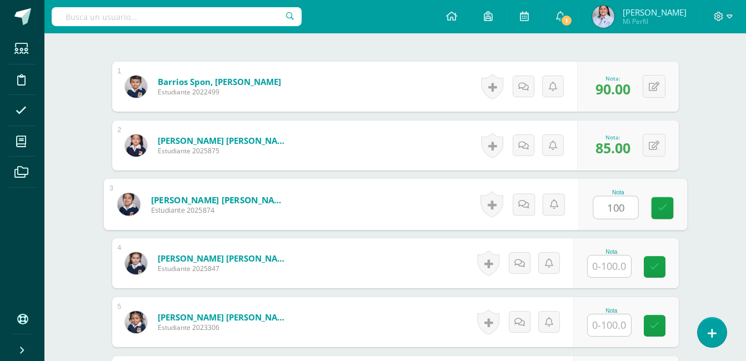
type input "100"
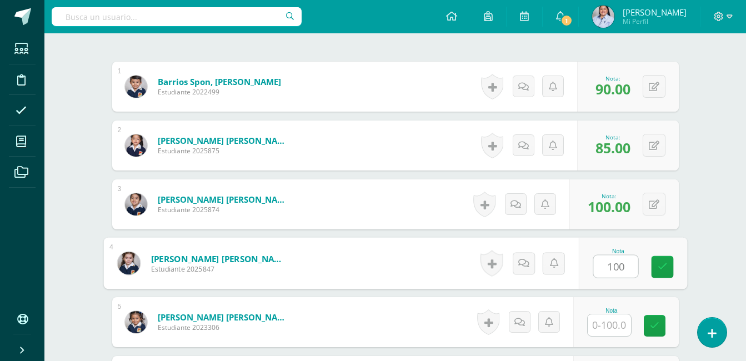
type input "100"
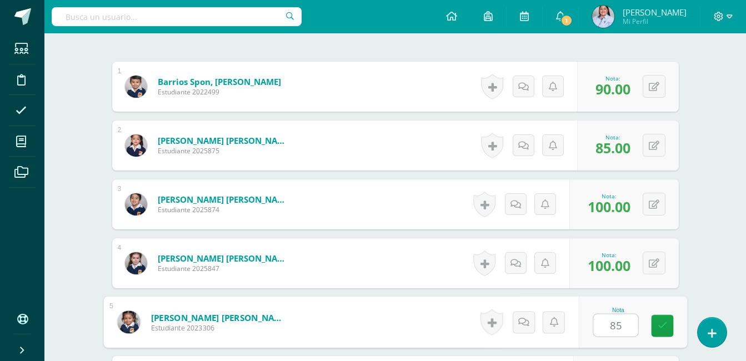
type input "85"
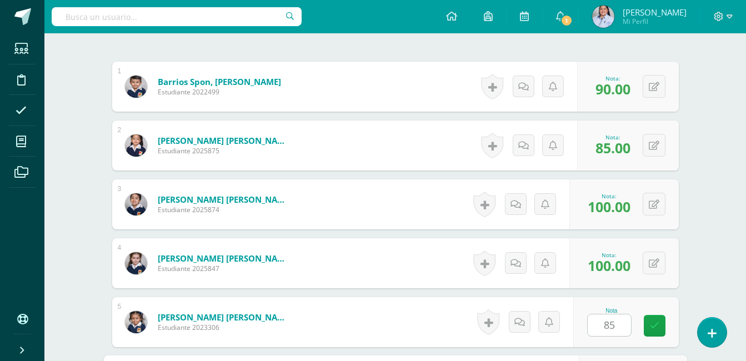
scroll to position [528, 0]
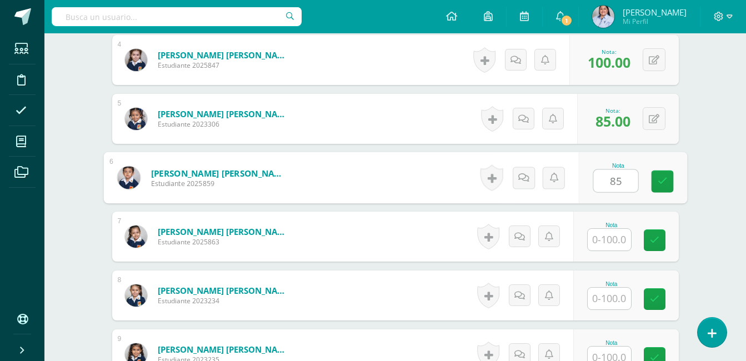
type input "85"
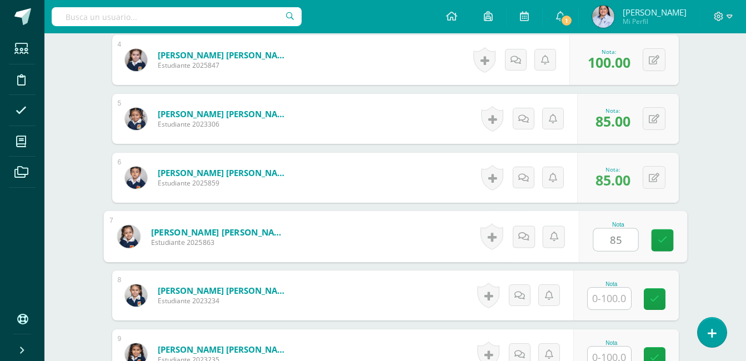
type input "85"
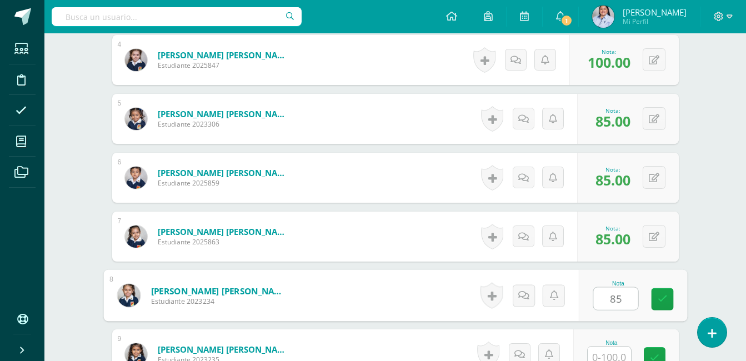
type input "85"
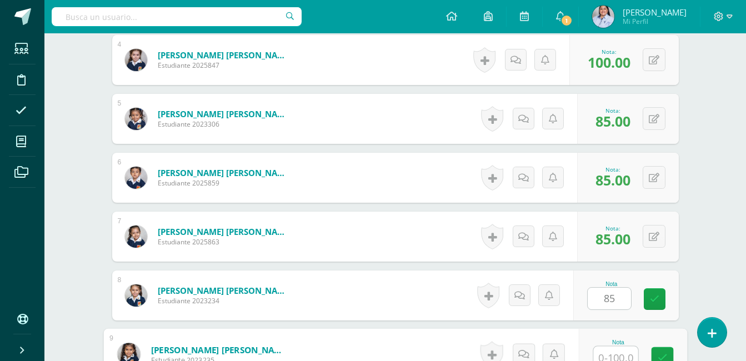
scroll to position [535, 0]
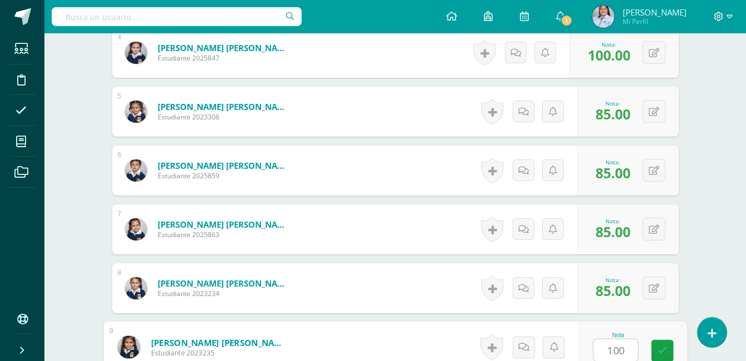
type input "100"
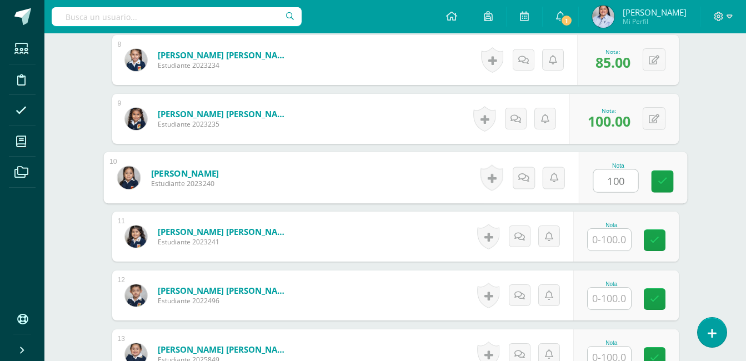
type input "100"
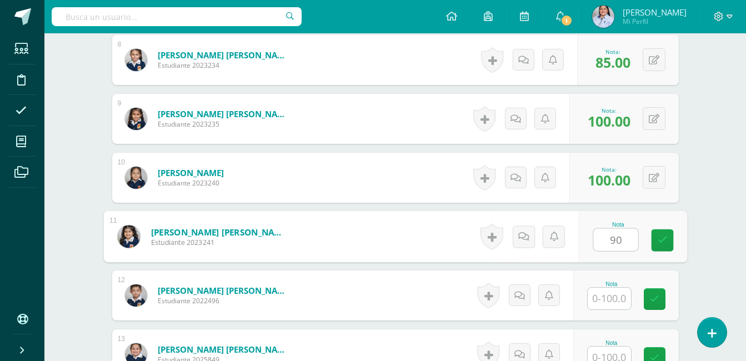
type input "90"
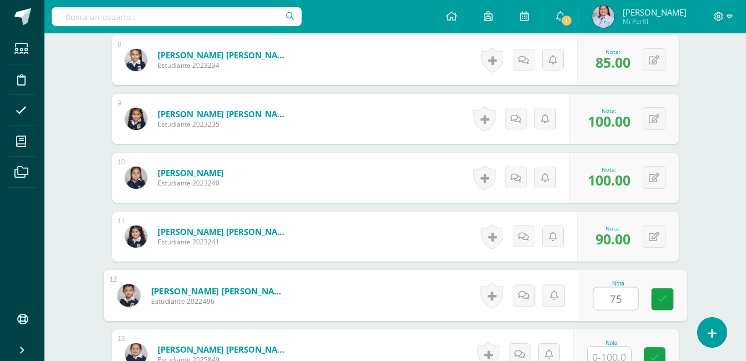
type input "75"
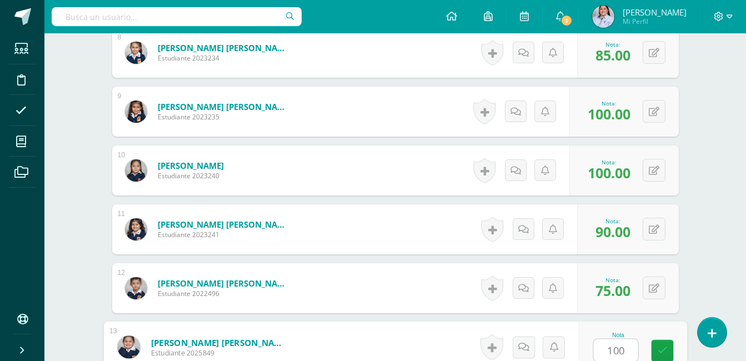
type input "100"
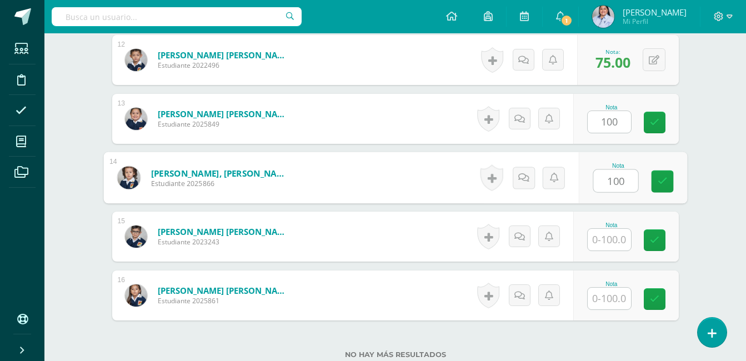
type input "100"
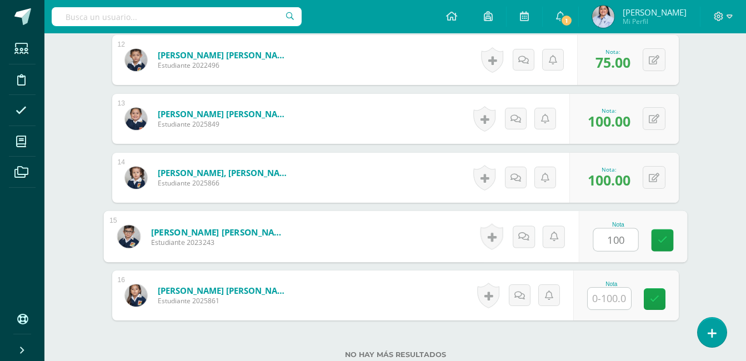
type input "100"
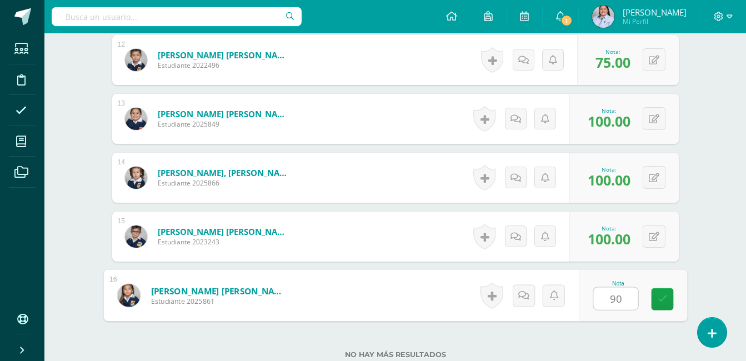
type input "90"
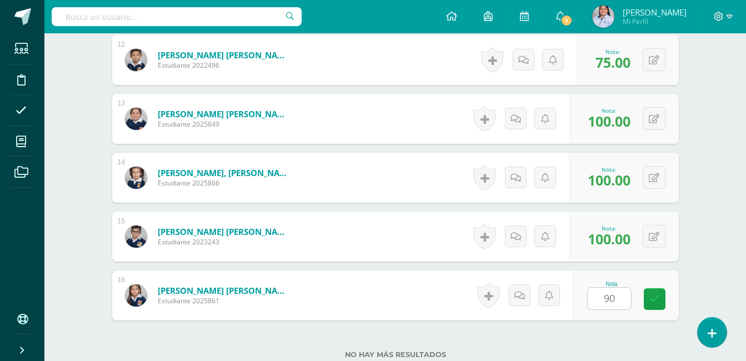
scroll to position [1086, 0]
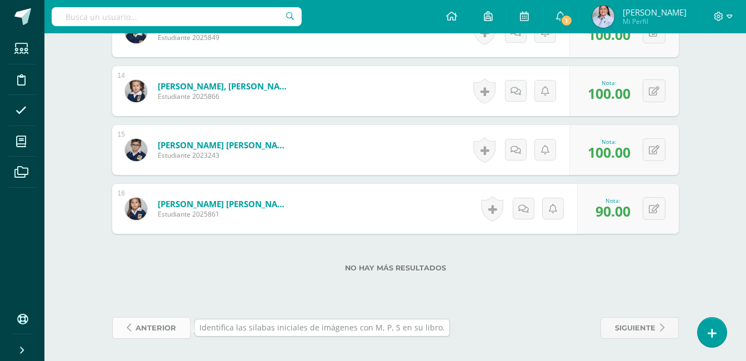
click at [142, 333] on span "anterior" at bounding box center [156, 328] width 41 height 21
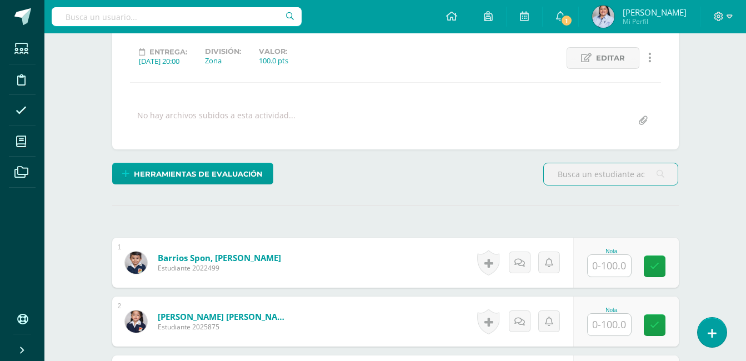
scroll to position [300, 0]
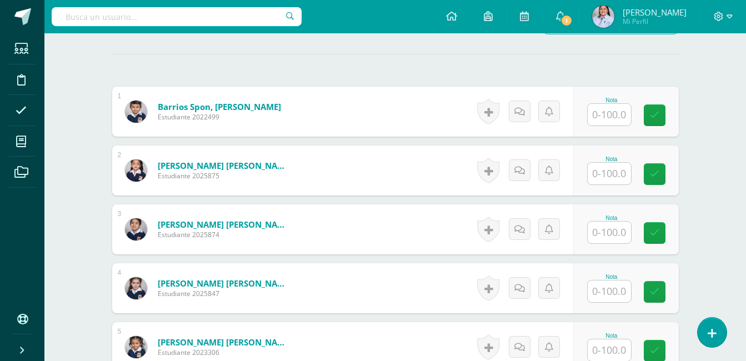
click at [613, 111] on input "text" at bounding box center [609, 115] width 43 height 22
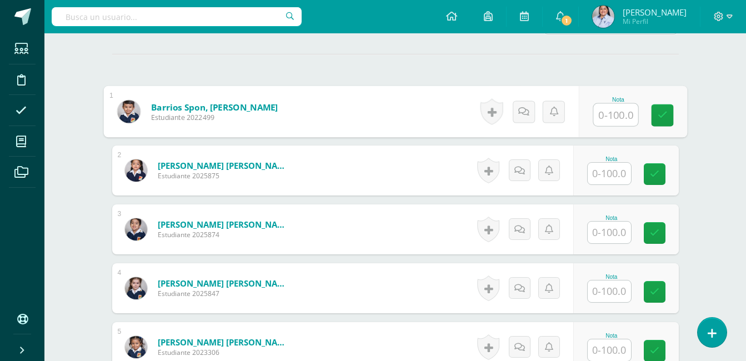
click at [613, 111] on input "text" at bounding box center [616, 115] width 44 height 22
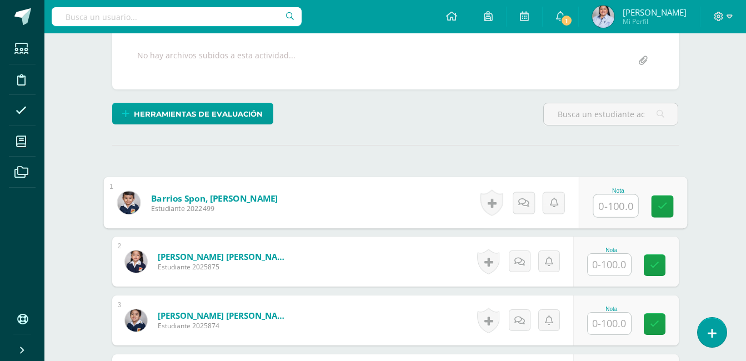
scroll to position [311, 0]
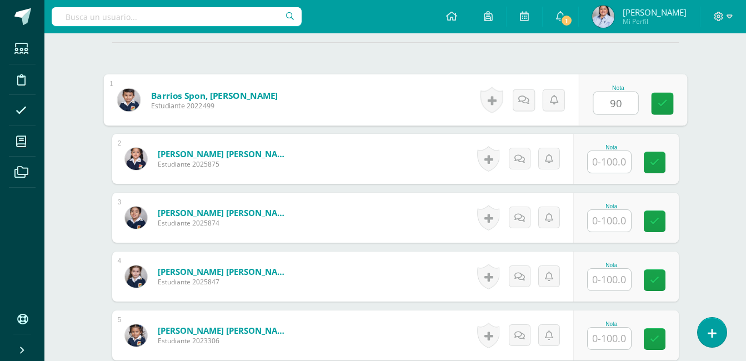
type input "90"
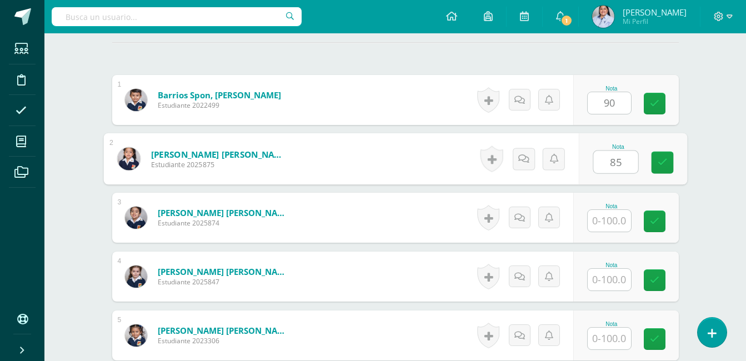
type input "85"
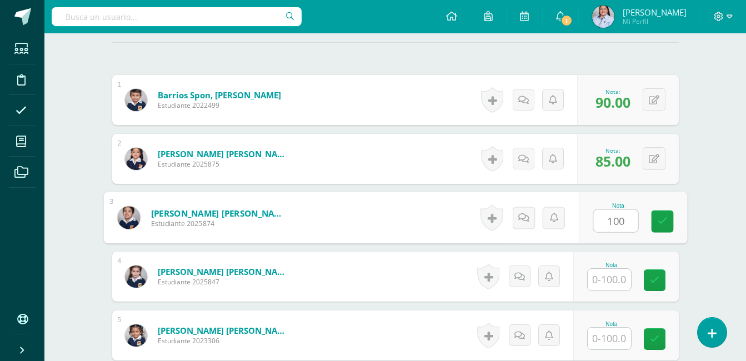
type input "100"
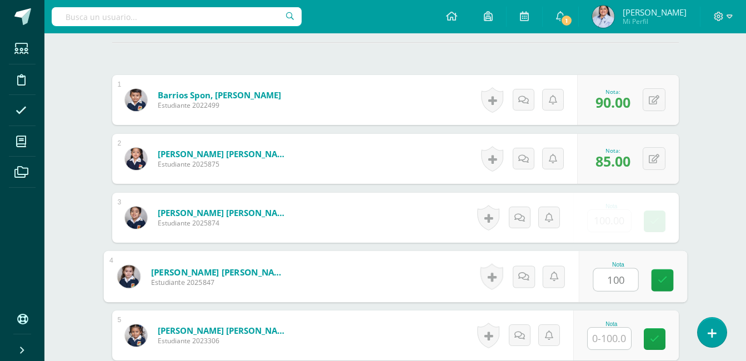
type input "100"
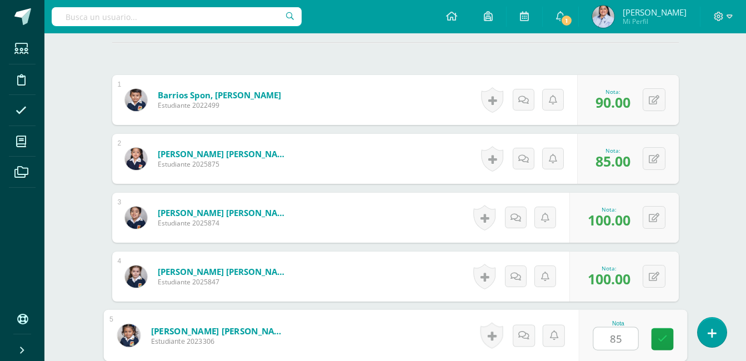
type input "85"
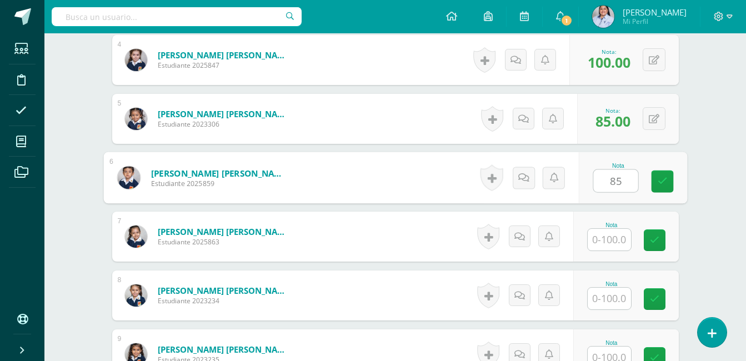
type input "85"
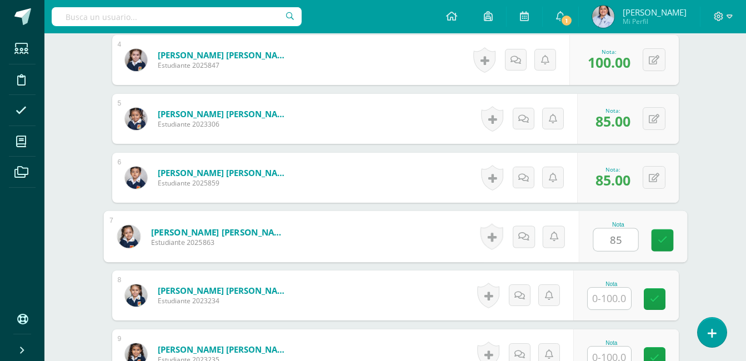
type input "85"
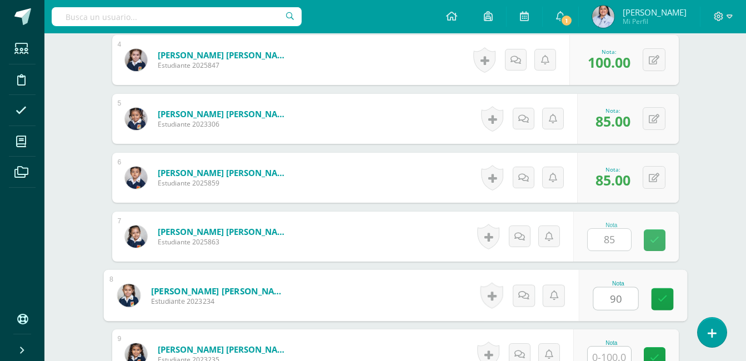
type input "90"
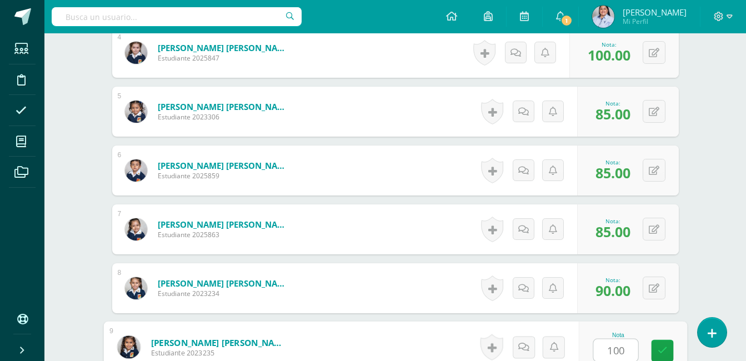
type input "100"
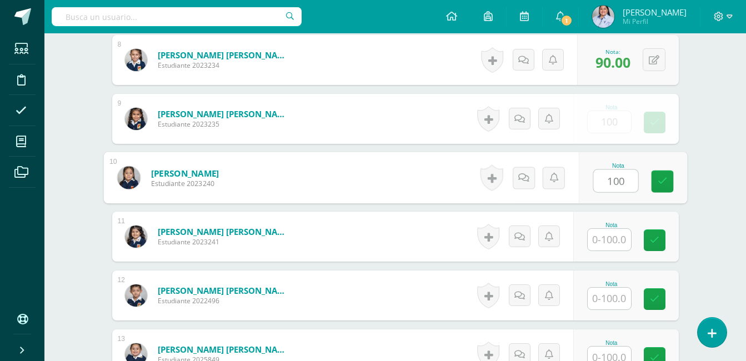
type input "100"
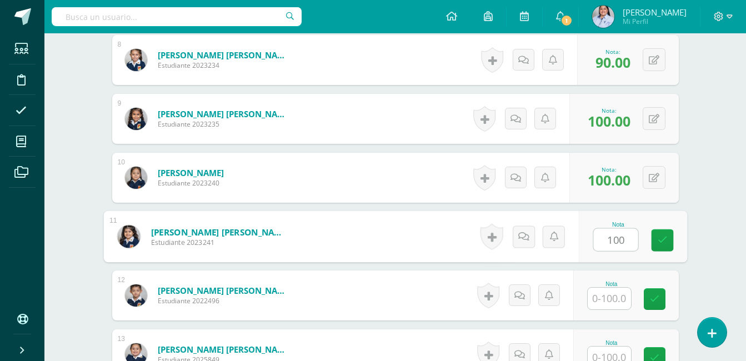
type input "100"
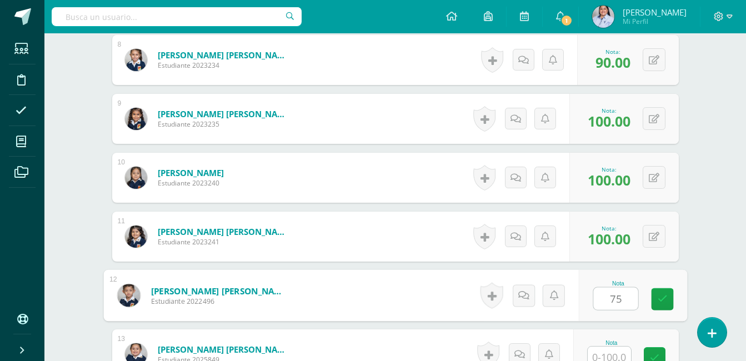
type input "75"
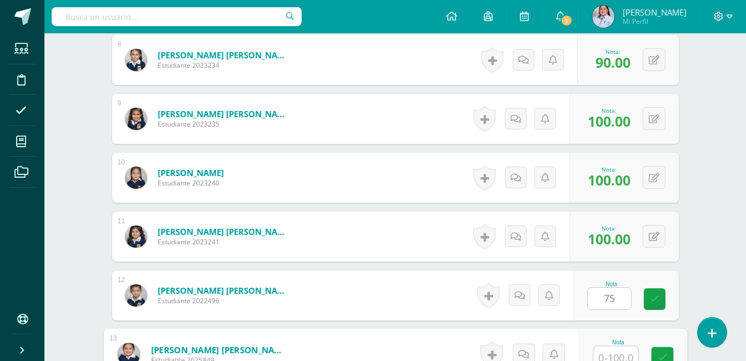
scroll to position [771, 0]
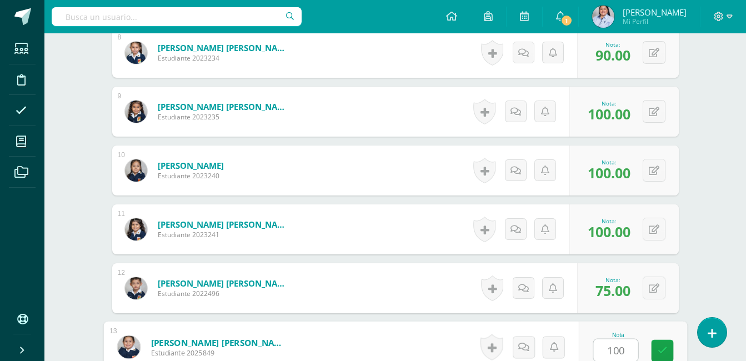
type input "100"
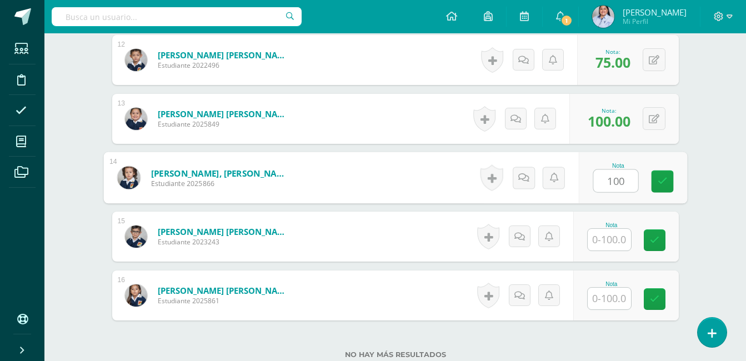
type input "100"
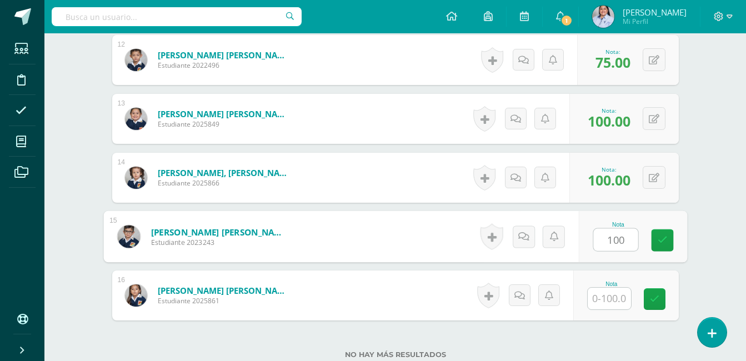
type input "100"
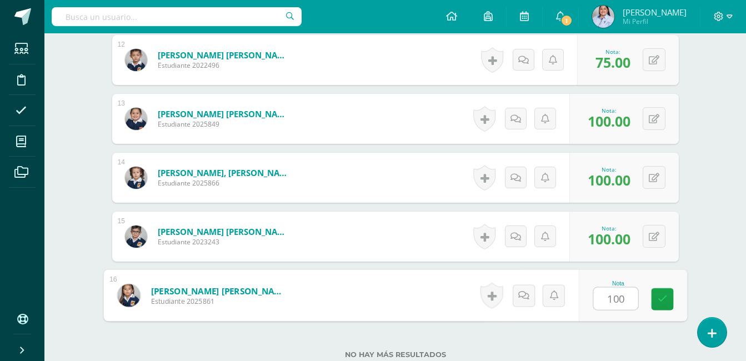
type input "100"
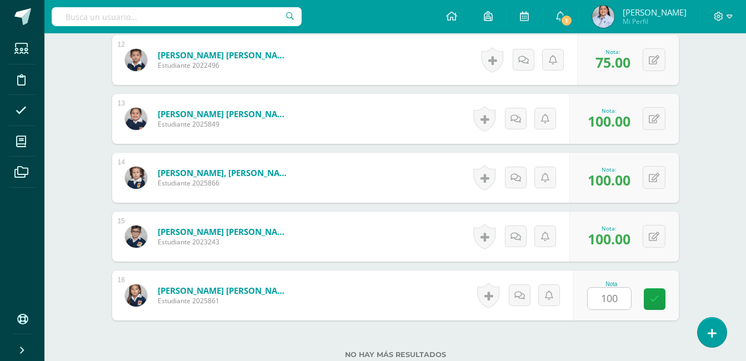
scroll to position [1086, 0]
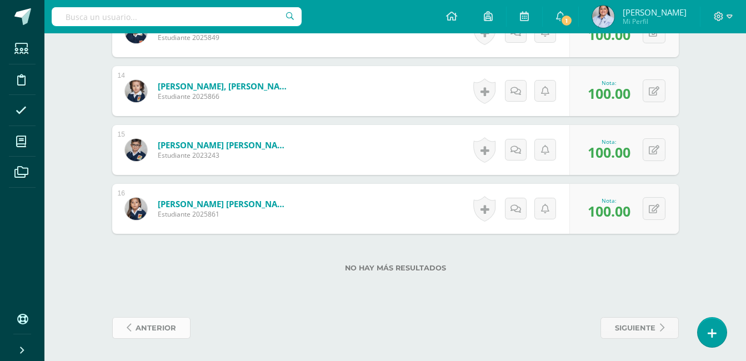
click at [142, 328] on span "anterior" at bounding box center [156, 328] width 41 height 21
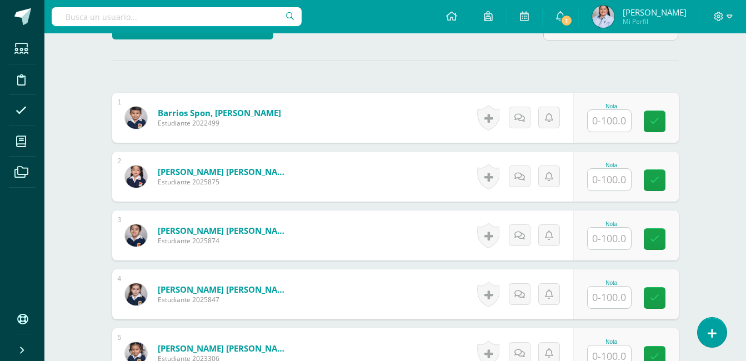
scroll to position [291, 0]
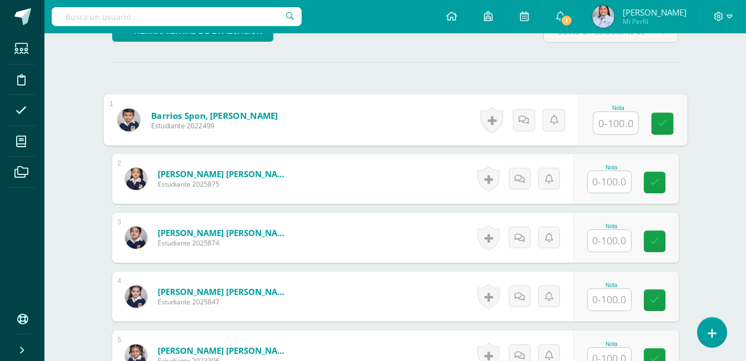
click at [610, 120] on input "text" at bounding box center [616, 123] width 44 height 22
type input "85"
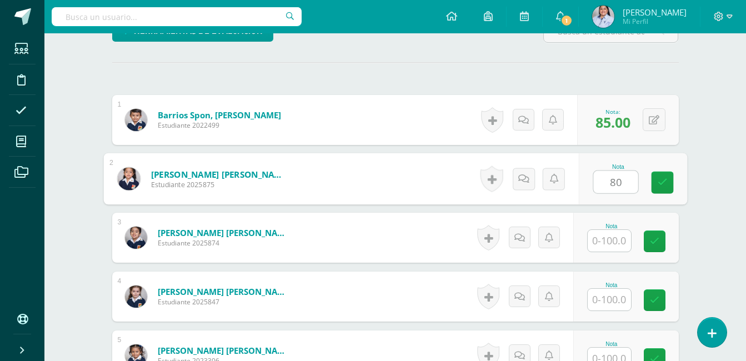
type input "80"
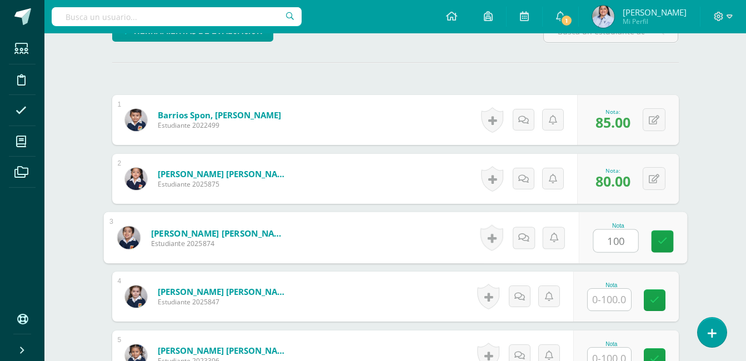
type input "100"
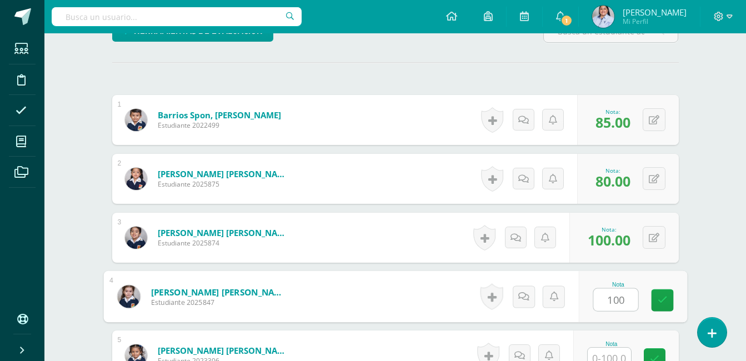
type input "100"
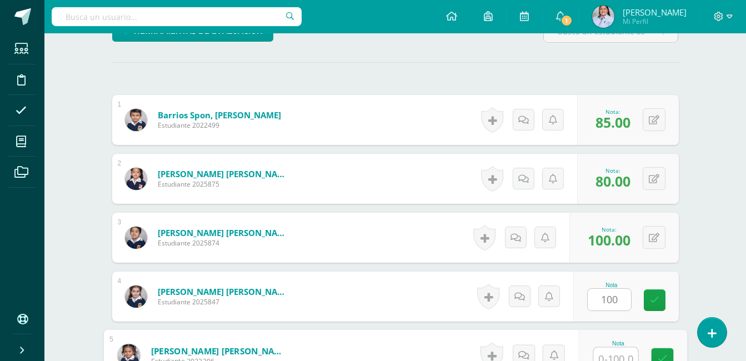
scroll to position [300, 0]
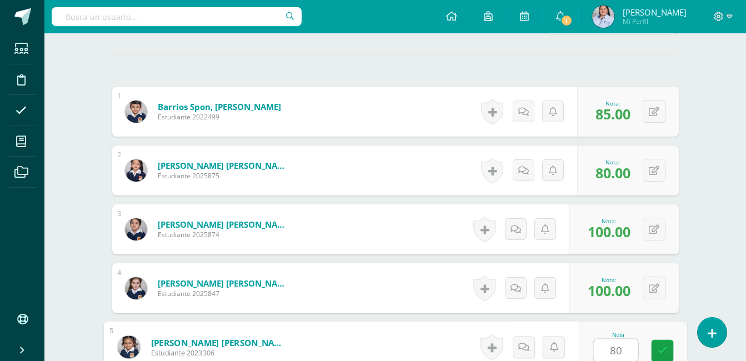
type input "80"
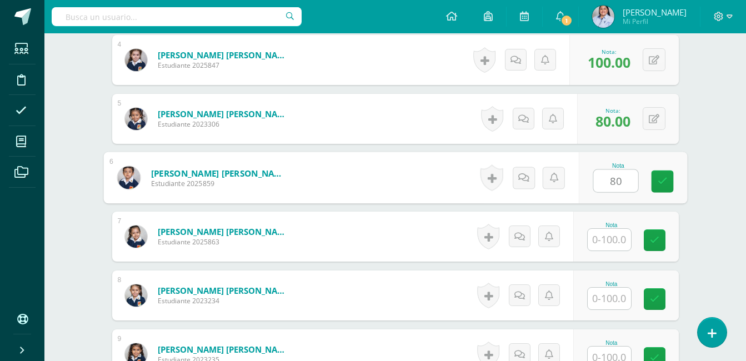
type input "80"
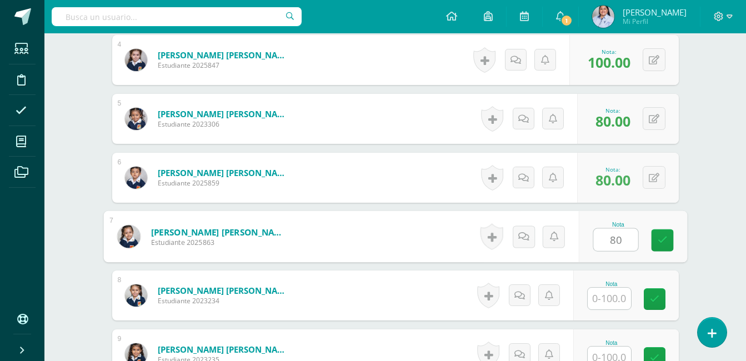
type input "80"
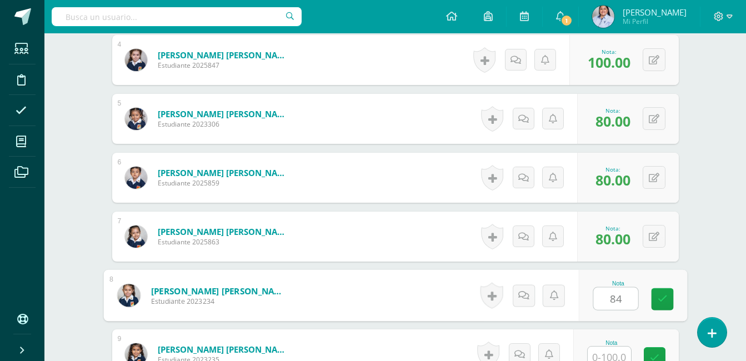
type input "84"
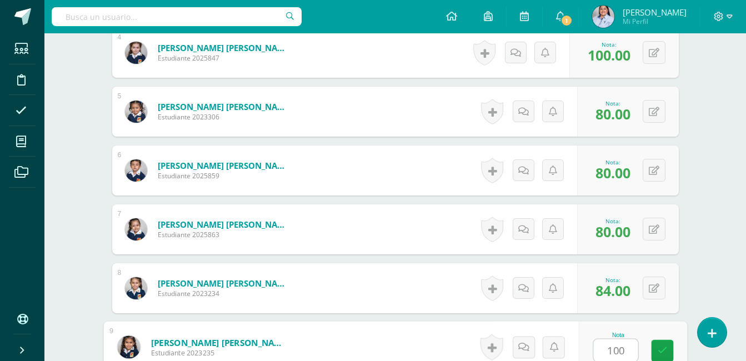
type input "100"
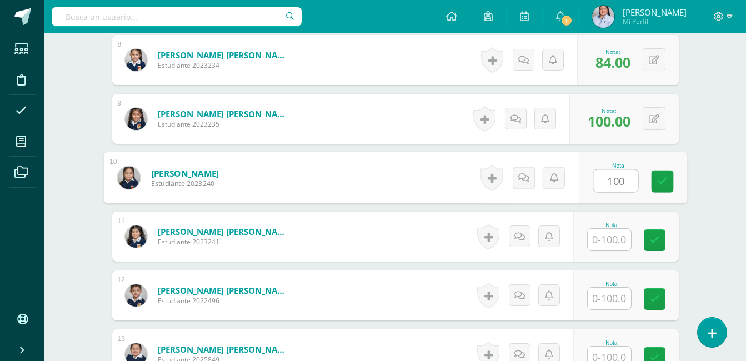
type input "100"
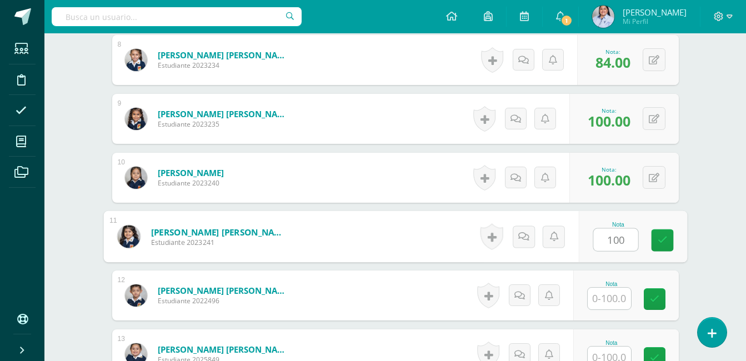
type input "100"
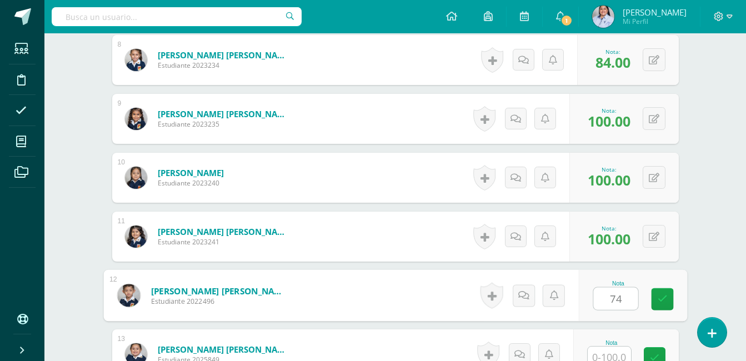
type input "74"
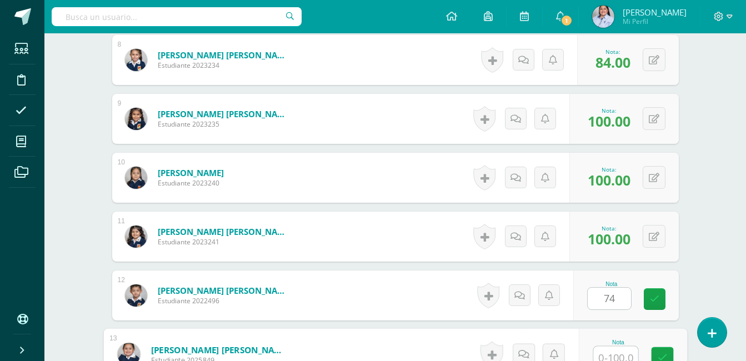
scroll to position [771, 0]
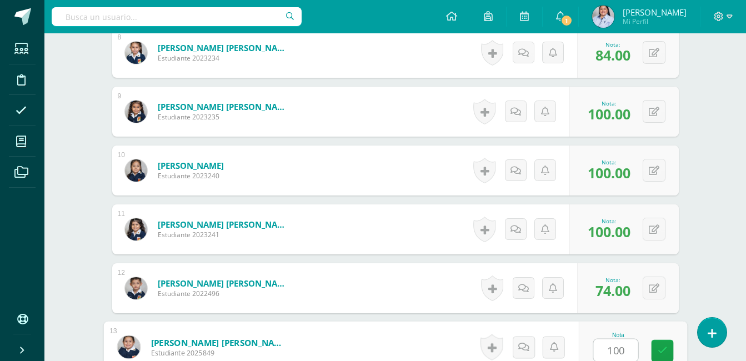
type input "100"
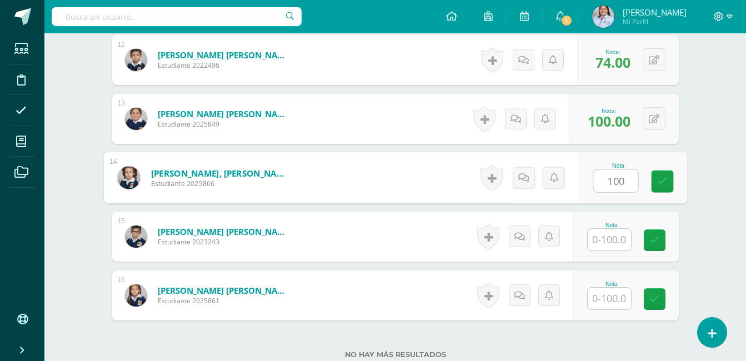
type input "100"
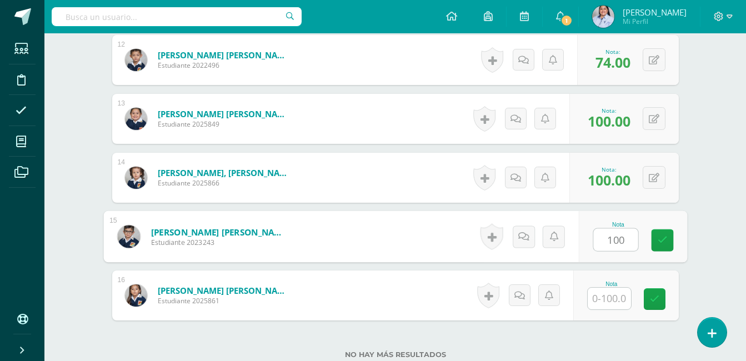
type input "100"
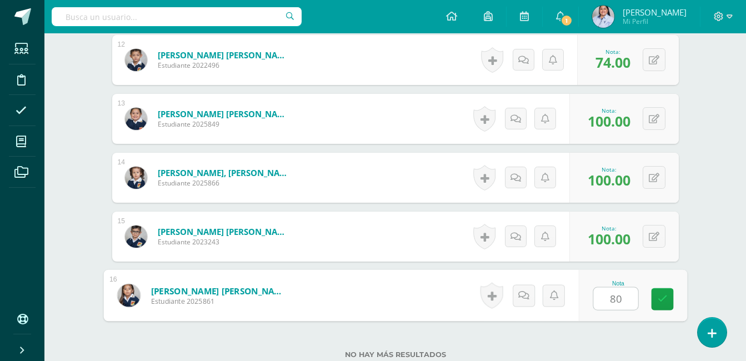
type input "80"
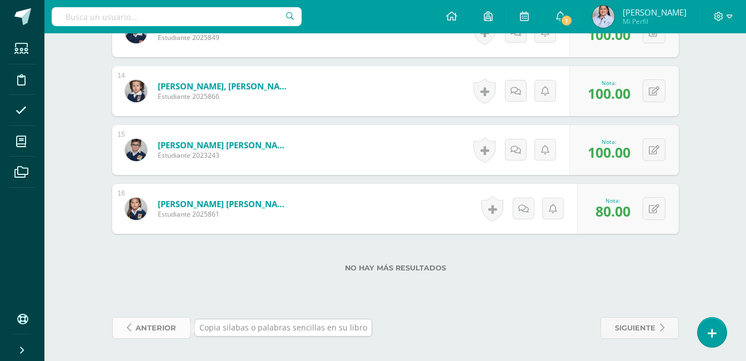
click at [152, 334] on span "anterior" at bounding box center [156, 328] width 41 height 21
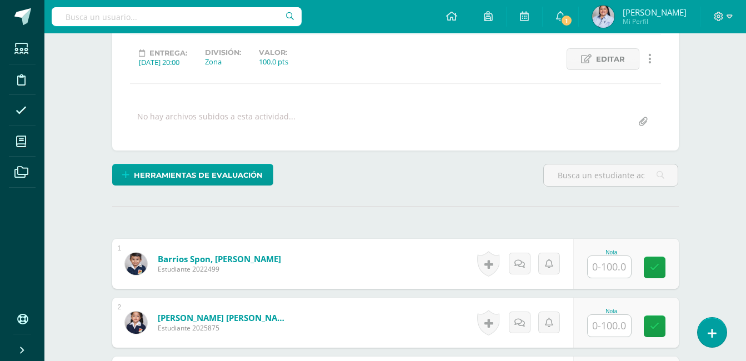
scroll to position [246, 0]
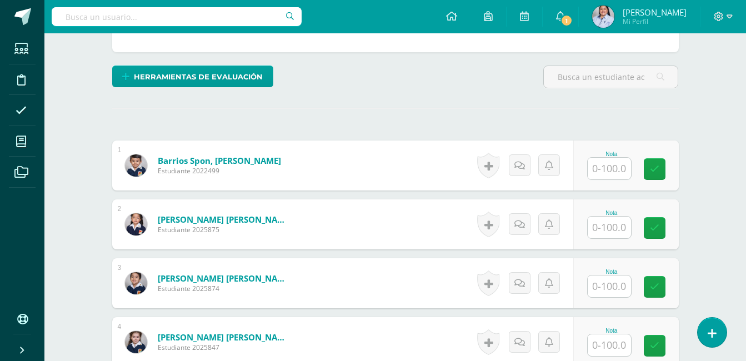
click at [605, 166] on input "text" at bounding box center [609, 169] width 43 height 22
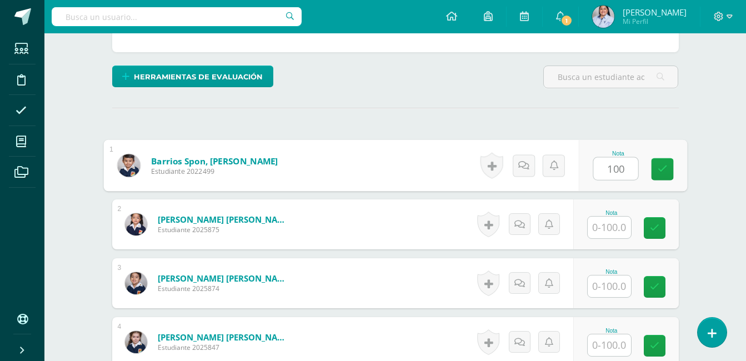
type input "100"
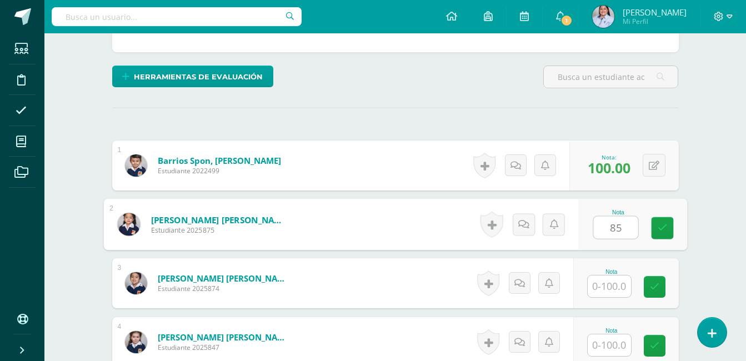
type input "85"
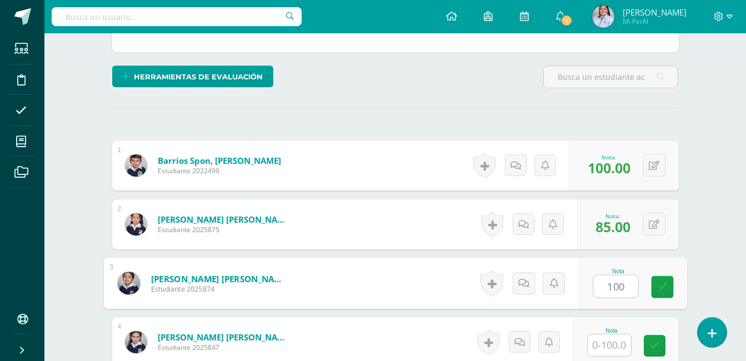
type input "100"
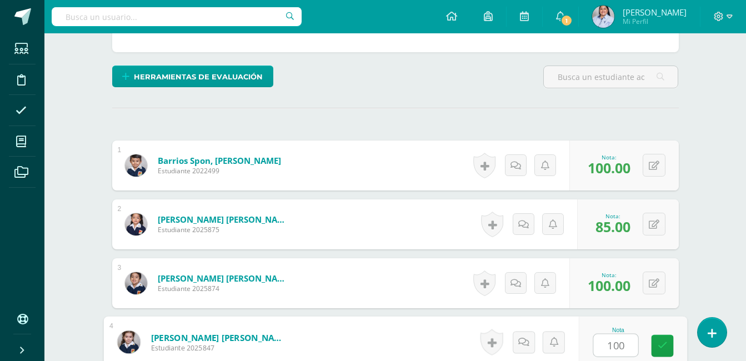
type input "100"
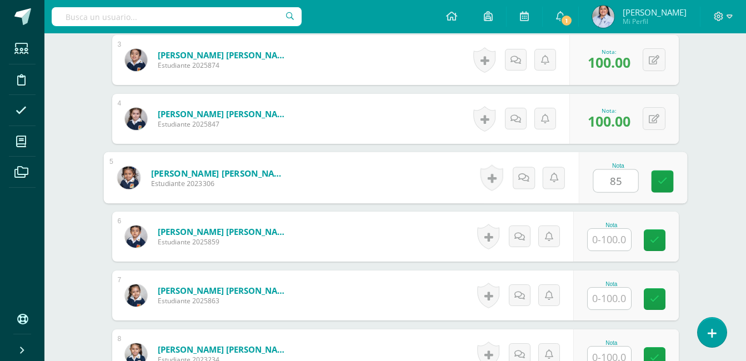
type input "85"
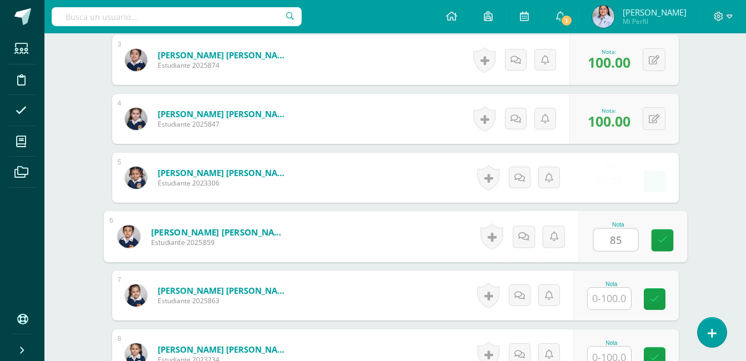
type input "85"
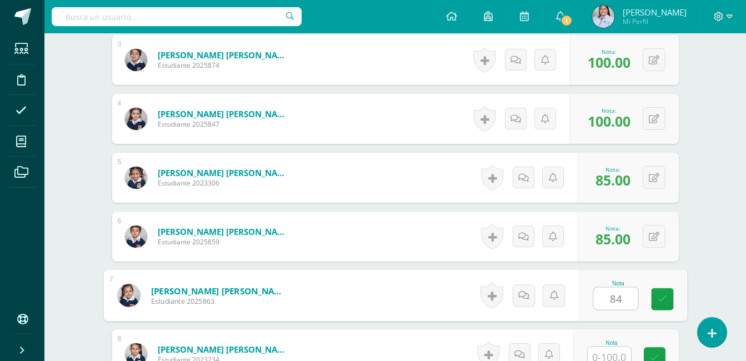
type input "84"
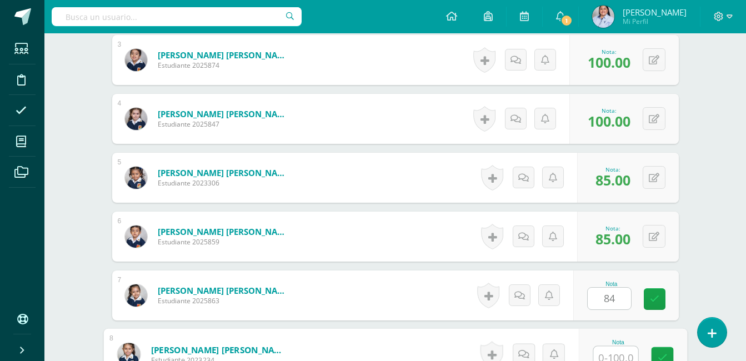
scroll to position [476, 0]
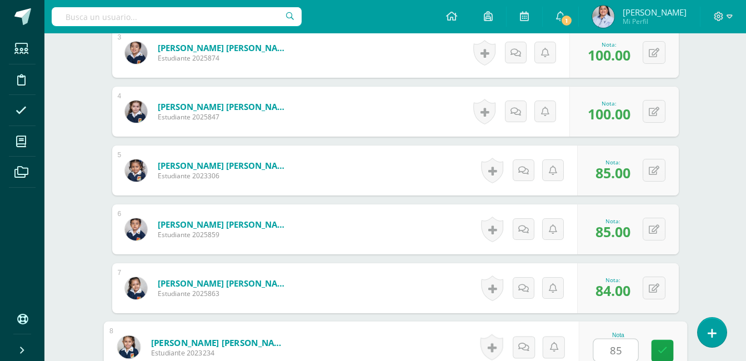
type input "85"
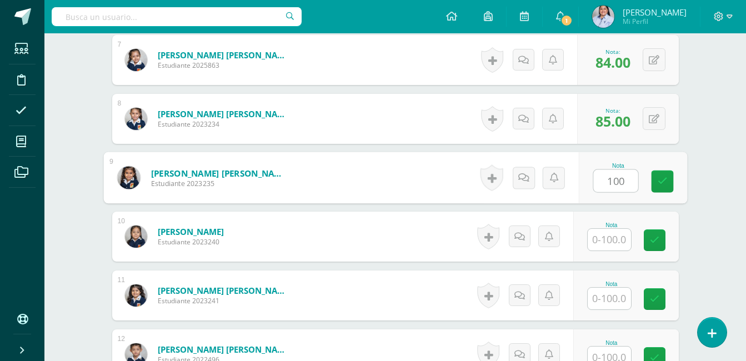
type input "100"
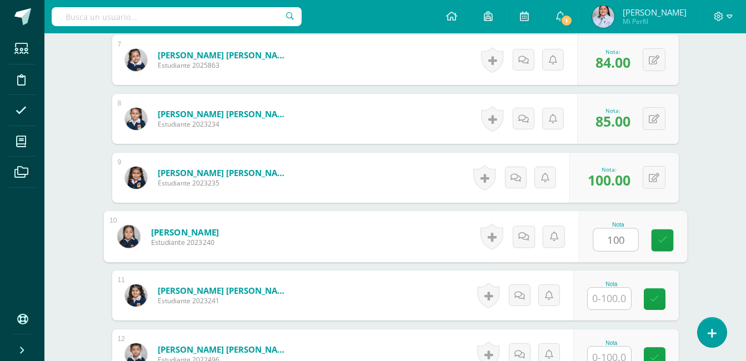
type input "100"
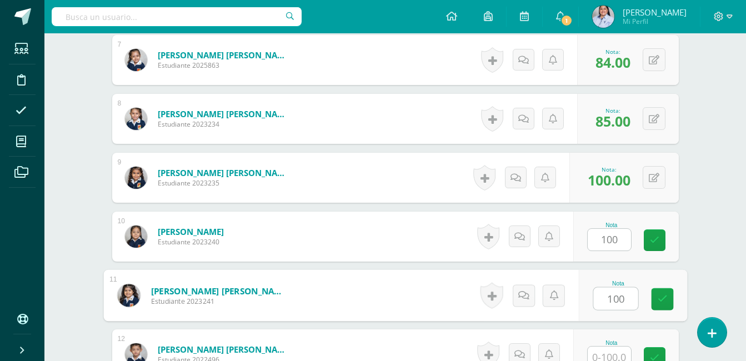
type input "100"
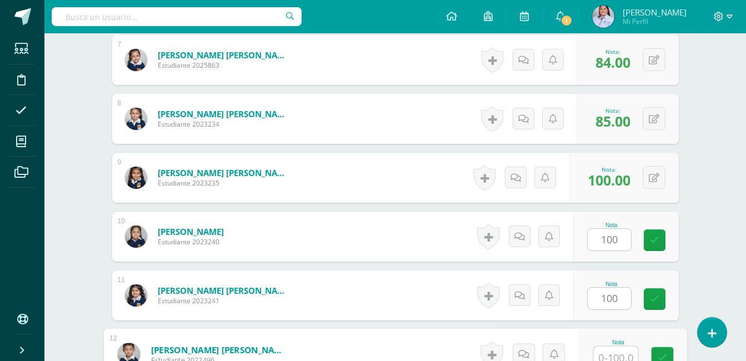
scroll to position [712, 0]
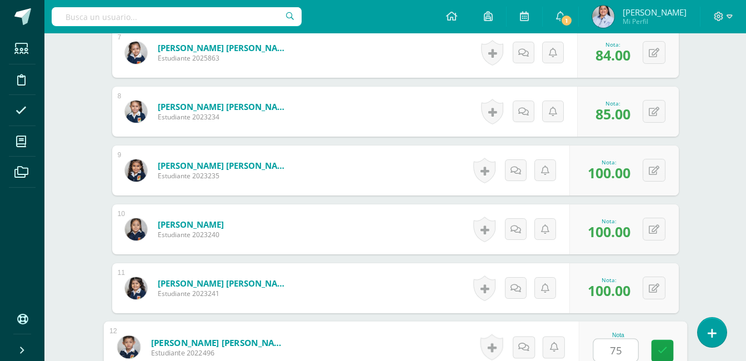
type input "75"
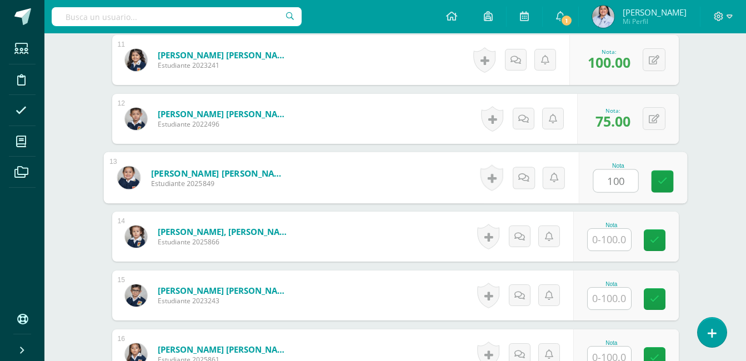
type input "100"
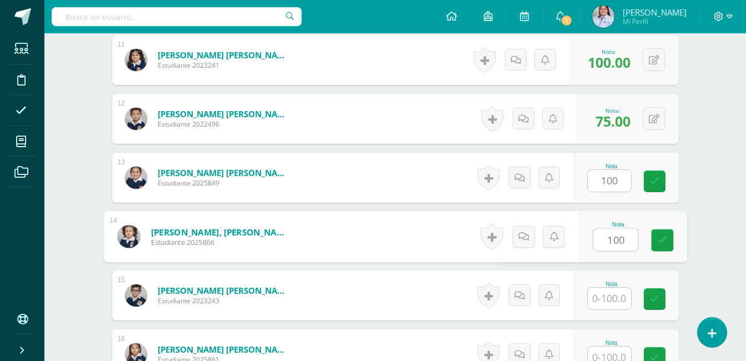
type input "100"
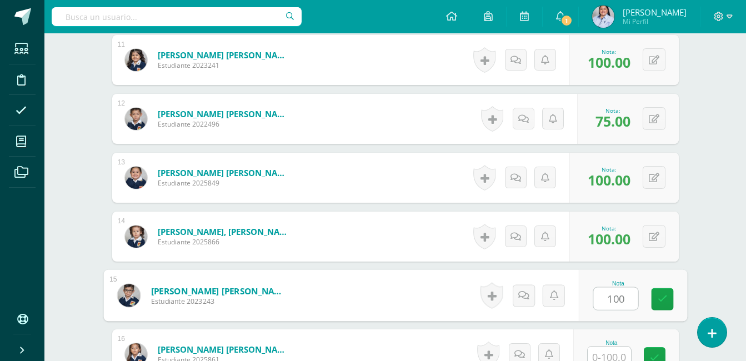
type input "100"
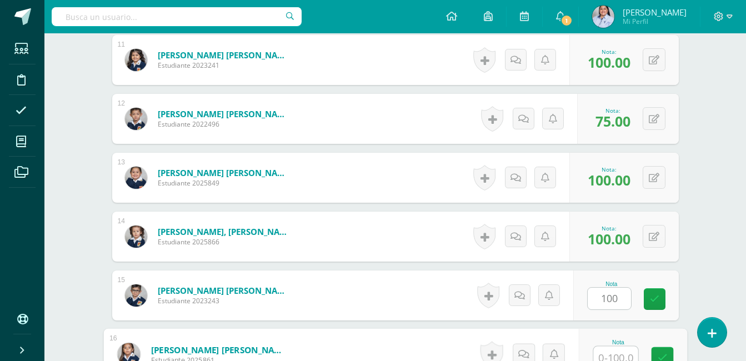
scroll to position [948, 0]
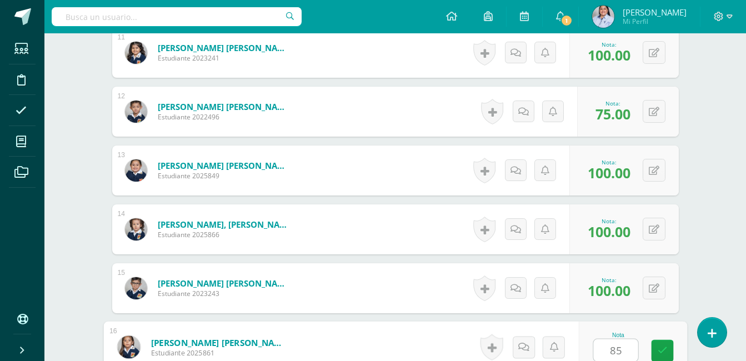
type input "85"
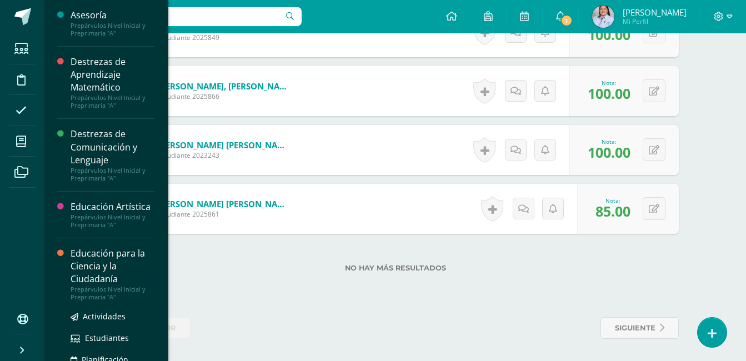
click at [89, 259] on div "Educación para la Ciencia y la Ciudadanía" at bounding box center [113, 266] width 84 height 38
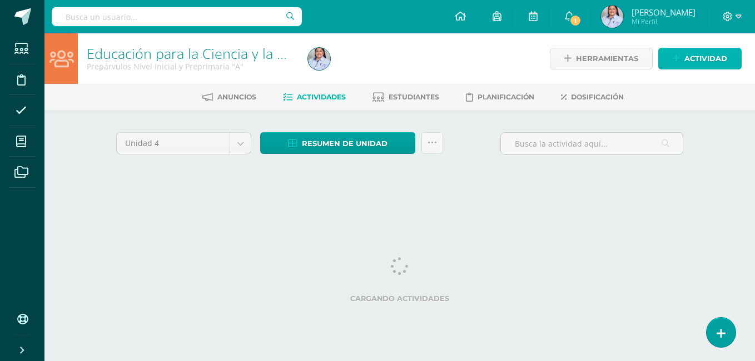
click at [683, 58] on link "Actividad" at bounding box center [699, 59] width 83 height 22
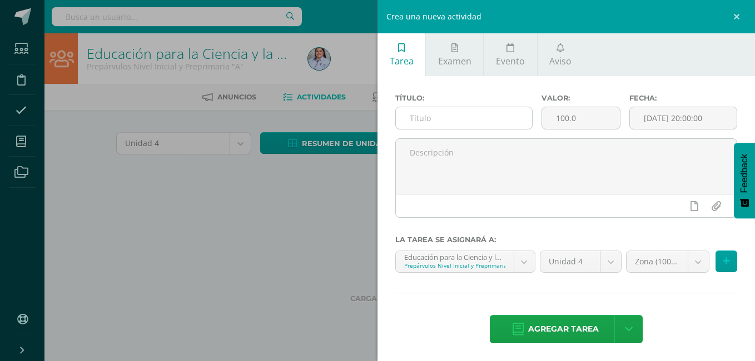
click at [430, 117] on input "text" at bounding box center [464, 118] width 136 height 22
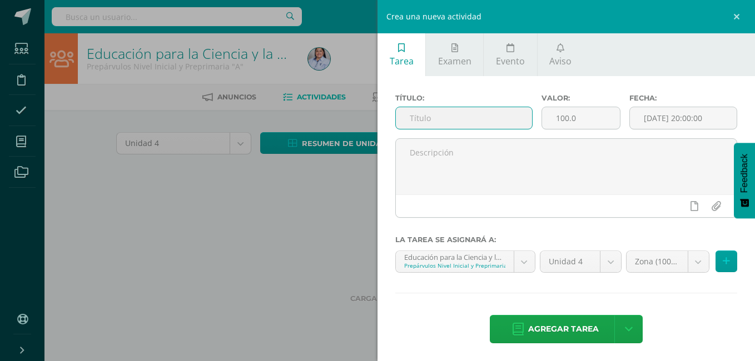
paste input "Reconoce y nombra transportes acuáticos."
type input "Reconoce y nombra transportes acuáticos."
click at [647, 116] on input "[DATE] 20:00:00" at bounding box center [683, 118] width 107 height 22
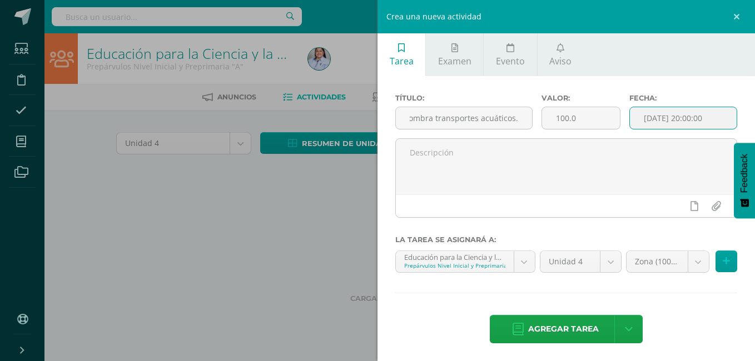
scroll to position [0, 0]
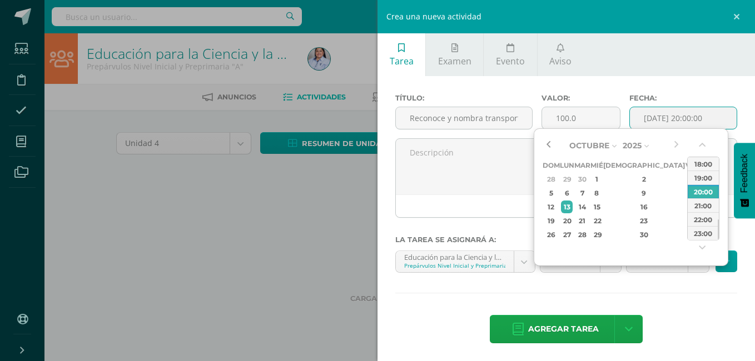
click at [551, 143] on button "button" at bounding box center [547, 145] width 11 height 17
click at [547, 141] on button "button" at bounding box center [547, 145] width 11 height 17
click at [686, 222] on div "22" at bounding box center [691, 221] width 10 height 13
type input "2025-08-22 20:00"
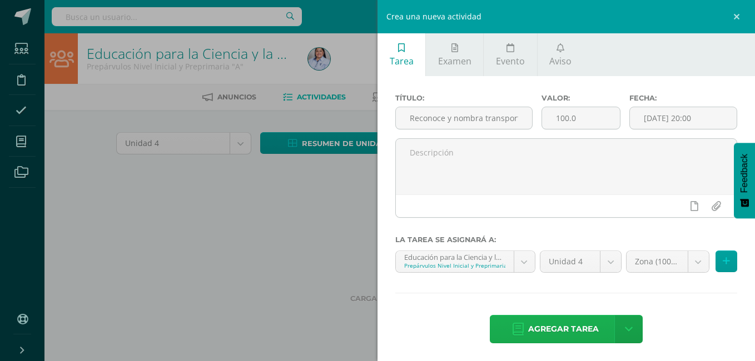
click at [578, 330] on span "Agregar tarea" at bounding box center [563, 329] width 71 height 27
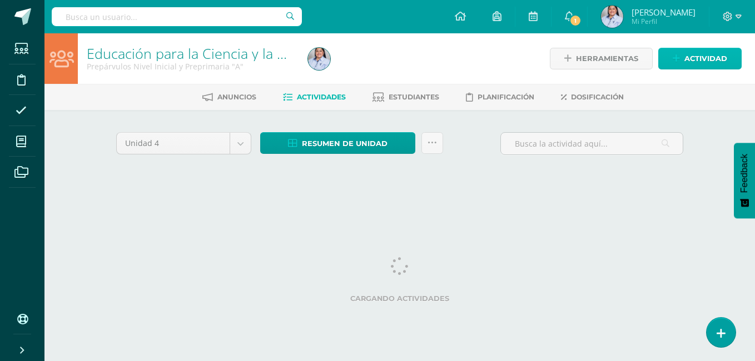
click at [678, 59] on icon at bounding box center [676, 58] width 7 height 9
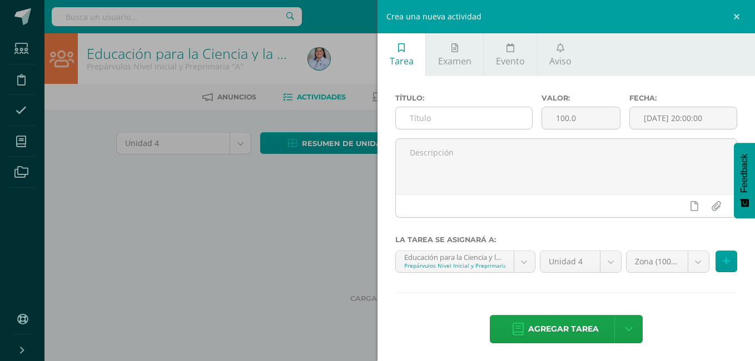
click at [488, 115] on input "text" at bounding box center [464, 118] width 136 height 22
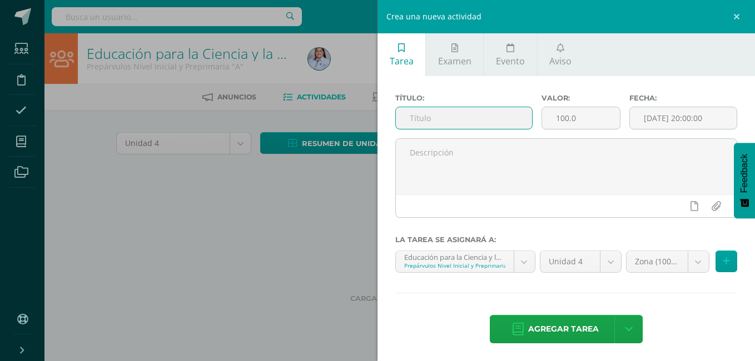
paste input "Reconoce y nombra transportes espaciales."
type input "Reconoce y nombra transportes espaciales."
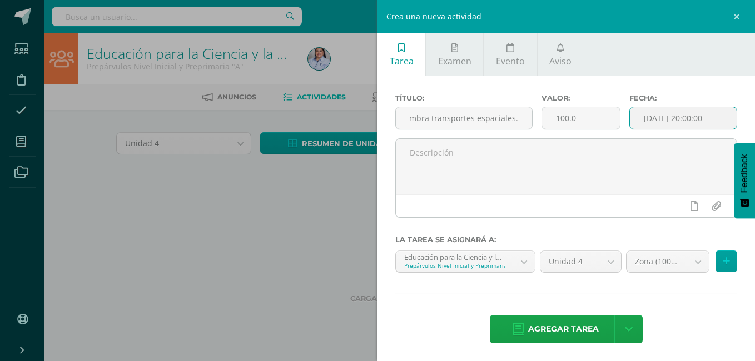
click at [651, 123] on input "[DATE] 20:00:00" at bounding box center [683, 118] width 107 height 22
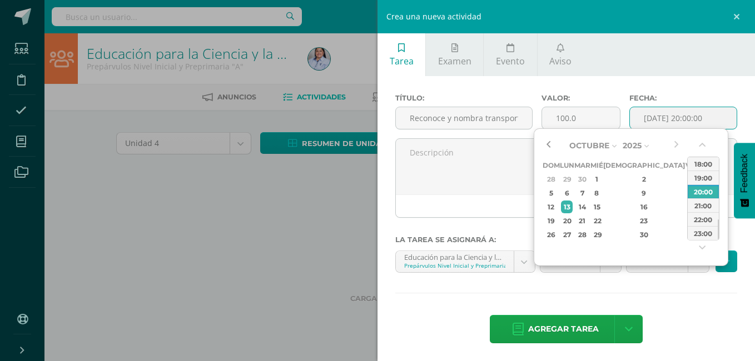
click at [547, 145] on button "button" at bounding box center [547, 145] width 11 height 17
click at [686, 235] on div "29" at bounding box center [691, 234] width 10 height 13
type input "2025-08-29 20:00"
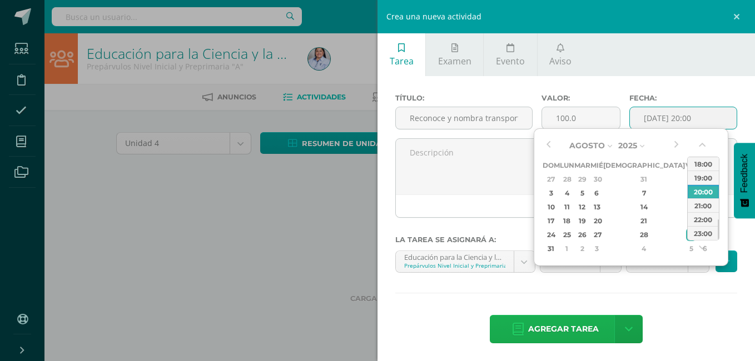
click at [565, 325] on span "Agregar tarea" at bounding box center [563, 329] width 71 height 27
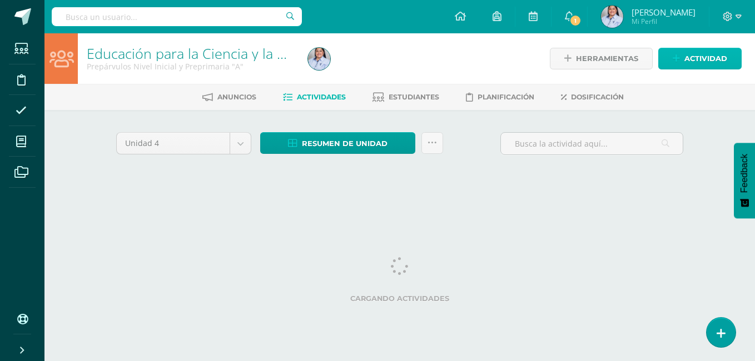
click at [675, 58] on icon at bounding box center [676, 58] width 7 height 9
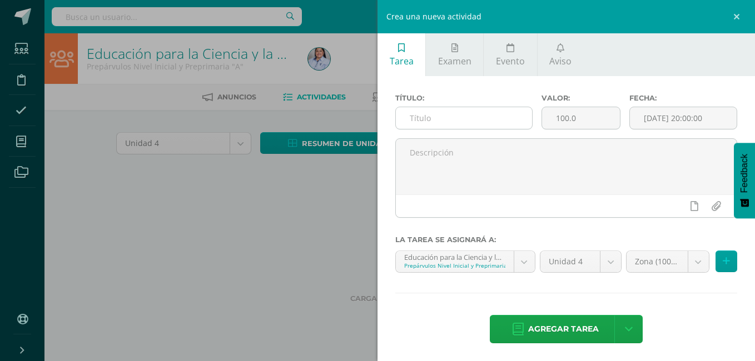
click at [471, 118] on input "text" at bounding box center [464, 118] width 136 height 22
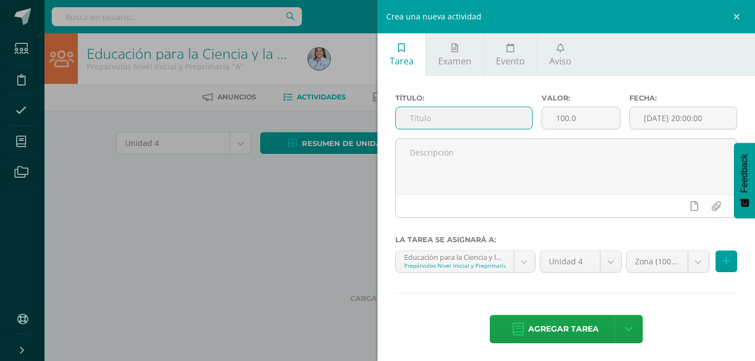
paste input "Identifica los colores del semáforo."
type input "Identifica los colores del semáforo."
click at [664, 114] on input "[DATE] 20:00:00" at bounding box center [683, 118] width 107 height 22
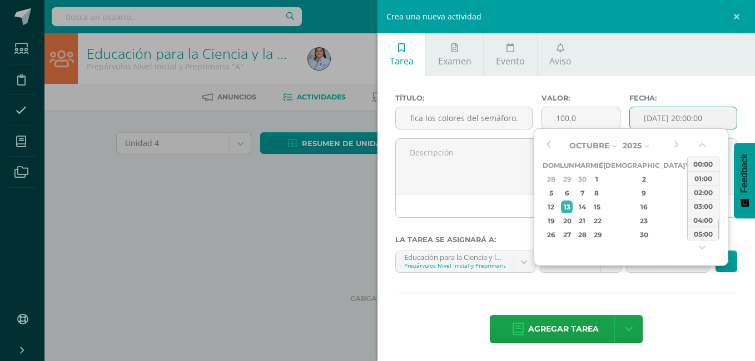
scroll to position [0, 0]
click at [548, 141] on button "button" at bounding box center [547, 145] width 11 height 17
click at [686, 177] on div "5" at bounding box center [691, 179] width 10 height 13
type input "2025-09-05 20:00"
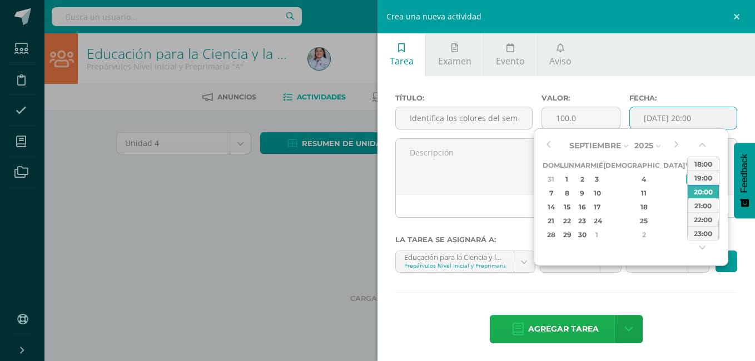
click at [581, 327] on span "Agregar tarea" at bounding box center [563, 329] width 71 height 27
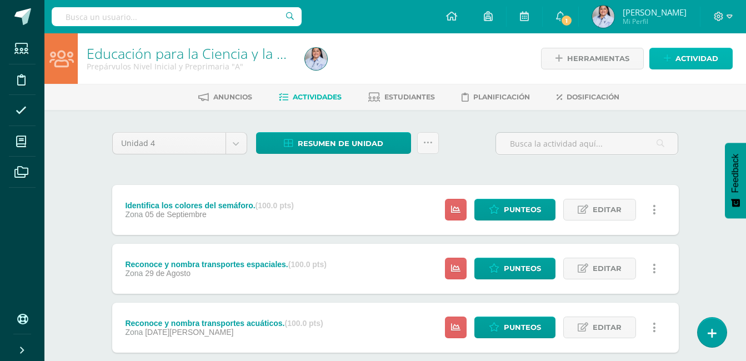
click at [673, 62] on link "Actividad" at bounding box center [691, 59] width 83 height 22
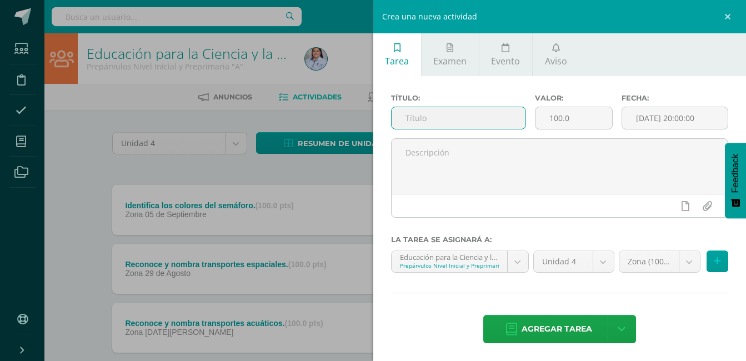
click at [495, 123] on input "text" at bounding box center [459, 118] width 135 height 22
paste input "Identifica volcanes y montañas."
type input "Identifica volcanes y montañas."
click at [651, 109] on input "[DATE] 20:00:00" at bounding box center [676, 118] width 106 height 22
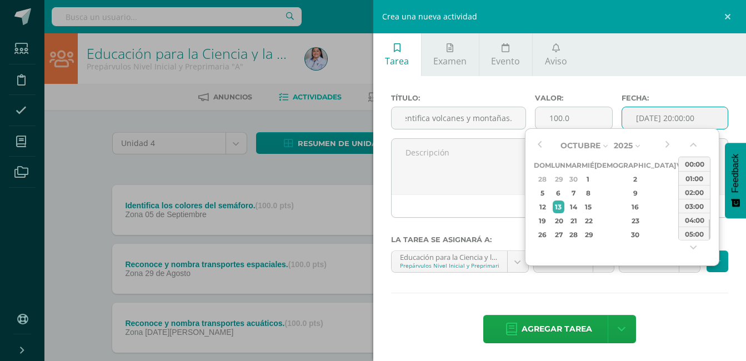
scroll to position [0, 0]
click at [537, 147] on button "button" at bounding box center [539, 145] width 11 height 17
click at [678, 196] on div "12" at bounding box center [683, 193] width 10 height 13
type input "[DATE] 20:00"
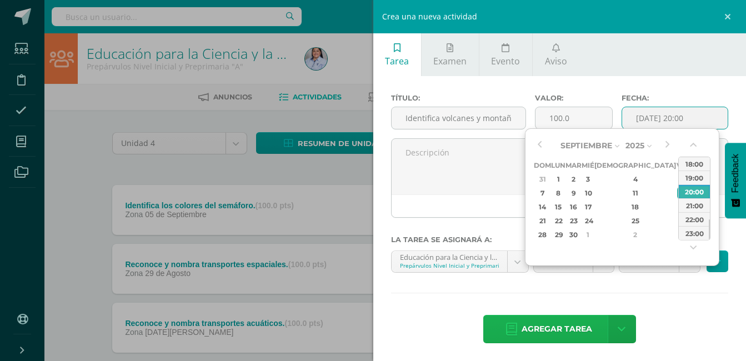
click at [565, 323] on span "Agregar tarea" at bounding box center [557, 329] width 71 height 27
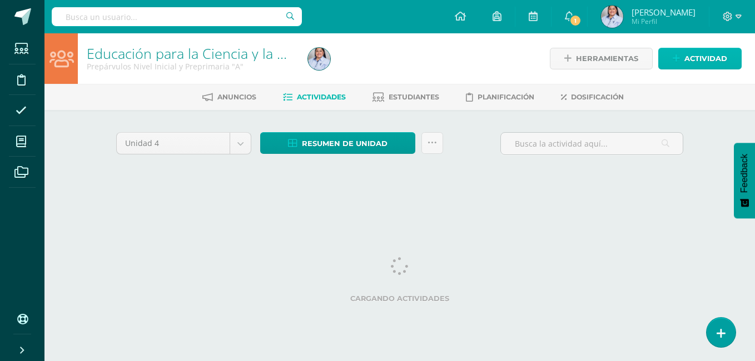
click at [680, 61] on link "Actividad" at bounding box center [699, 59] width 83 height 22
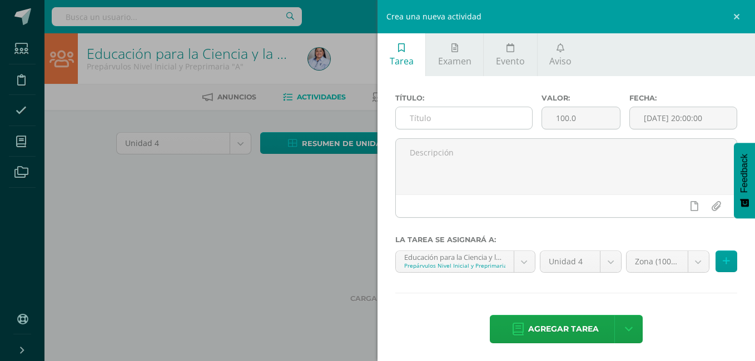
click at [441, 118] on input "text" at bounding box center [464, 118] width 136 height 22
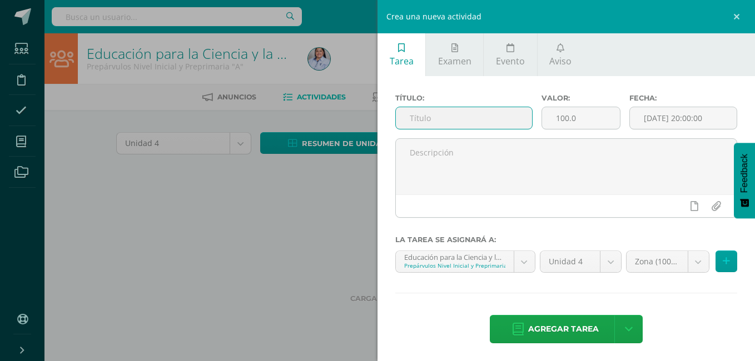
paste input "Identifica el país donde vive."
type input "Identifica el país donde vive."
click at [683, 114] on input "[DATE] 20:00:00" at bounding box center [683, 118] width 107 height 22
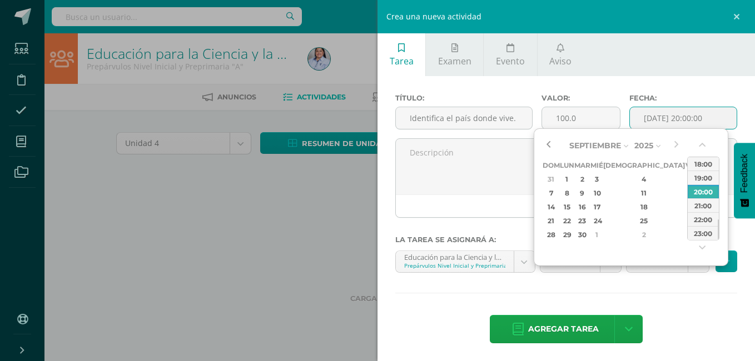
click at [549, 144] on button "button" at bounding box center [547, 145] width 11 height 17
click at [686, 204] on div "19" at bounding box center [691, 207] width 10 height 13
type input "2025-09-19 20:00"
click at [582, 330] on span "Agregar tarea" at bounding box center [563, 329] width 71 height 27
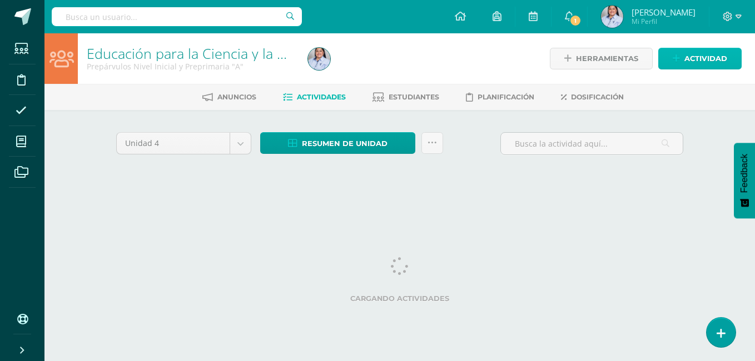
click at [683, 59] on link "Actividad" at bounding box center [699, 59] width 83 height 22
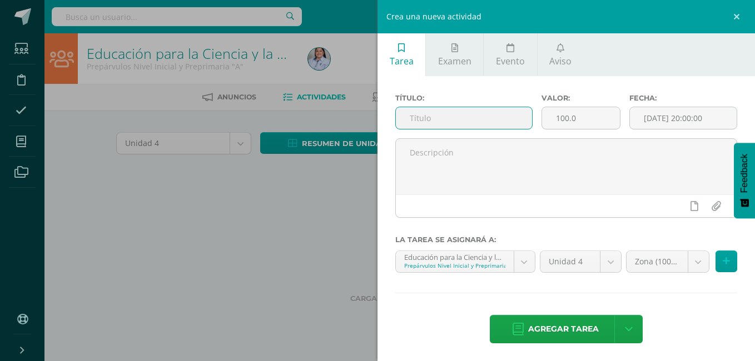
click at [490, 116] on input "text" at bounding box center [464, 118] width 136 height 22
paste input "Nombra los colores de su bandera, crea una bandera en clase."
type input "Nombra los colores de su bandera, crea una bandera en clase."
click at [652, 117] on input "[DATE] 20:00:00" at bounding box center [683, 118] width 107 height 22
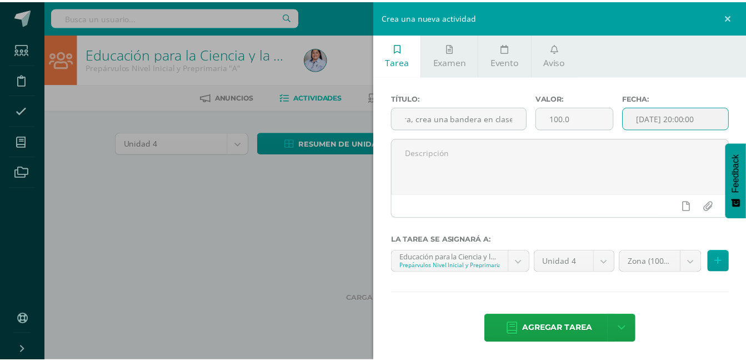
scroll to position [0, 0]
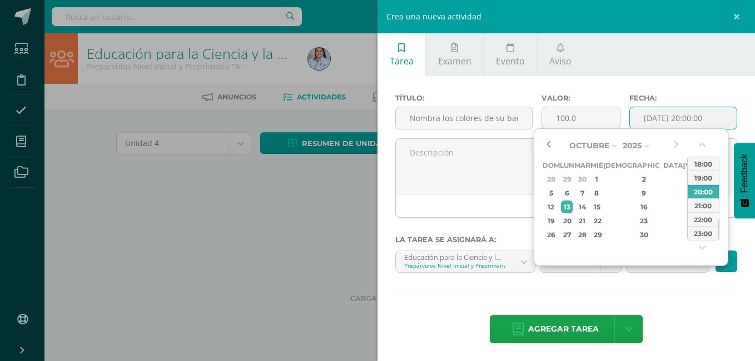
click at [551, 146] on button "button" at bounding box center [547, 145] width 11 height 17
click at [686, 206] on div "19" at bounding box center [691, 207] width 10 height 13
type input "2025-09-19 20:00"
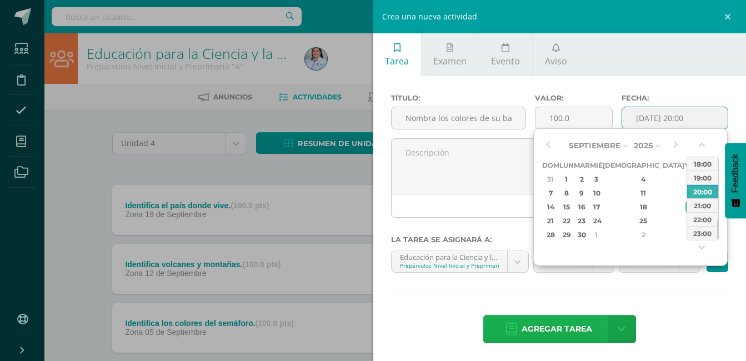
click at [585, 330] on span "Agregar tarea" at bounding box center [557, 329] width 71 height 27
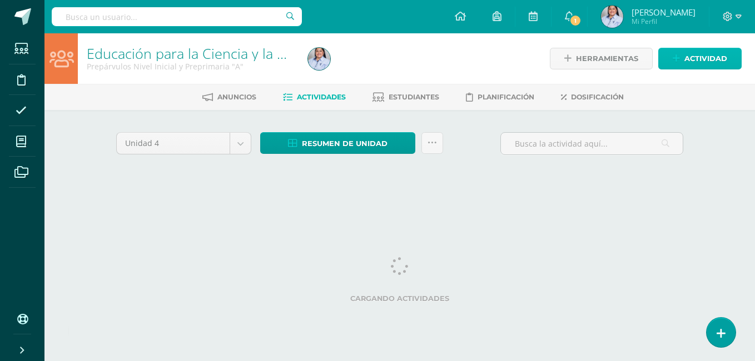
click at [684, 58] on span "Actividad" at bounding box center [705, 58] width 43 height 21
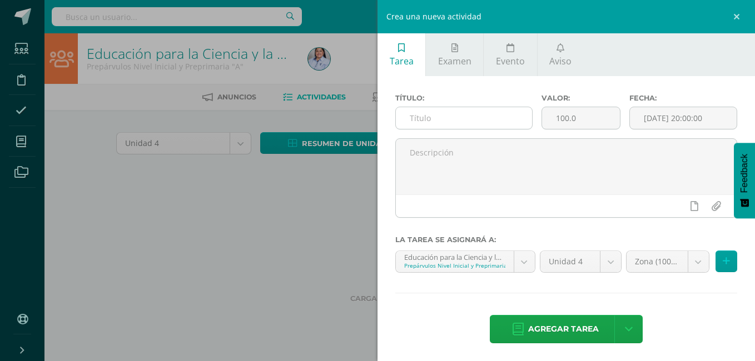
click at [470, 118] on input "text" at bounding box center [464, 118] width 136 height 22
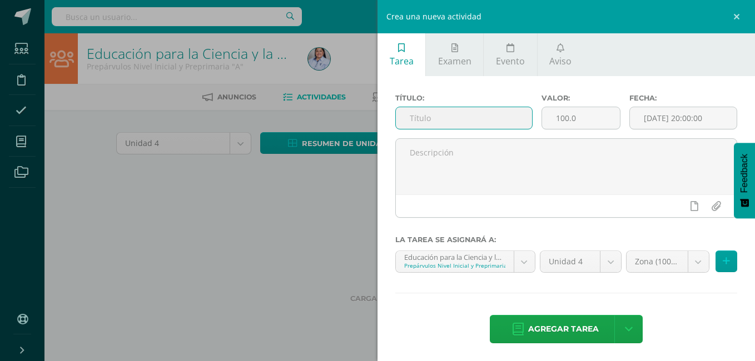
paste input "Conoce Minerales de [GEOGRAPHIC_DATA] y los nombra."
click at [470, 118] on input "Conoce Minerales de [GEOGRAPHIC_DATA] y los nombra." at bounding box center [464, 118] width 136 height 22
type input "Conoce Minerales de [GEOGRAPHIC_DATA] y los nombra."
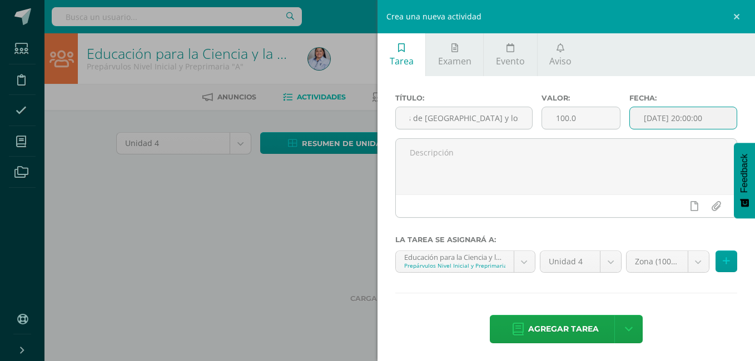
click at [663, 117] on input "[DATE] 20:00:00" at bounding box center [683, 118] width 107 height 22
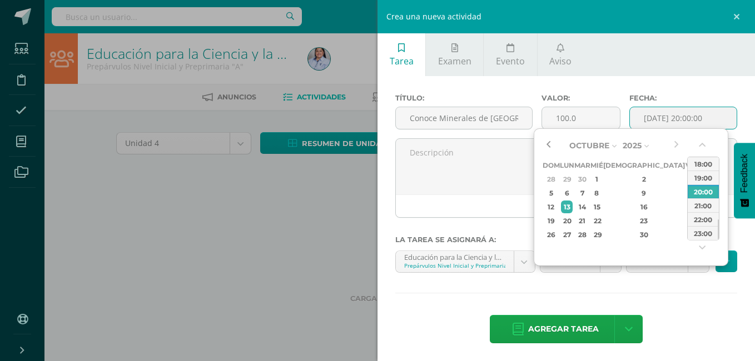
click at [546, 145] on button "button" at bounding box center [547, 145] width 11 height 17
click at [686, 221] on div "26" at bounding box center [691, 221] width 10 height 13
type input "2025-09-26 20:00"
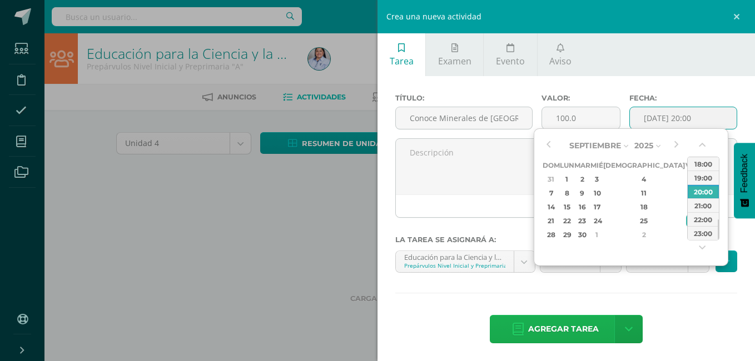
click at [569, 326] on span "Agregar tarea" at bounding box center [563, 329] width 71 height 27
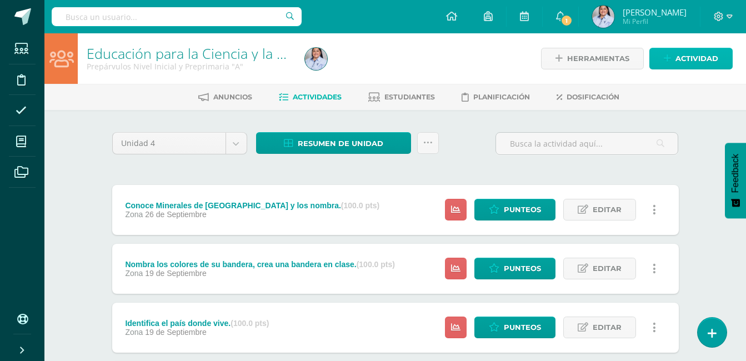
click at [663, 58] on link "Actividad" at bounding box center [691, 59] width 83 height 22
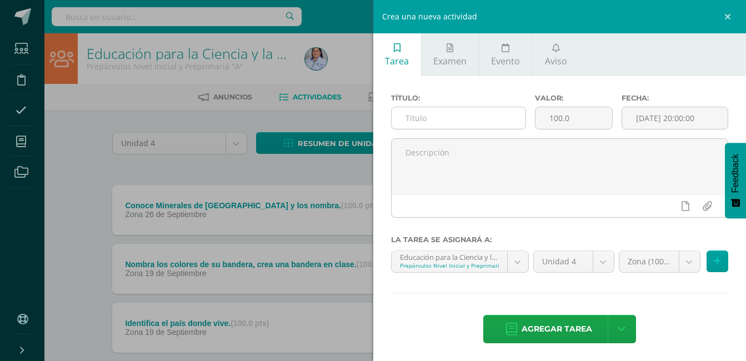
click at [498, 118] on input "text" at bounding box center [459, 118] width 135 height 22
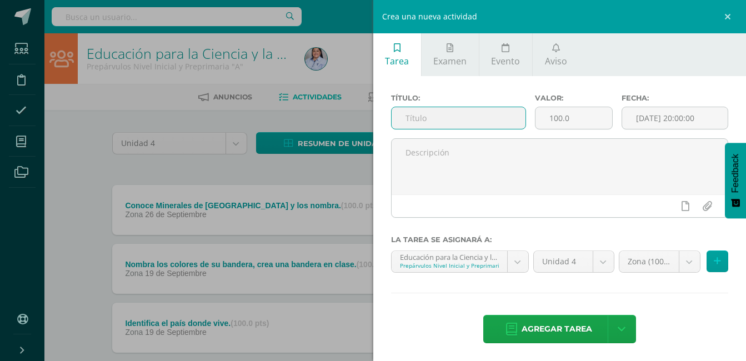
paste input "Nombra símbolos patrios de Guatemala: Monja Blanca, [GEOGRAPHIC_DATA], [PERSON_…"
type input "Nombra símbolos patrios de Guatemala: Monja Blanca, [GEOGRAPHIC_DATA], [PERSON_…"
click at [641, 125] on input "[DATE] 20:00:00" at bounding box center [676, 118] width 106 height 22
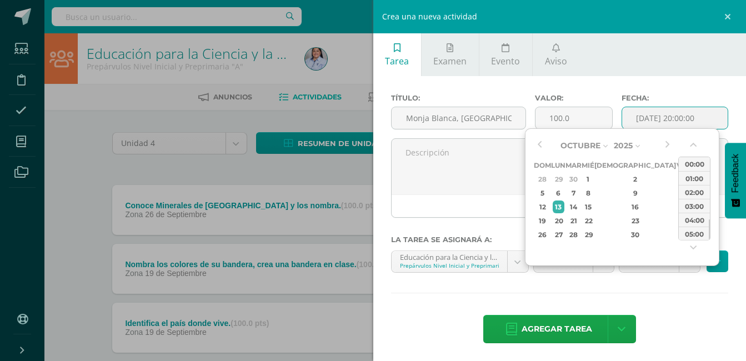
scroll to position [0, 0]
click at [678, 175] on div "3" at bounding box center [683, 179] width 10 height 13
type input "2025-10-03 20:00"
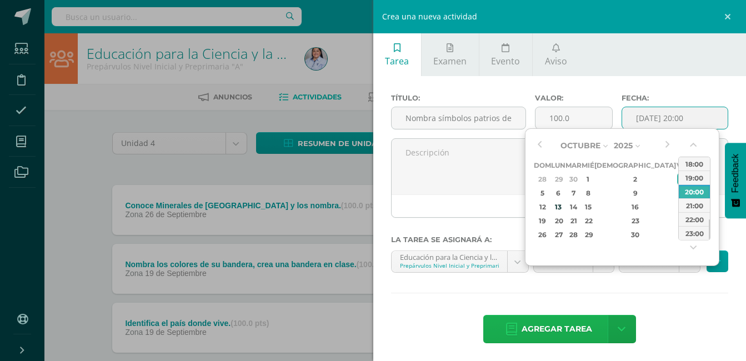
click at [563, 327] on span "Agregar tarea" at bounding box center [557, 329] width 71 height 27
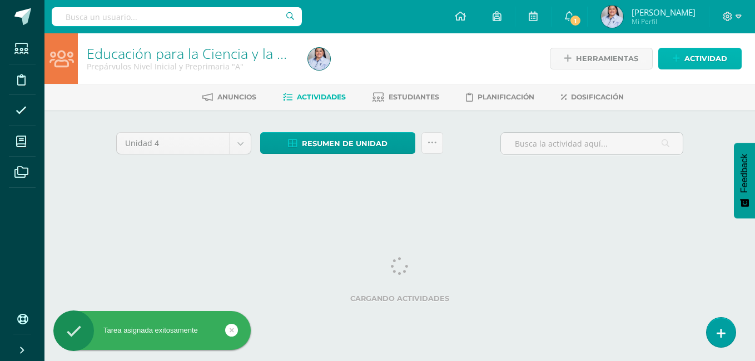
click at [673, 61] on link "Actividad" at bounding box center [699, 59] width 83 height 22
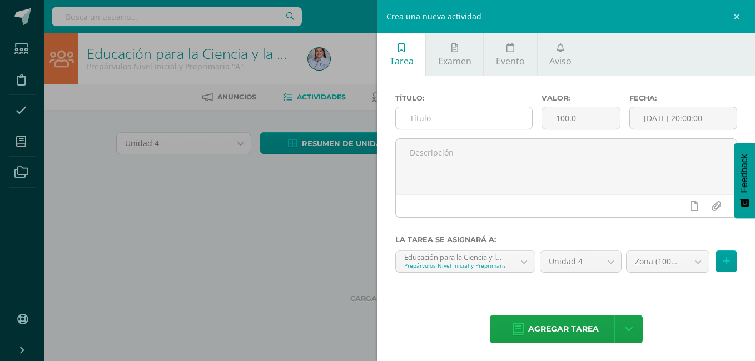
click at [479, 110] on input "text" at bounding box center [464, 118] width 136 height 22
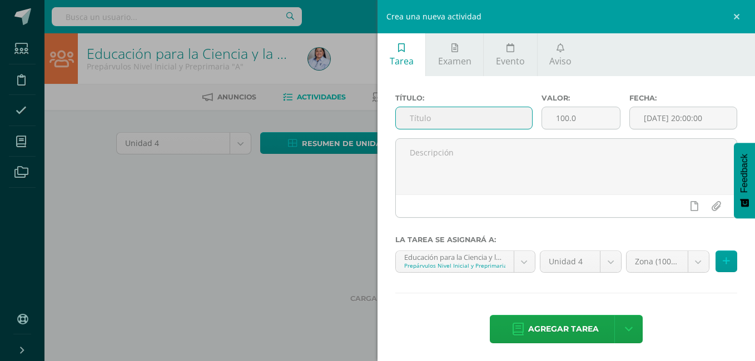
paste input "Conoce y nombra tipos de suelo"
type input "Conoce y nombra tipos de suelo."
click at [678, 116] on input "[DATE] 20:00:00" at bounding box center [683, 118] width 107 height 22
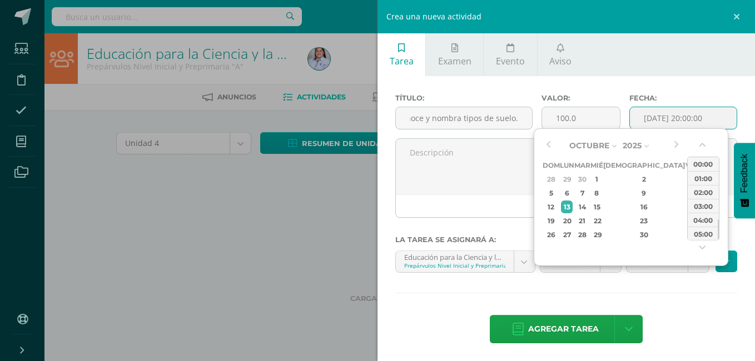
scroll to position [0, 0]
click at [686, 193] on div "10" at bounding box center [691, 193] width 10 height 13
type input "[DATE] 20:00"
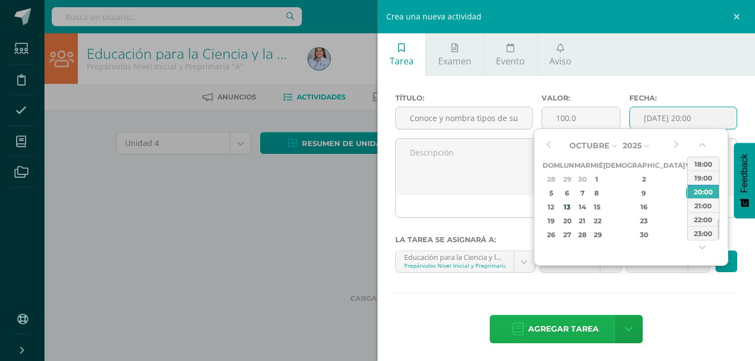
click at [562, 327] on span "Agregar tarea" at bounding box center [563, 329] width 71 height 27
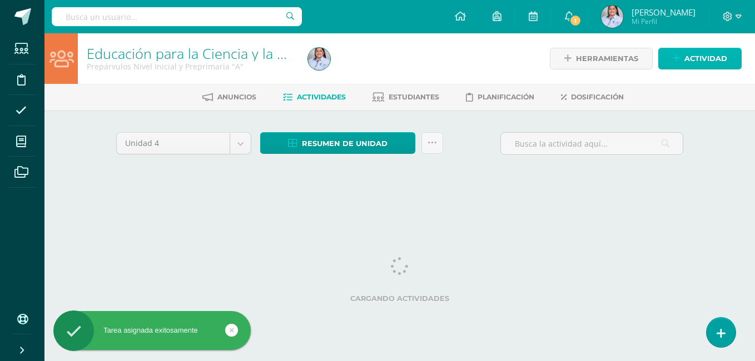
click at [682, 64] on link "Actividad" at bounding box center [699, 59] width 83 height 22
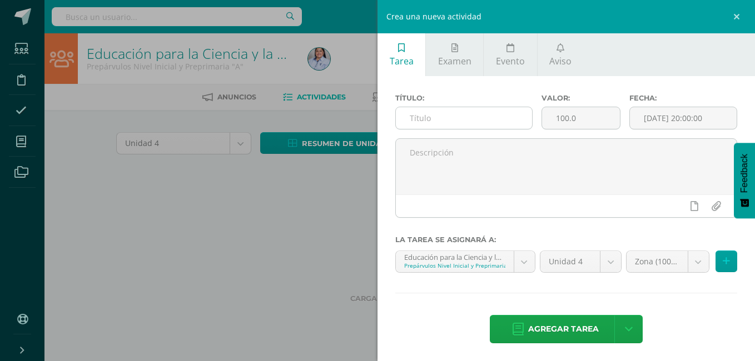
click at [475, 111] on input "text" at bounding box center [464, 118] width 136 height 22
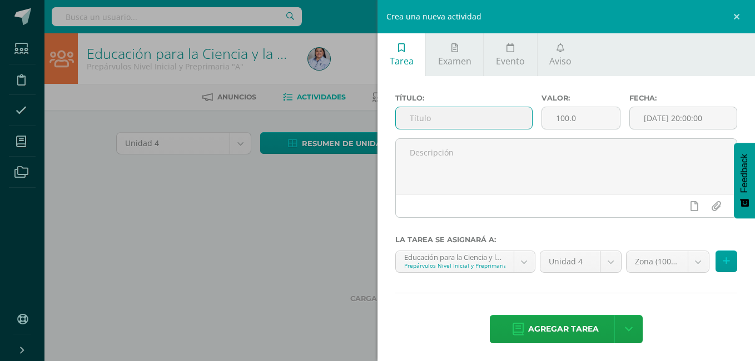
paste input "Nombra derechos de los niños."
type input "Nombra derechos de los niños."
click at [653, 119] on input "[DATE] 20:00:00" at bounding box center [683, 118] width 107 height 22
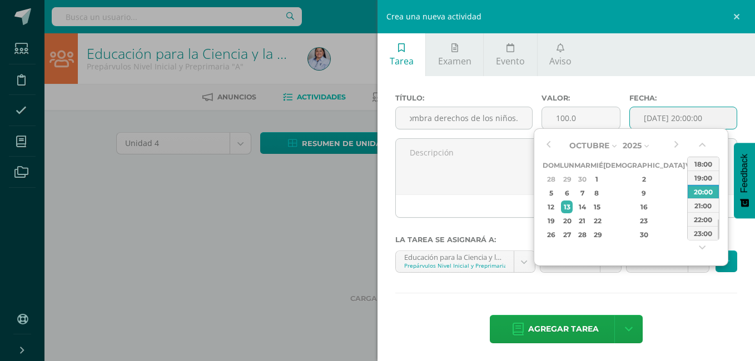
scroll to position [0, 0]
click at [686, 193] on div "10" at bounding box center [691, 193] width 10 height 13
type input "2025-10-10 20:00"
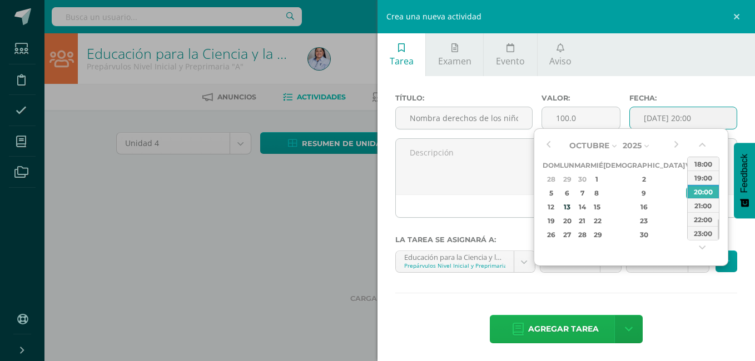
click at [576, 328] on span "Agregar tarea" at bounding box center [563, 329] width 71 height 27
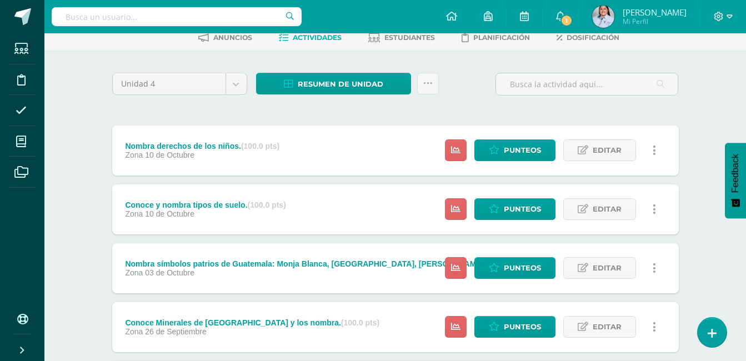
scroll to position [474, 0]
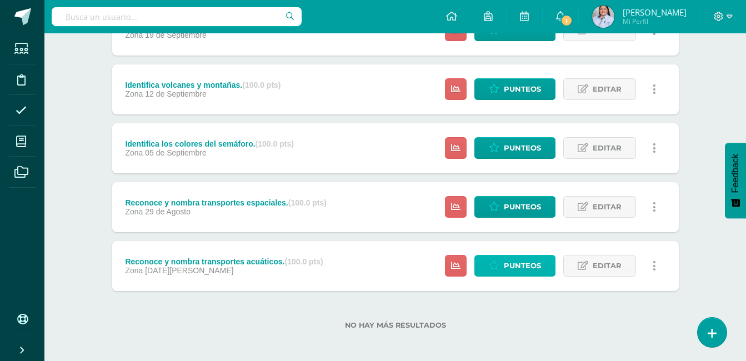
click at [531, 262] on span "Punteos" at bounding box center [522, 266] width 37 height 21
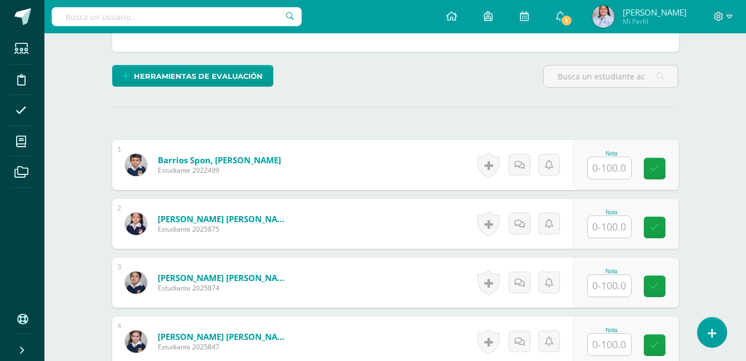
scroll to position [247, 0]
click at [607, 160] on input "text" at bounding box center [609, 168] width 43 height 22
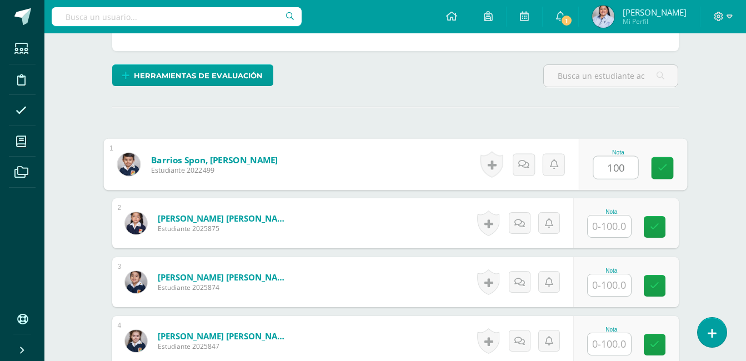
type input "100"
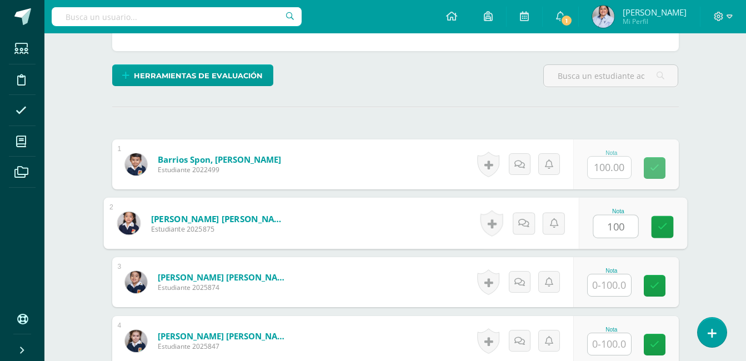
type input "100"
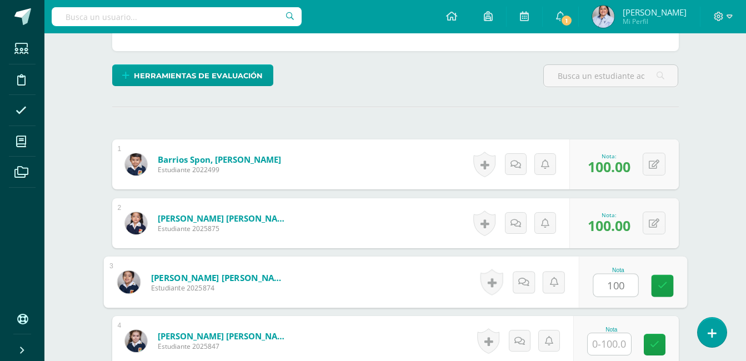
type input "100"
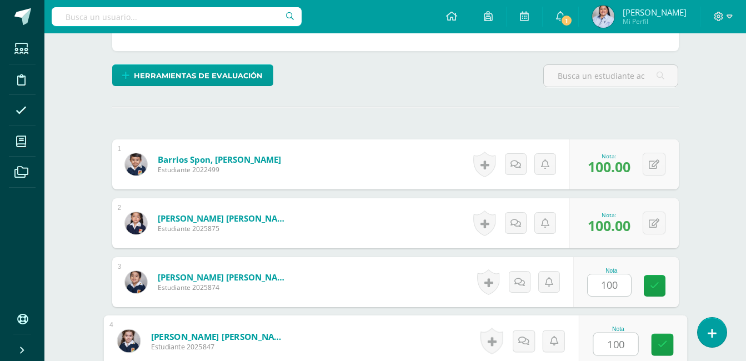
type input "100"
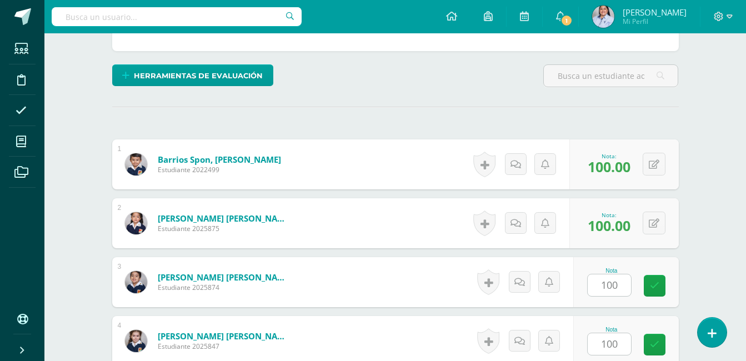
scroll to position [469, 0]
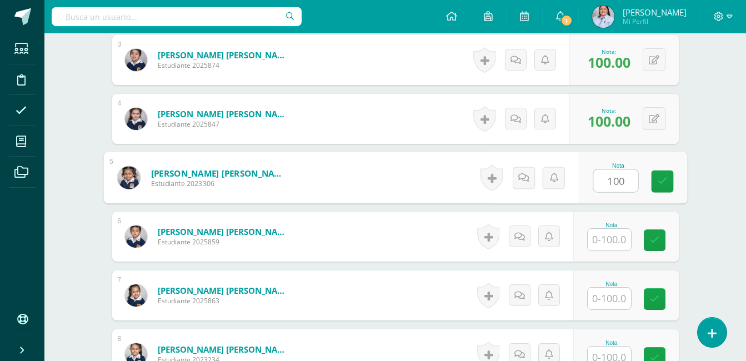
type input "100"
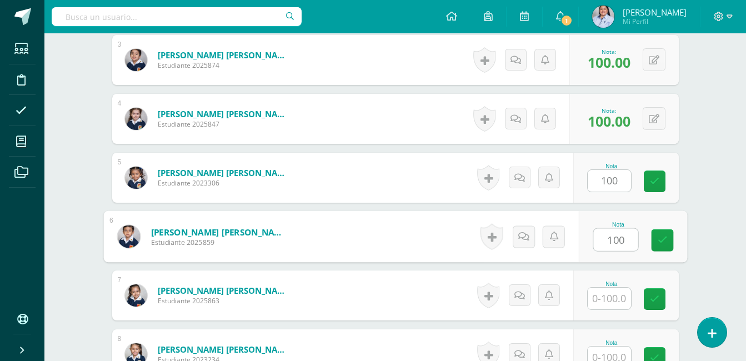
type input "100"
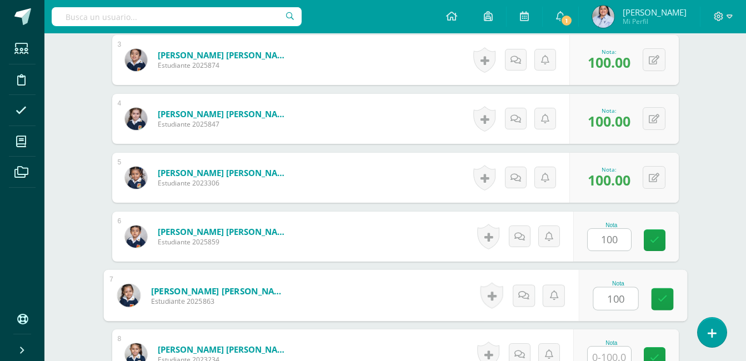
type input "100"
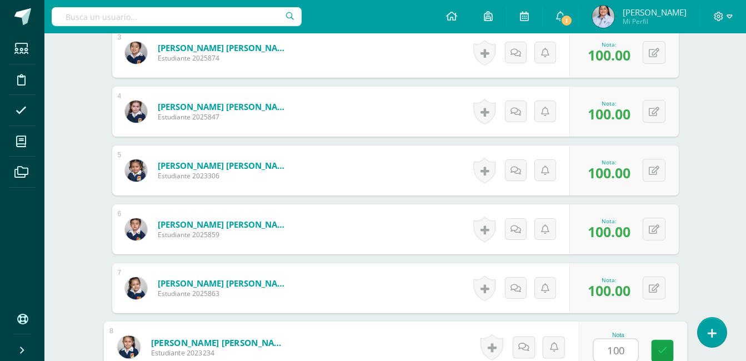
type input "100"
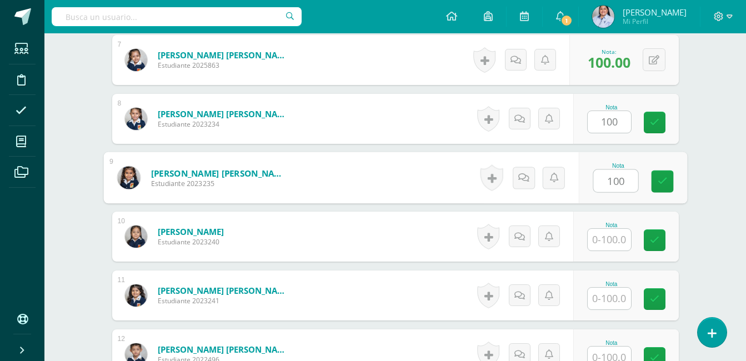
type input "100"
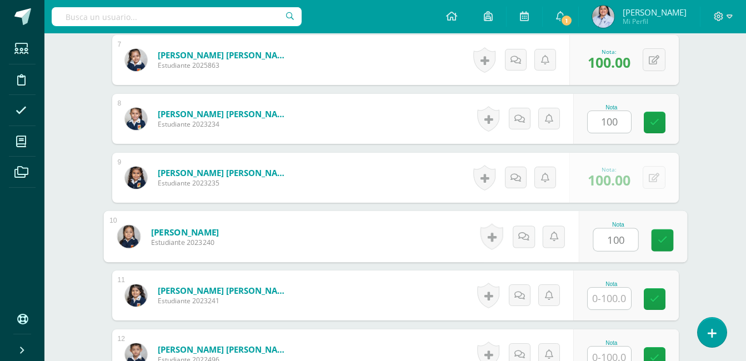
type input "100"
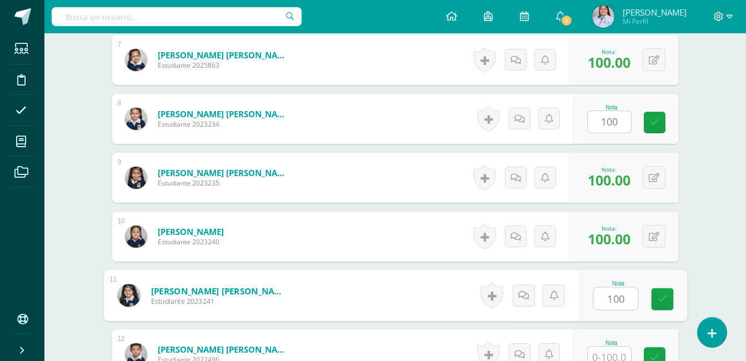
type input "100"
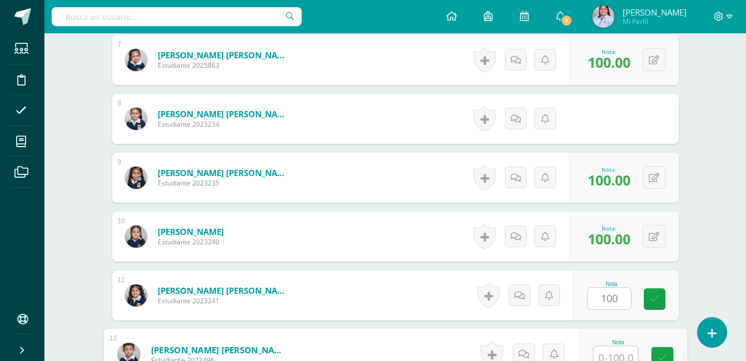
scroll to position [712, 0]
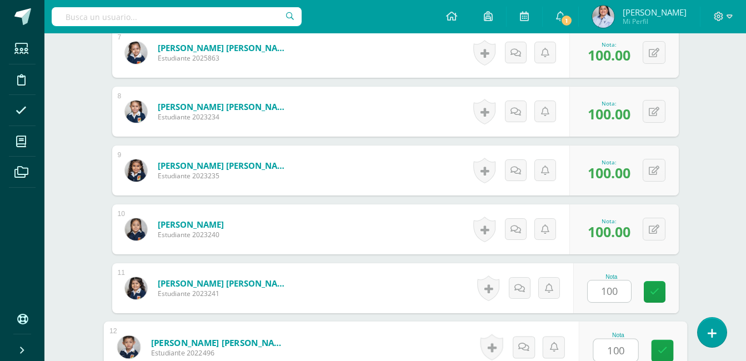
type input "100"
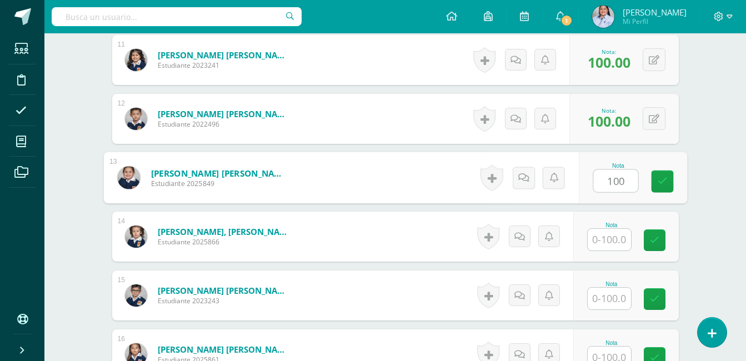
type input "100"
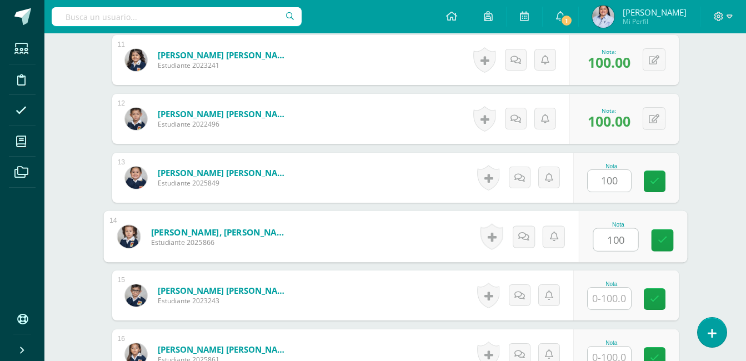
type input "100"
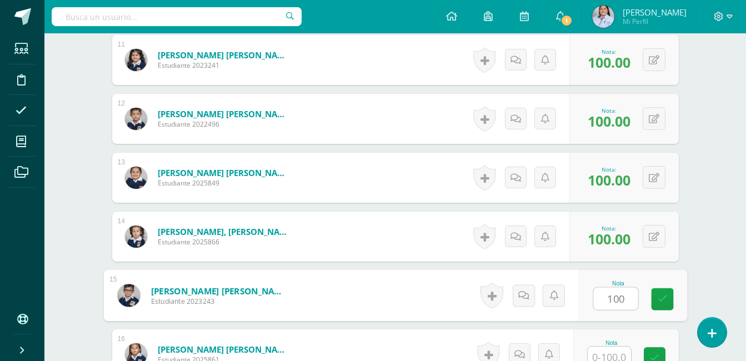
type input "100"
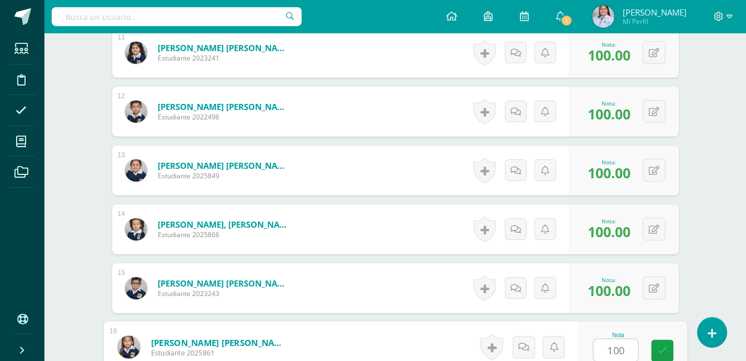
type input "100"
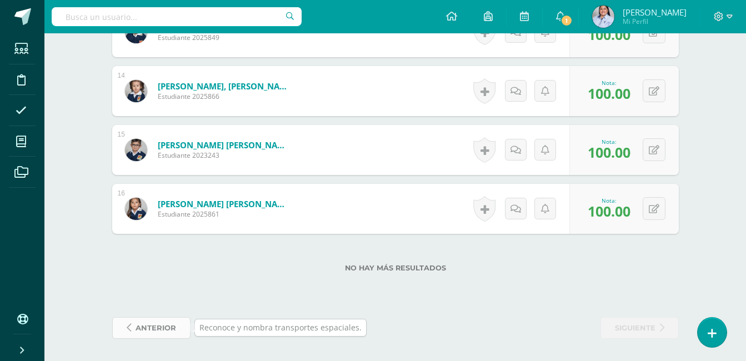
click at [150, 330] on span "anterior" at bounding box center [156, 328] width 41 height 21
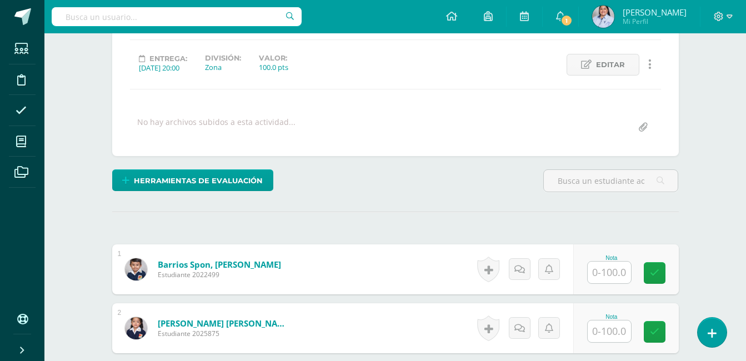
scroll to position [142, 0]
click at [616, 272] on input "text" at bounding box center [609, 272] width 43 height 22
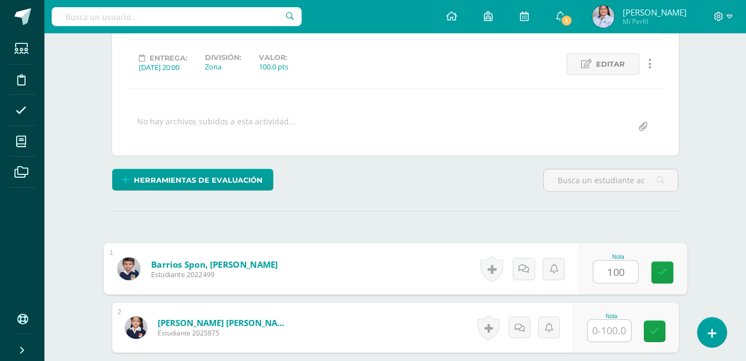
type input "100"
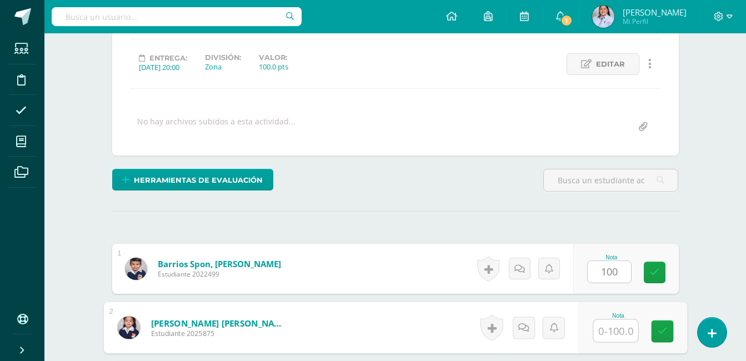
scroll to position [143, 0]
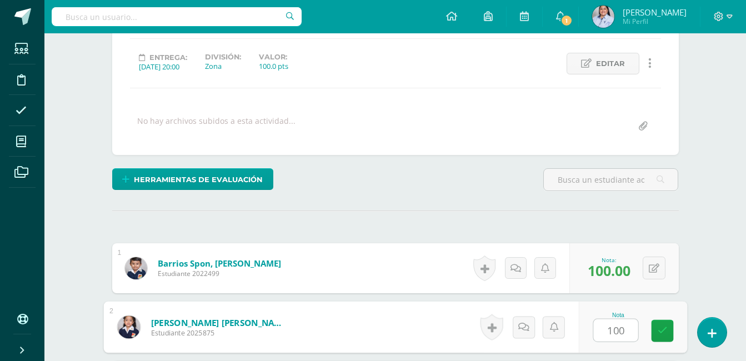
type input "100"
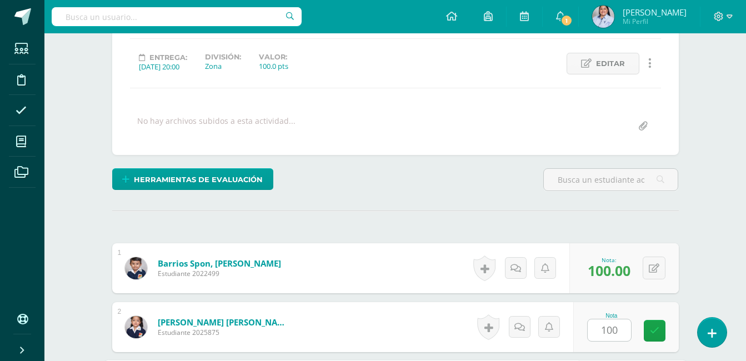
scroll to position [351, 0]
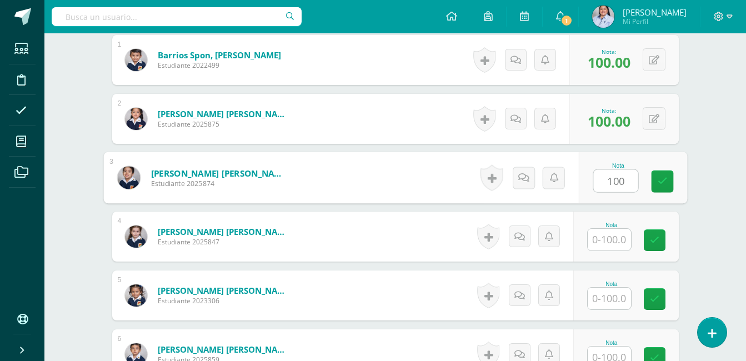
type input "100"
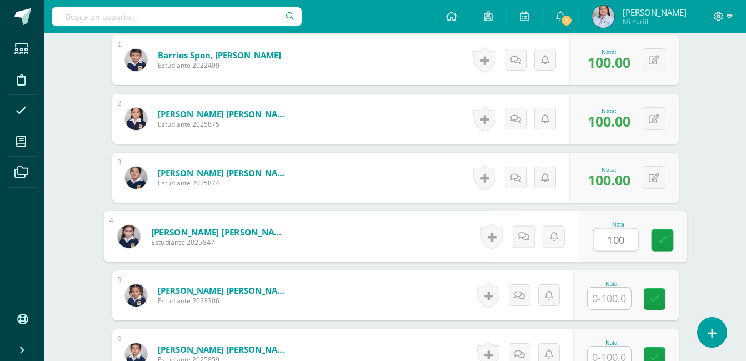
type input "100"
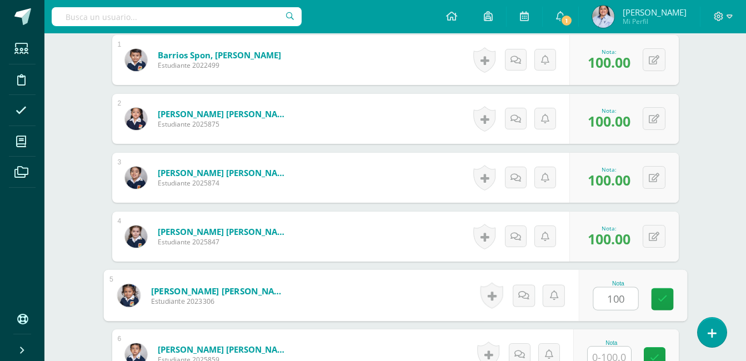
type input "100"
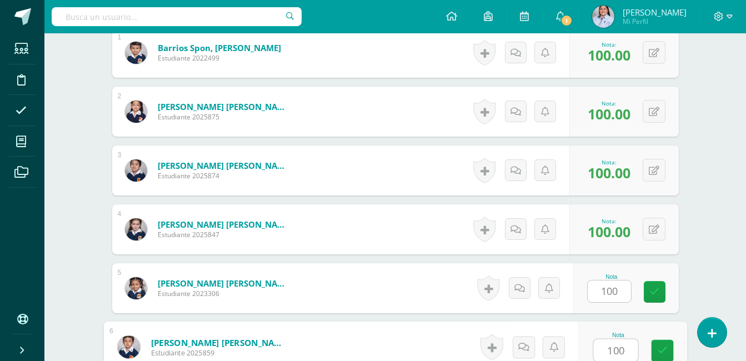
type input "100"
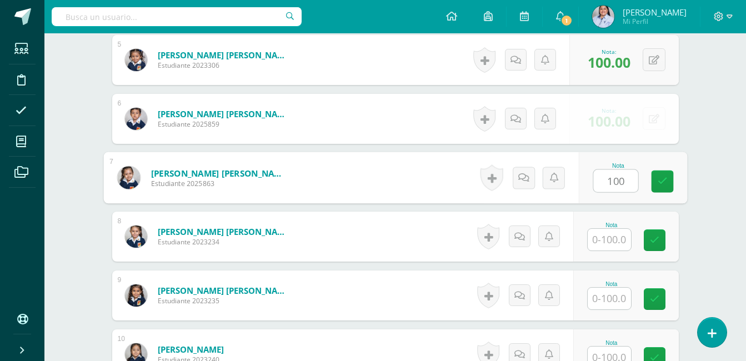
type input "100"
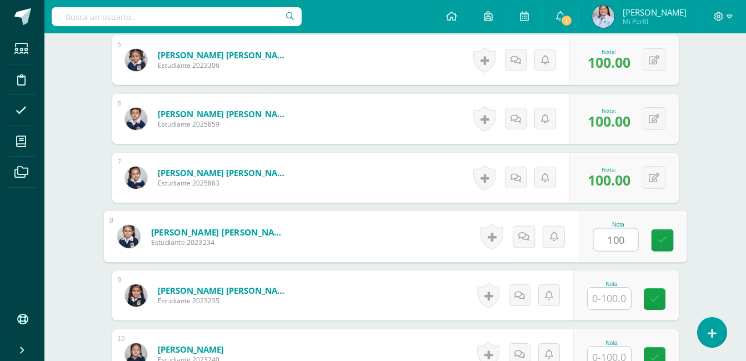
type input "100"
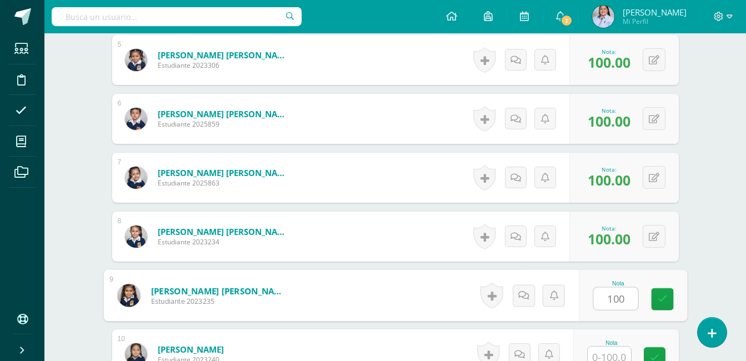
type input "100"
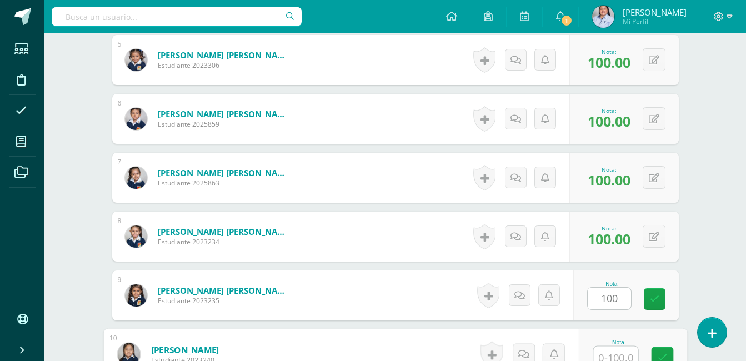
scroll to position [594, 0]
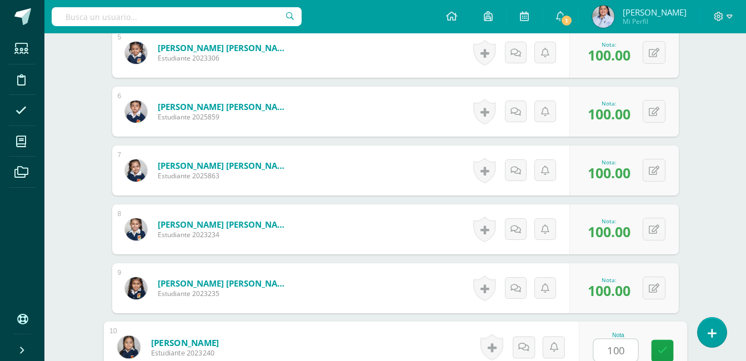
type input "100"
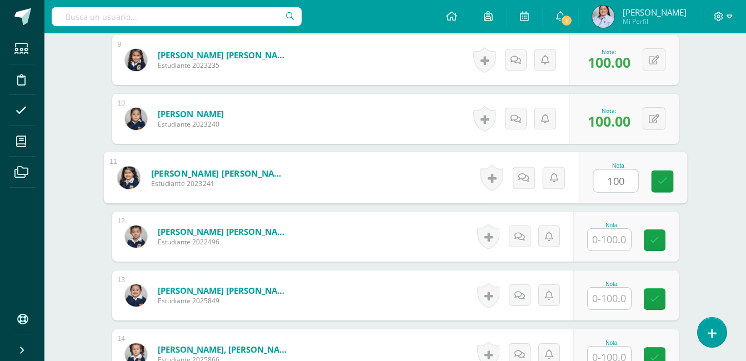
type input "100"
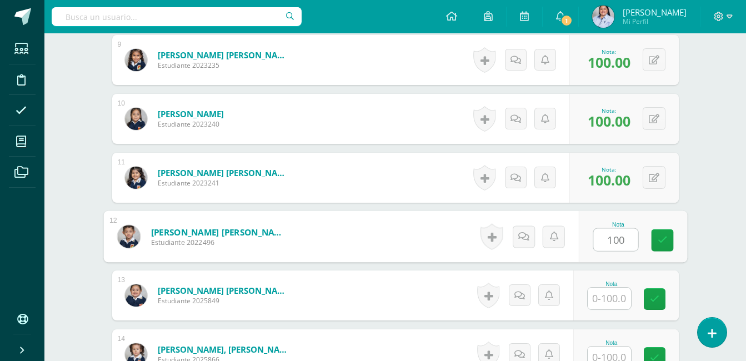
type input "100"
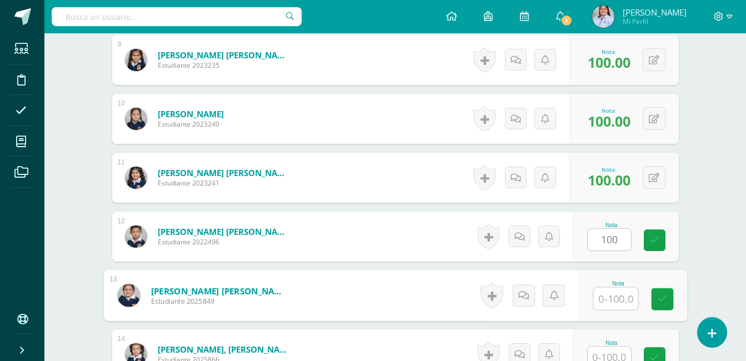
type input "0"
type input "100"
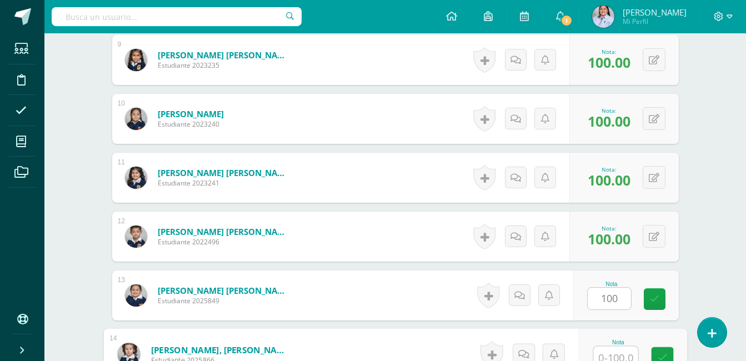
scroll to position [830, 0]
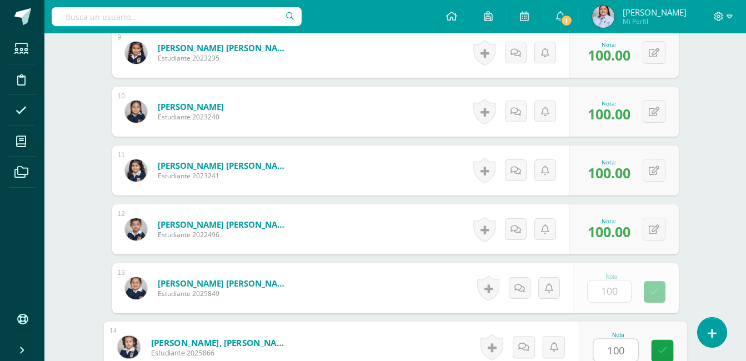
type input "100"
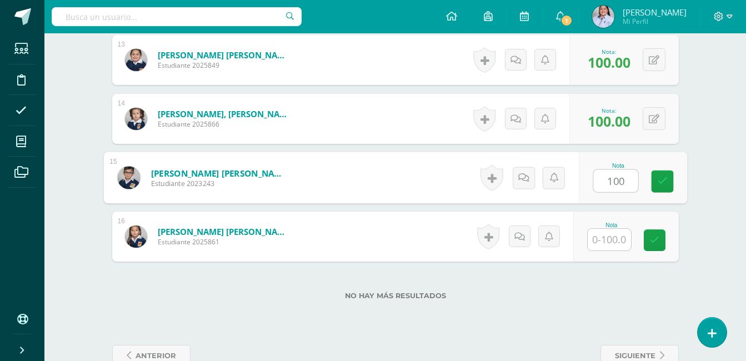
type input "100"
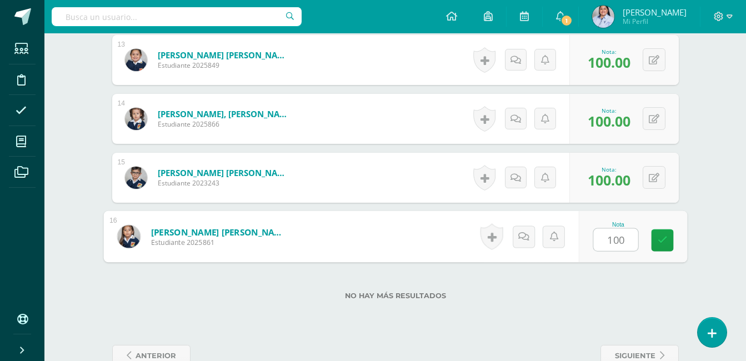
type input "100"
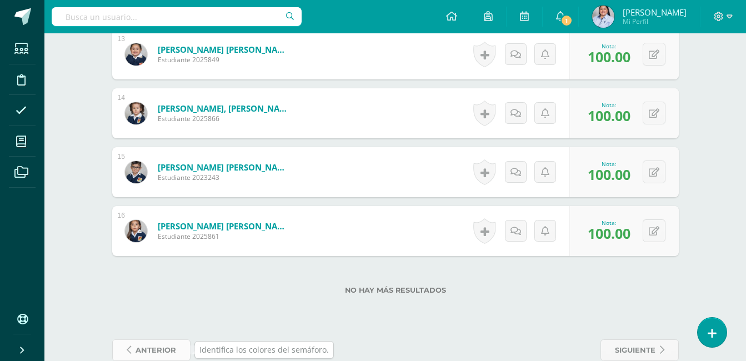
click at [152, 351] on span "anterior" at bounding box center [156, 350] width 41 height 21
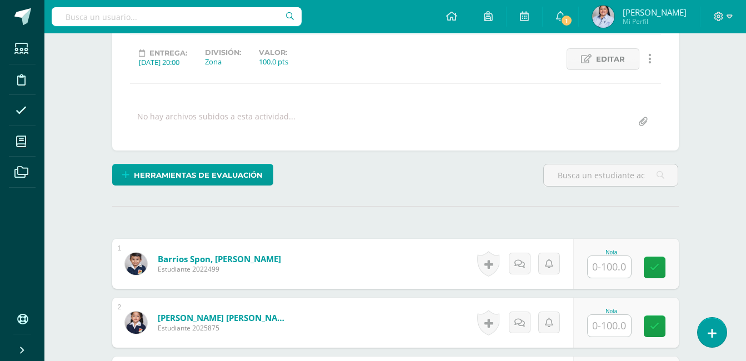
scroll to position [148, 0]
click at [617, 266] on input "text" at bounding box center [609, 267] width 43 height 22
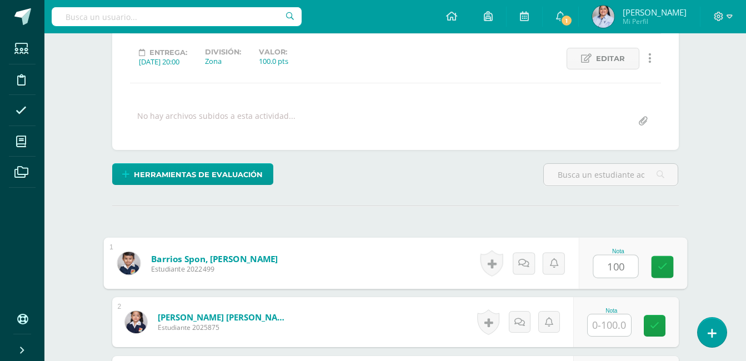
scroll to position [148, 0]
type input "100"
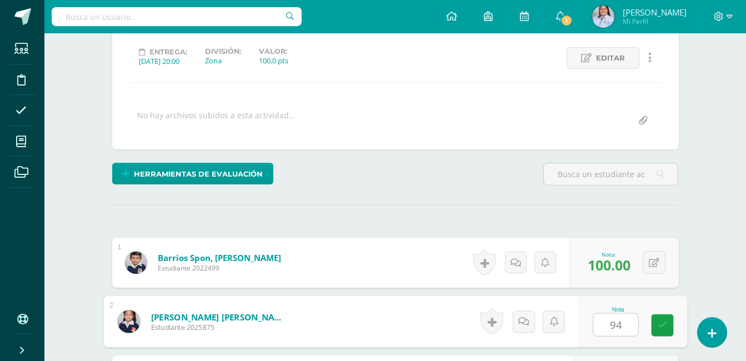
type input "94"
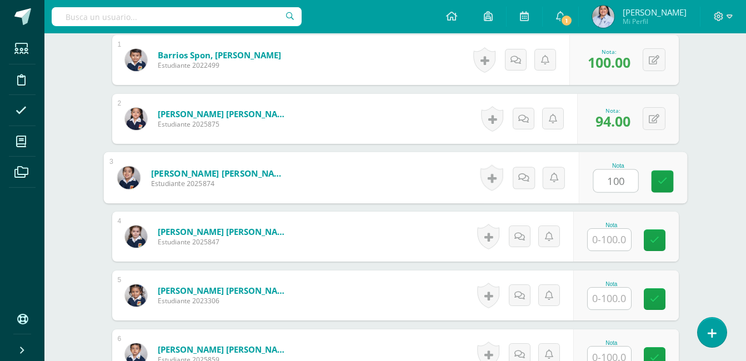
type input "100"
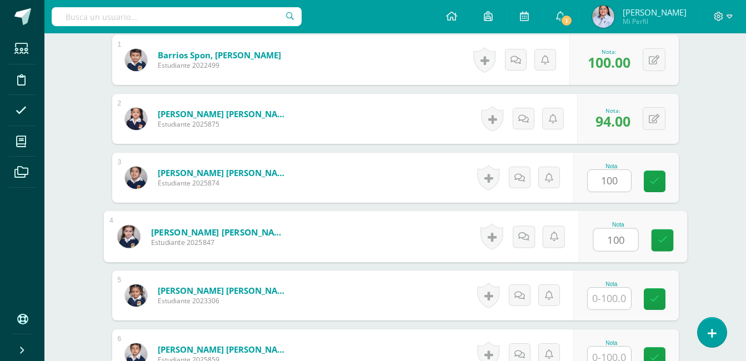
type input "100"
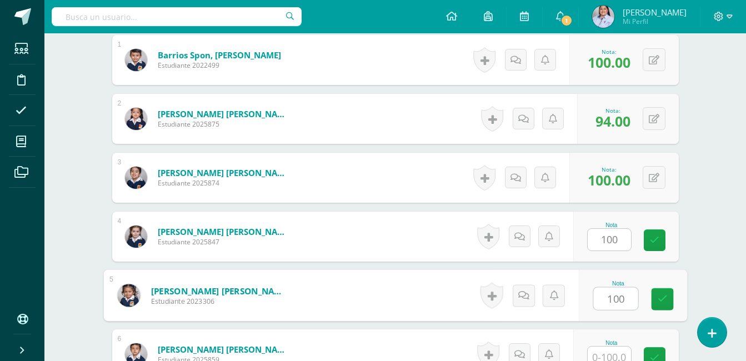
type input "100"
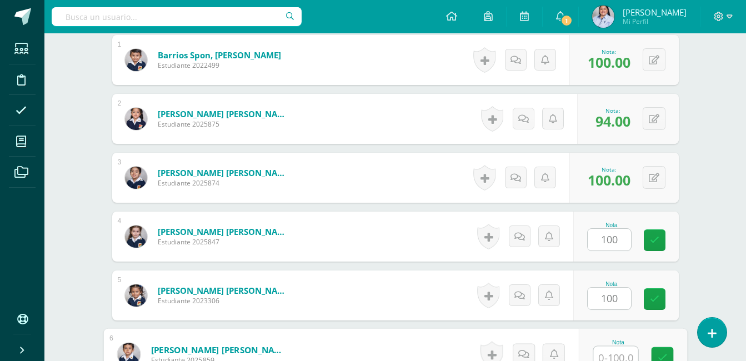
scroll to position [359, 0]
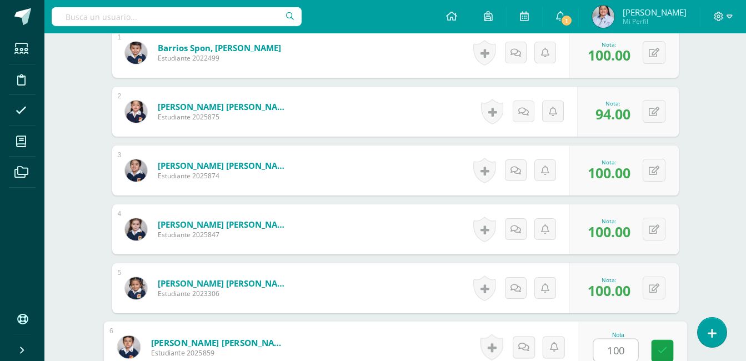
type input "100"
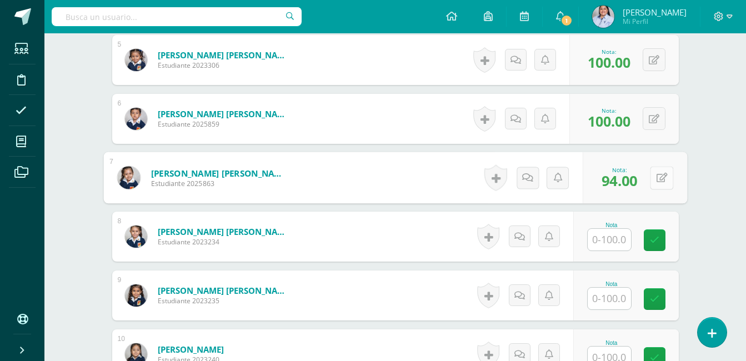
click at [656, 180] on icon at bounding box center [661, 177] width 11 height 9
type input "100"
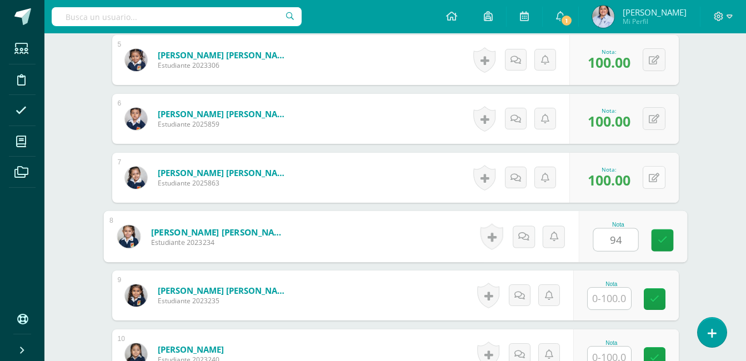
type input "94"
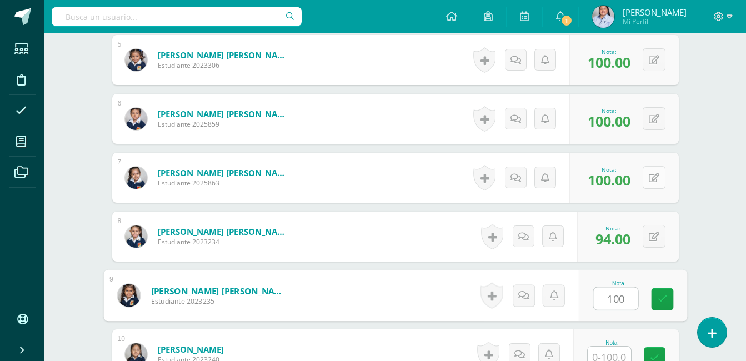
type input "100"
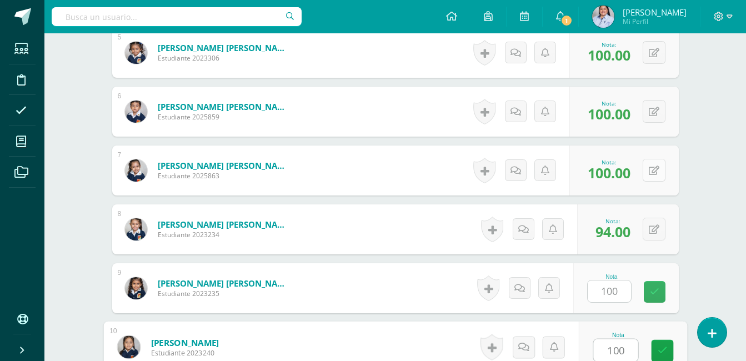
type input "100"
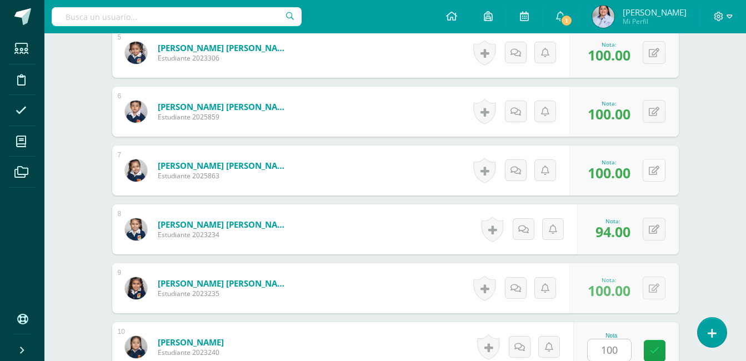
scroll to position [823, 0]
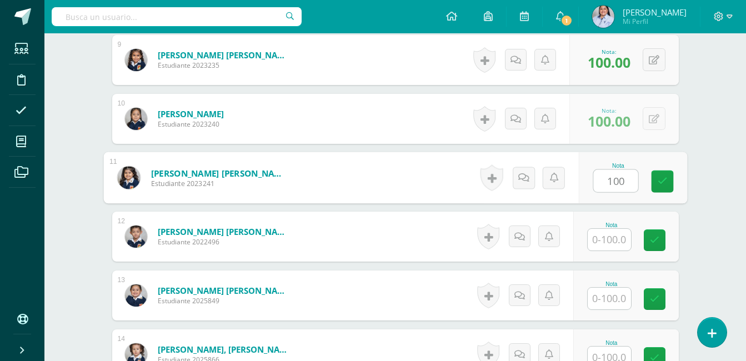
type input "100"
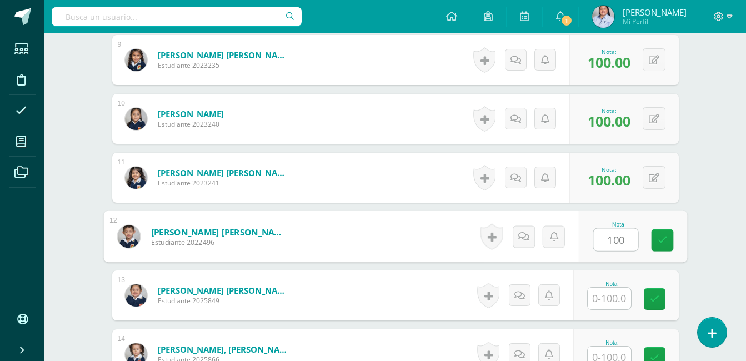
type input "100"
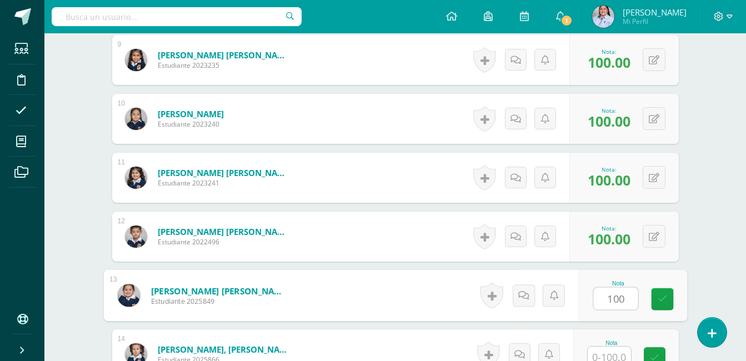
type input "100"
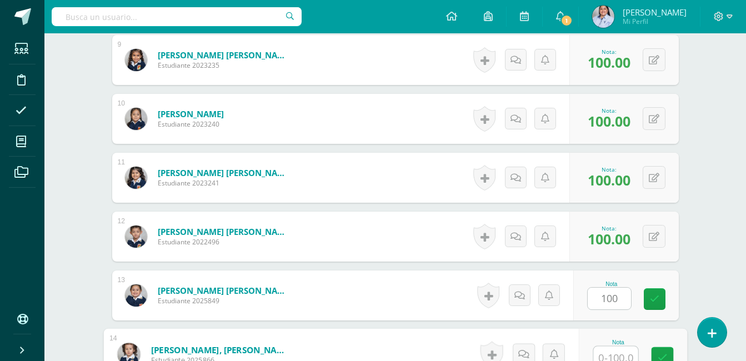
scroll to position [830, 0]
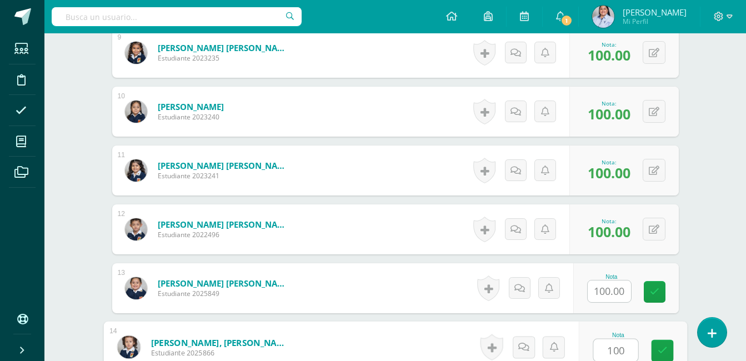
type input "100"
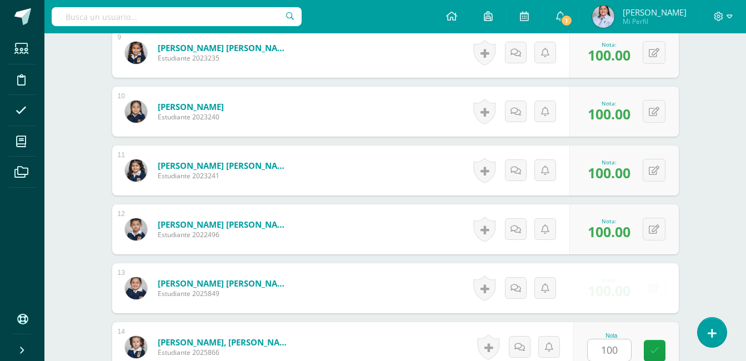
scroll to position [1058, 0]
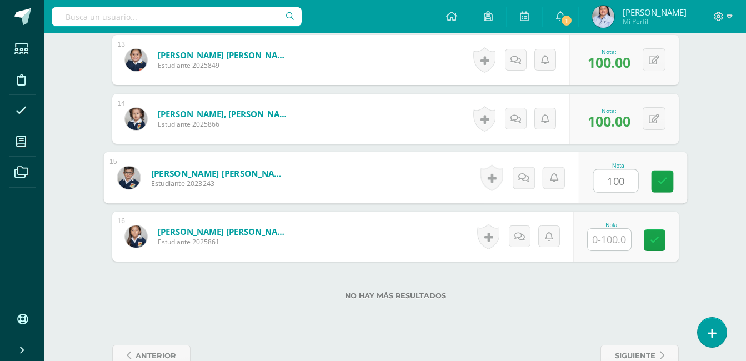
type input "100"
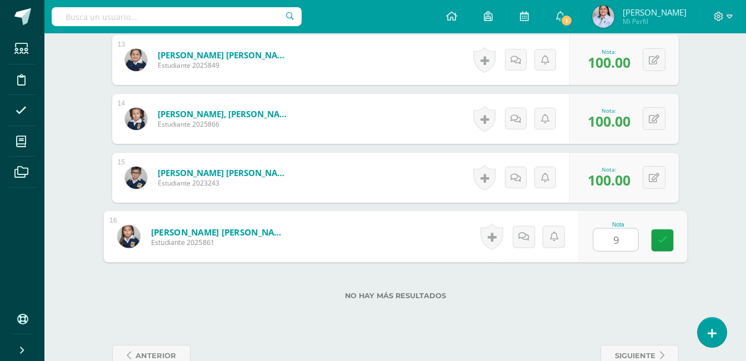
type input "94"
click at [667, 244] on icon at bounding box center [663, 240] width 10 height 9
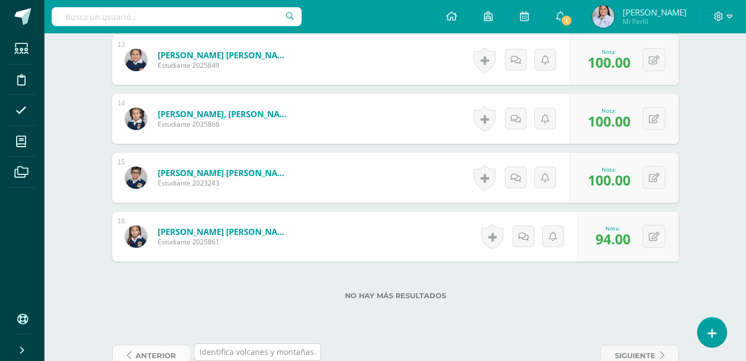
click at [136, 358] on span "anterior" at bounding box center [156, 356] width 41 height 21
